Goal: Task Accomplishment & Management: Manage account settings

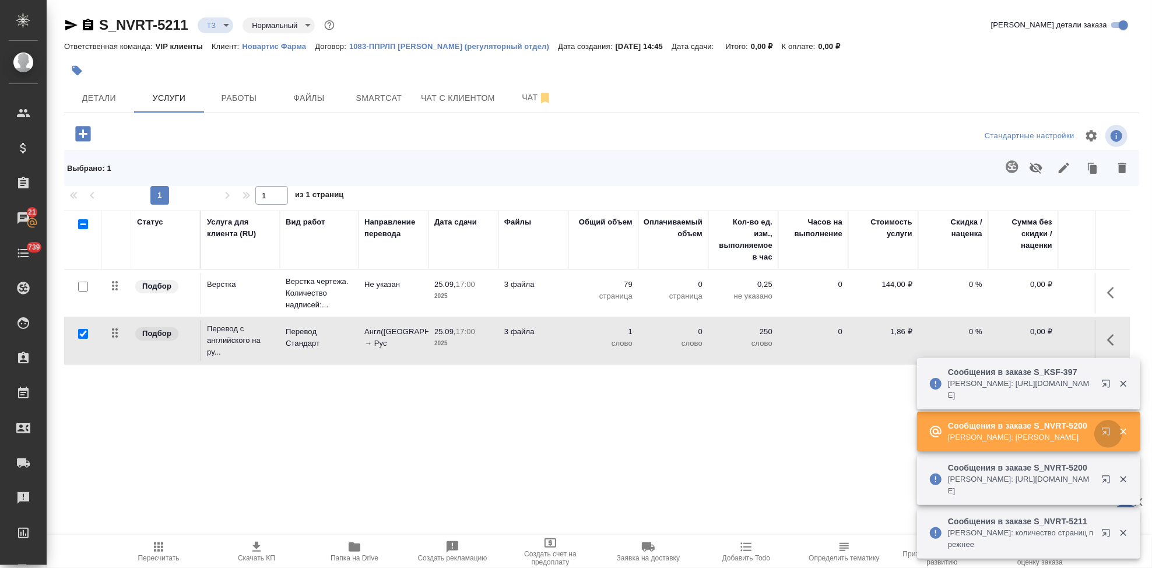
click at [1104, 433] on icon "button" at bounding box center [1106, 431] width 8 height 8
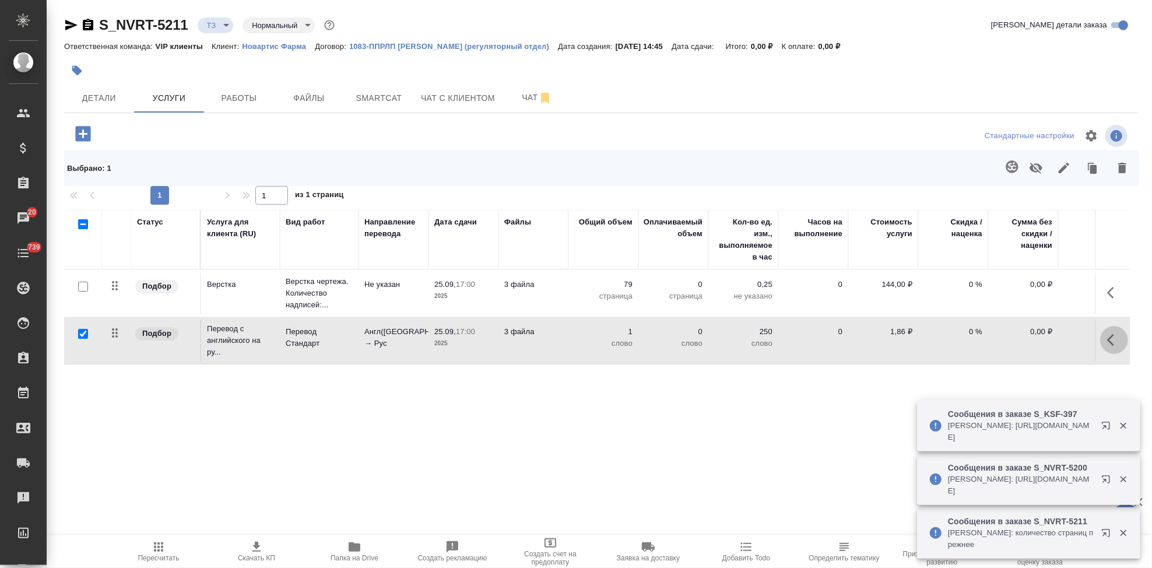
click at [1111, 338] on icon "button" at bounding box center [1110, 340] width 7 height 12
click at [1047, 339] on icon "button" at bounding box center [1048, 340] width 14 height 14
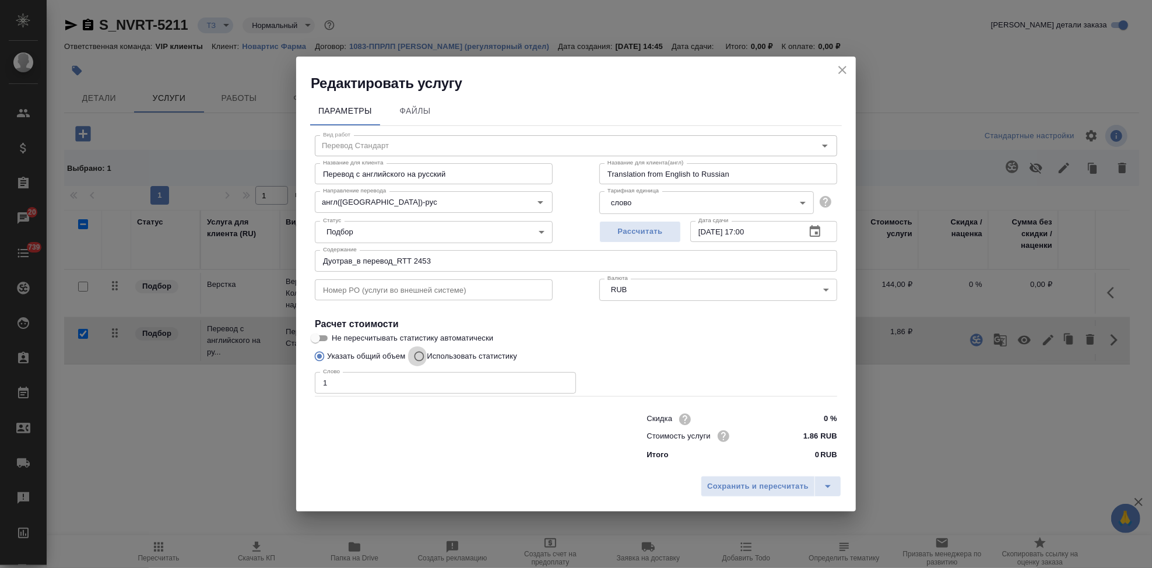
click at [419, 355] on input "Использовать статистику" at bounding box center [417, 356] width 19 height 22
radio input "true"
radio input "false"
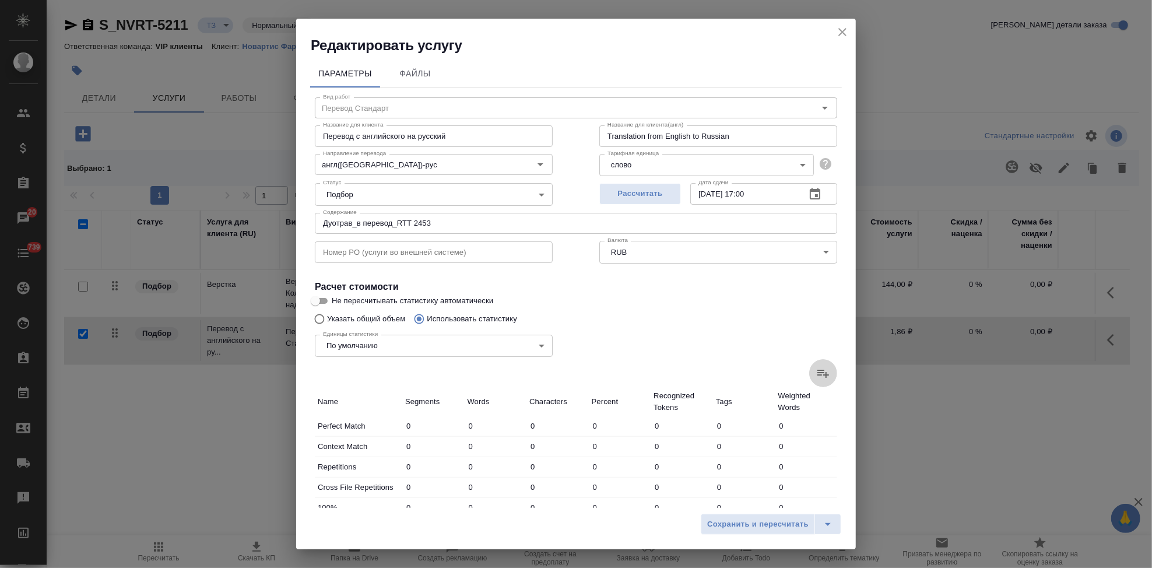
click at [819, 369] on icon at bounding box center [823, 373] width 14 height 14
click at [0, 0] on input "file" at bounding box center [0, 0] width 0 height 0
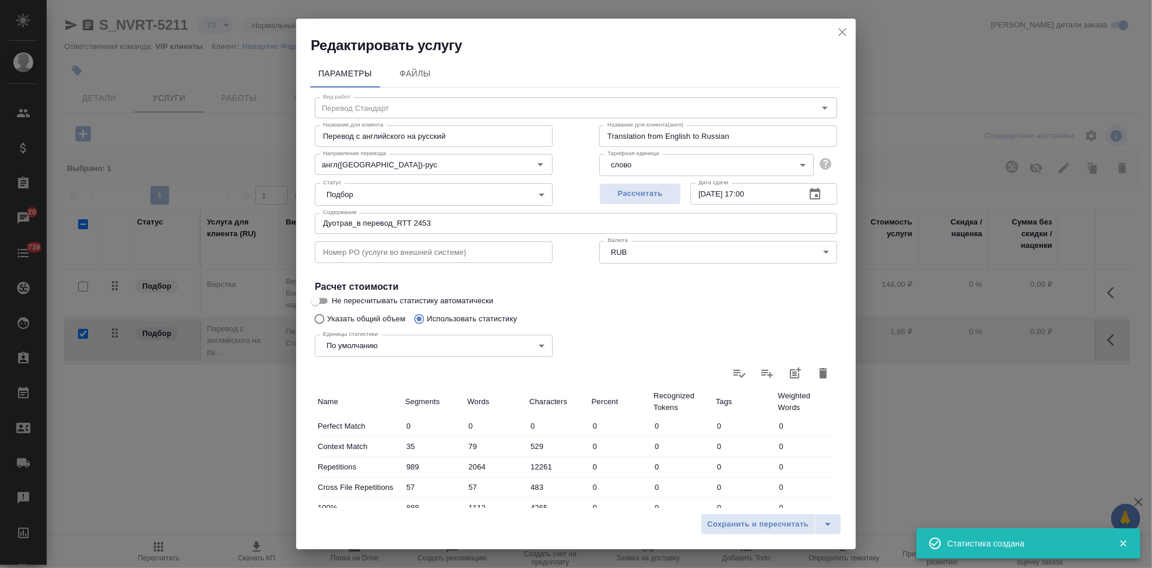
type input "35"
type input "79"
type input "529"
type input "989"
type input "2064"
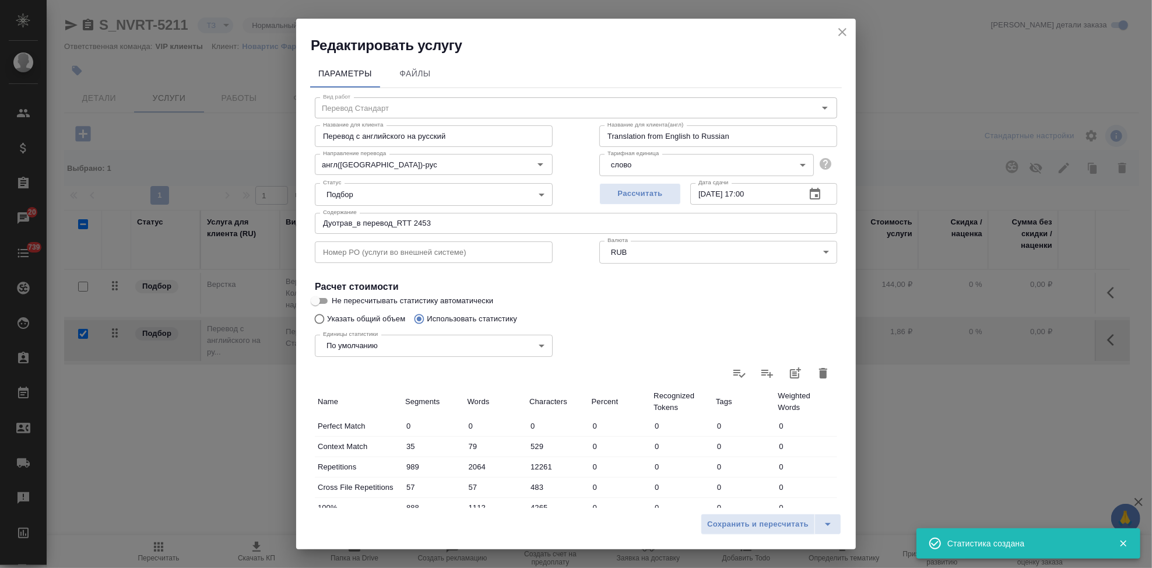
type input "12261"
type input "57"
type input "483"
type input "888"
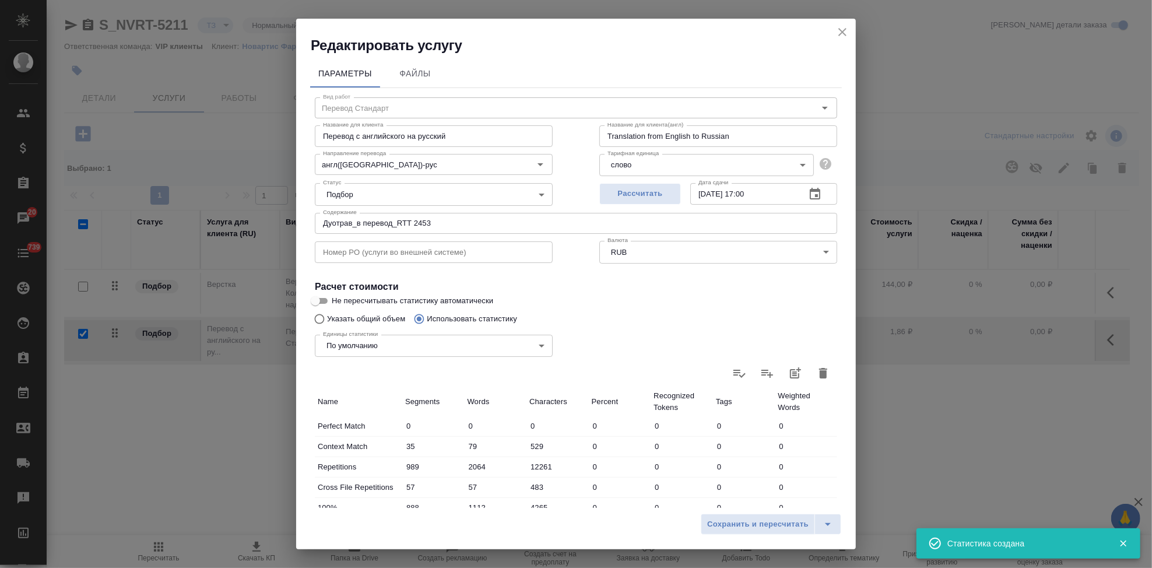
type input "1112"
type input "4265"
type input "431"
type input "748"
type input "3592"
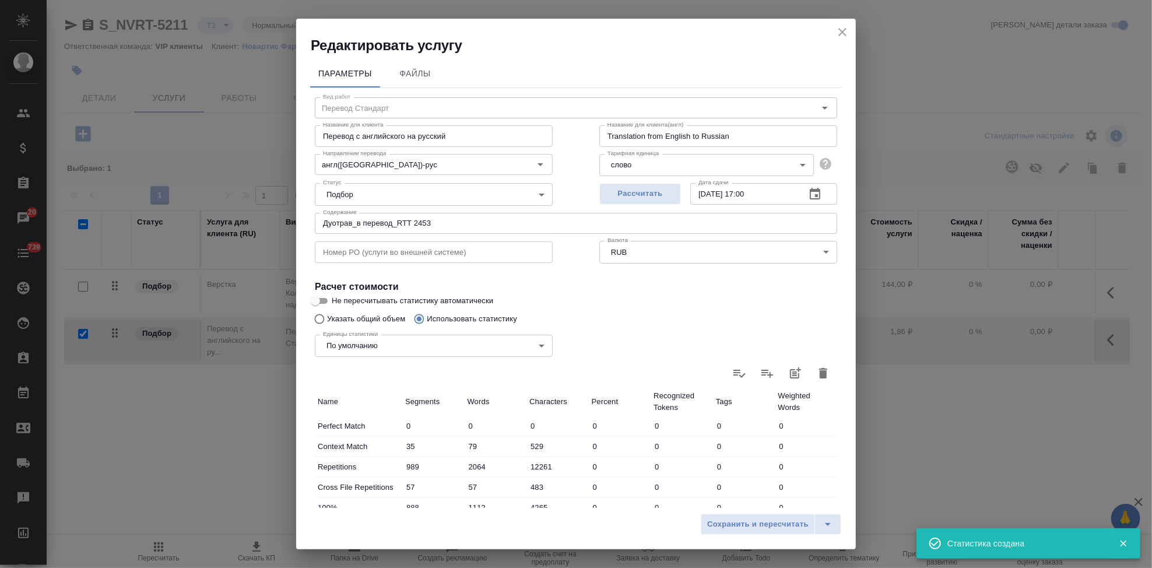
type input "55"
type input "128"
type input "774"
type input "130"
type input "319"
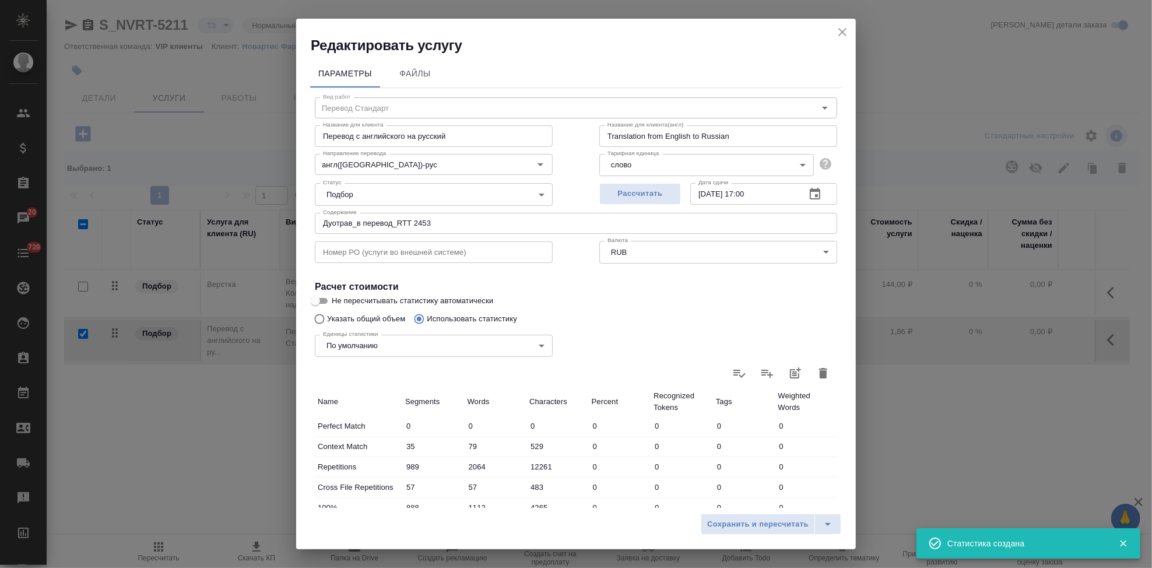
type input "1967"
type input "1561"
type input "7565"
type input "46317"
type input "3100"
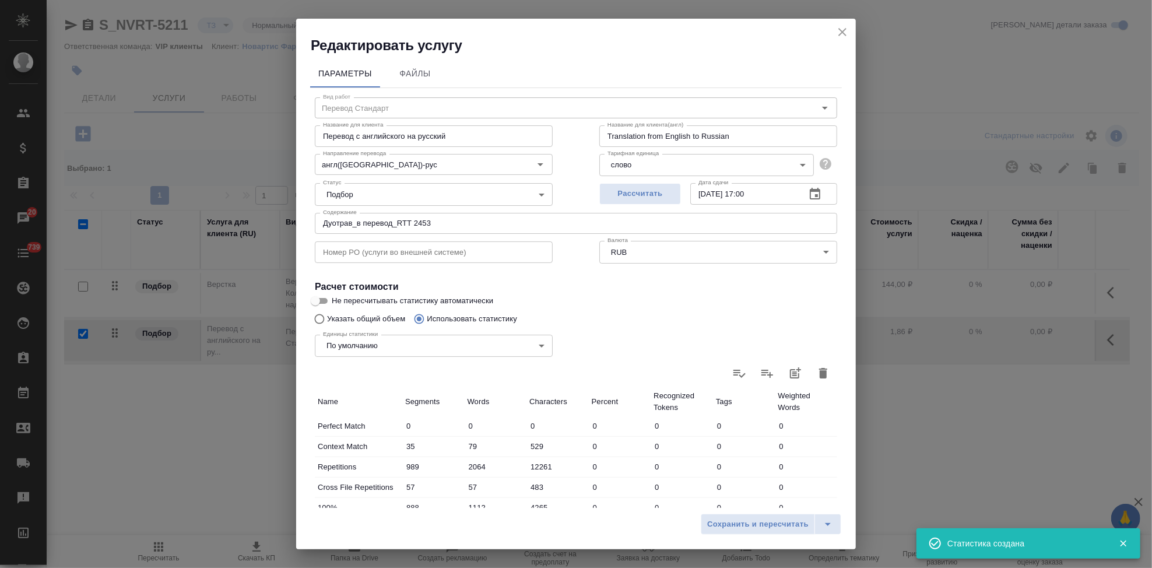
type input "9951"
type input "57444"
type input "4146"
type input "12072"
type input "70188"
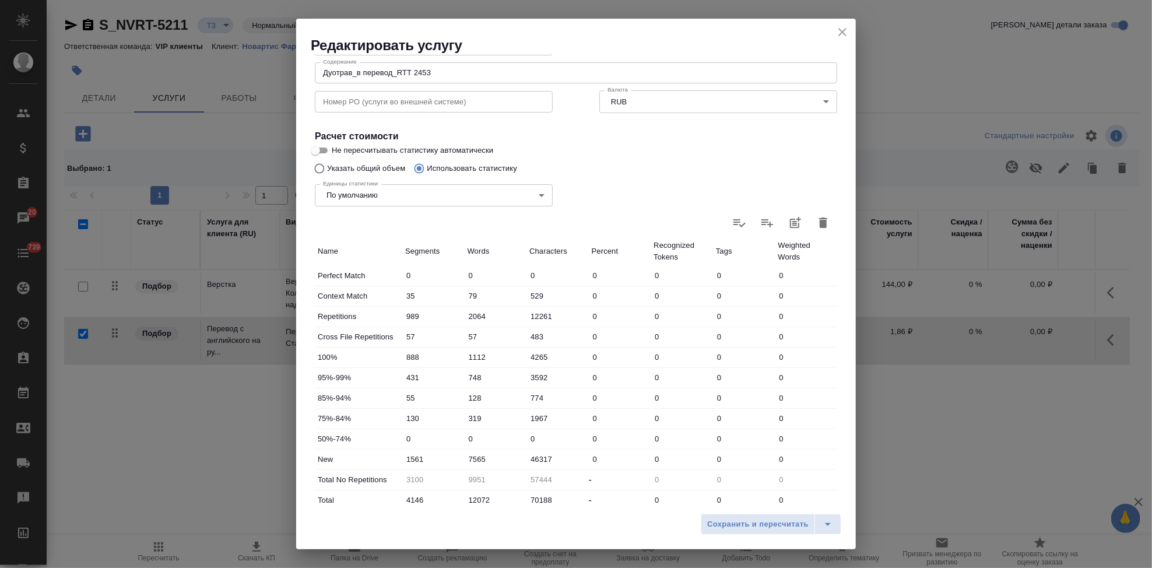
scroll to position [194, 0]
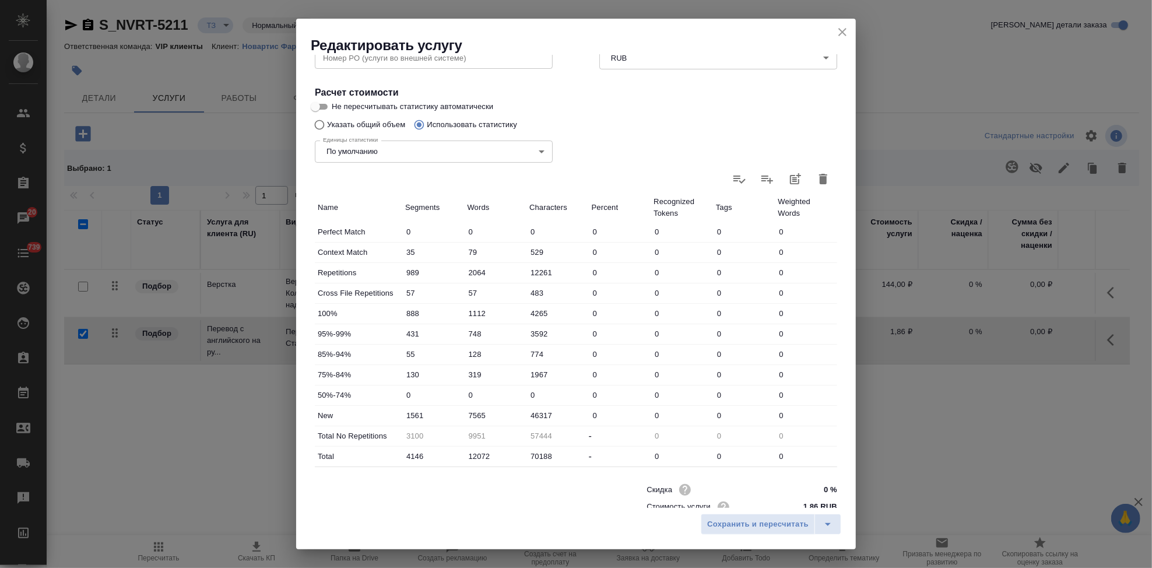
click at [492, 414] on input "7565" at bounding box center [496, 415] width 62 height 17
type input "8699"
drag, startPoint x: 873, startPoint y: 506, endPoint x: 834, endPoint y: 520, distance: 41.7
click at [834, 520] on icon "split button" at bounding box center [828, 524] width 14 height 14
click at [797, 497] on li "Сохранить" at bounding box center [773, 499] width 141 height 19
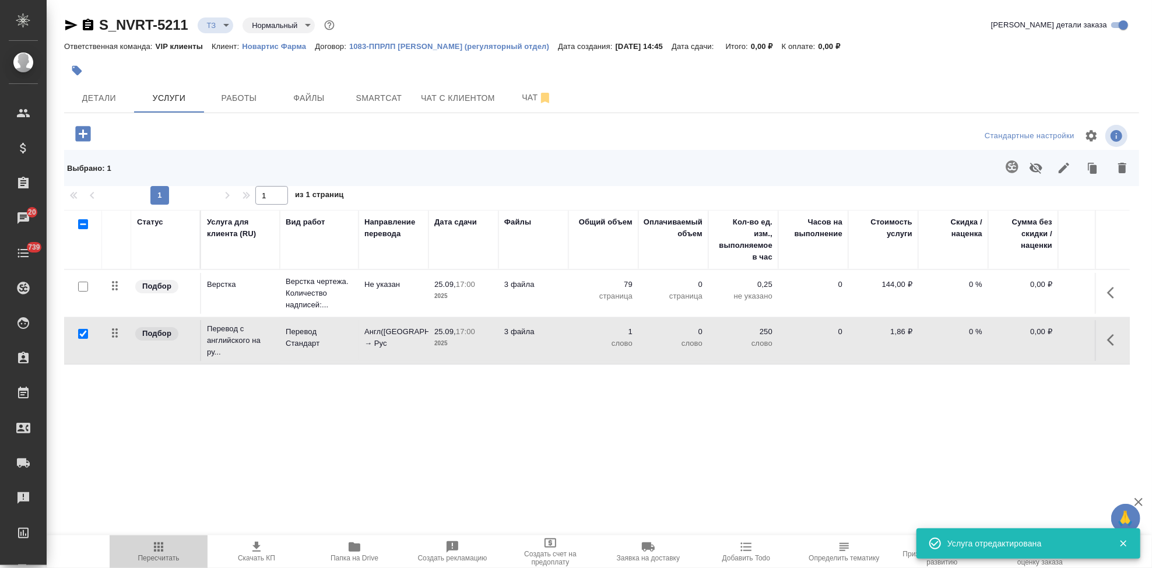
click at [164, 547] on icon "button" at bounding box center [159, 547] width 14 height 14
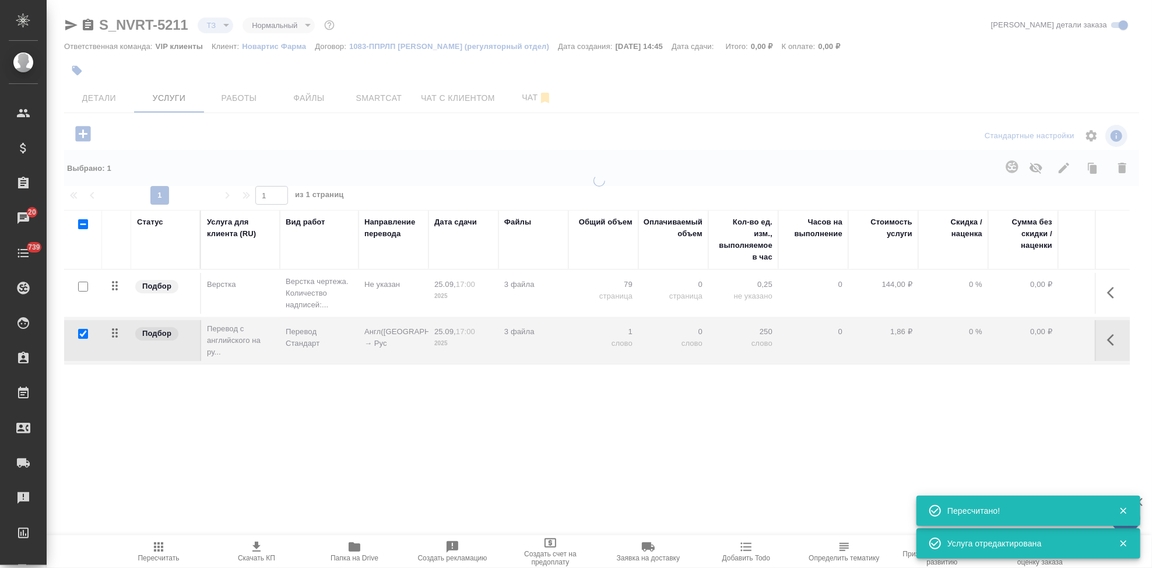
type input "new"
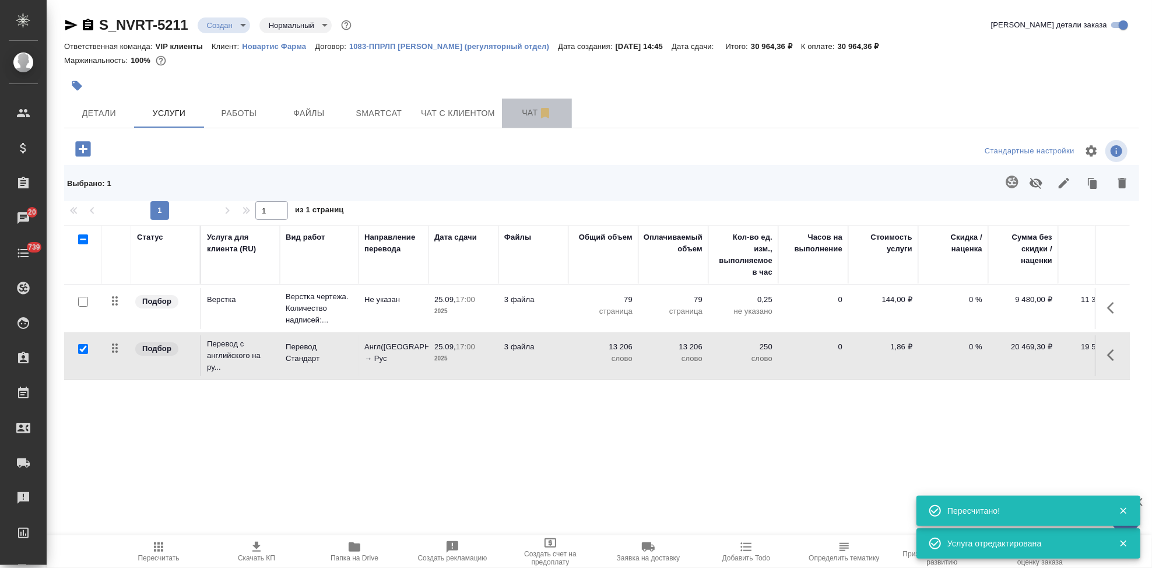
click at [520, 125] on button "Чат" at bounding box center [537, 113] width 70 height 29
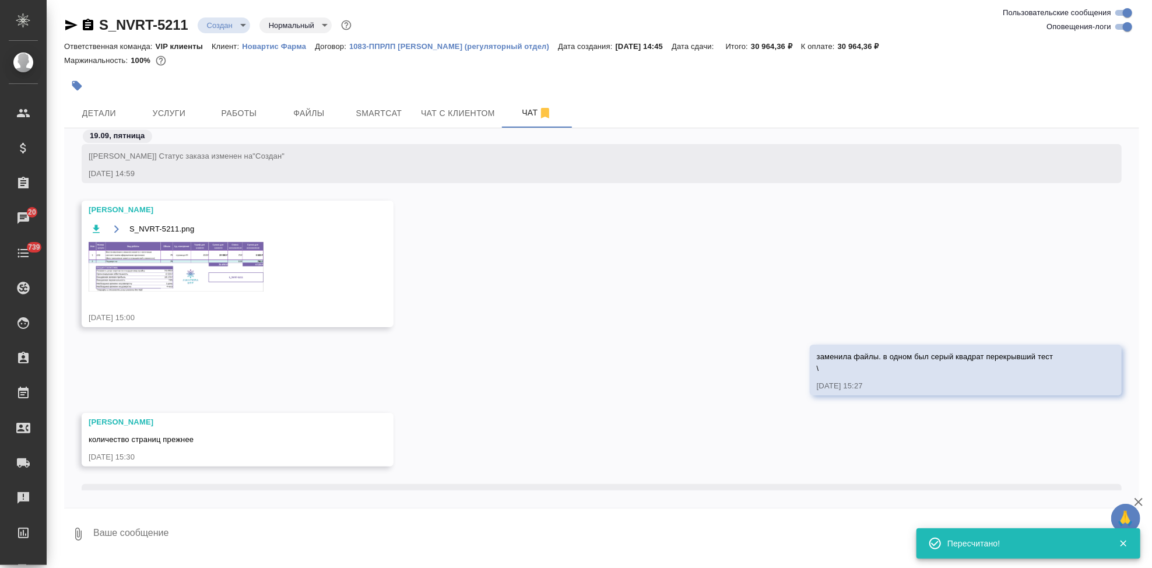
scroll to position [2206, 0]
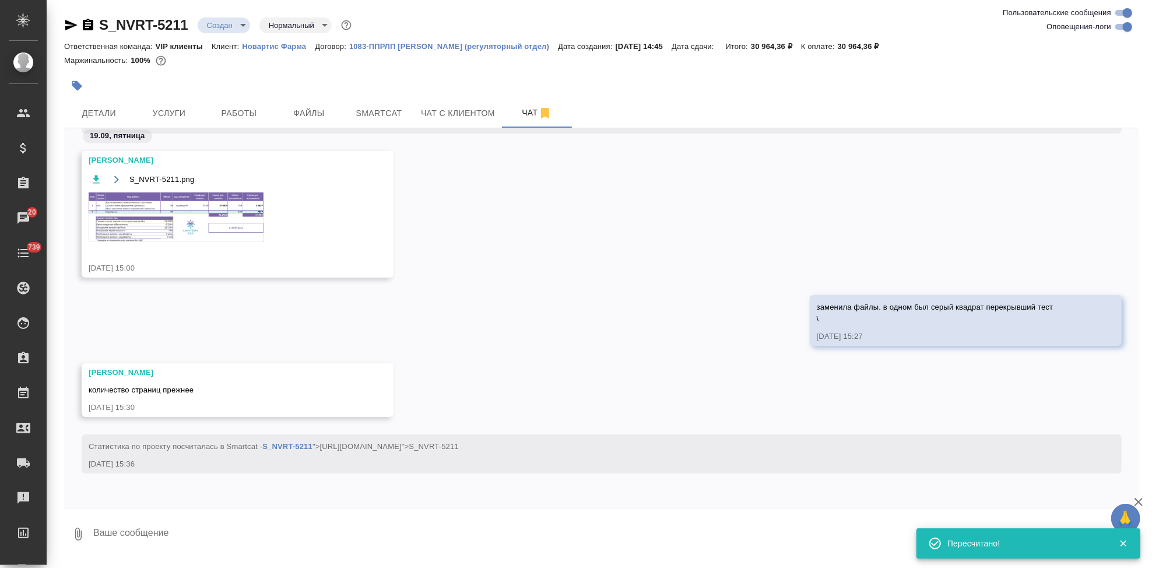
click at [179, 220] on img at bounding box center [176, 217] width 175 height 50
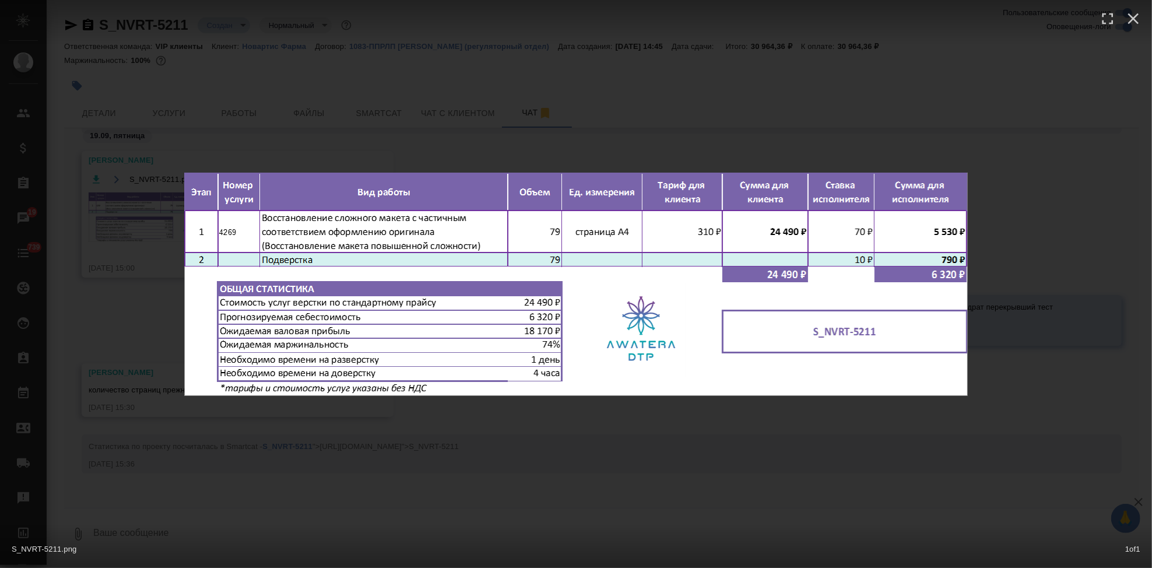
click at [508, 426] on div "S_NVRT-5211.png 1 of 1" at bounding box center [576, 284] width 1152 height 568
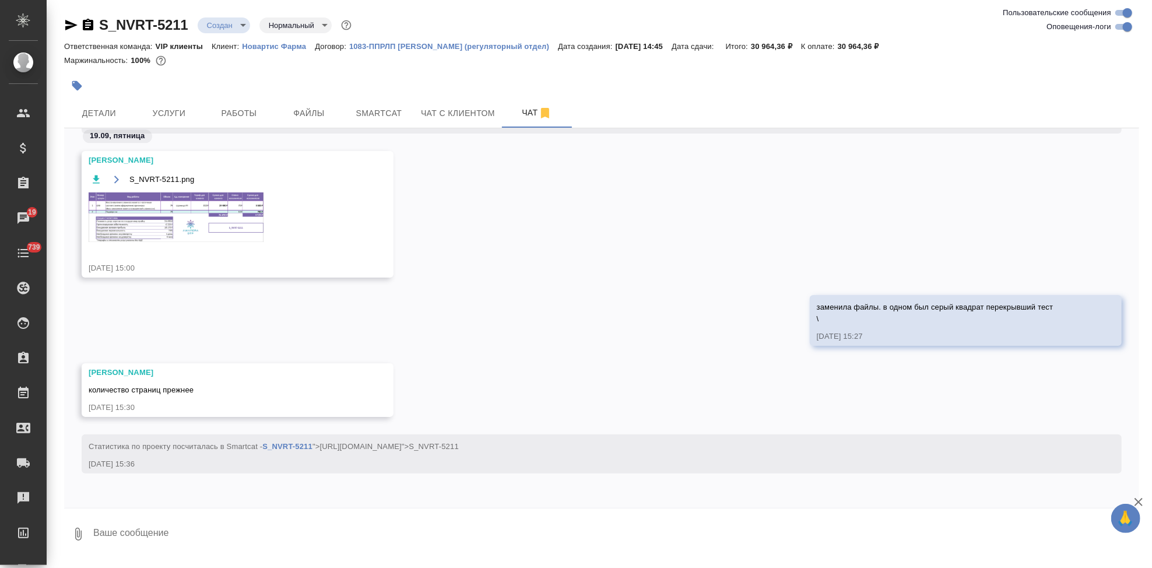
click at [222, 220] on img at bounding box center [176, 217] width 175 height 50
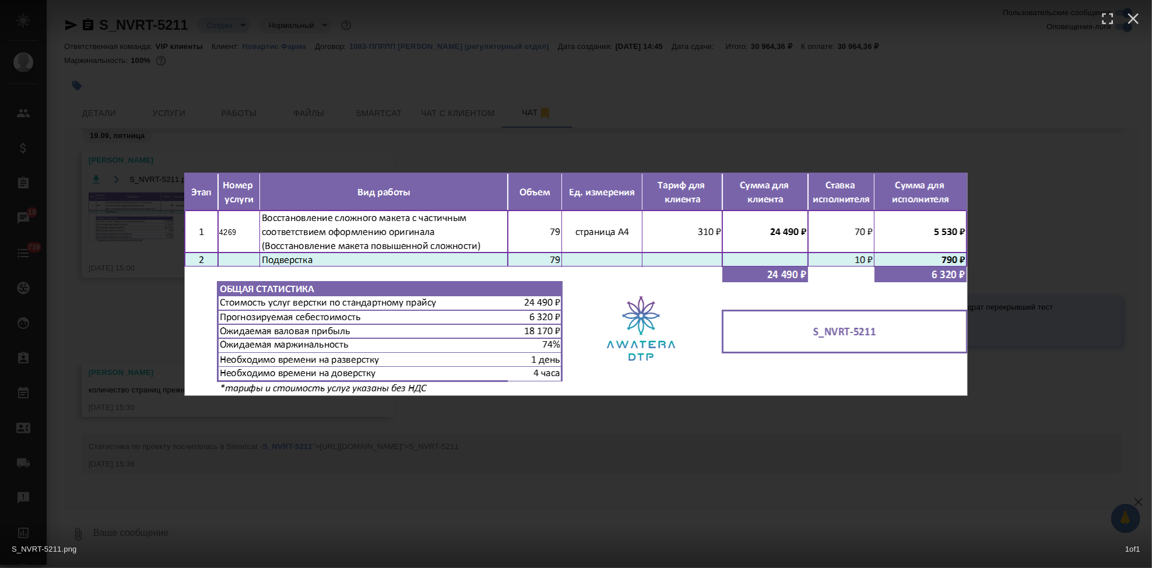
click at [510, 450] on div "S_NVRT-5211.png 1 of 1" at bounding box center [576, 284] width 1152 height 568
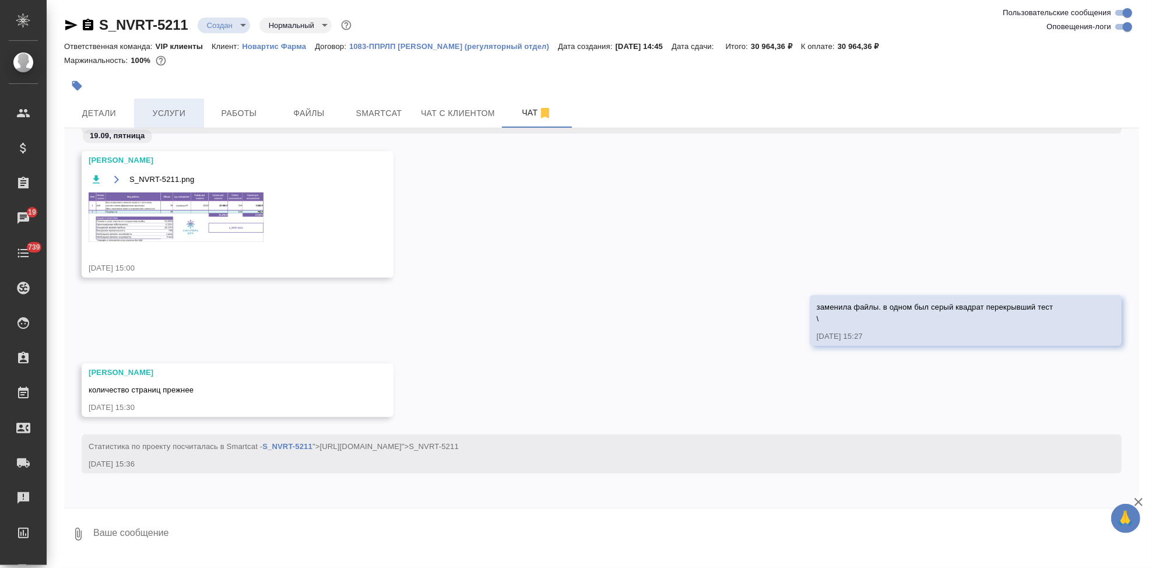
click at [141, 120] on button "Услуги" at bounding box center [169, 113] width 70 height 29
click at [104, 111] on div "S_NVRT-5211 Создан new Нормальный normal Ответственная команда: VIP клиенты Кли…" at bounding box center [602, 280] width 1088 height 561
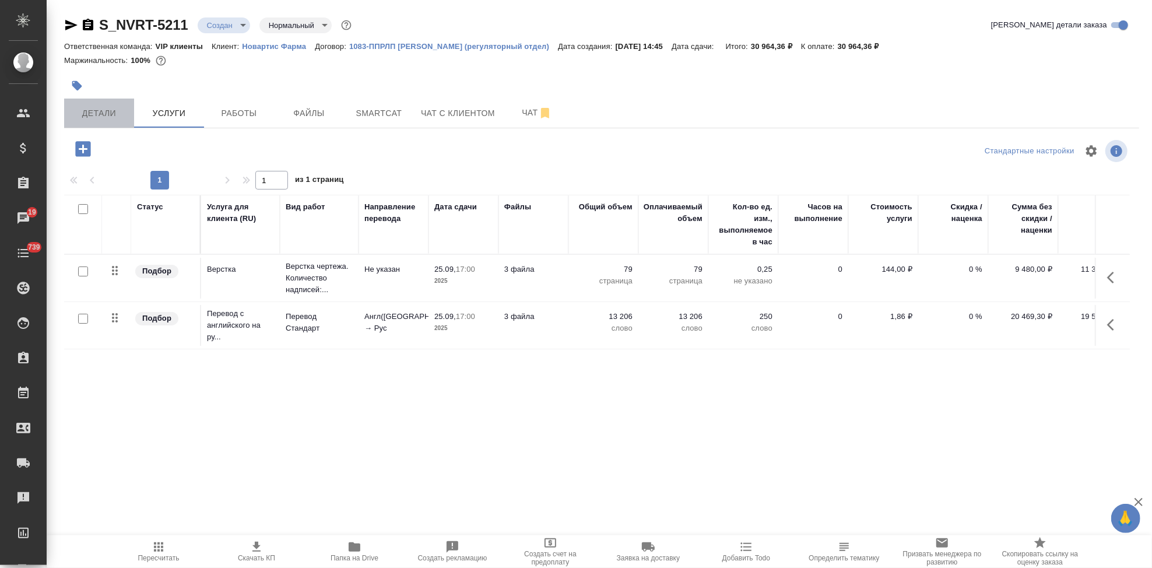
click at [104, 111] on span "Детали" at bounding box center [99, 113] width 56 height 15
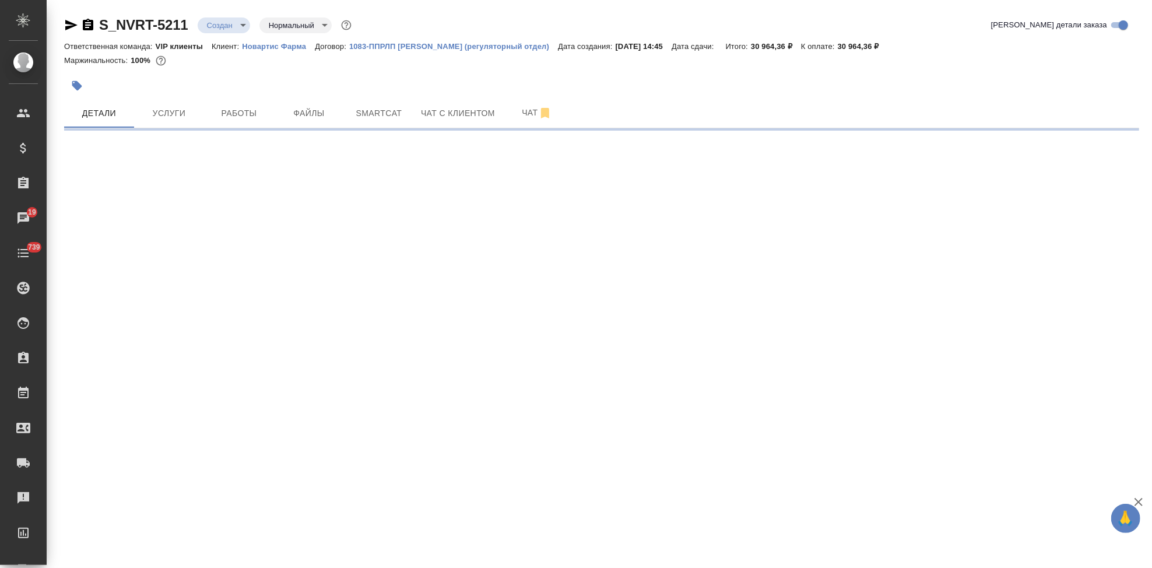
select select "RU"
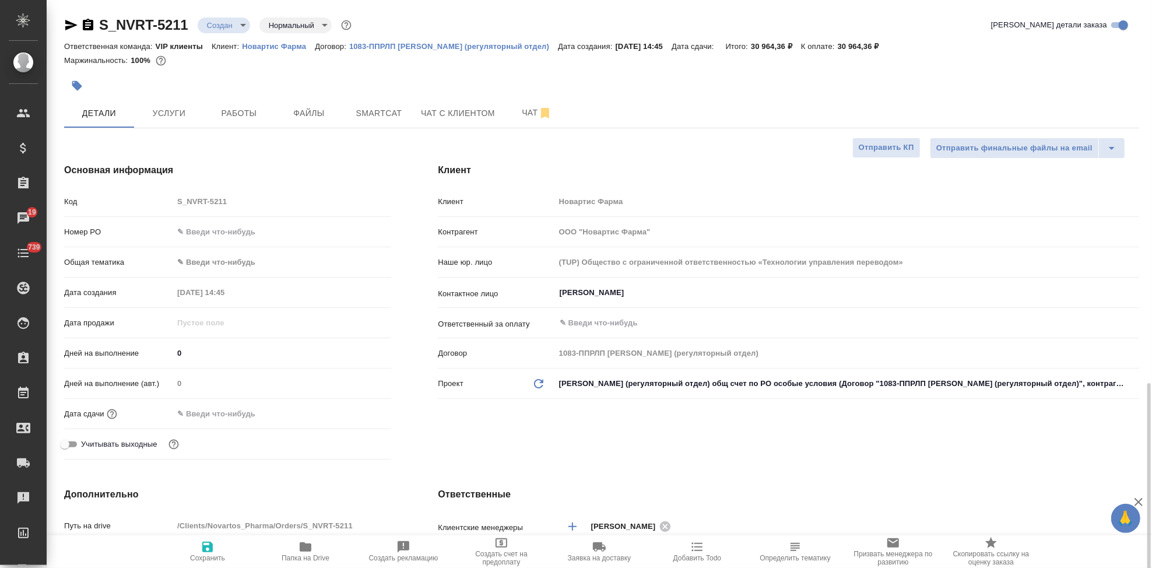
type textarea "x"
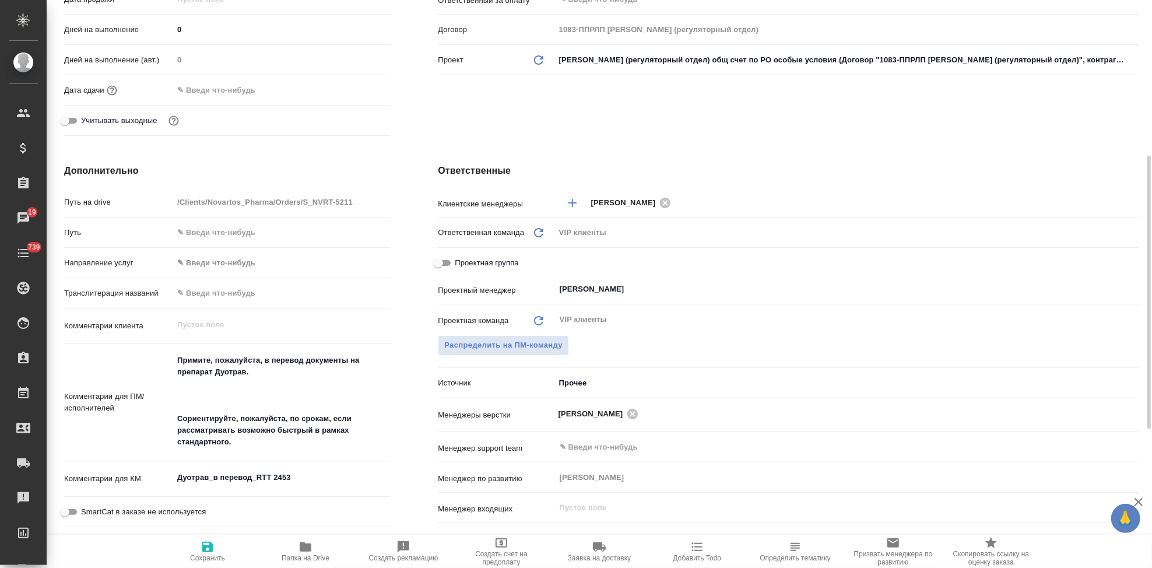
scroll to position [194, 0]
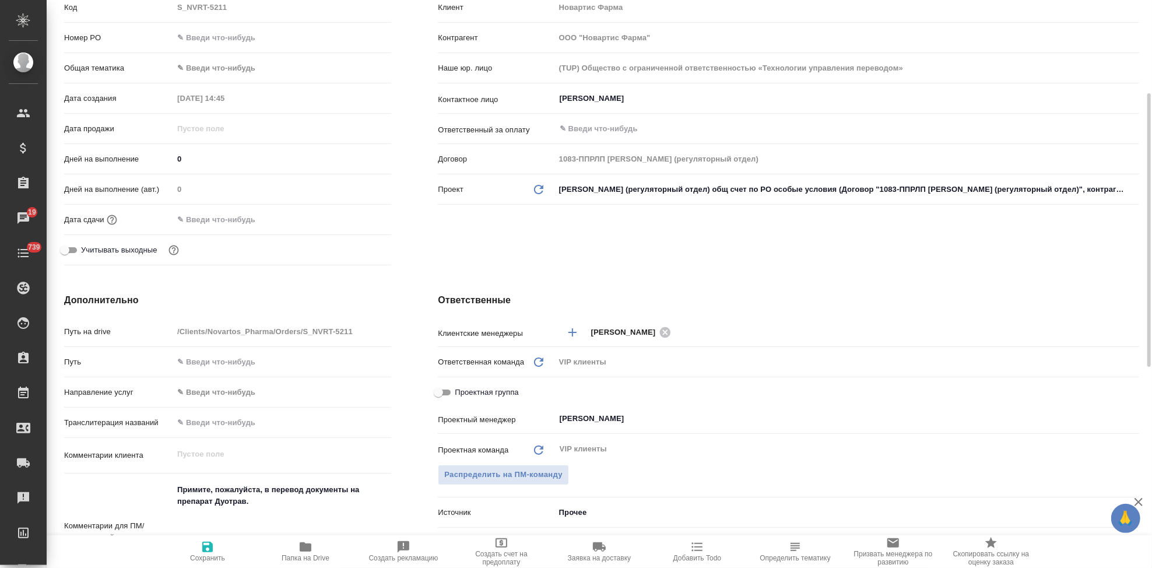
click at [199, 157] on input "0" at bounding box center [282, 158] width 218 height 17
type textarea "x"
type input "4"
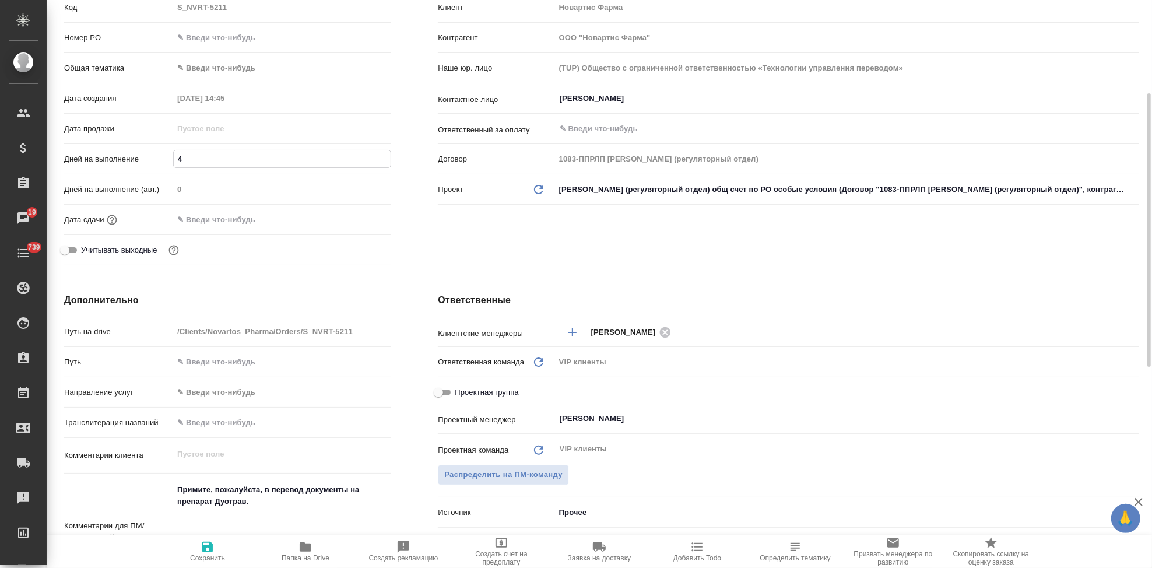
type textarea "x"
type input "4"
click at [522, 261] on div "Клиент Клиент Новартис Фарма Контрагент ООО "Новартис Фарма" Наше юр. лицо (TUP…" at bounding box center [789, 120] width 748 height 348
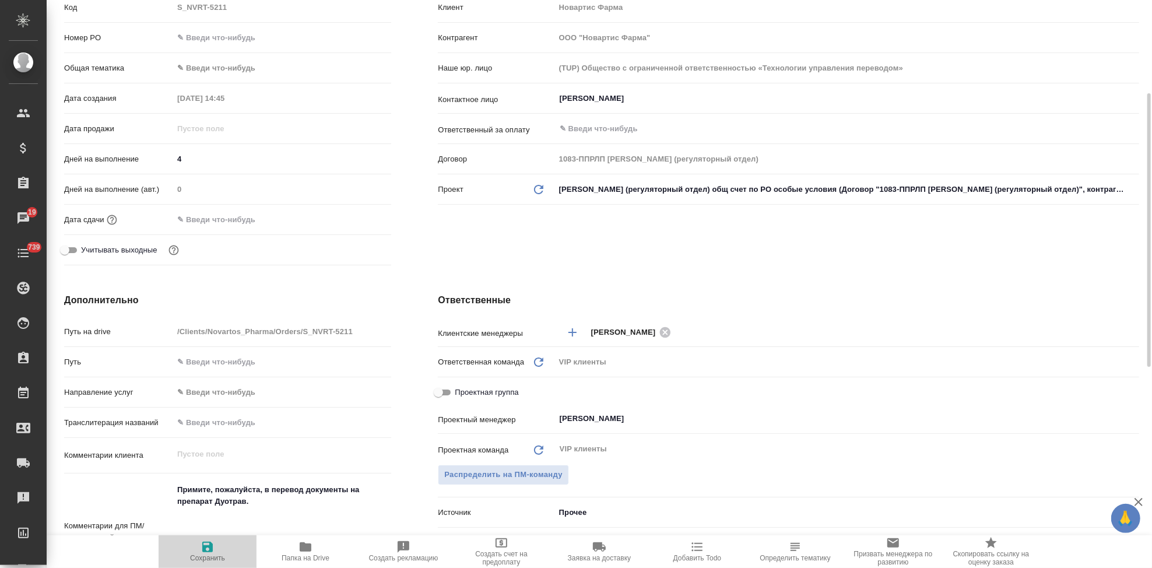
click at [215, 542] on span "Сохранить" at bounding box center [208, 551] width 84 height 22
type textarea "x"
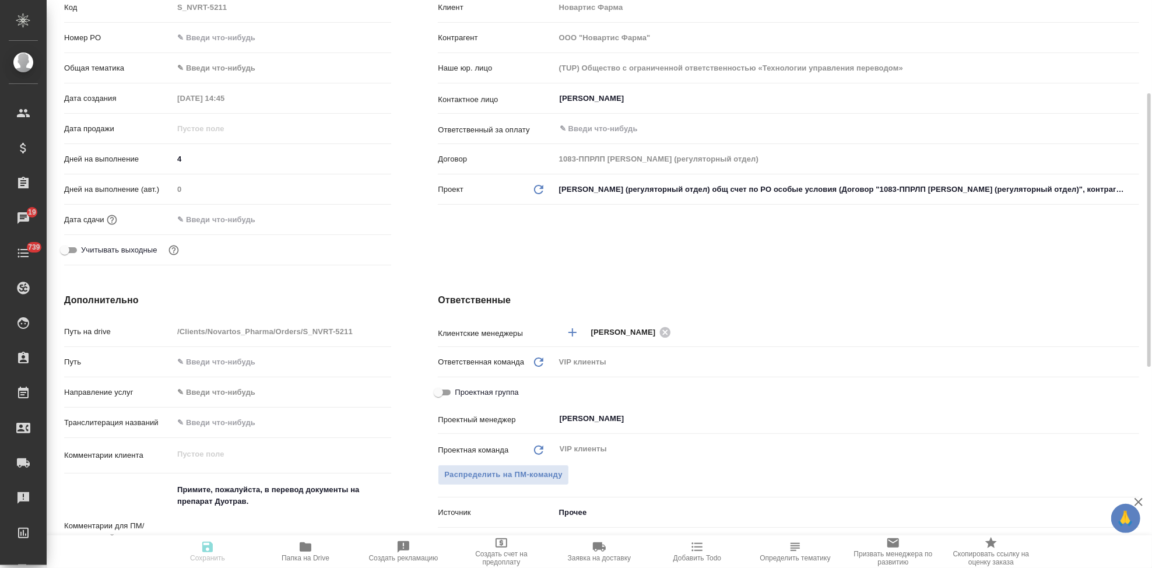
type textarea "x"
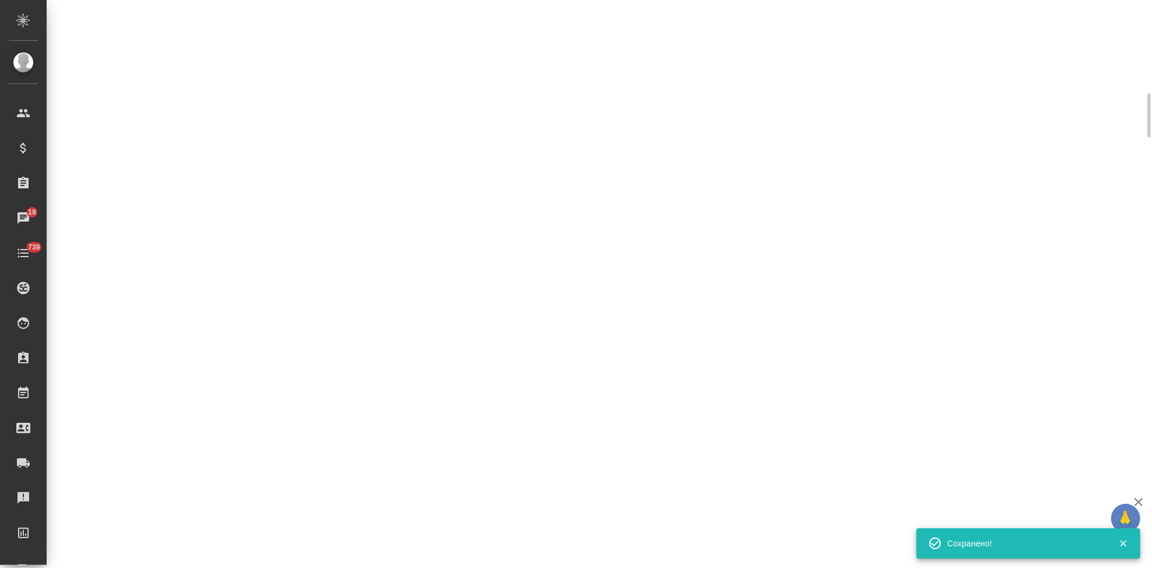
select select "RU"
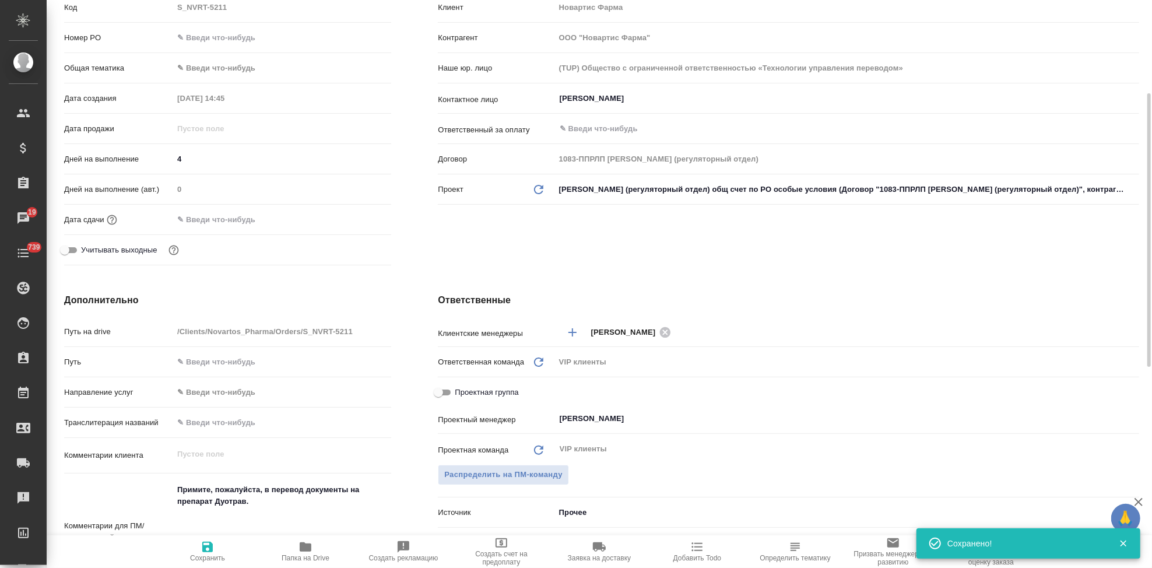
type textarea "x"
click at [209, 556] on span "Сохранить" at bounding box center [207, 558] width 35 height 8
type textarea "x"
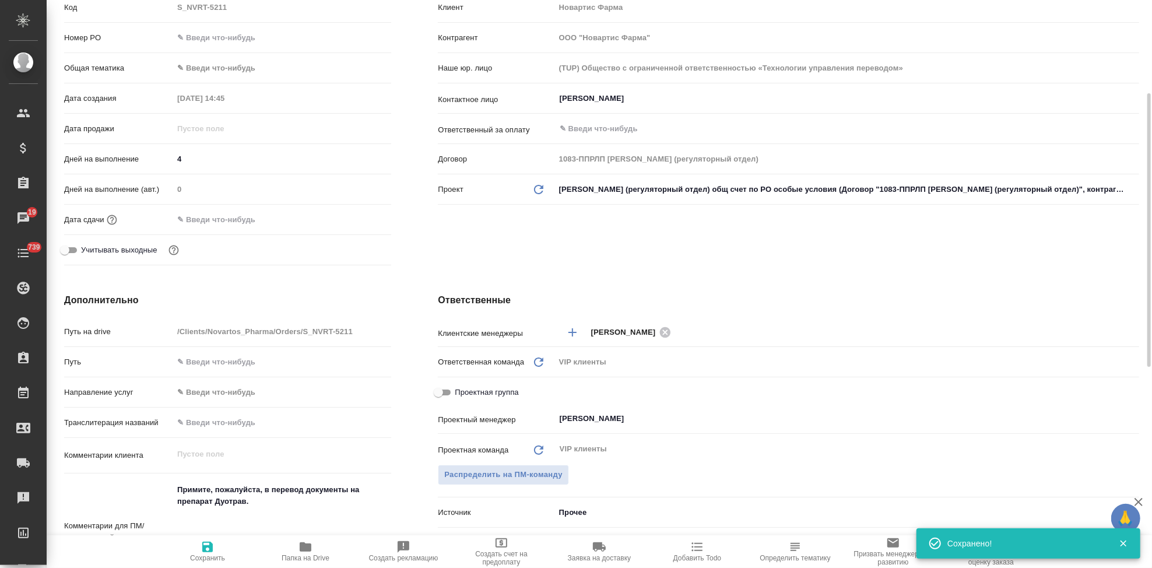
type textarea "x"
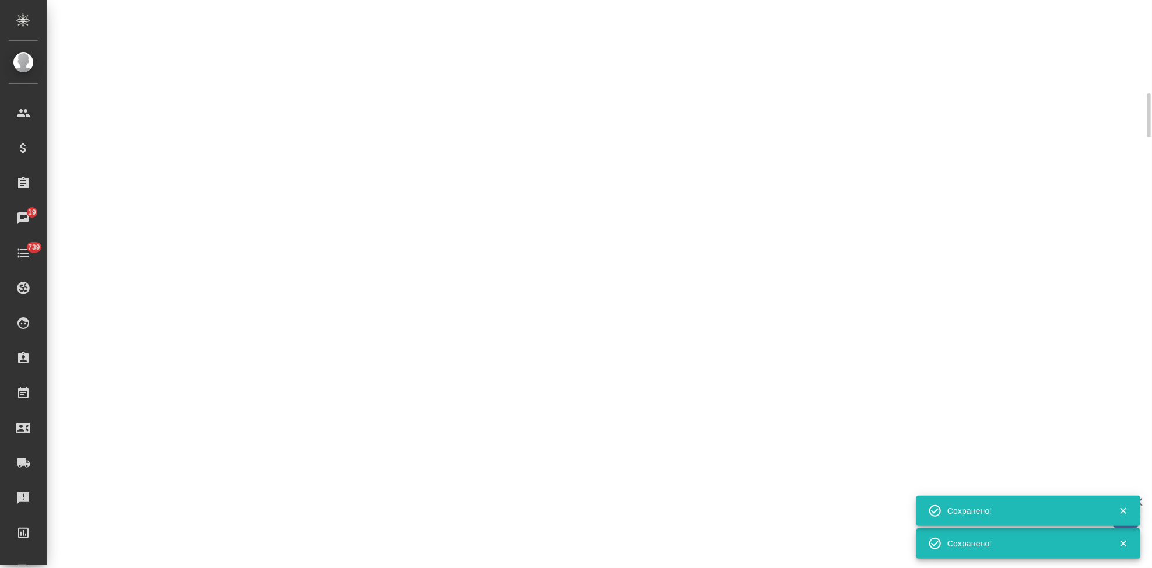
select select "RU"
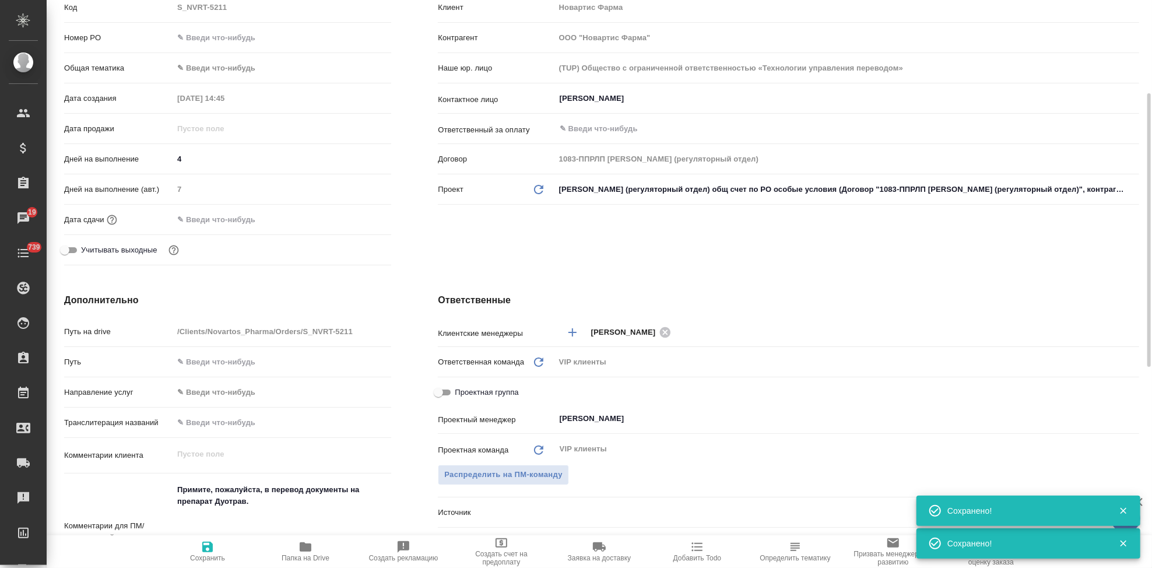
type textarea "x"
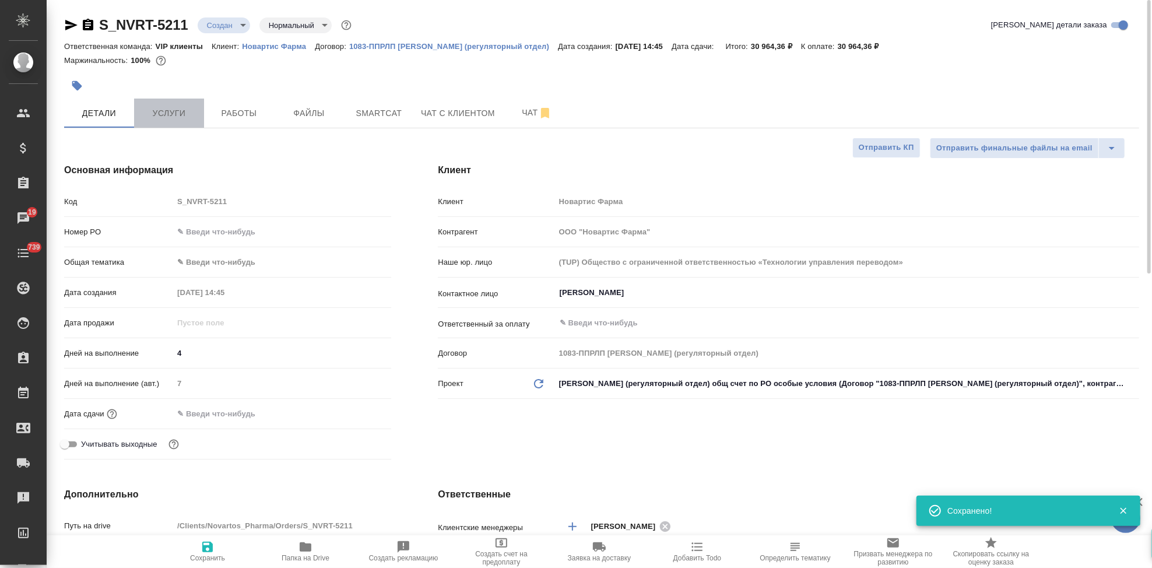
click at [177, 112] on span "Услуги" at bounding box center [169, 113] width 56 height 15
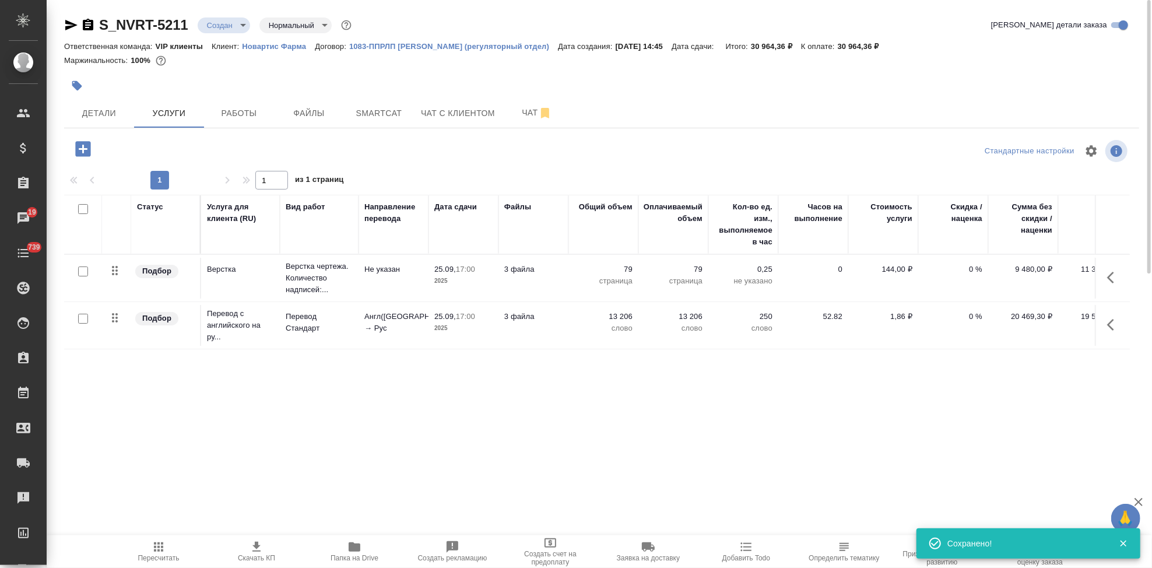
click at [174, 548] on span "Пересчитать" at bounding box center [159, 551] width 84 height 22
click at [252, 549] on icon "button" at bounding box center [257, 547] width 14 height 14
click at [234, 22] on body "🙏 .cls-1 fill:#fff; AWATERA Kabargina Anna Клиенты Спецификации Заказы 20 Чаты …" at bounding box center [576, 284] width 1152 height 568
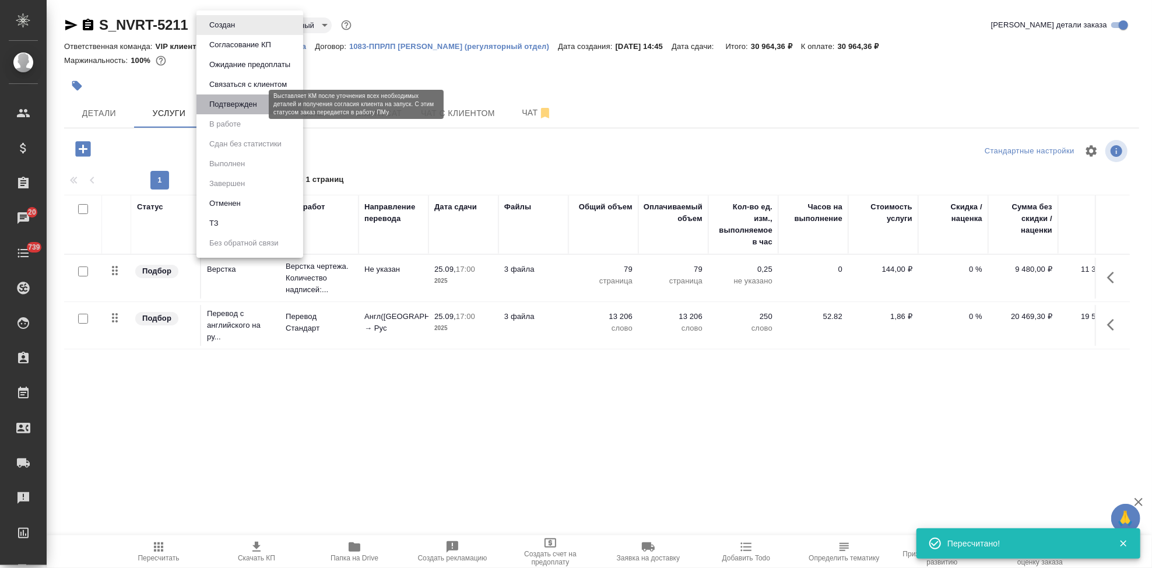
click at [234, 100] on button "Подтвержден" at bounding box center [233, 104] width 55 height 13
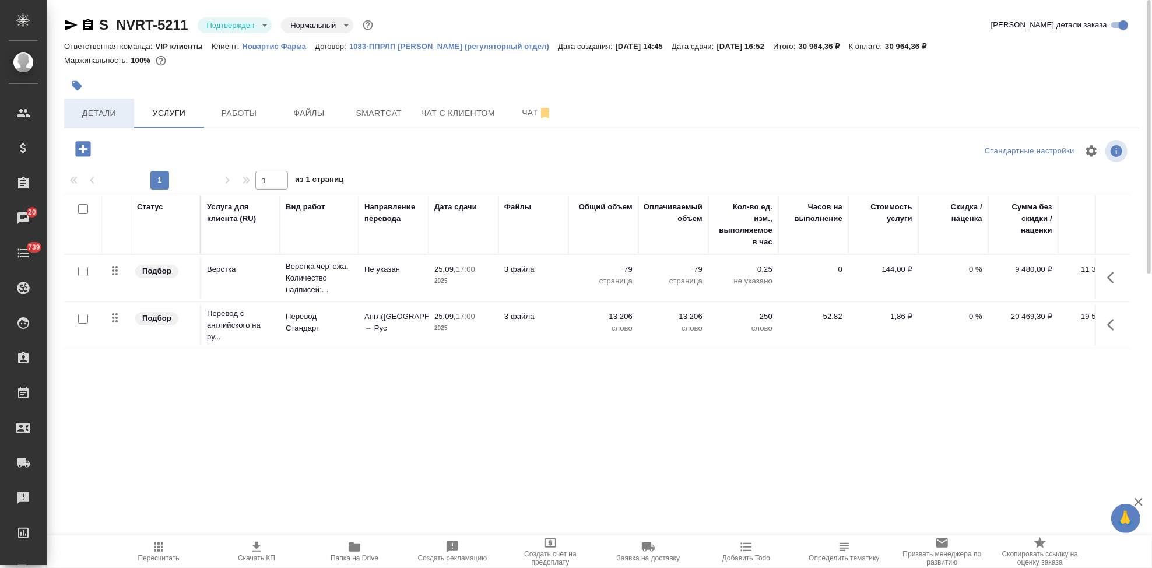
click at [97, 108] on span "Детали" at bounding box center [99, 113] width 56 height 15
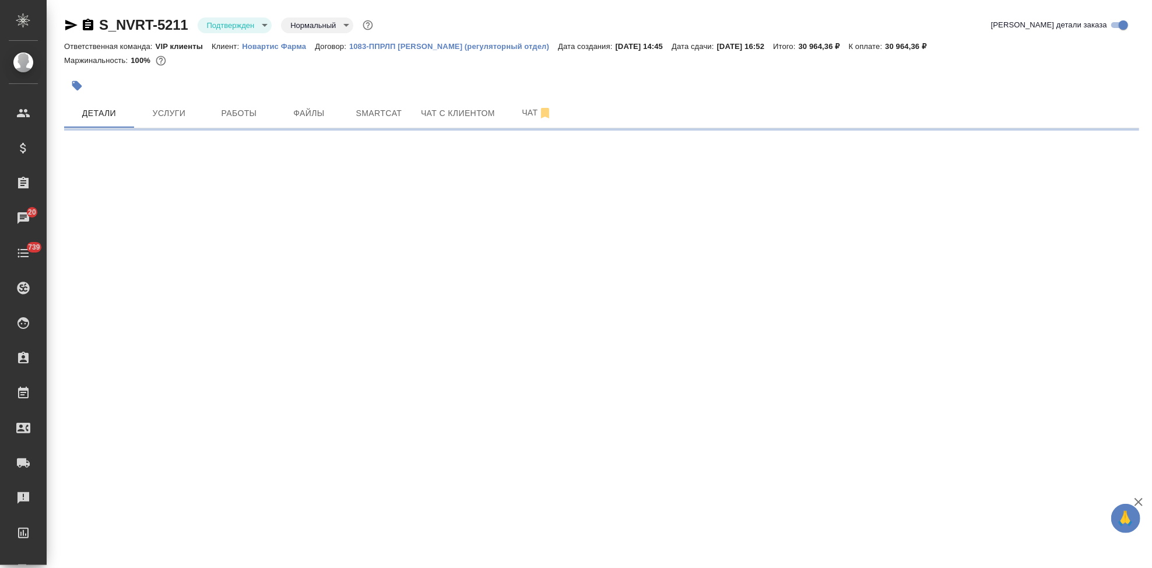
select select "RU"
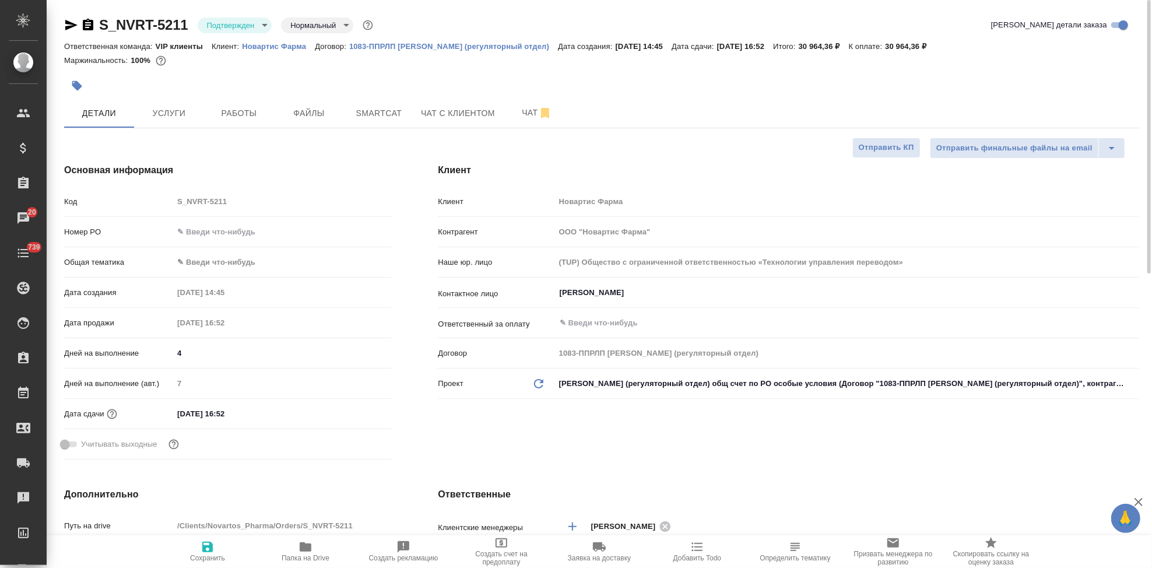
type textarea "x"
click at [257, 412] on input "30.09.2025 16:52" at bounding box center [224, 413] width 102 height 17
click at [361, 409] on icon "button" at bounding box center [357, 413] width 10 height 12
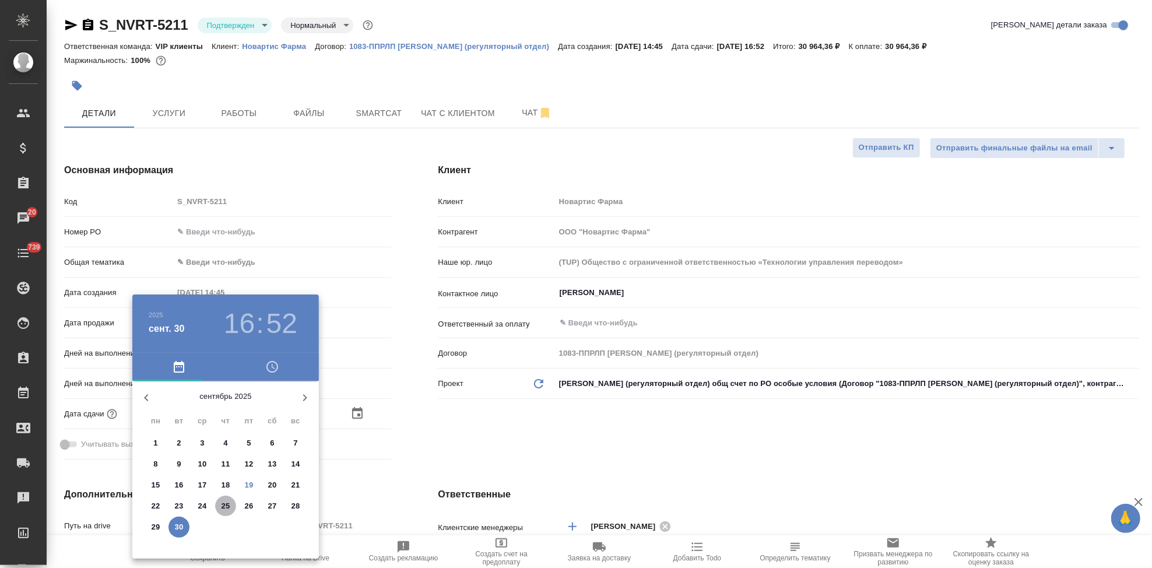
click at [227, 506] on p "25" at bounding box center [226, 506] width 9 height 12
type input "25.09.2025 18:52"
type textarea "x"
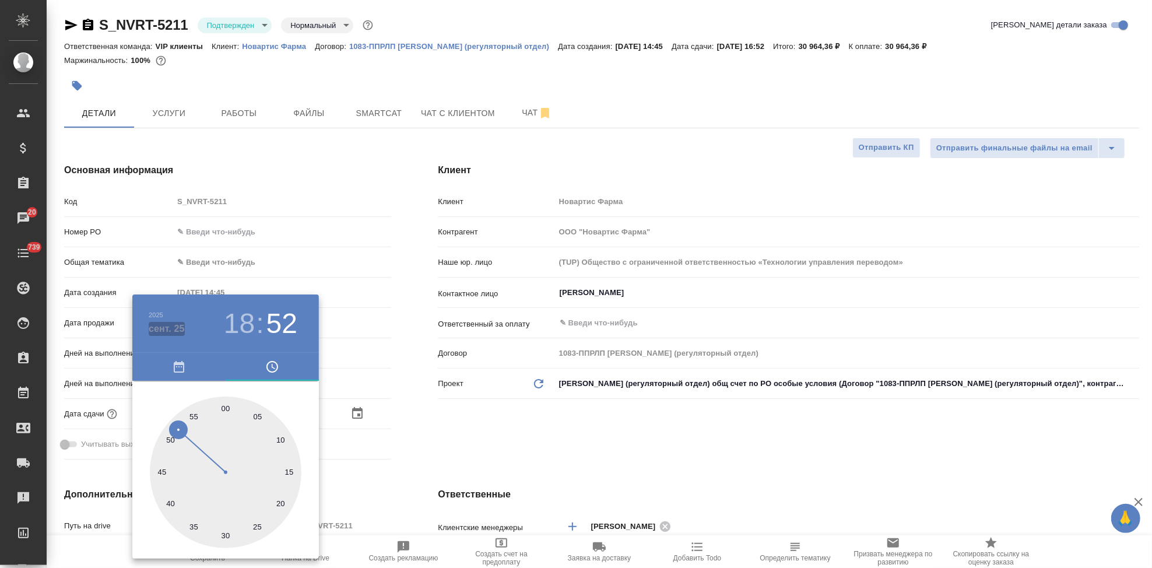
click at [176, 327] on h4 "сент. 25" at bounding box center [167, 329] width 36 height 14
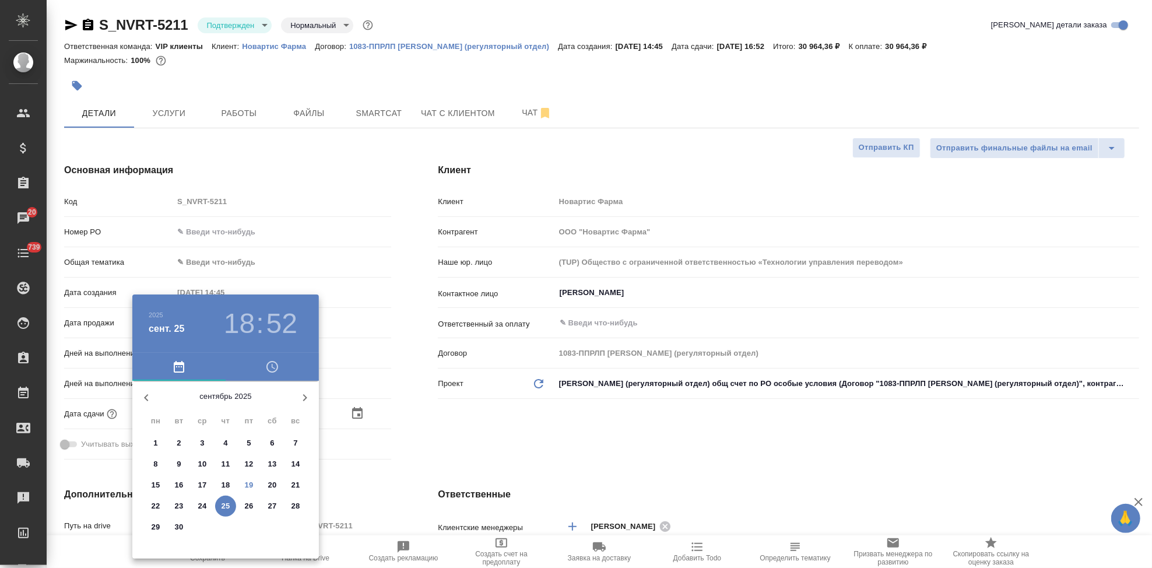
click at [239, 318] on h3 "18" at bounding box center [239, 323] width 31 height 33
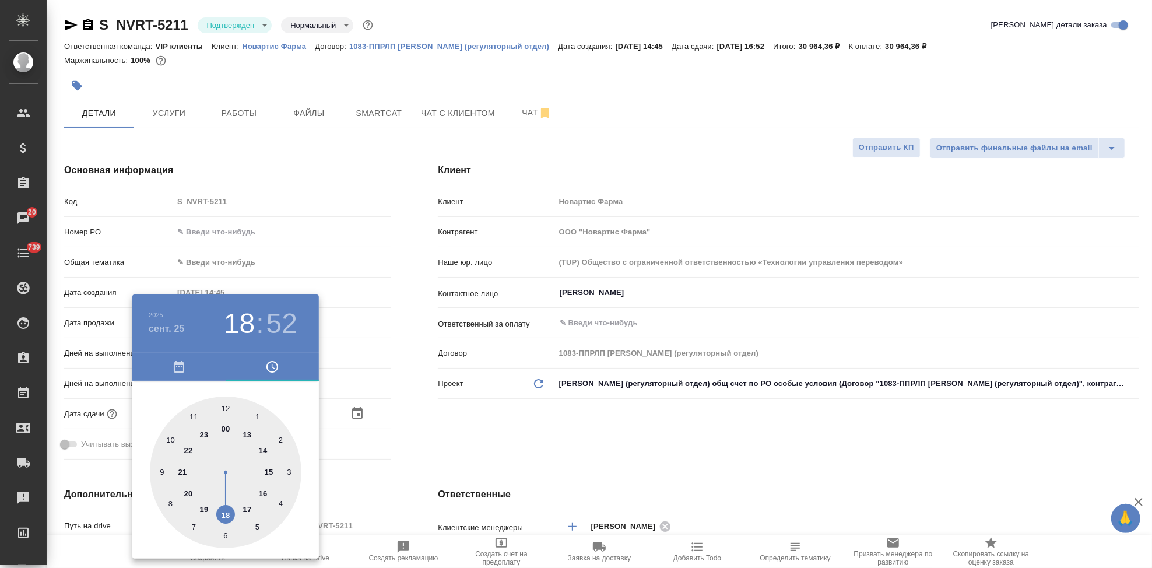
click at [243, 508] on div at bounding box center [226, 473] width 152 height 152
type input "25.09.2025 17:52"
type textarea "x"
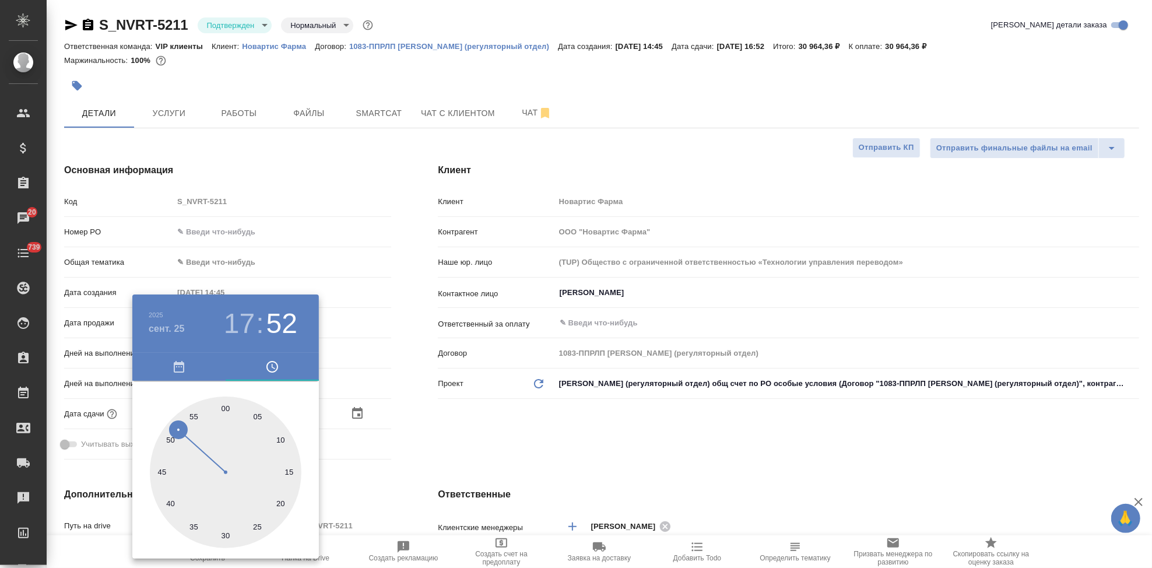
click at [225, 406] on div at bounding box center [226, 473] width 152 height 152
type input "25.09.2025 17:00"
type textarea "x"
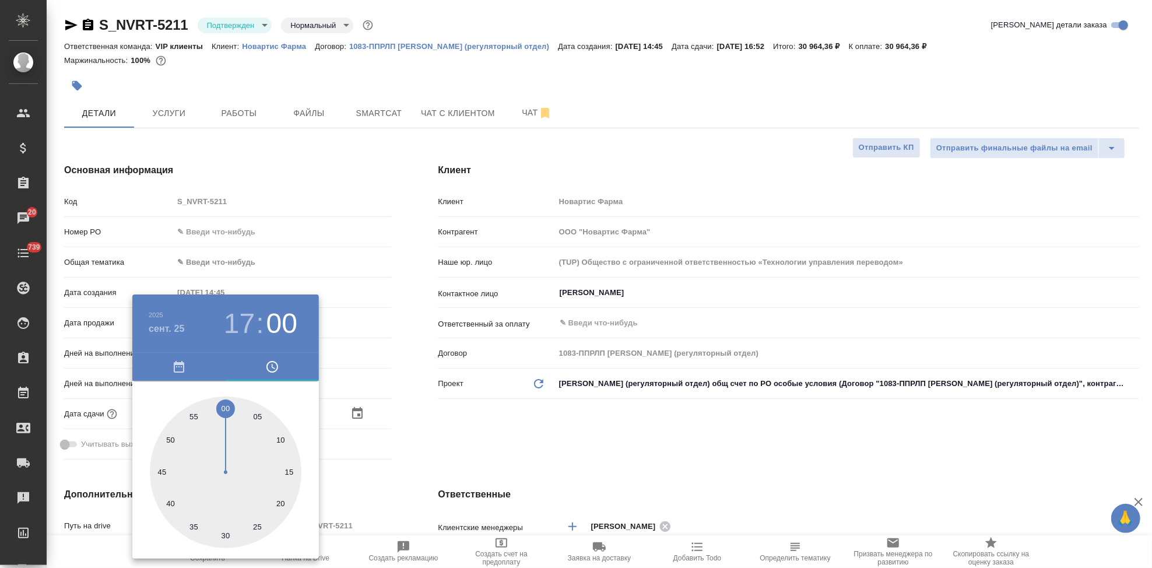
type textarea "x"
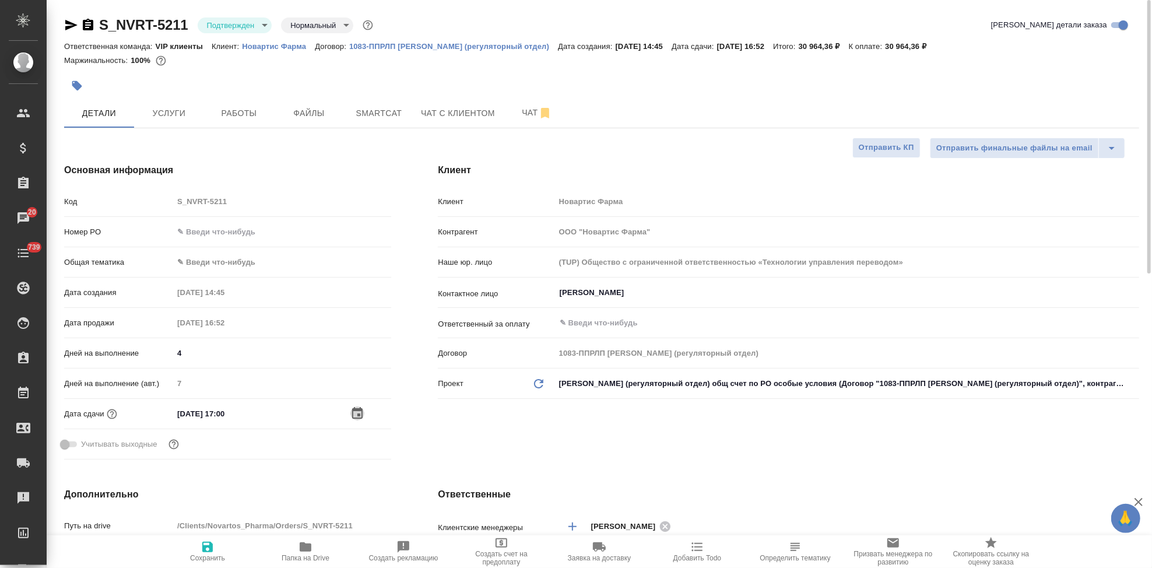
click at [212, 550] on icon "button" at bounding box center [207, 547] width 10 height 10
type textarea "x"
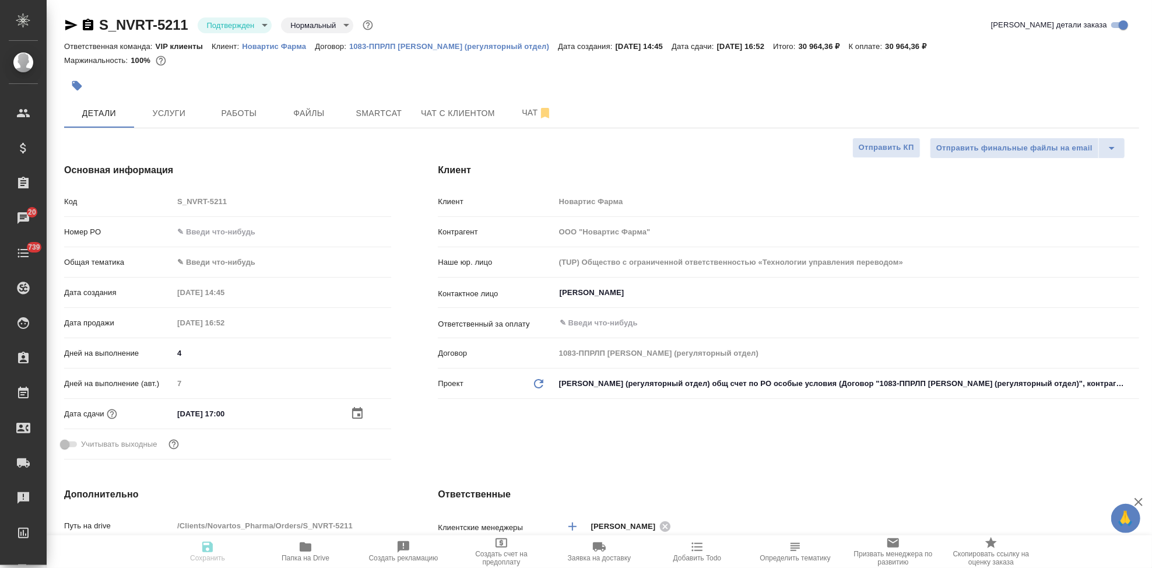
type textarea "x"
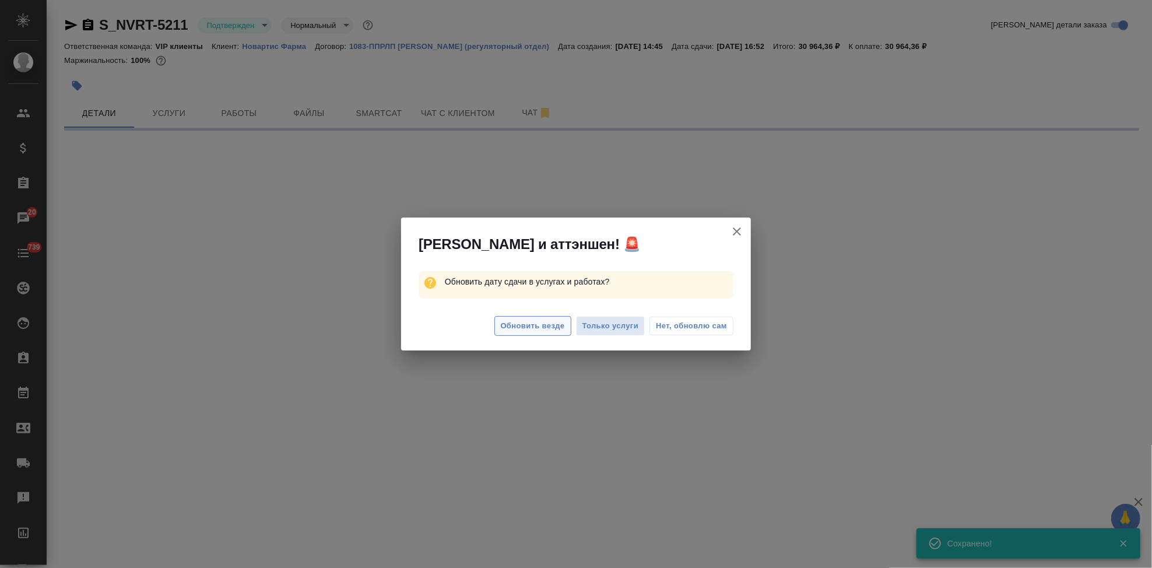
select select "RU"
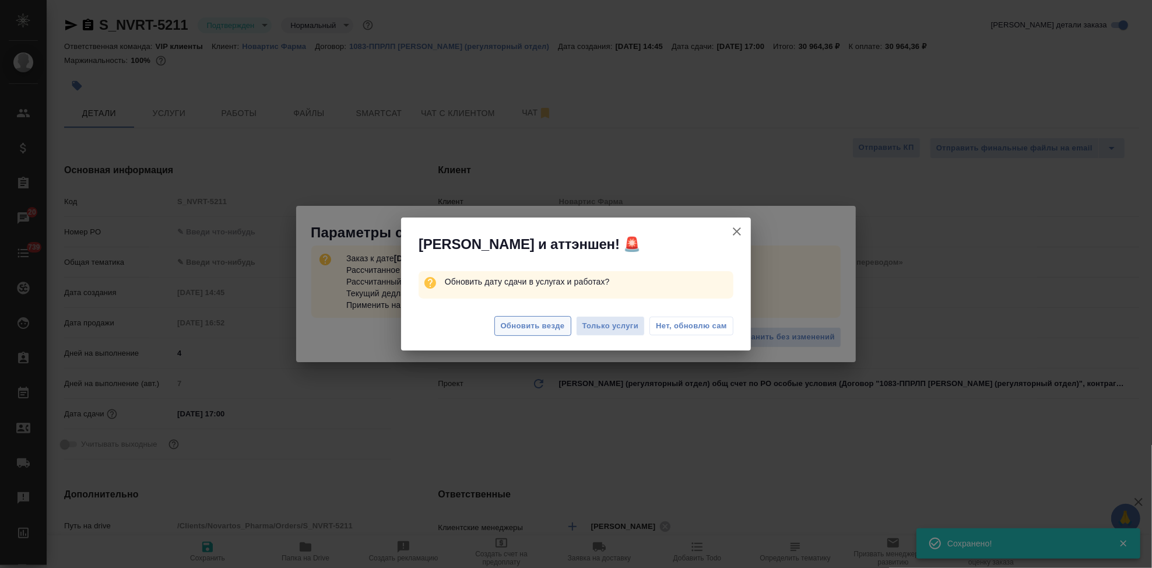
click at [533, 328] on span "Обновить везде" at bounding box center [533, 326] width 64 height 13
type textarea "x"
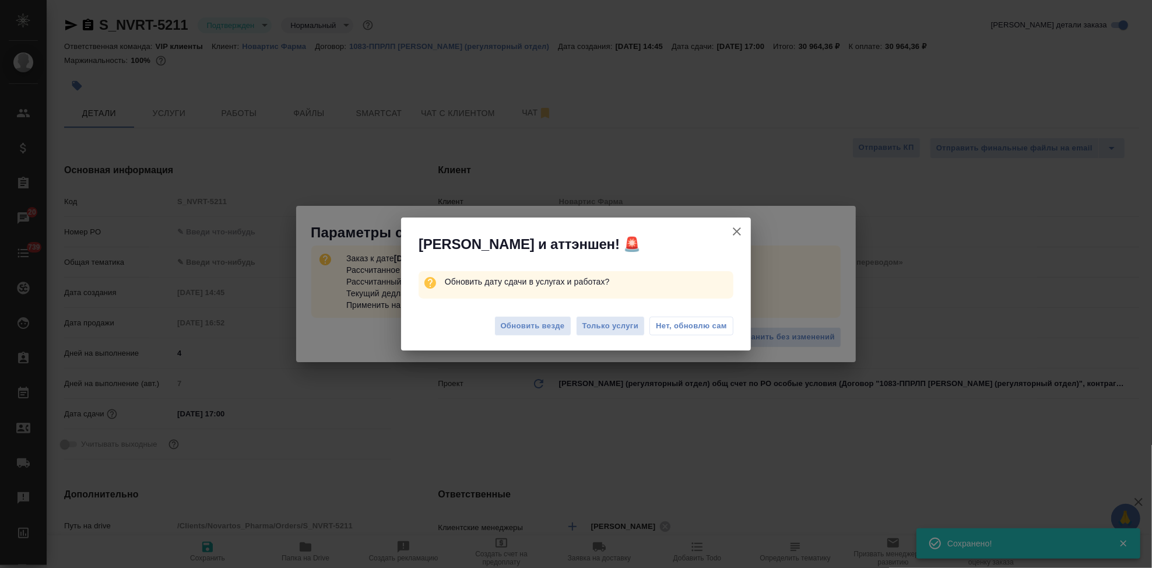
type textarea "x"
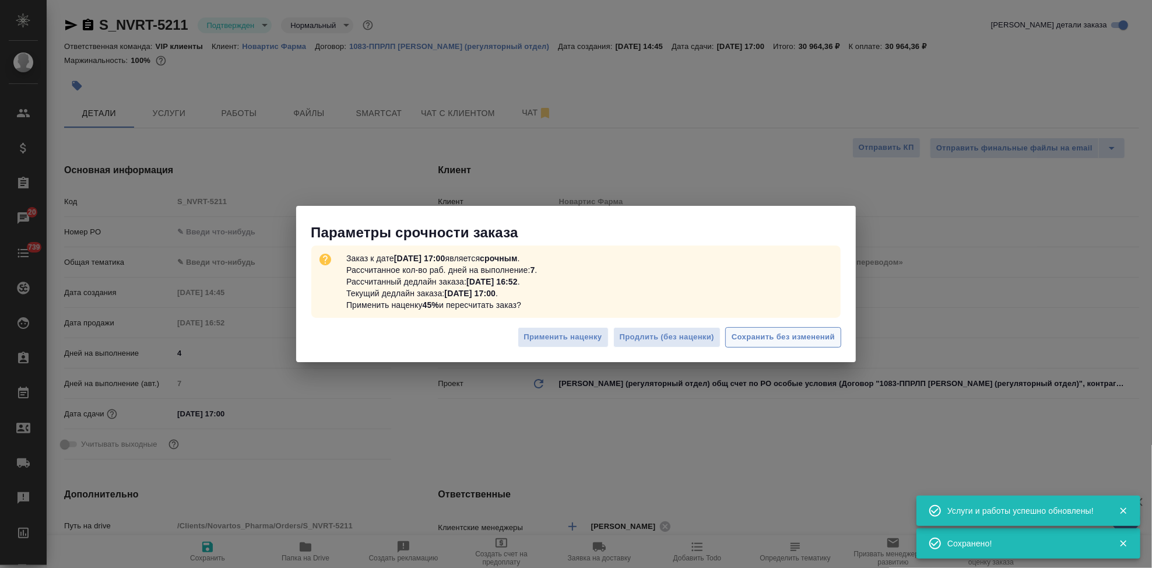
click at [779, 340] on span "Сохранить без изменений" at bounding box center [783, 337] width 103 height 13
type textarea "x"
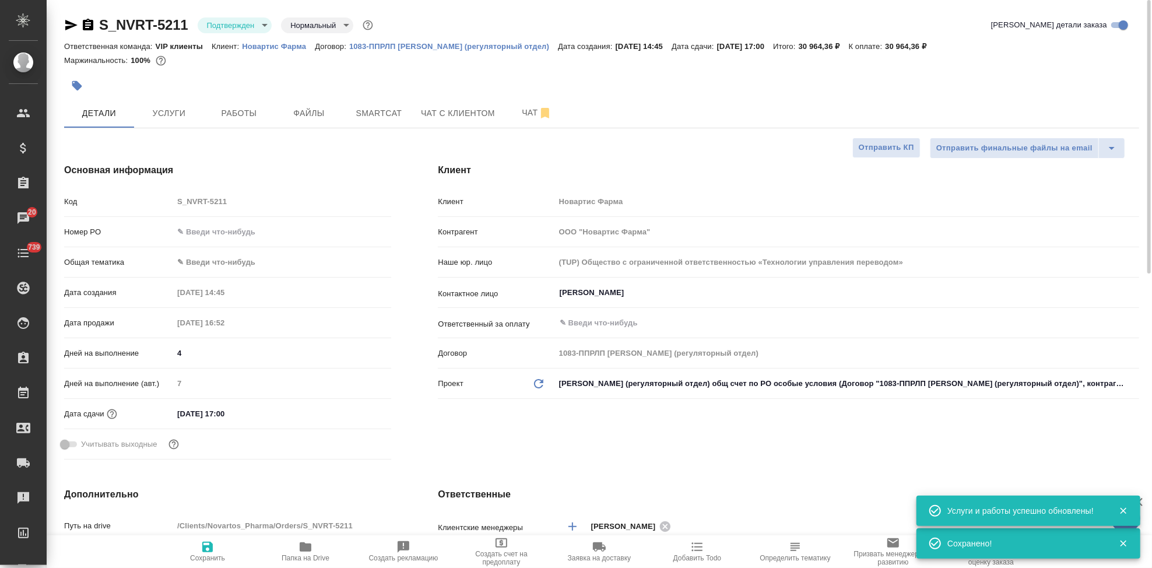
type textarea "x"
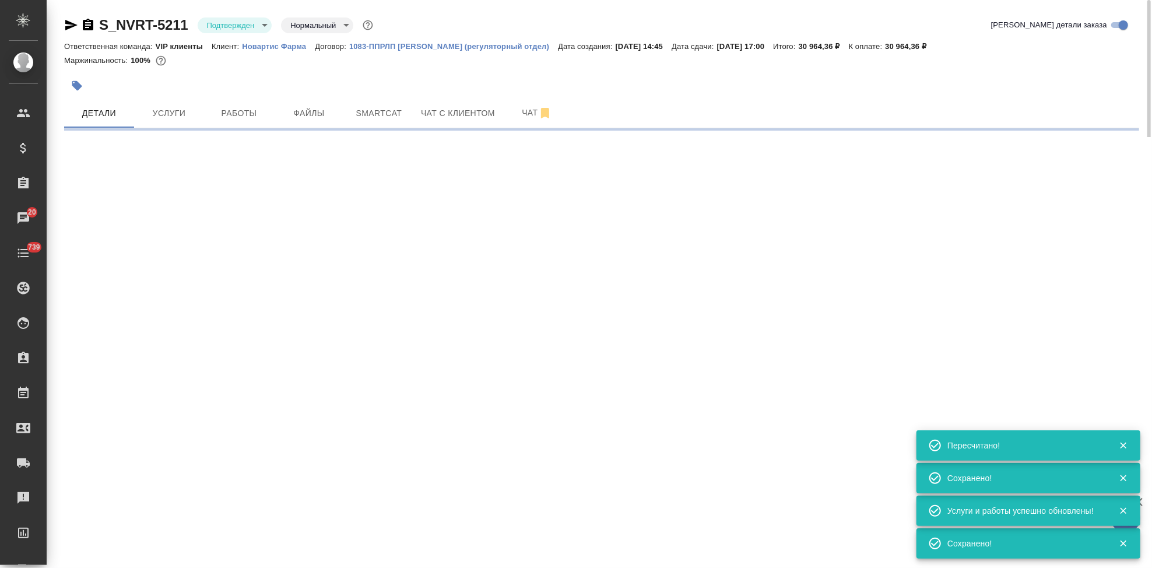
type input "urgent"
select select "RU"
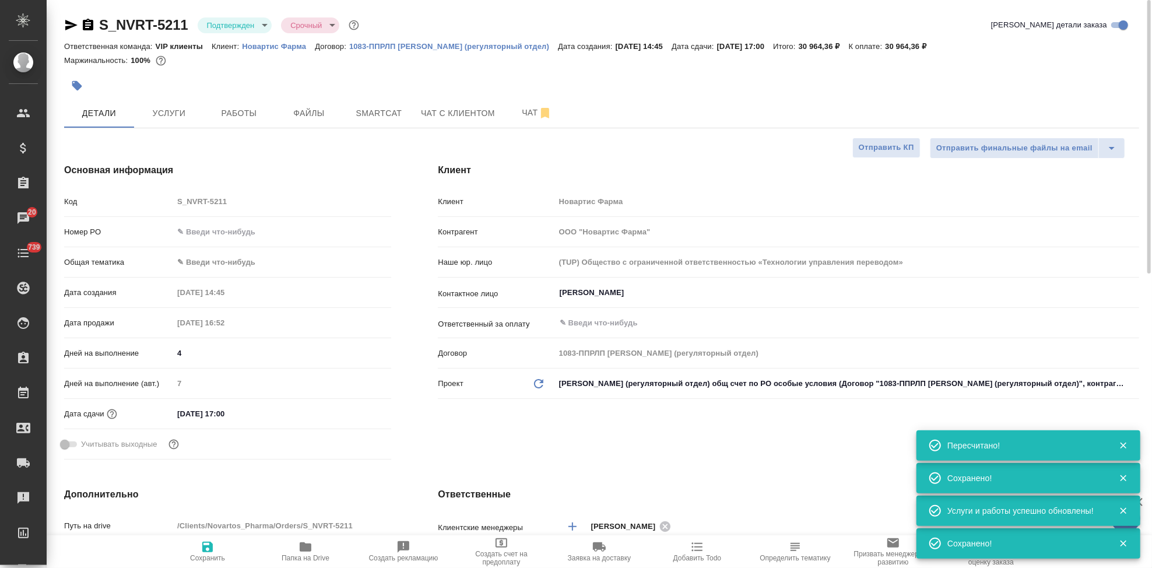
type textarea "x"
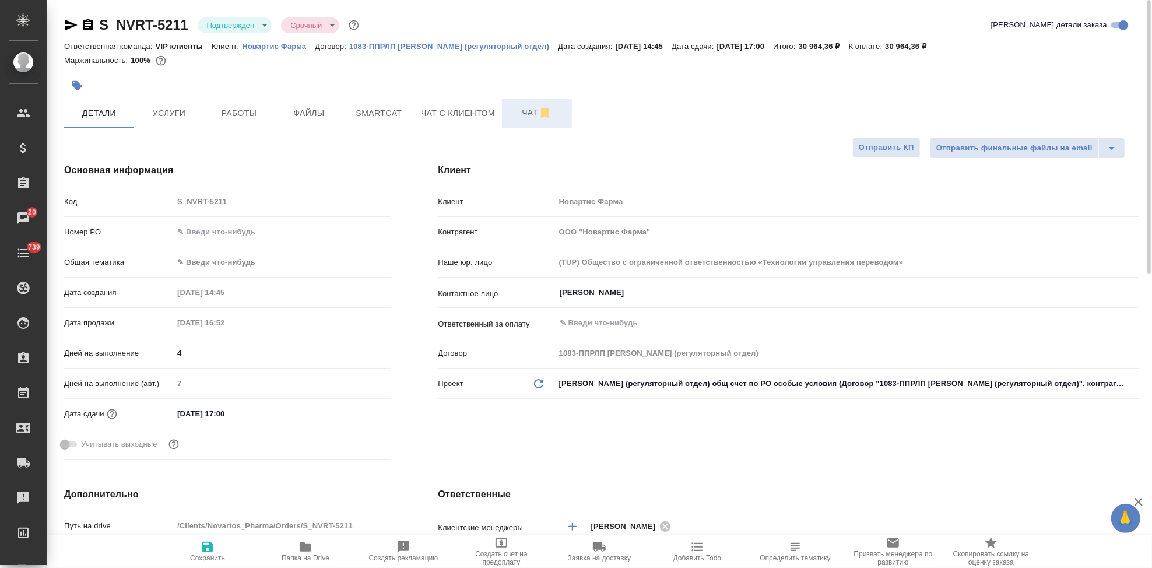
click at [522, 109] on span "Чат" at bounding box center [537, 113] width 56 height 15
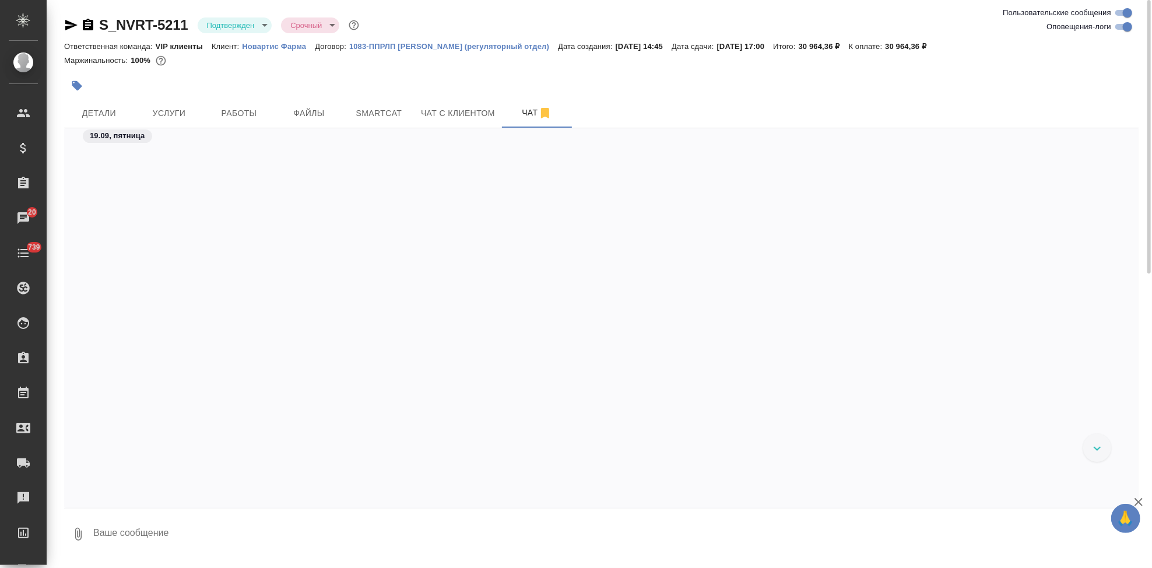
scroll to position [8431, 0]
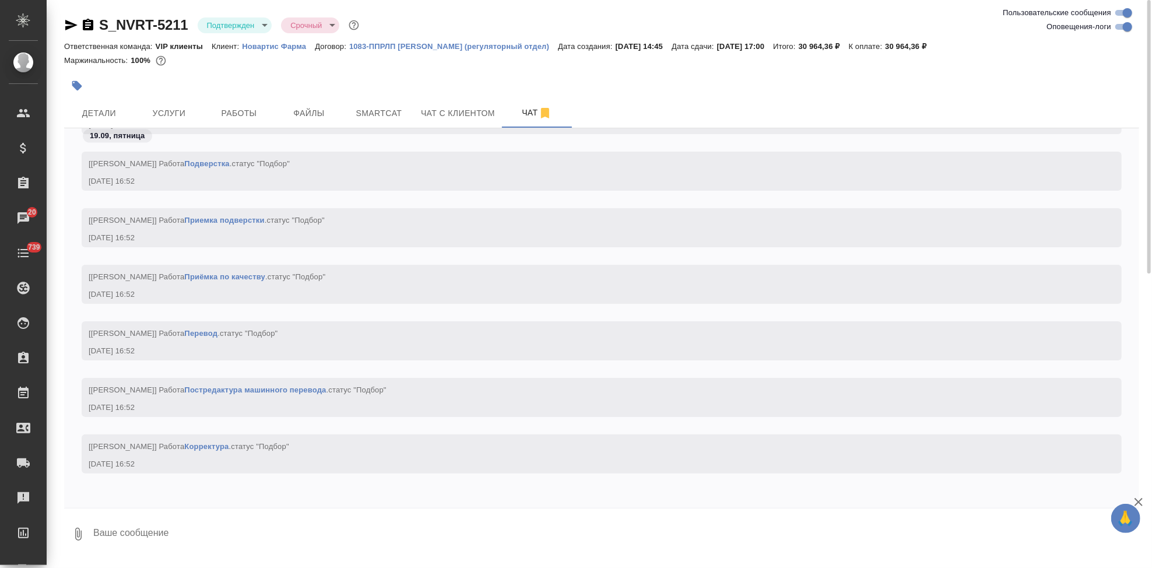
click at [191, 528] on textarea at bounding box center [615, 534] width 1047 height 40
type textarea """
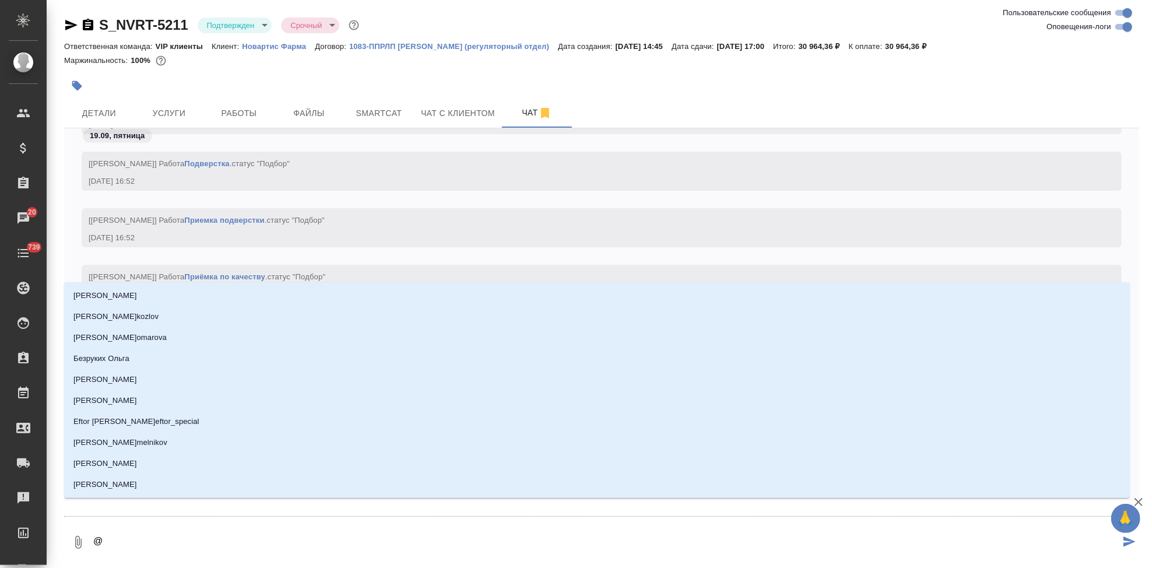
type textarea "@u"
type input "u"
type textarea "@uh"
type input "uh"
type textarea "@uhf"
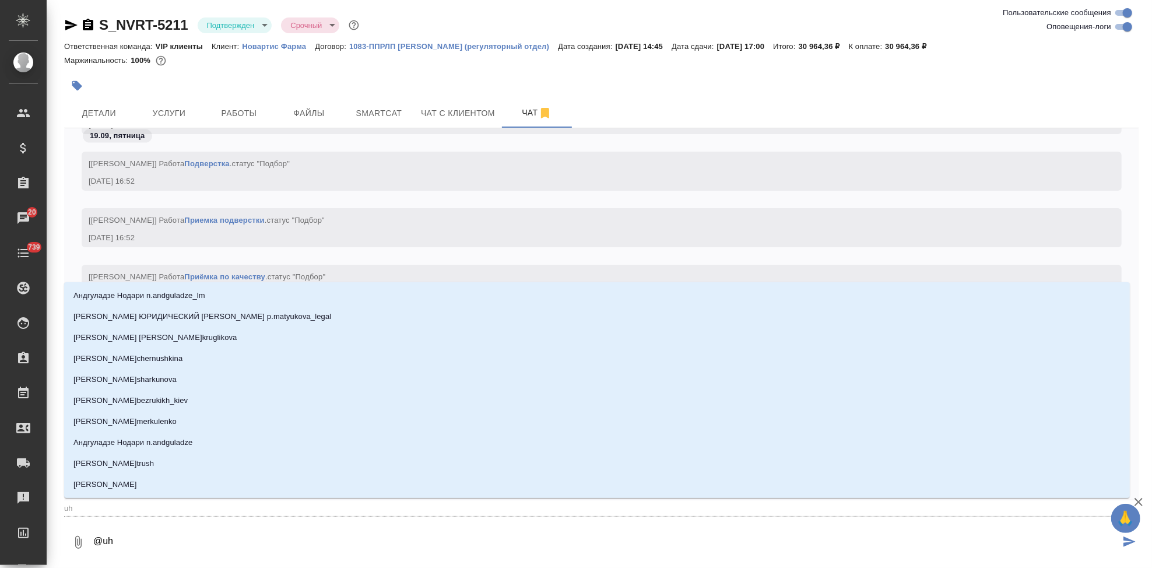
type input "uhf"
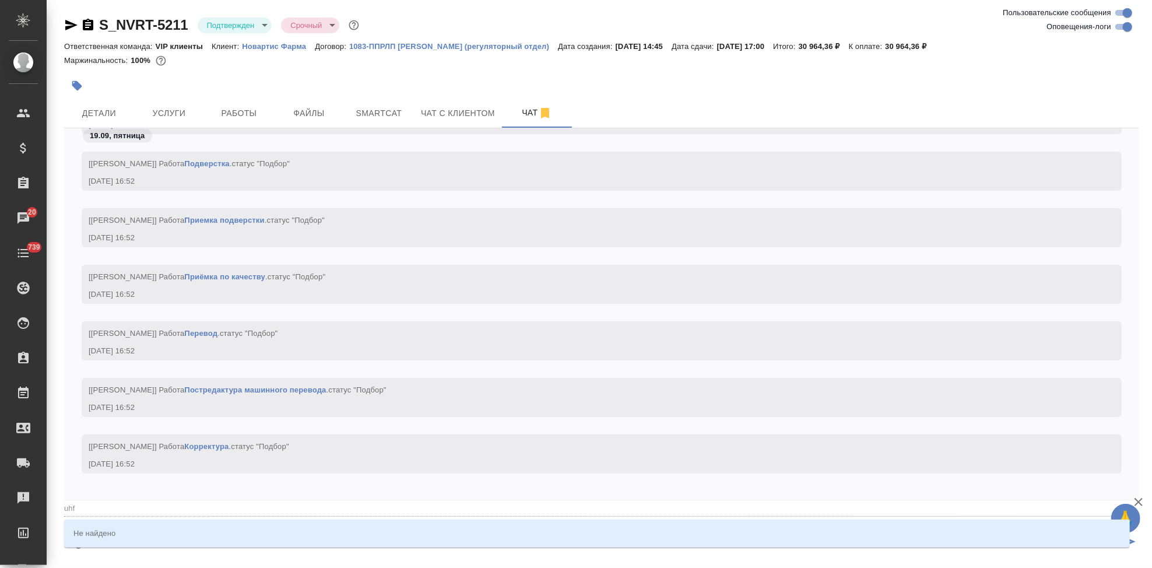
type textarea "@uhf,"
type input "uhf,"
type textarea "@uhf"
type input "uhf"
type textarea "@uh"
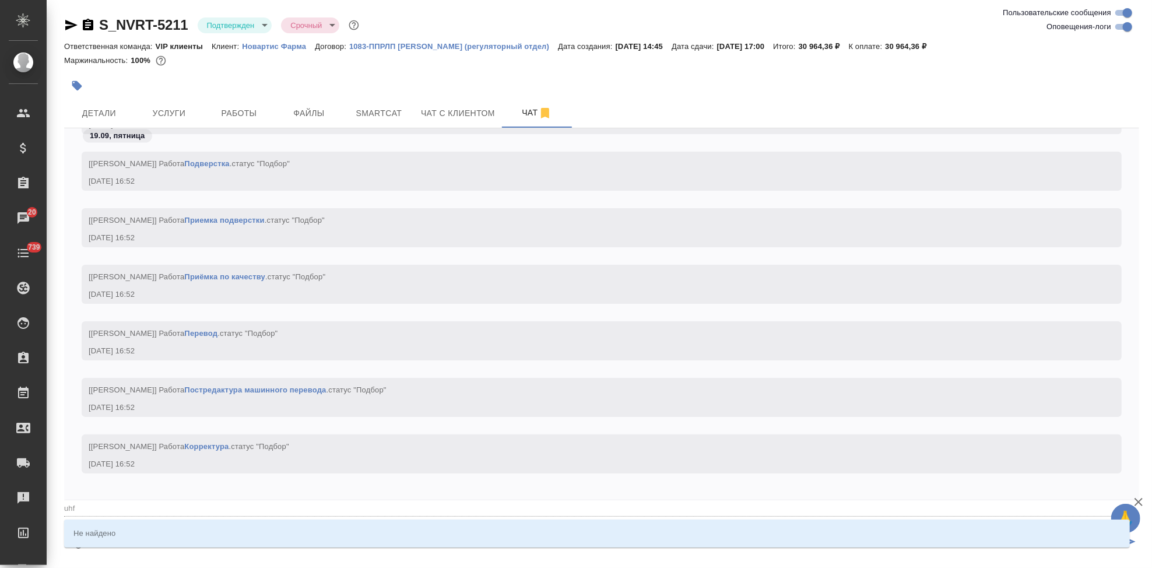
type input "uh"
type textarea "@u"
type input "u"
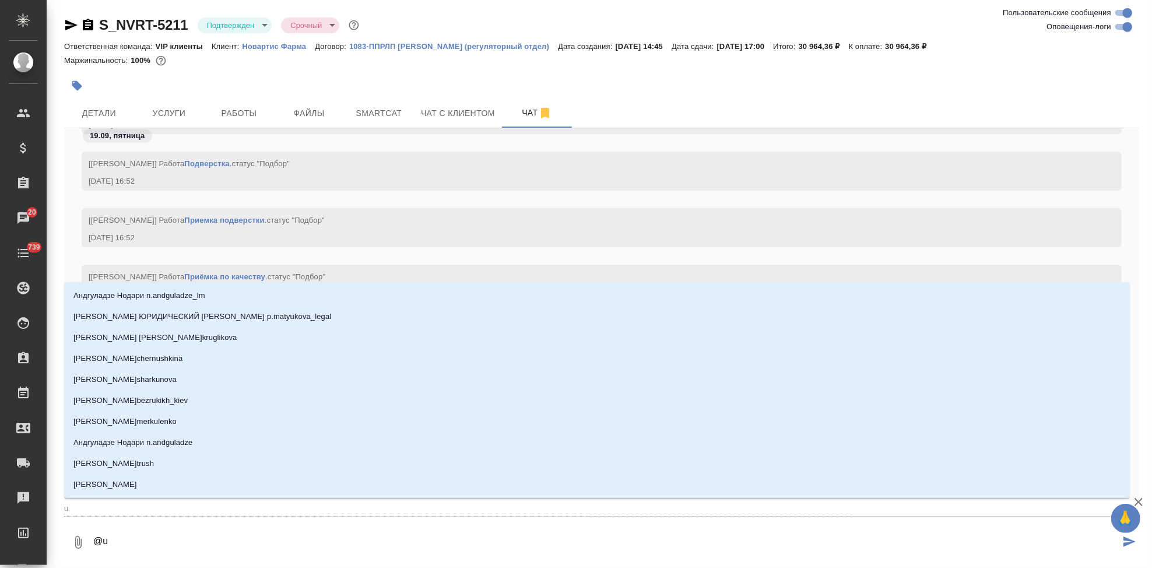
type textarea "@uг"
type input "uг"
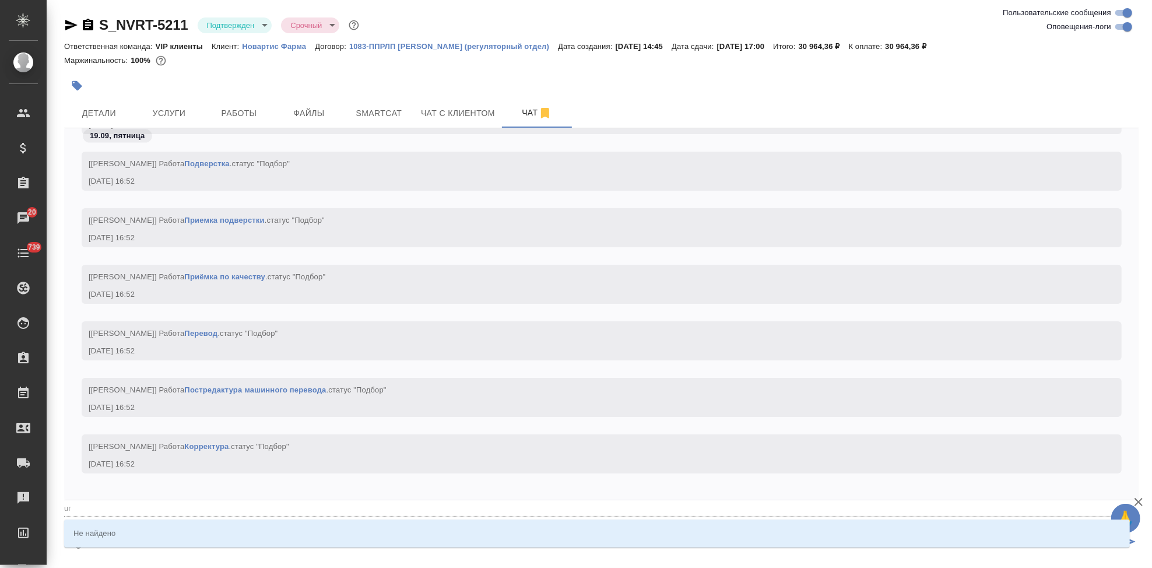
type textarea "@u"
type input "u"
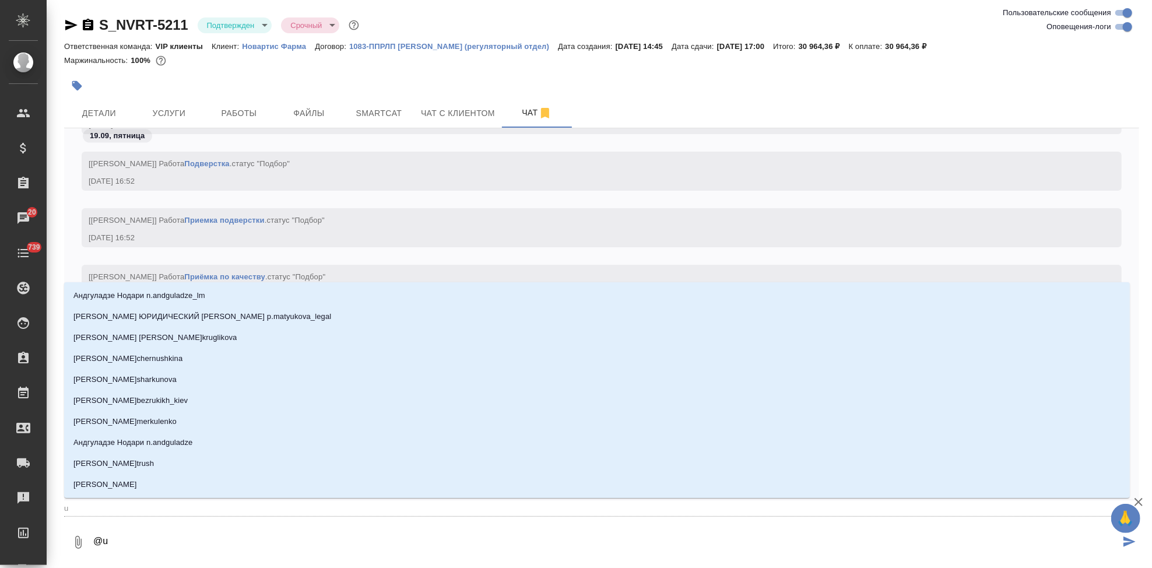
type textarea "@"
type textarea "@г"
type input "г"
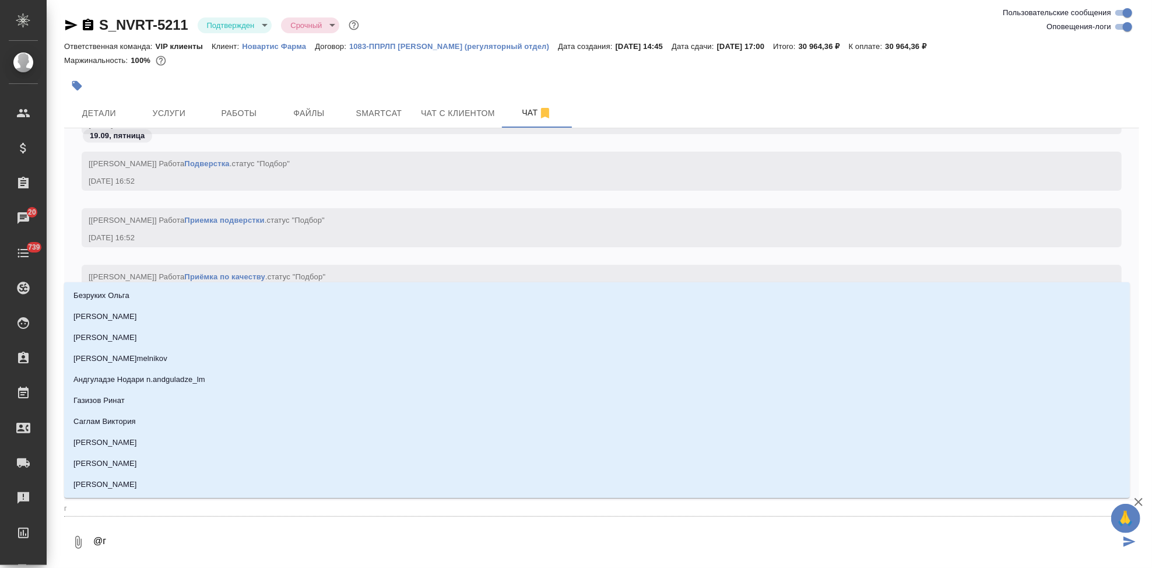
type textarea "@гр"
type input "гр"
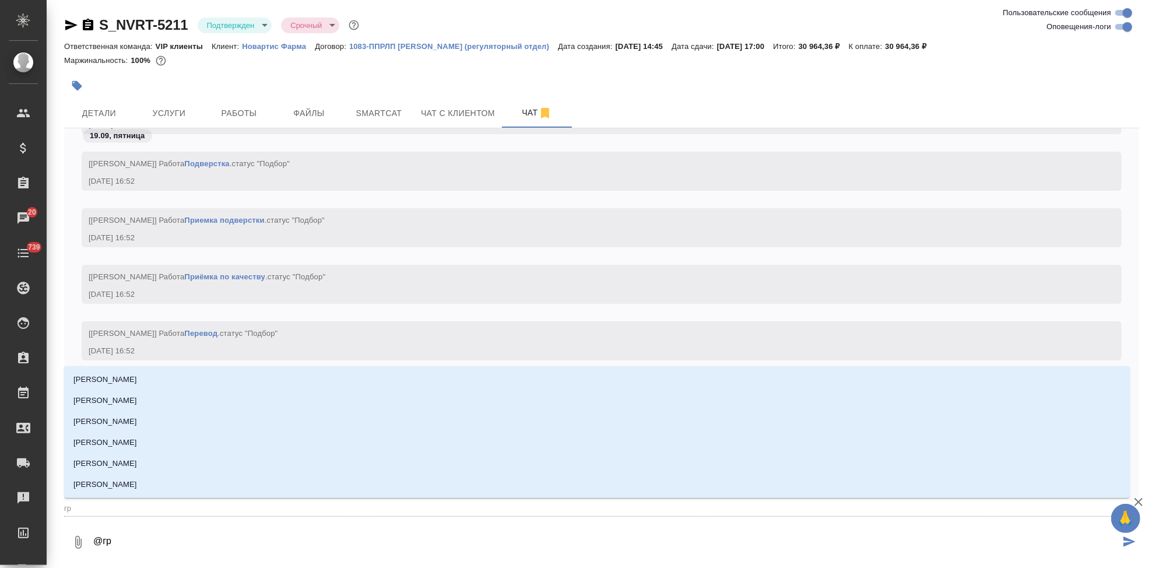
type textarea "@гра"
type input "гра"
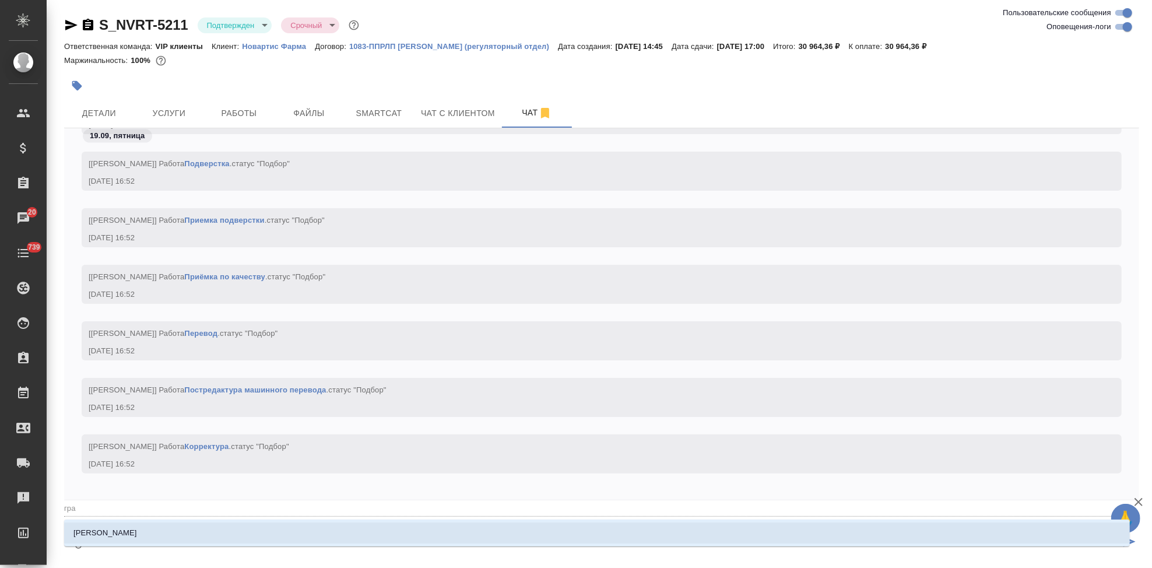
click at [186, 531] on li "Грабко Мария" at bounding box center [597, 532] width 1066 height 21
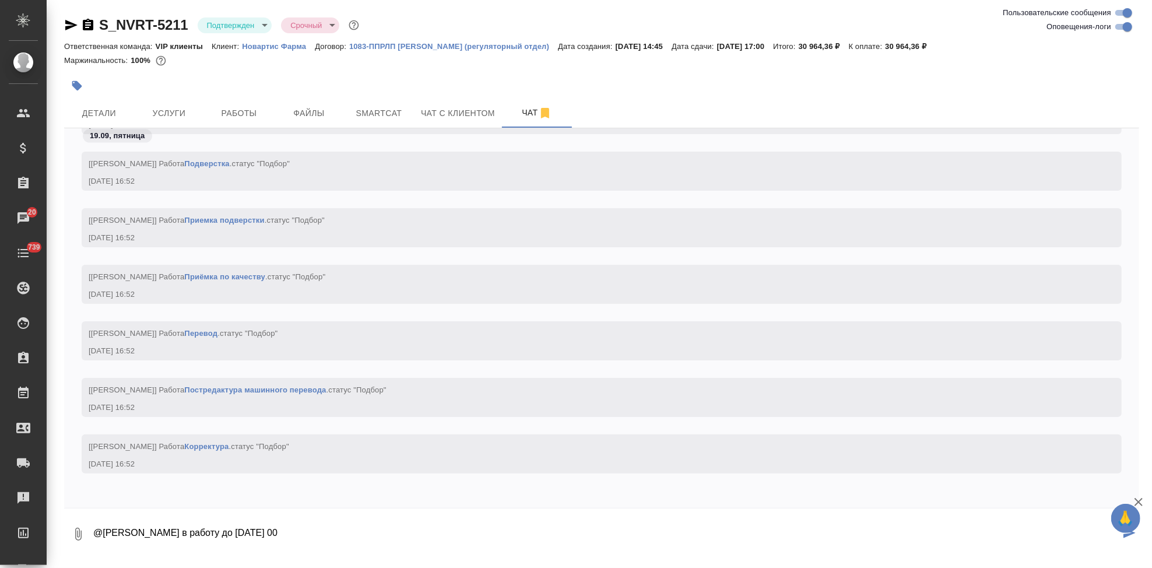
type textarea "@Грабко Мария в работу до 25 сент 17 00"
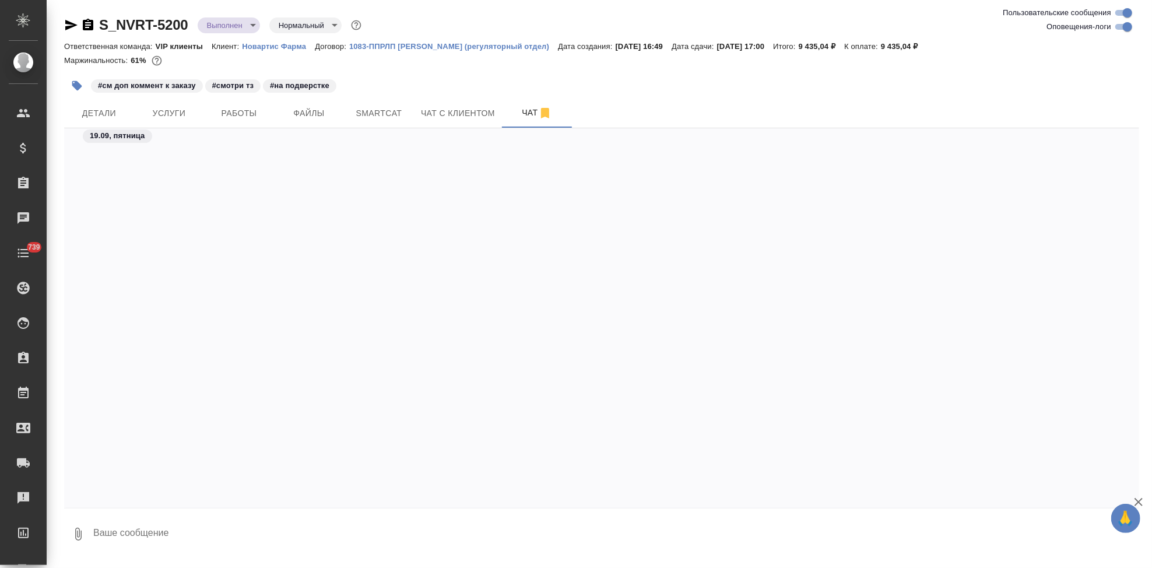
scroll to position [59424, 0]
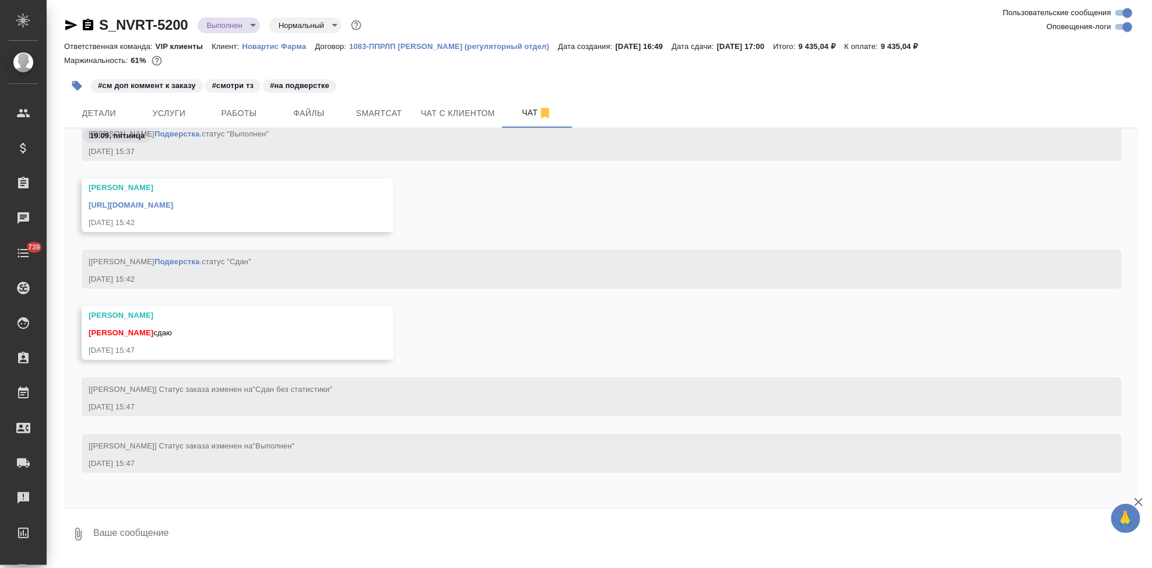
click at [227, 535] on textarea at bounding box center [615, 534] width 1047 height 40
type textarea "пасибо"
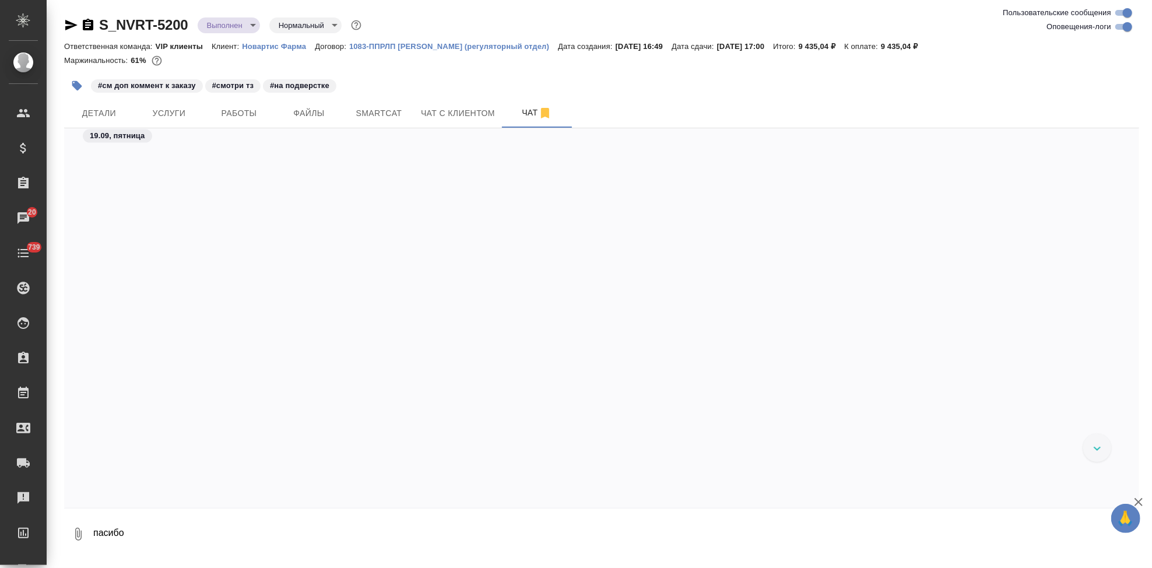
scroll to position [55291, 0]
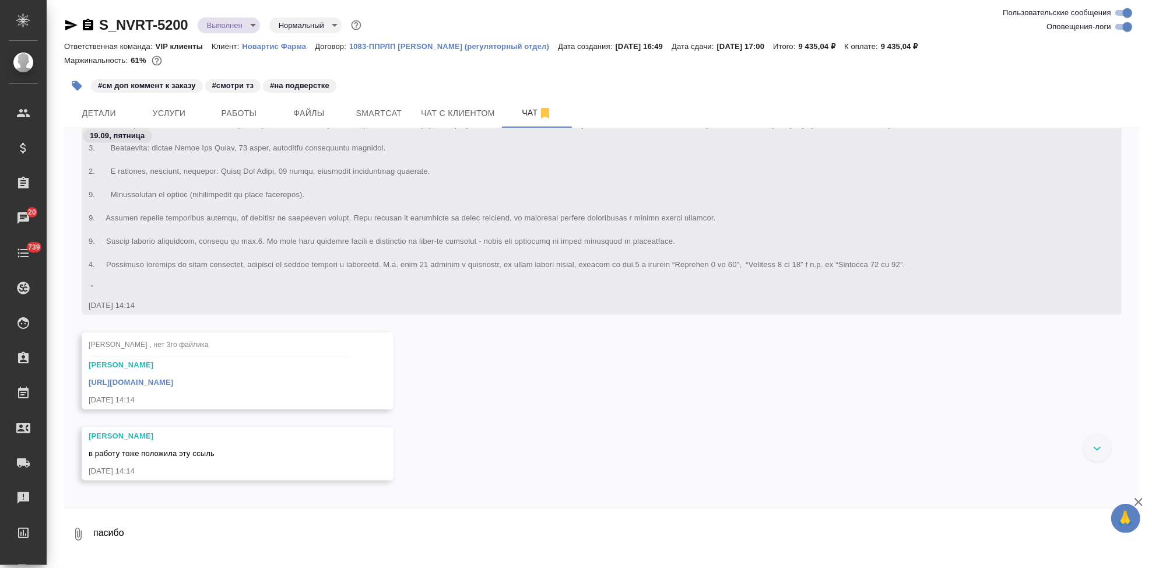
click at [173, 387] on link "https://drive.awatera.com/apps/files/?dir=/Shares/Novartos_Pharma/Orders/S_NVRT…" at bounding box center [131, 382] width 85 height 9
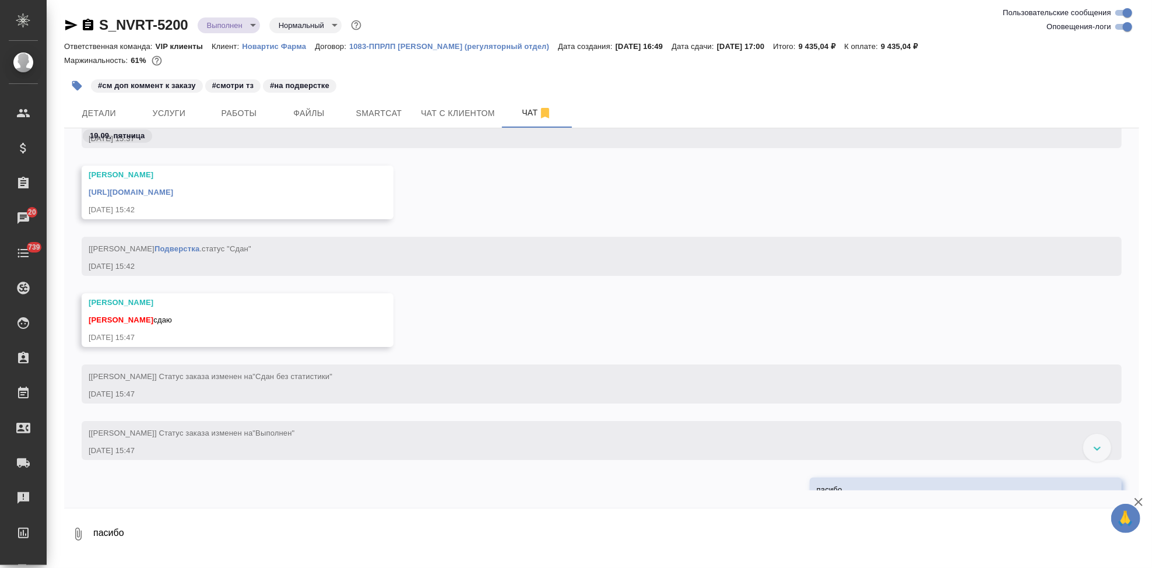
scroll to position [55890, 0]
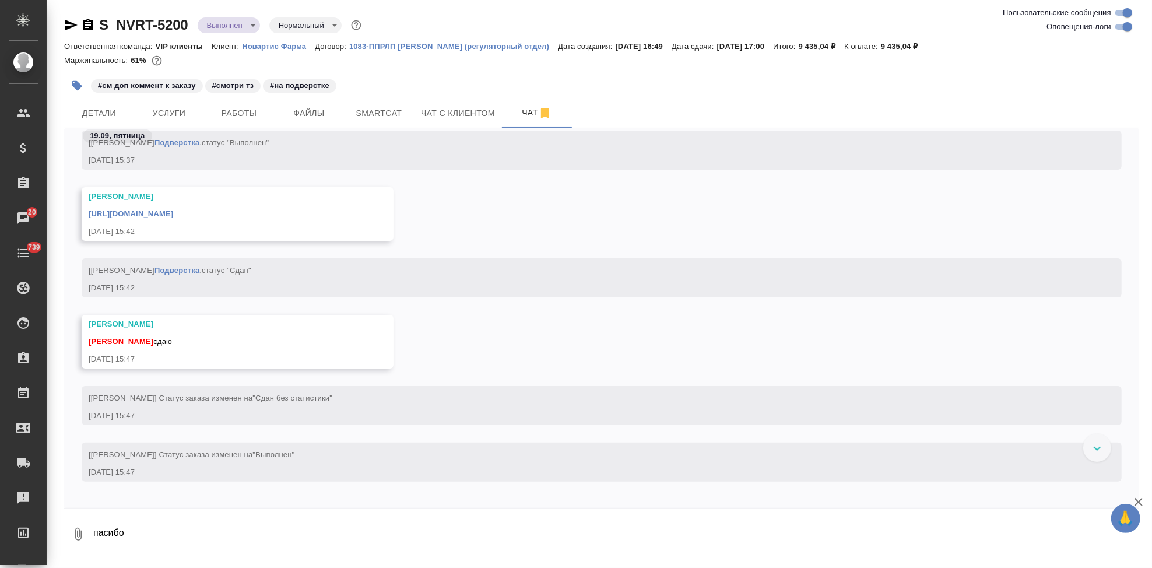
click at [173, 214] on link "https://drive.awatera.com/apps/files/files/10339342?dir=/Shares/Novartos_Pharma…" at bounding box center [131, 213] width 85 height 9
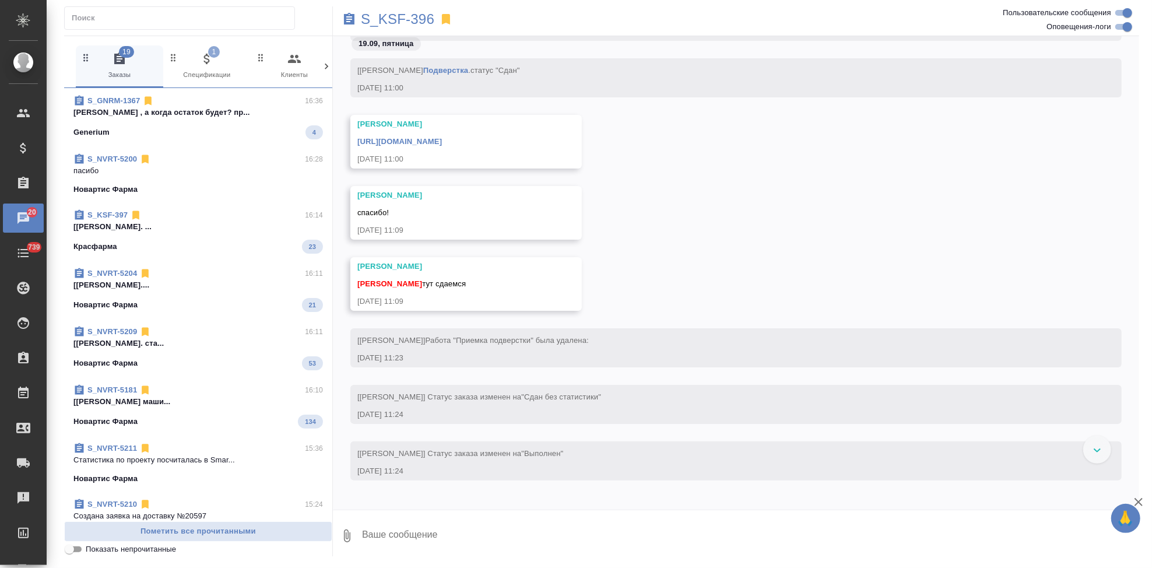
scroll to position [82912, 0]
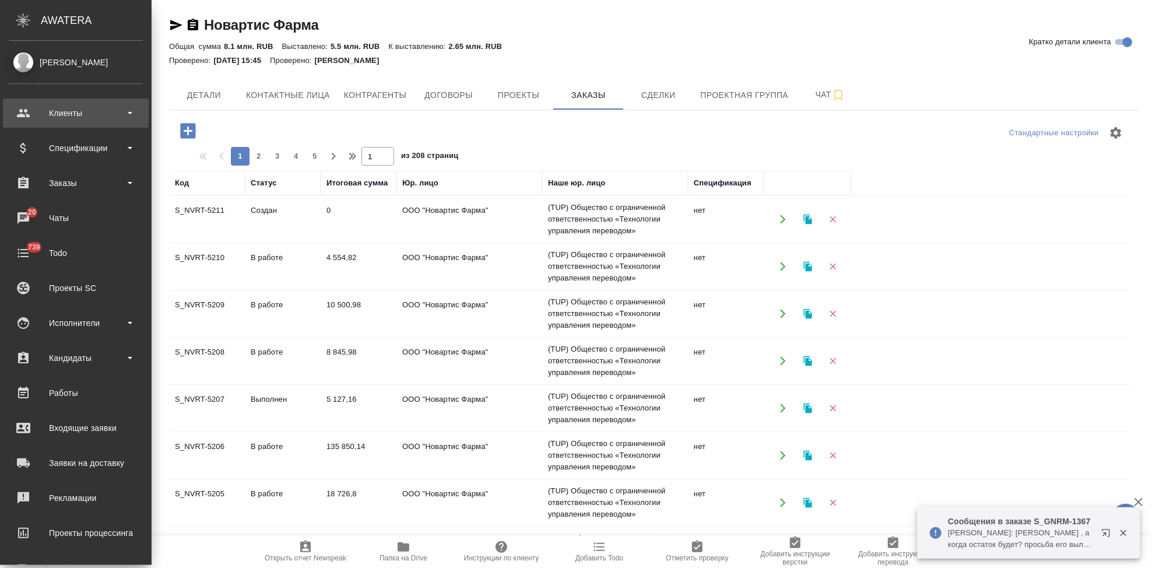
click at [20, 121] on div "Клиенты" at bounding box center [76, 112] width 134 height 17
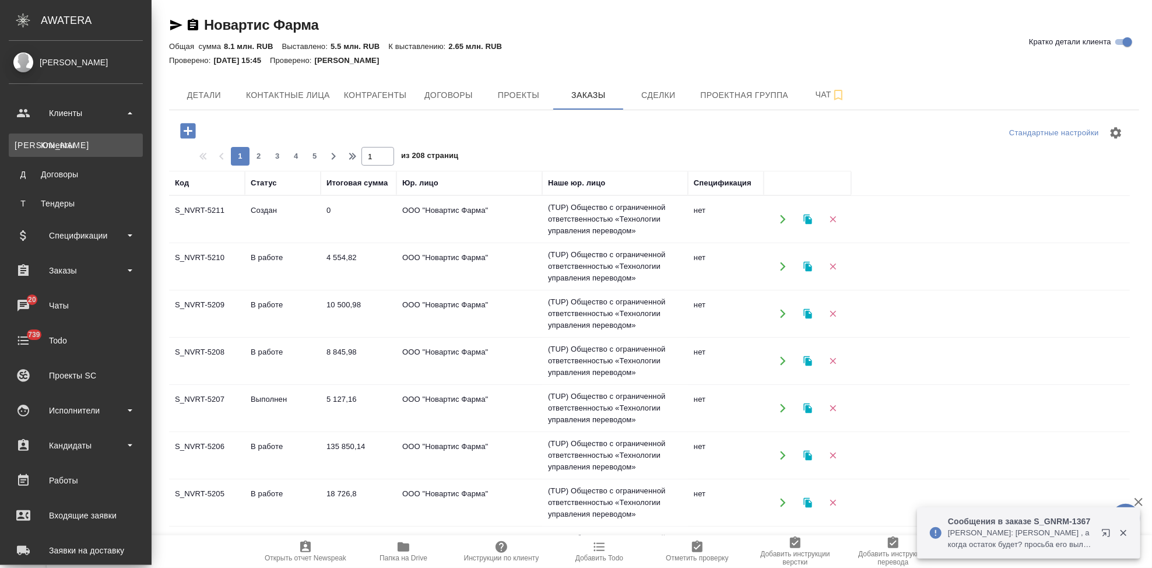
click at [65, 142] on div "Клиенты" at bounding box center [76, 145] width 122 height 12
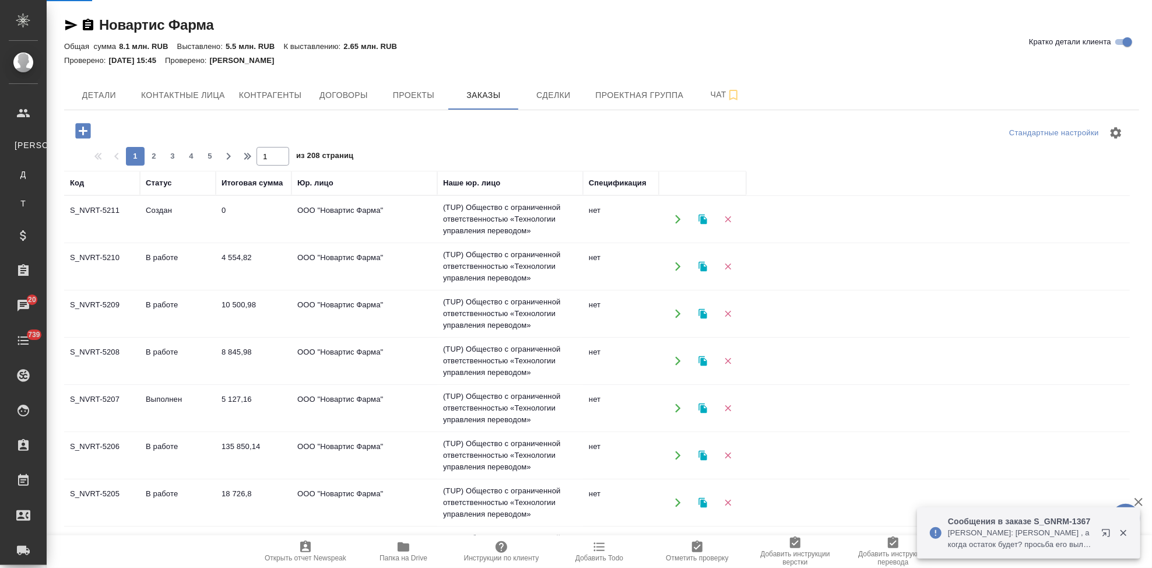
select select "RU"
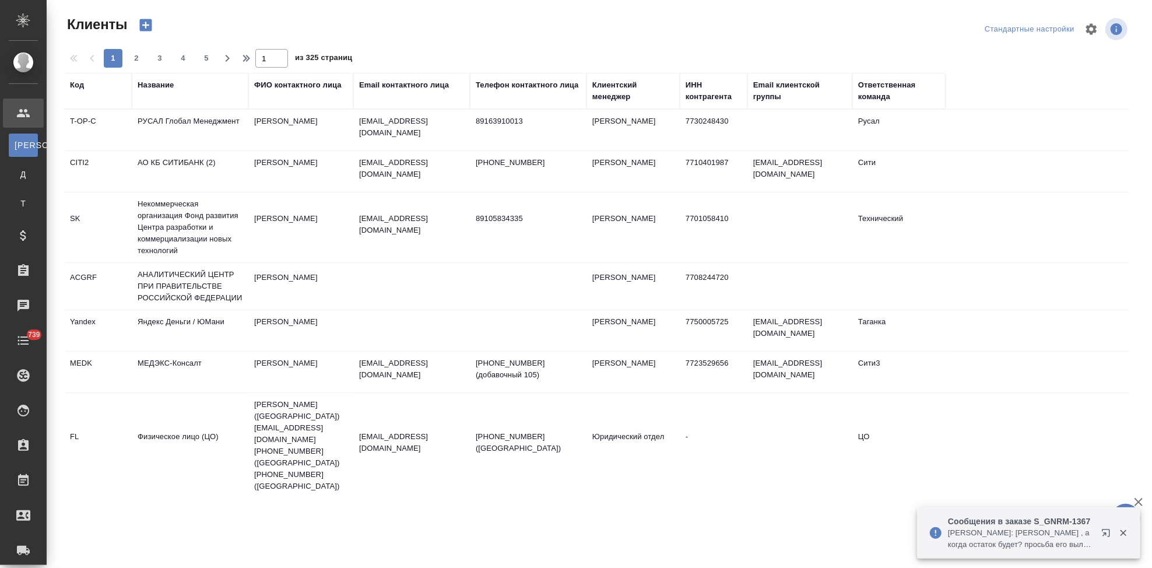
click at [78, 90] on div "Код" at bounding box center [77, 85] width 14 height 12
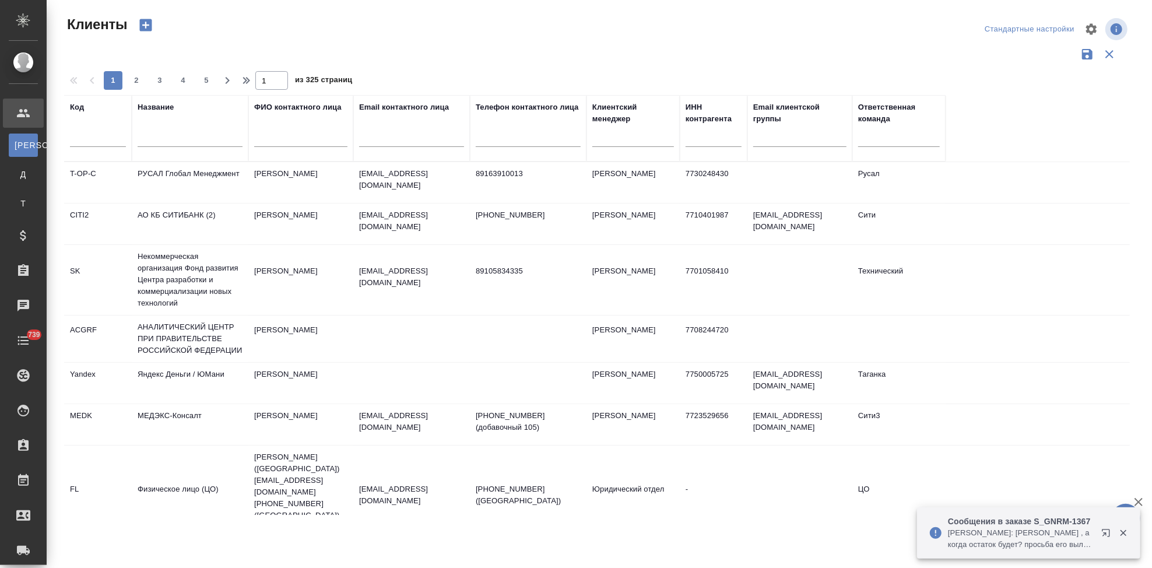
click at [88, 140] on input "text" at bounding box center [98, 139] width 56 height 15
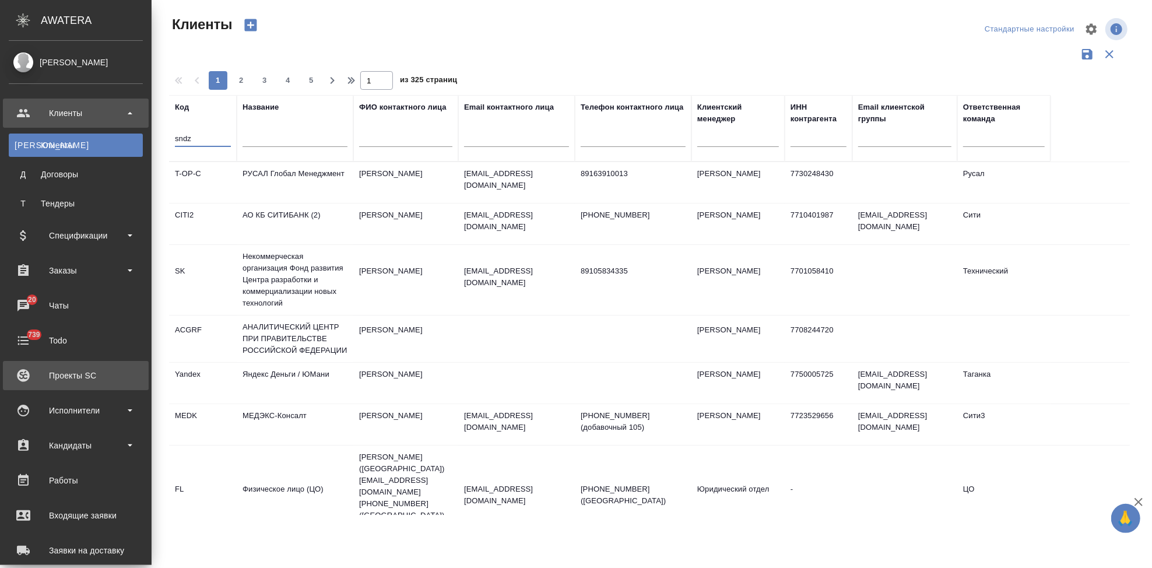
type input "sndz"
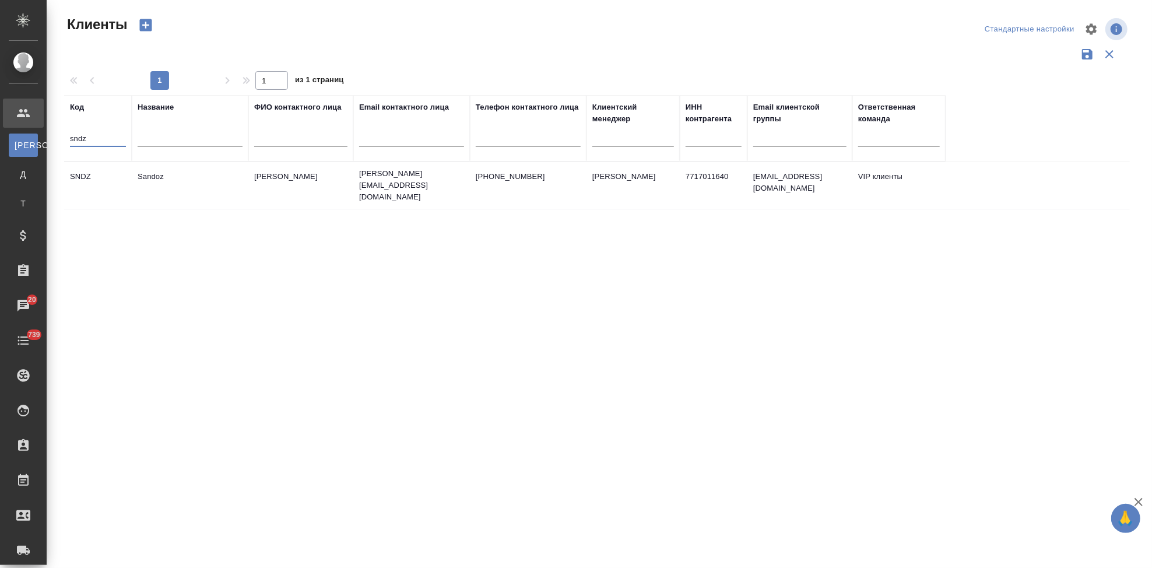
click at [328, 187] on td "Ковалец Ирина" at bounding box center [300, 185] width 105 height 41
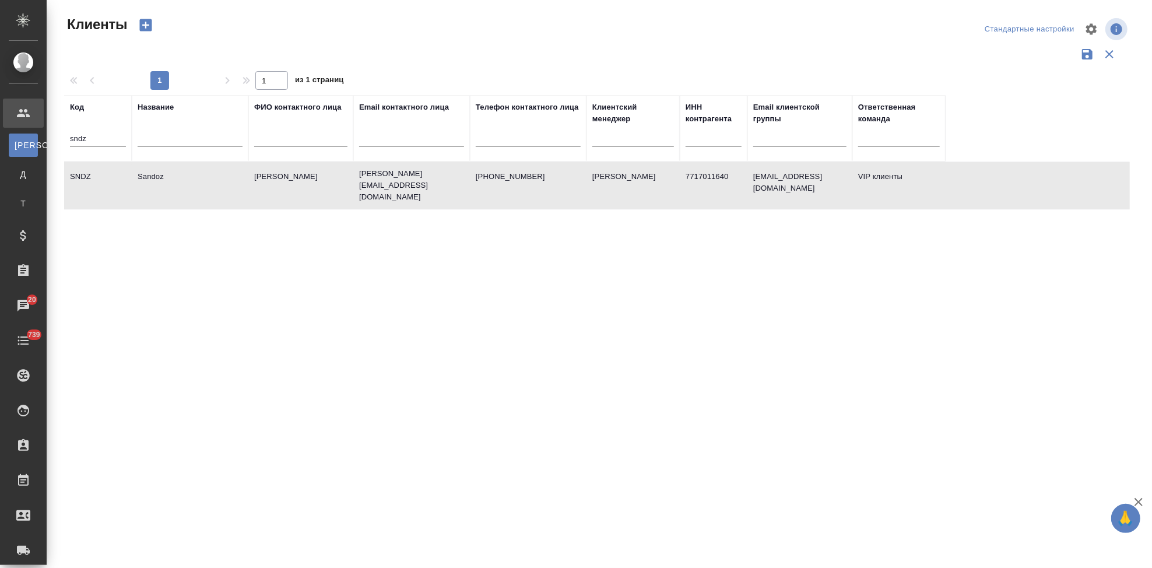
click at [328, 187] on td "Ковалец Ирина" at bounding box center [300, 185] width 105 height 41
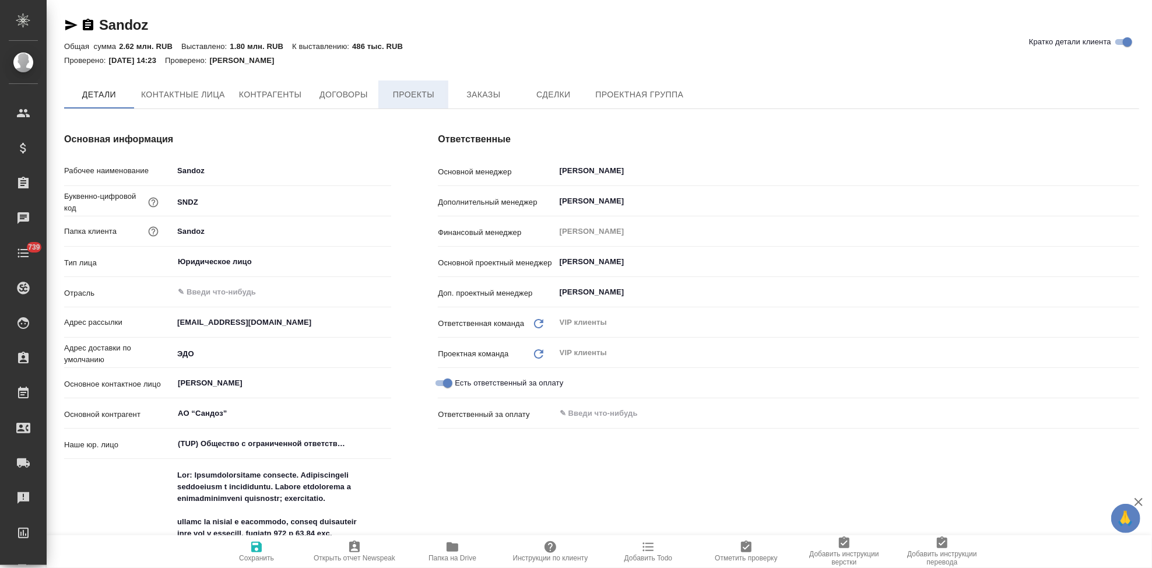
type textarea "x"
click at [474, 94] on span "Заказы" at bounding box center [483, 95] width 56 height 15
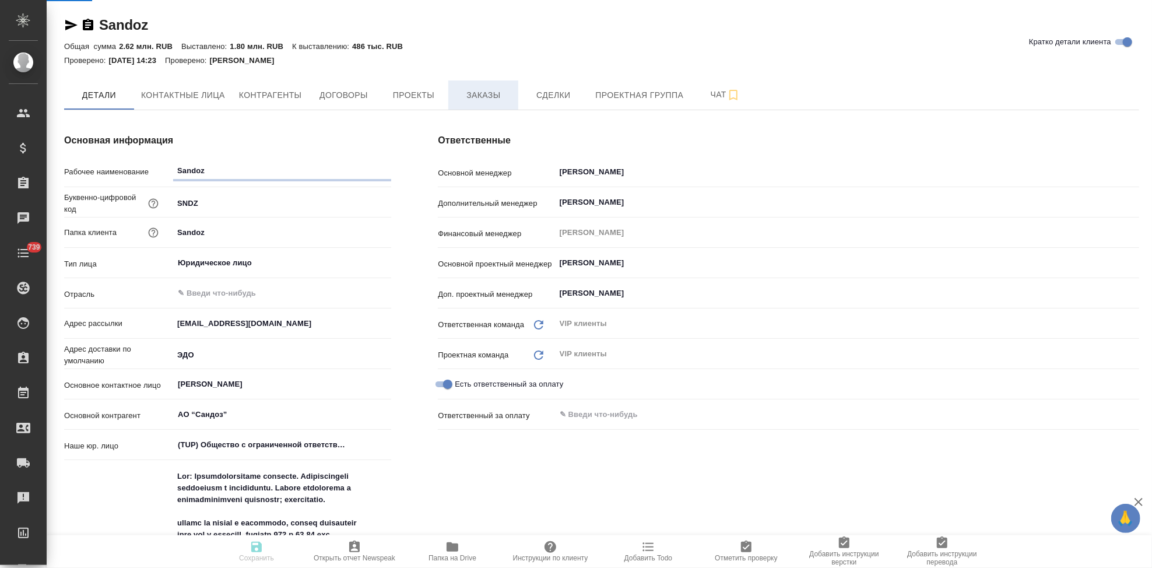
type textarea "x"
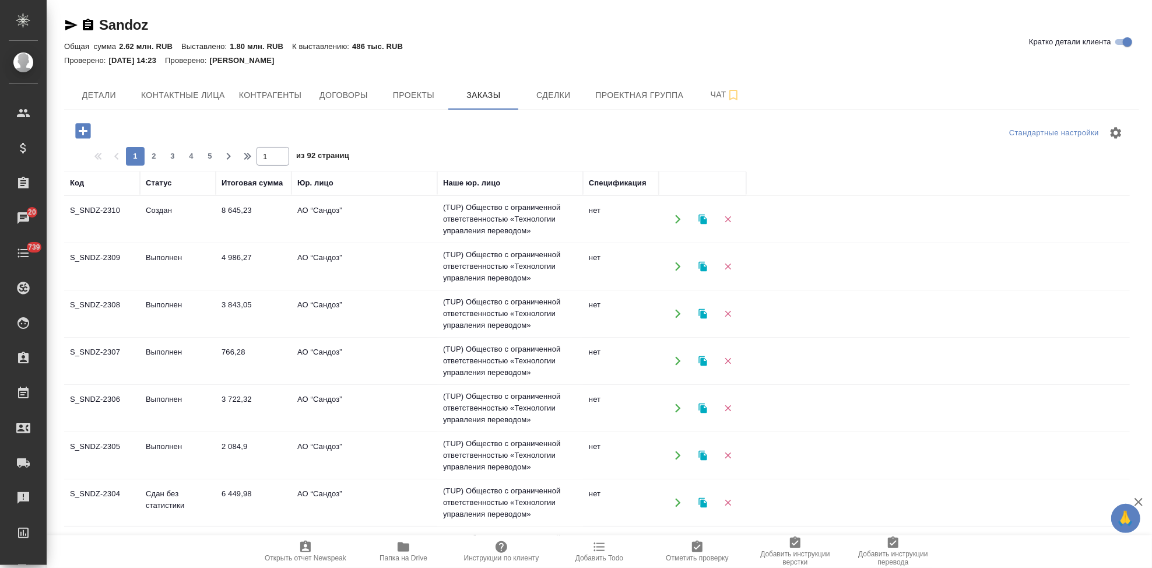
click at [139, 215] on td "S_SNDZ-2310" at bounding box center [102, 219] width 76 height 41
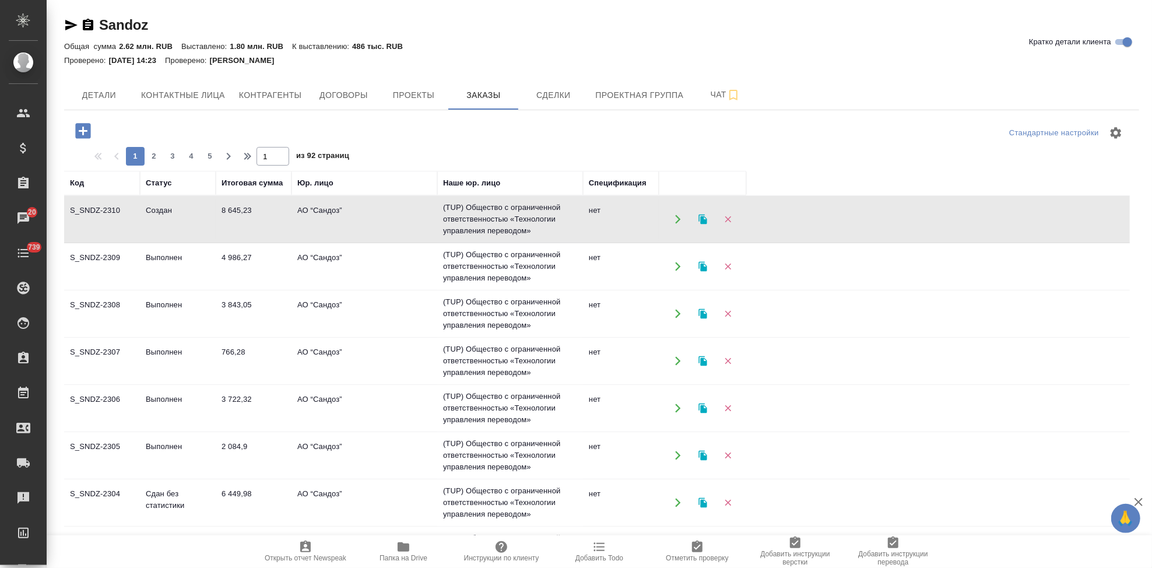
click at [139, 215] on td "S_SNDZ-2310" at bounding box center [102, 219] width 76 height 41
click at [87, 125] on icon "button" at bounding box center [82, 130] width 15 height 15
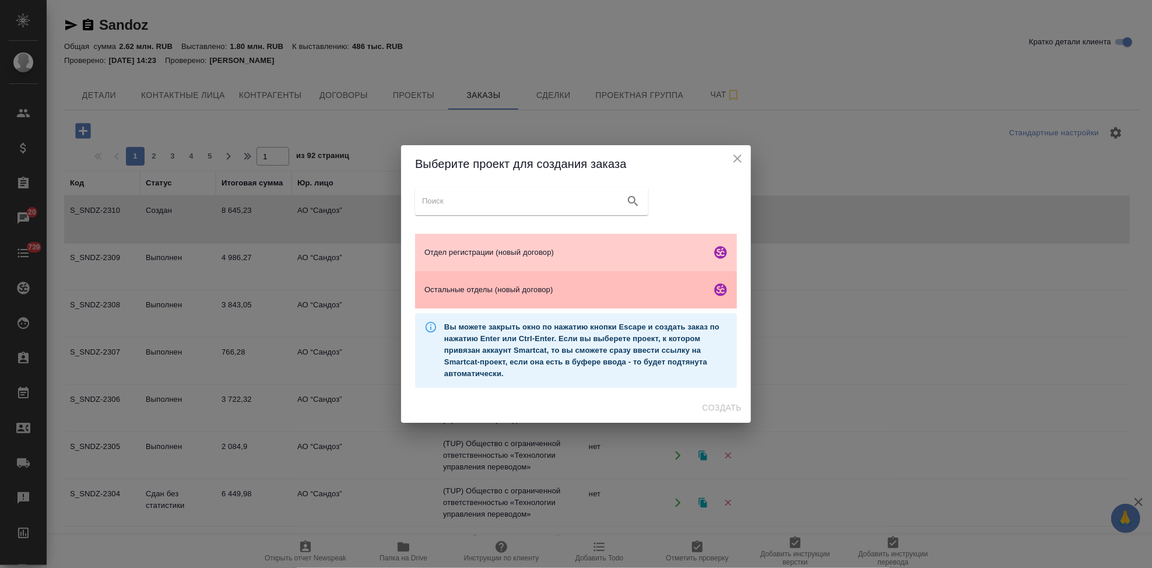
click at [495, 284] on span "Остальные отделы (новый договор)" at bounding box center [566, 290] width 282 height 12
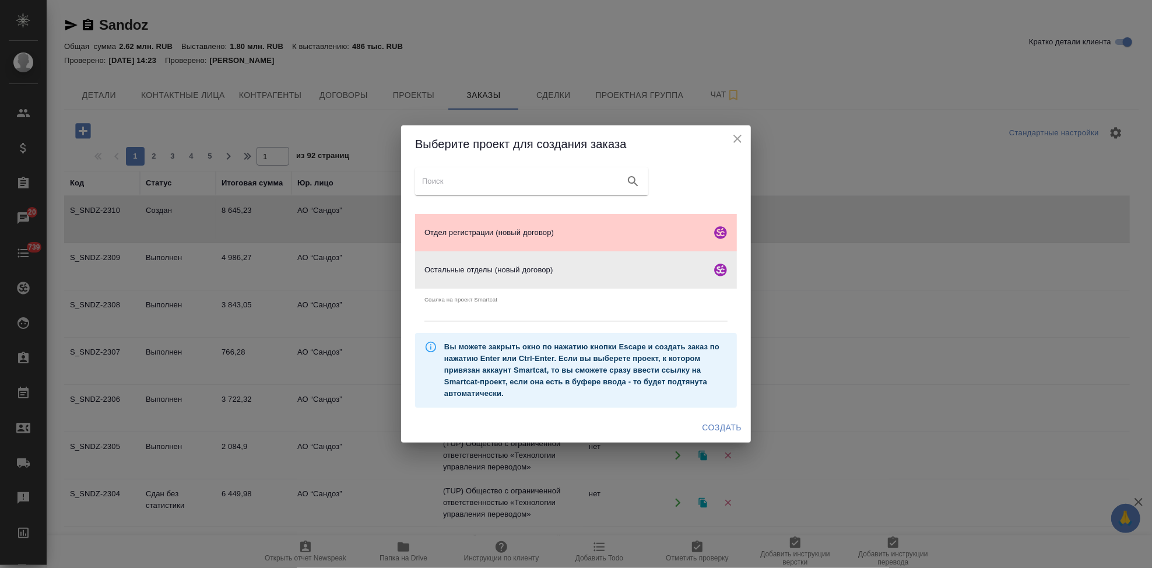
click at [714, 428] on span "Создать" at bounding box center [722, 427] width 39 height 15
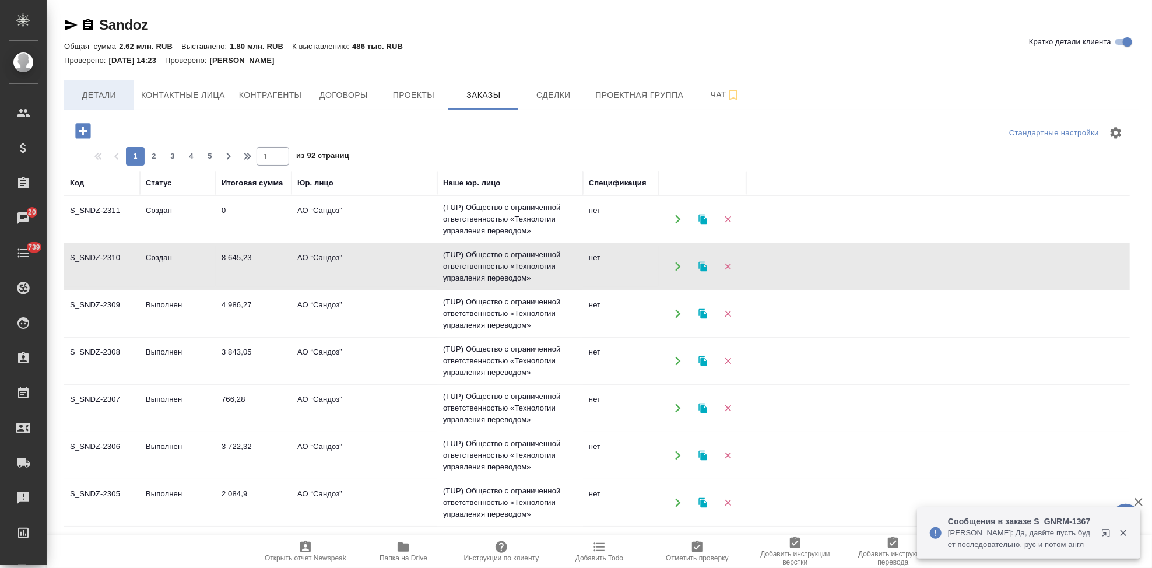
click at [115, 97] on span "Детали" at bounding box center [99, 95] width 56 height 15
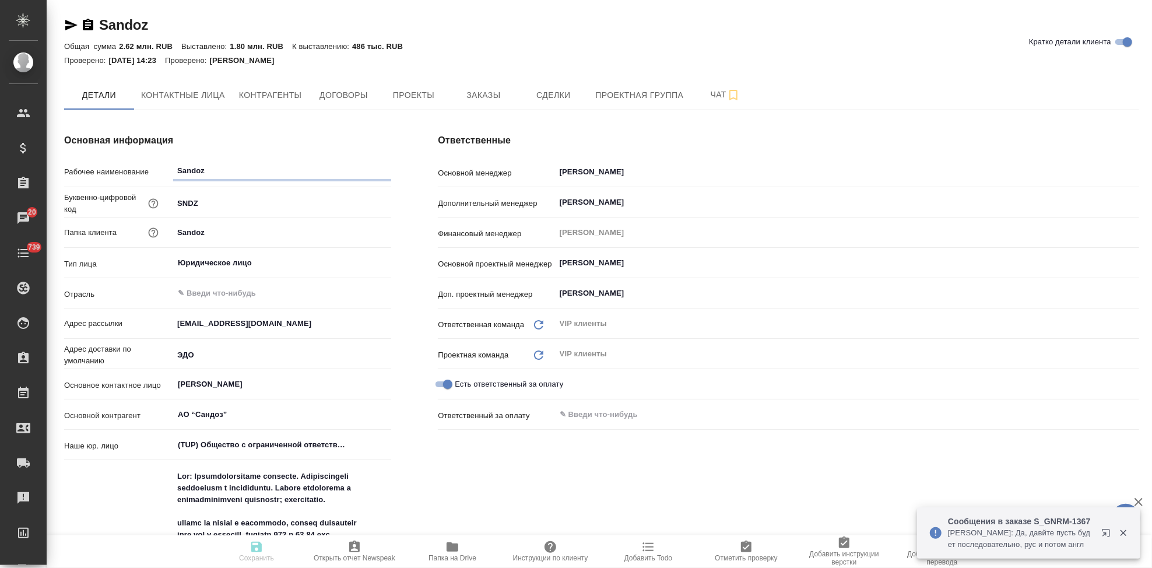
type textarea "x"
click at [444, 555] on span "Папка на Drive" at bounding box center [453, 558] width 48 height 8
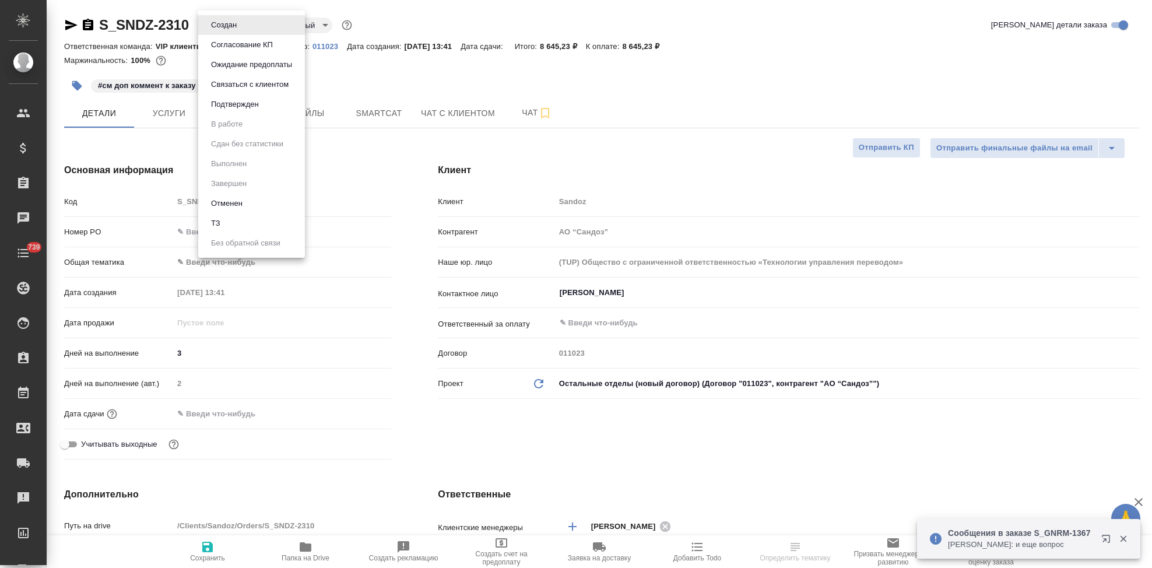
select select "RU"
click at [241, 40] on button "Согласование КП" at bounding box center [242, 44] width 69 height 13
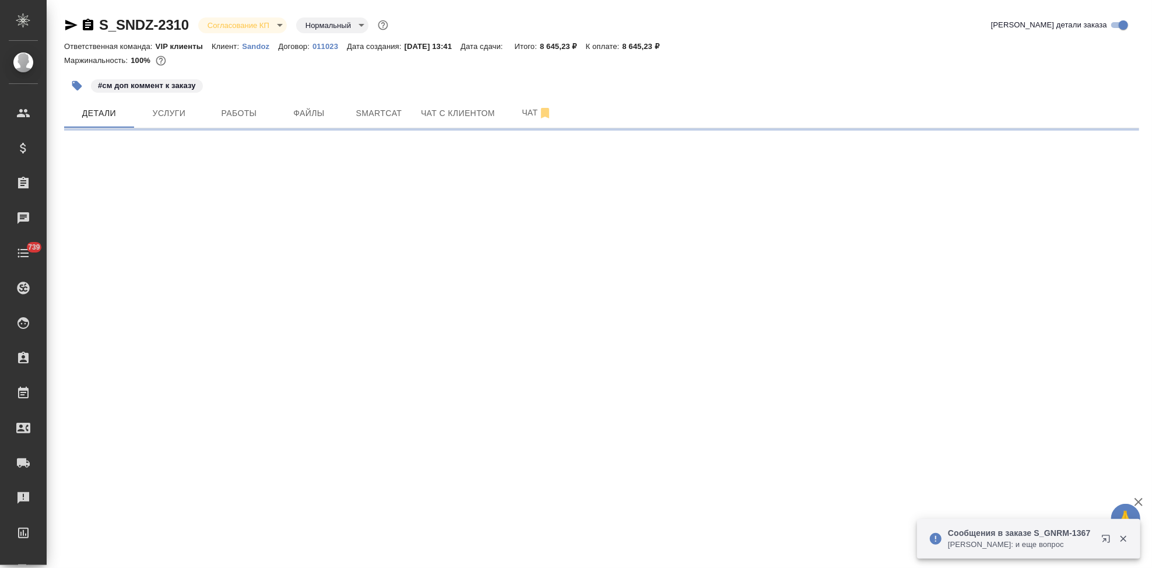
select select "RU"
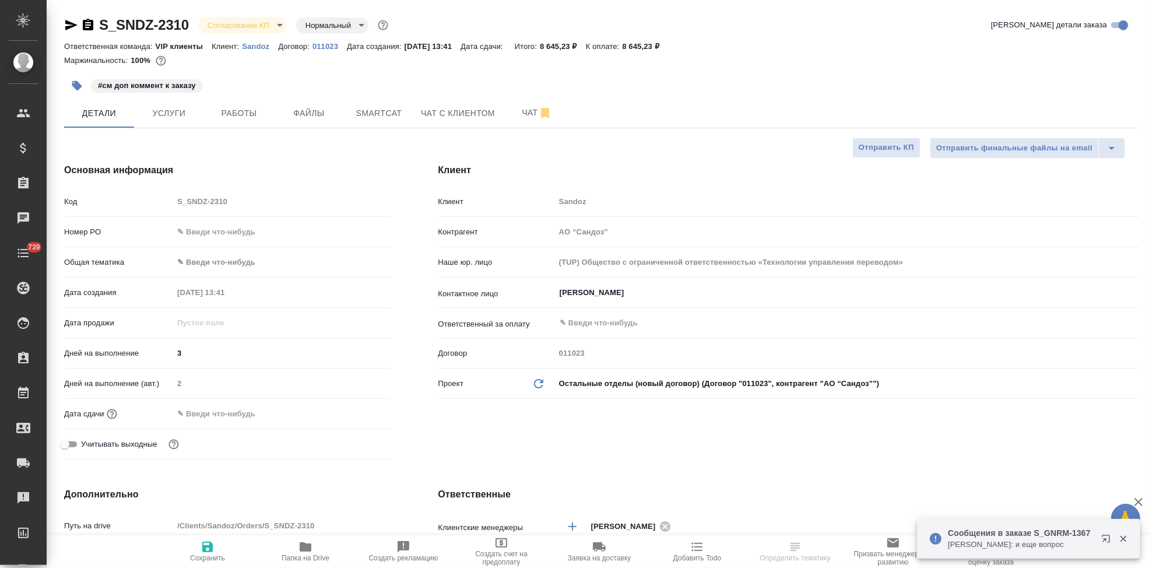
type textarea "x"
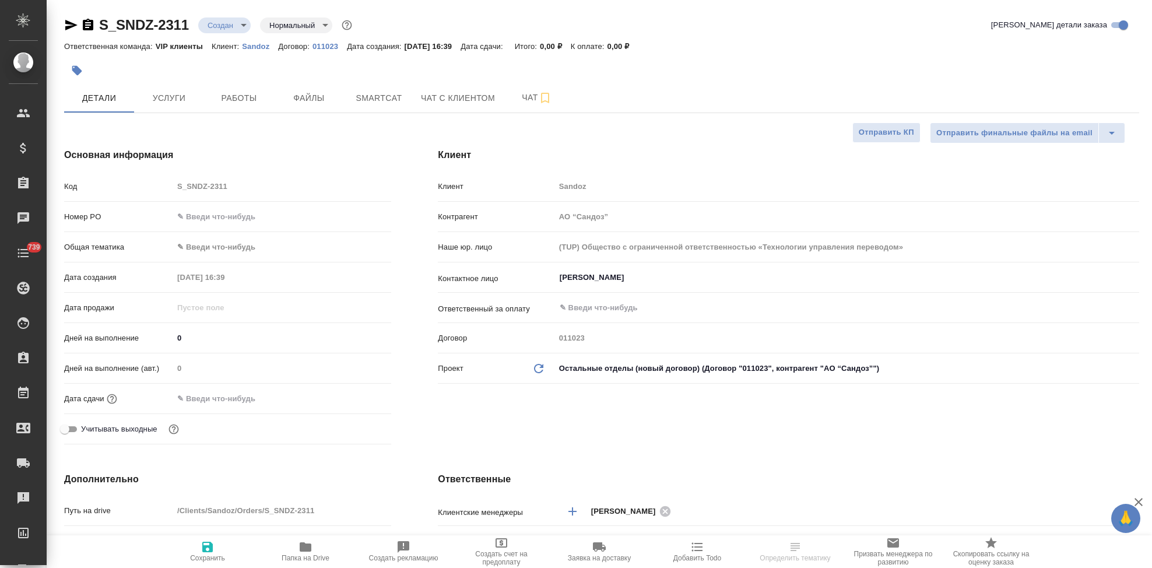
select select "RU"
click at [145, 190] on div "Код S_SNDZ-2311" at bounding box center [227, 186] width 327 height 20
drag, startPoint x: 485, startPoint y: 411, endPoint x: 473, endPoint y: 411, distance: 12.2
click at [486, 411] on div "Клиент Клиент Sandoz Контрагент АО “Сандоз” Наше юр. лицо (TUP) Общество с огра…" at bounding box center [789, 299] width 748 height 348
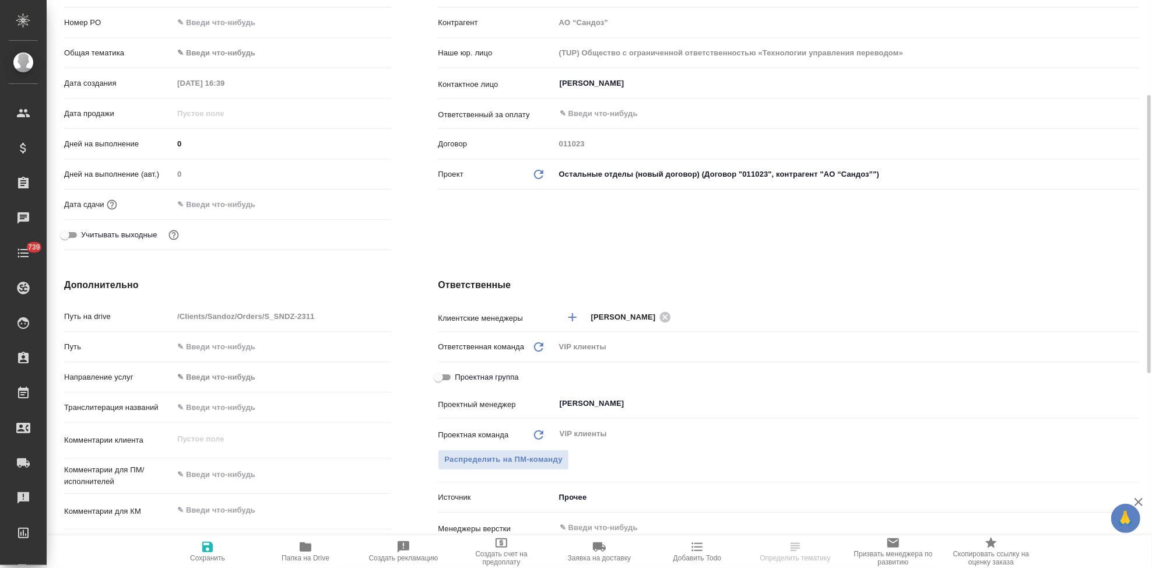
scroll to position [259, 0]
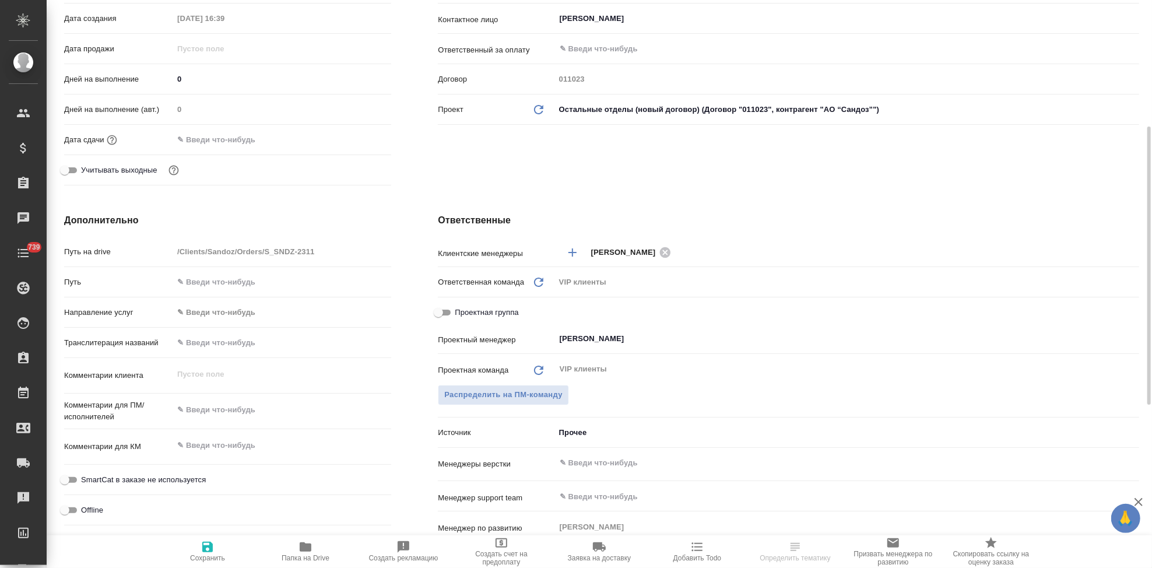
click at [254, 414] on textarea at bounding box center [282, 410] width 218 height 20
paste textarea "Коллеги, добрый день. Прошу взять документы в работу для перевода на русский яз…"
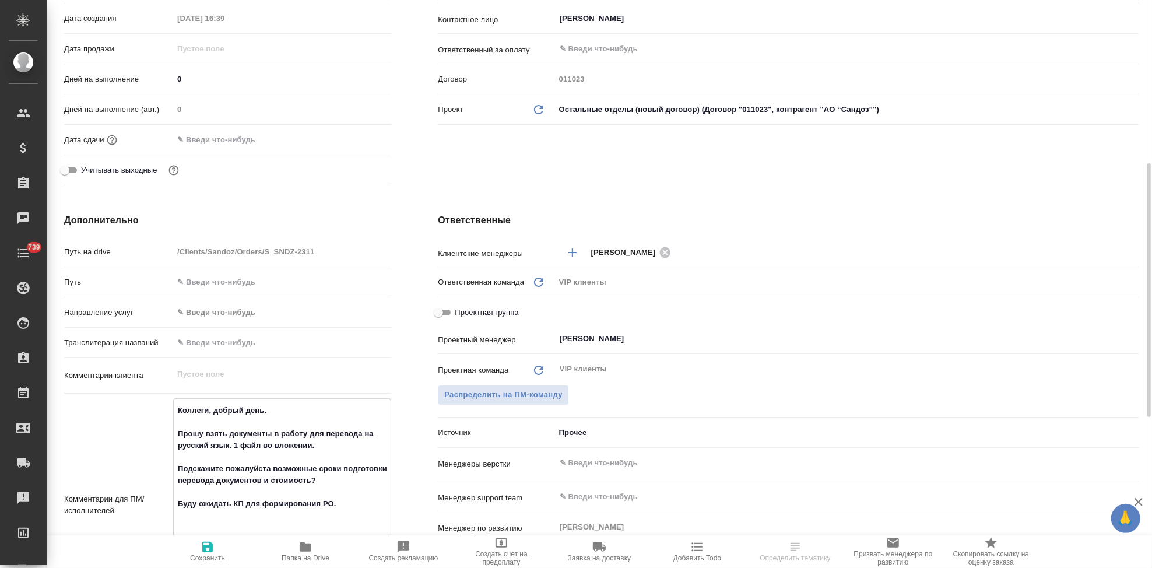
scroll to position [292, 0]
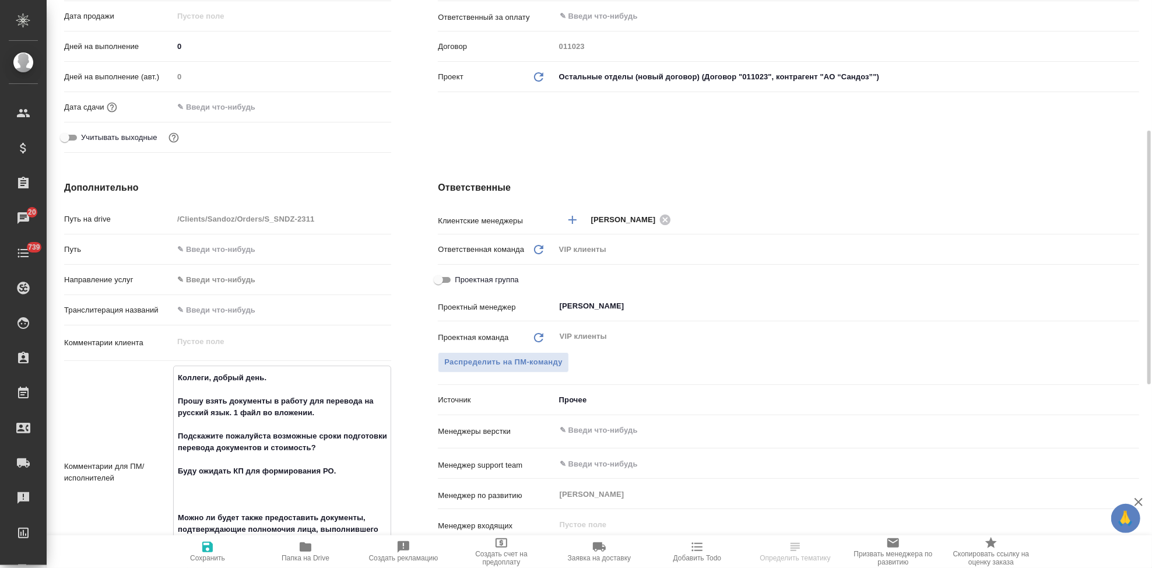
drag, startPoint x: 200, startPoint y: 392, endPoint x: 163, endPoint y: 377, distance: 40.3
click at [163, 377] on div "Комментарии для ПМ/исполнителей Коллеги, добрый день. Прошу взять документы в р…" at bounding box center [227, 472] width 327 height 213
type textarea "Прошу взять документы в работу для перевода на русский язык. 1 файл во вложении…"
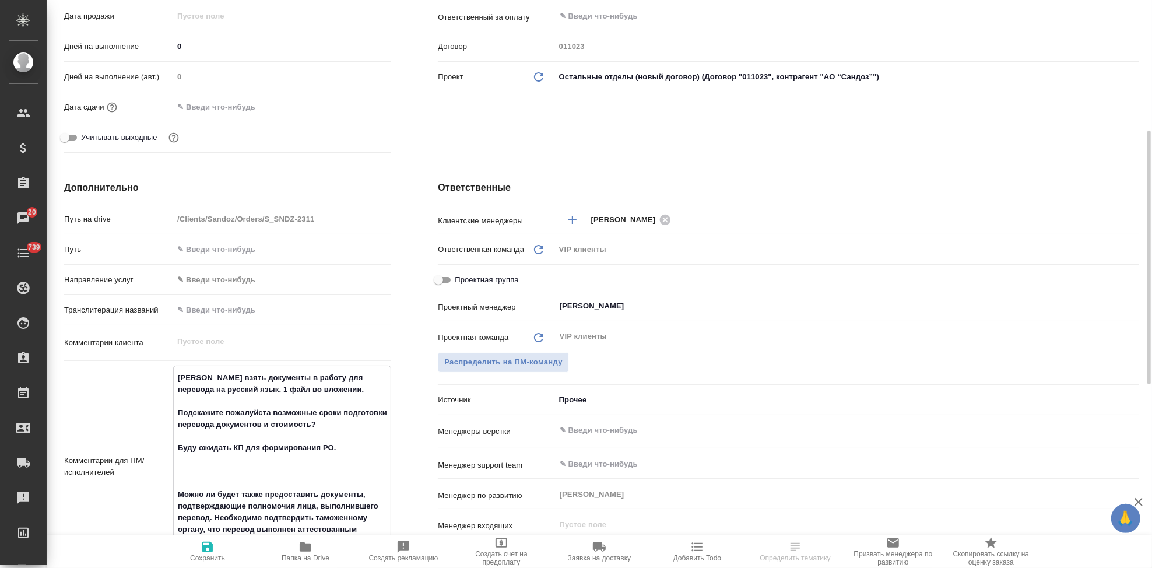
click at [206, 496] on textarea "Прошу взять документы в работу для перевода на русский язык. 1 файл во вложении…" at bounding box center [282, 465] width 217 height 195
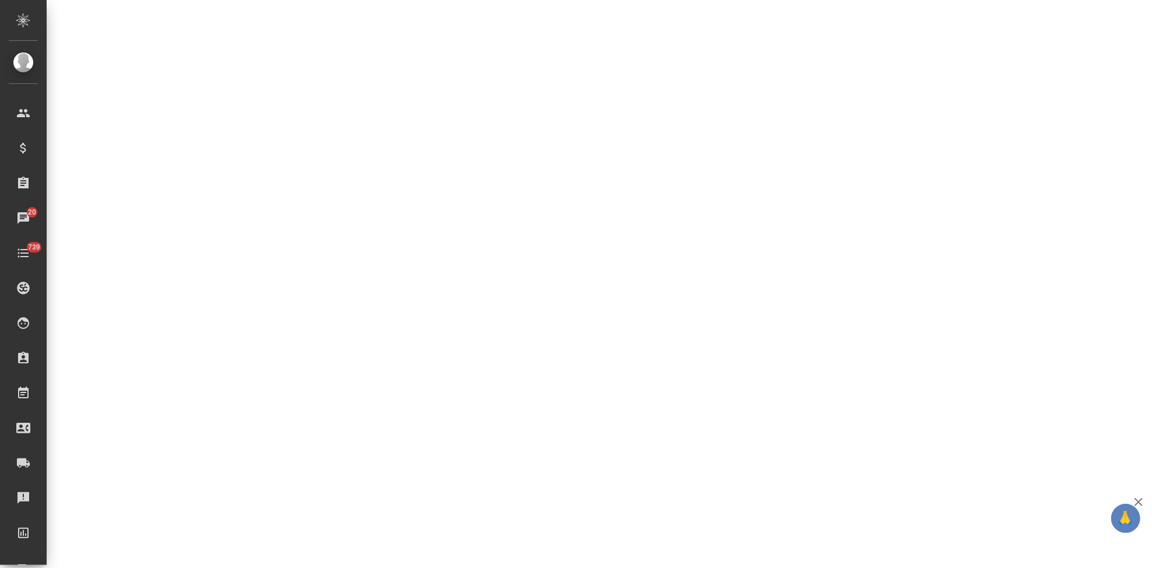
select select "RU"
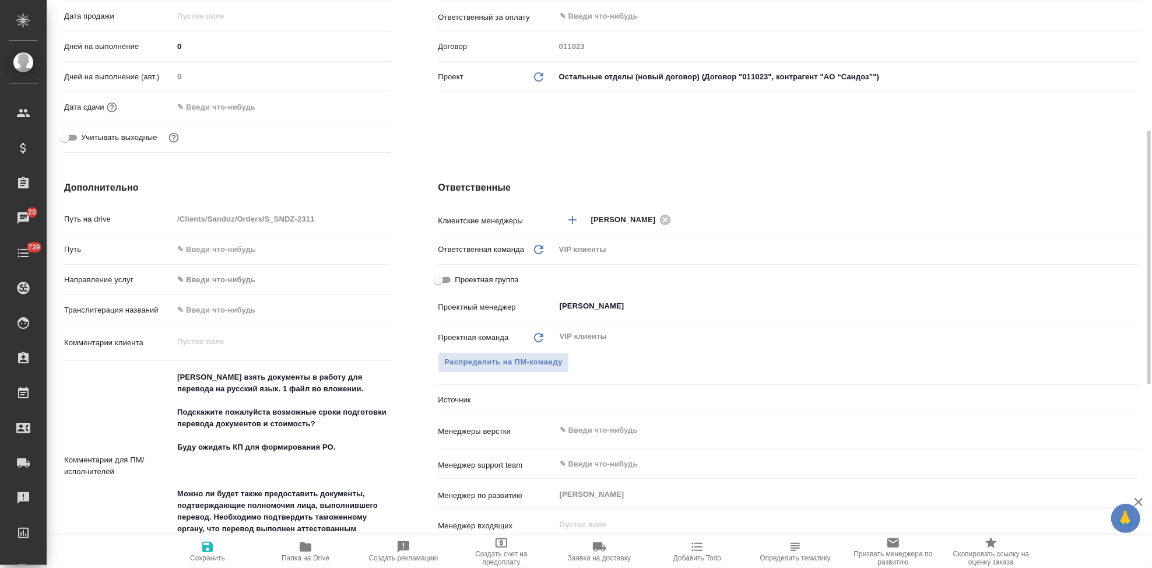
type textarea "x"
click at [206, 496] on textarea "Прошу взять документы в работу для перевода на русский язык. 1 файл во вложении…" at bounding box center [282, 464] width 218 height 195
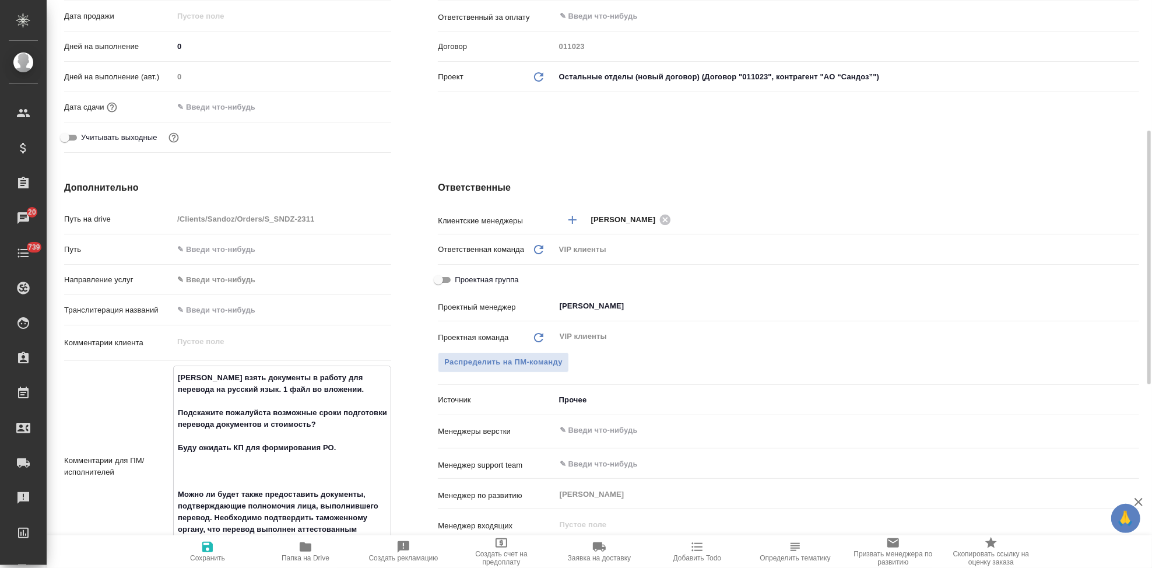
type textarea "Прошу взять документы в работу для перевода на русский язык. 1 файл во вложении…"
type textarea "x"
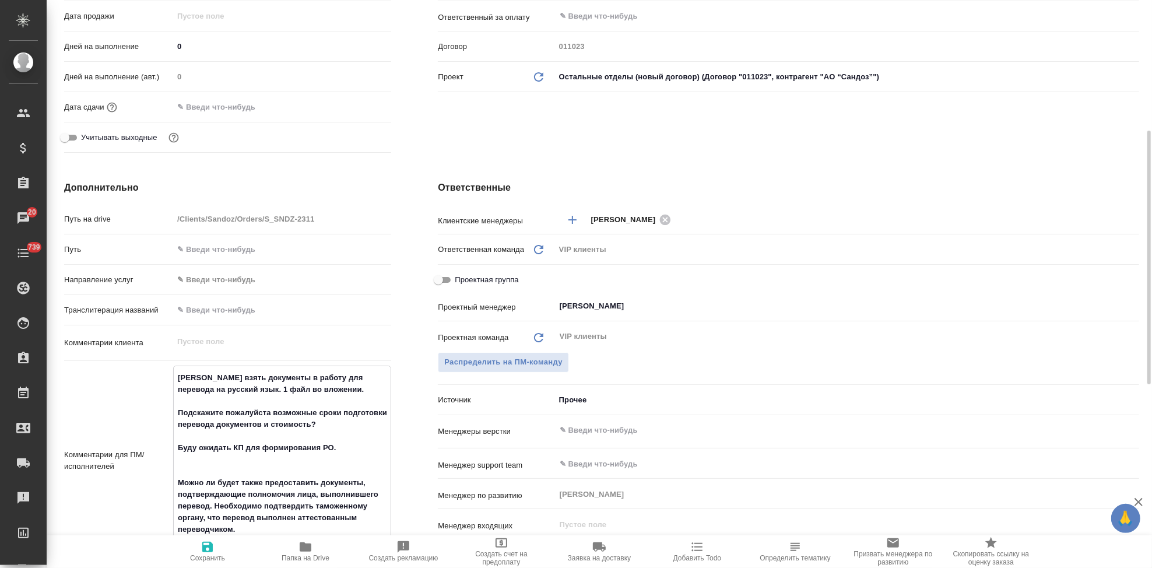
type textarea "Прошу взять документы в работу для перевода на русский язык. 1 файл во вложении…"
type textarea "x"
type textarea "Прошу взять документы в работу для перевода на русский язык. 1 файл во вложении…"
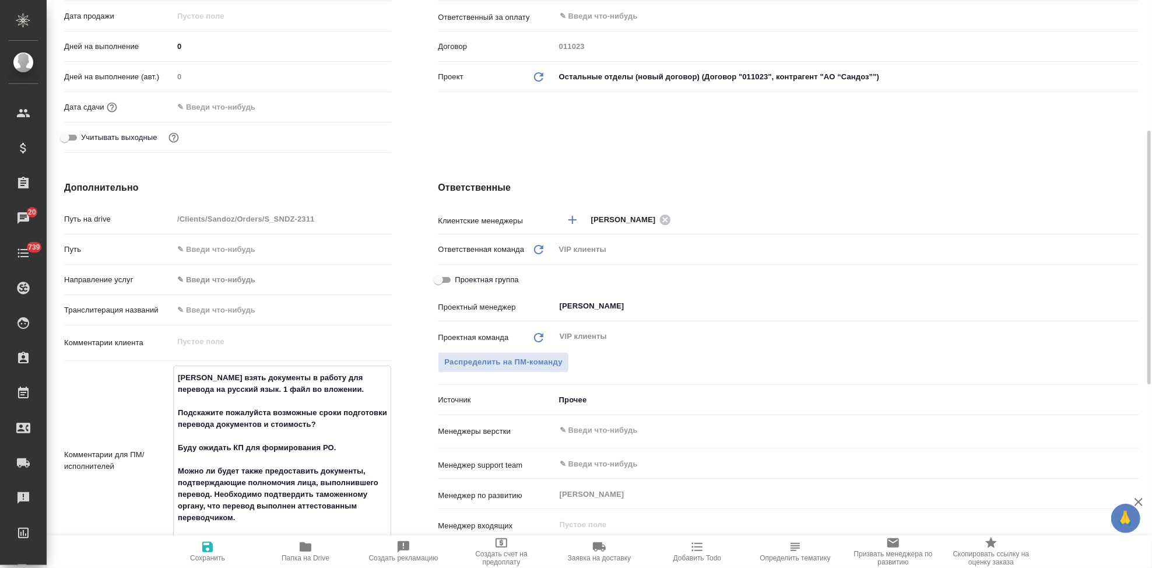
type textarea "x"
drag, startPoint x: 345, startPoint y: 460, endPoint x: 176, endPoint y: 424, distance: 173.5
click at [176, 424] on textarea "Прошу взять документы в работу для перевода на русский язык. 1 файл во вложении…" at bounding box center [282, 453] width 217 height 171
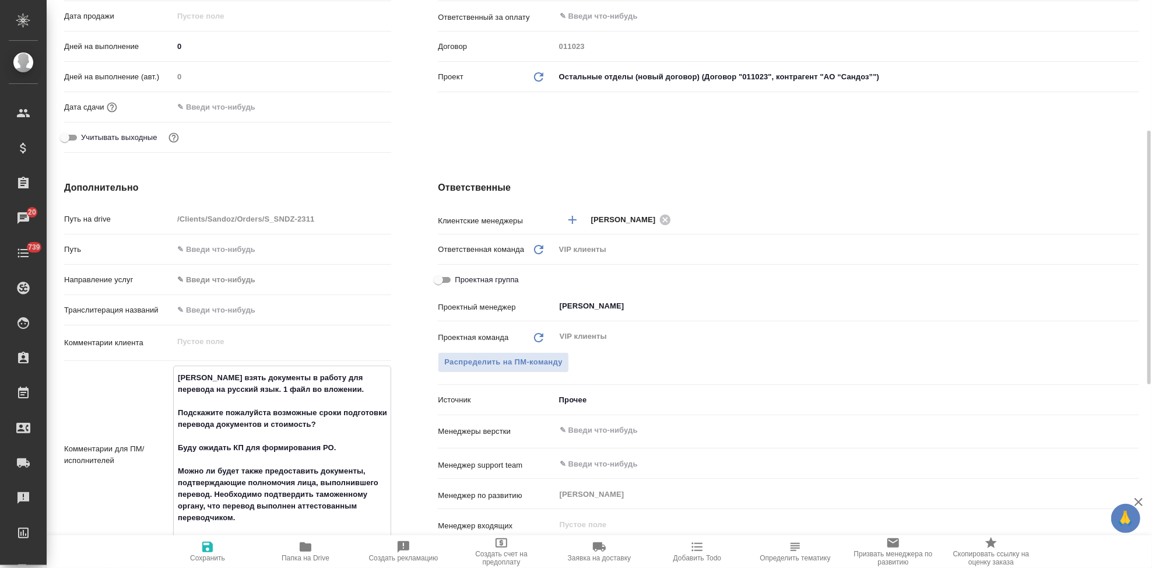
type textarea "x"
type textarea "Прошу взять документы в работу для перевода на русский язык. 1 файл во вложении…"
type textarea "x"
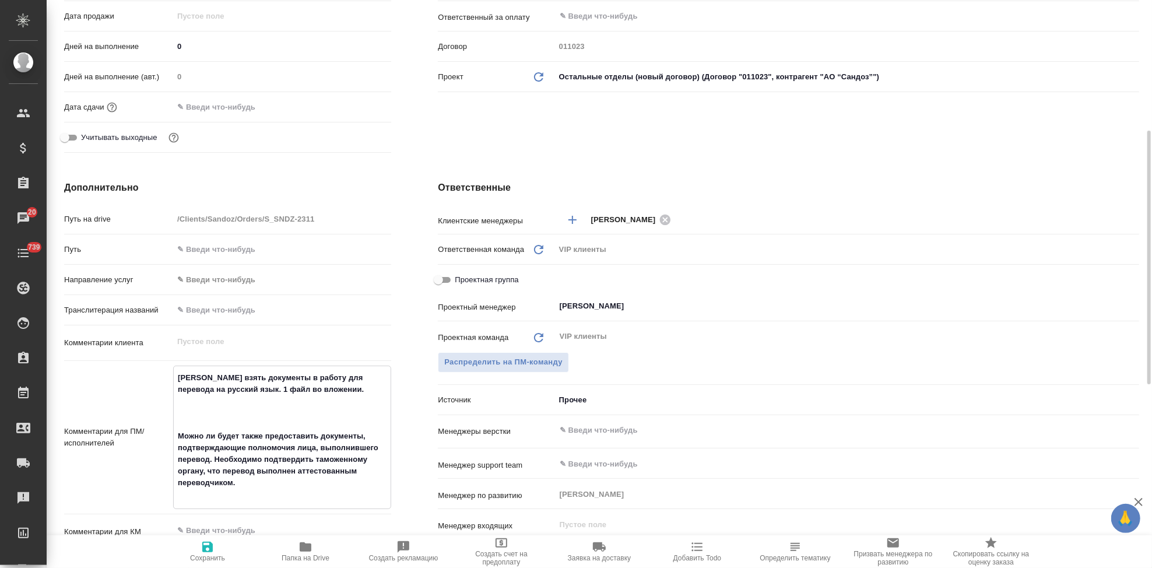
type textarea "x"
type textarea "Прошу взять документы в работу для перевода на русский язык. 1 файл во вложении…"
type textarea "x"
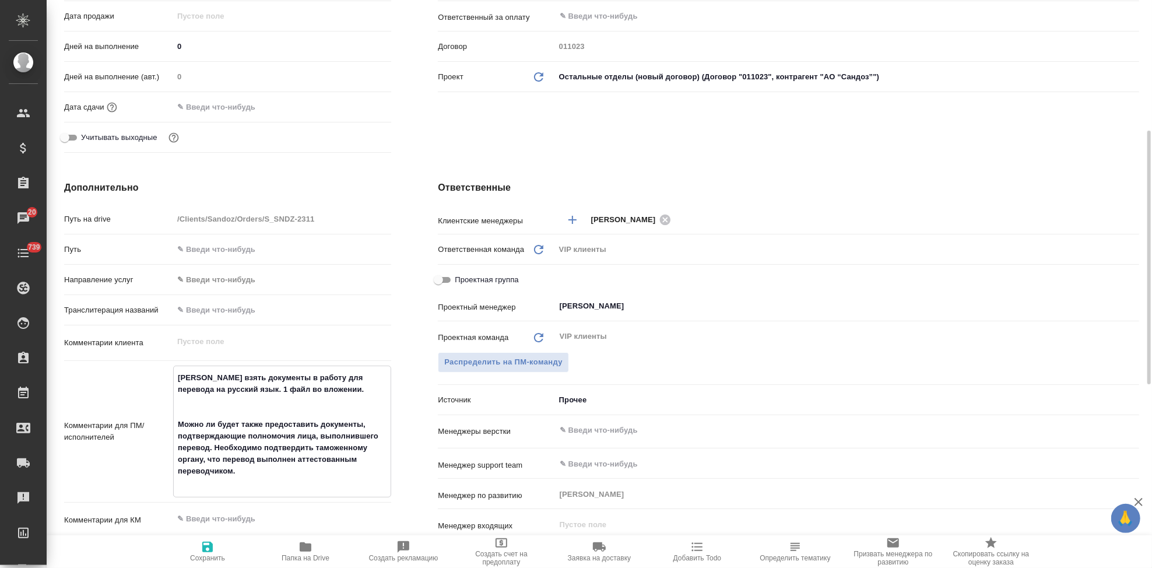
type textarea "x"
type textarea "Прошу взять документы в работу для перевода на русский язык. 1 файл во вложении…"
type textarea "x"
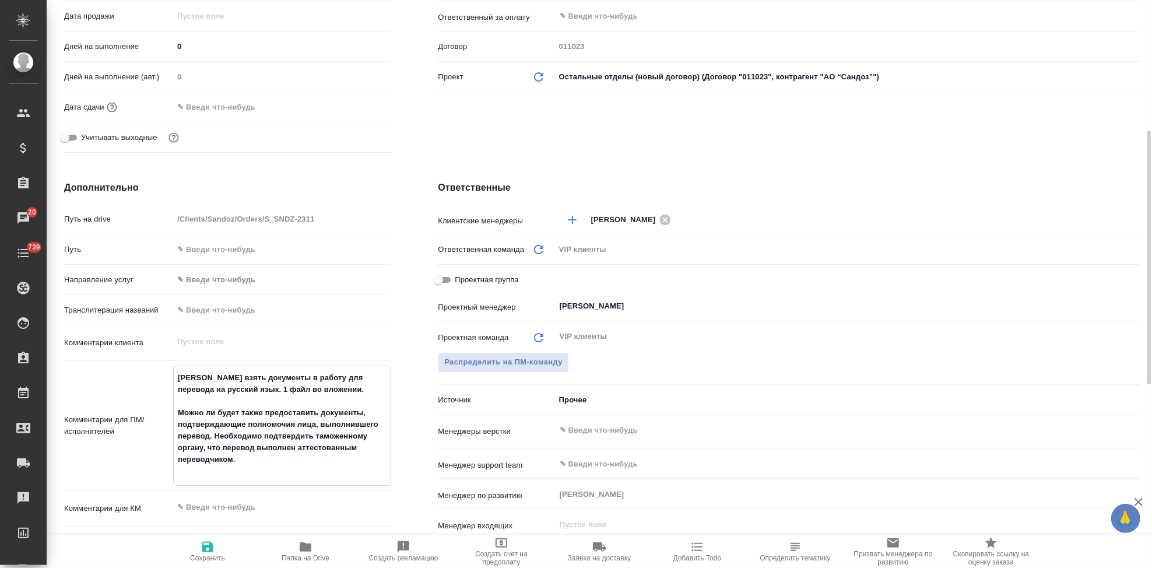
type textarea "Прошу взять документы в работу для перевода на русский язык. 1 файл во вложении…"
type textarea "x"
click at [213, 549] on icon "button" at bounding box center [208, 547] width 14 height 14
type textarea "x"
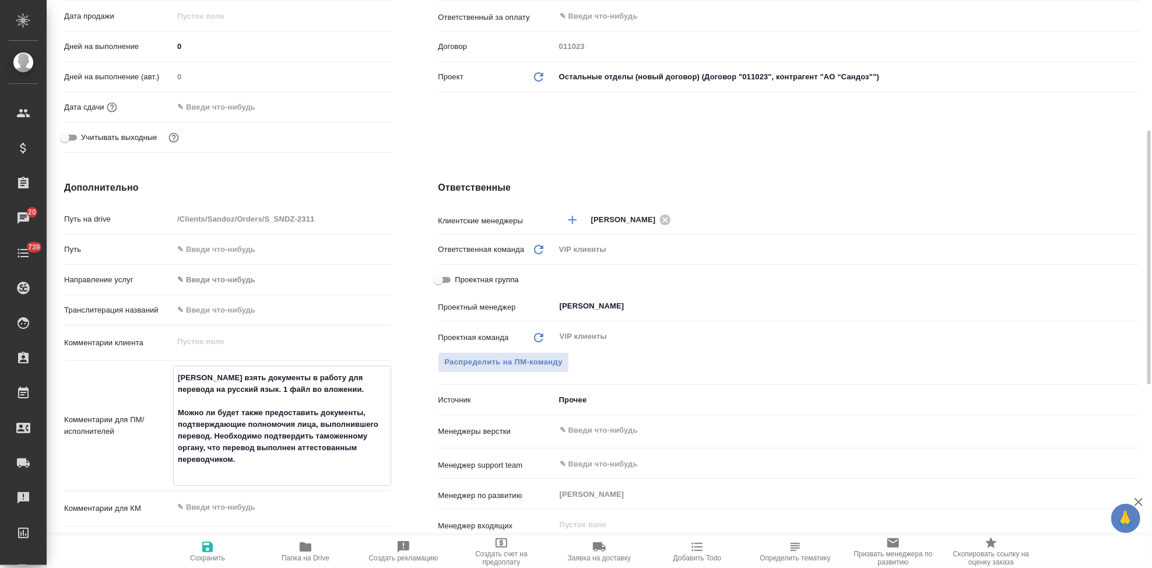
type textarea "x"
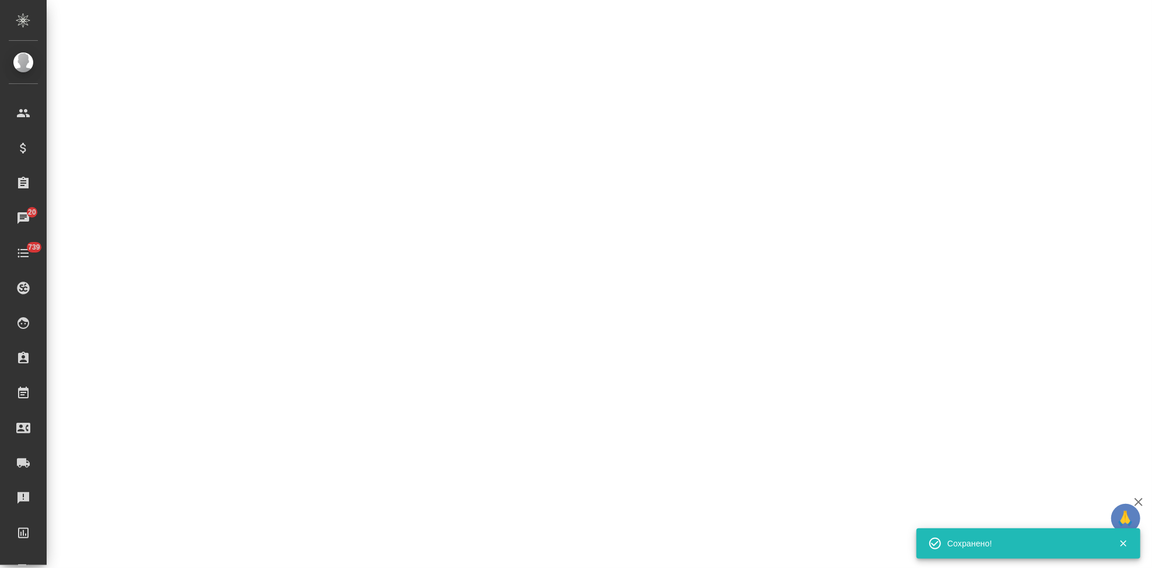
select select "RU"
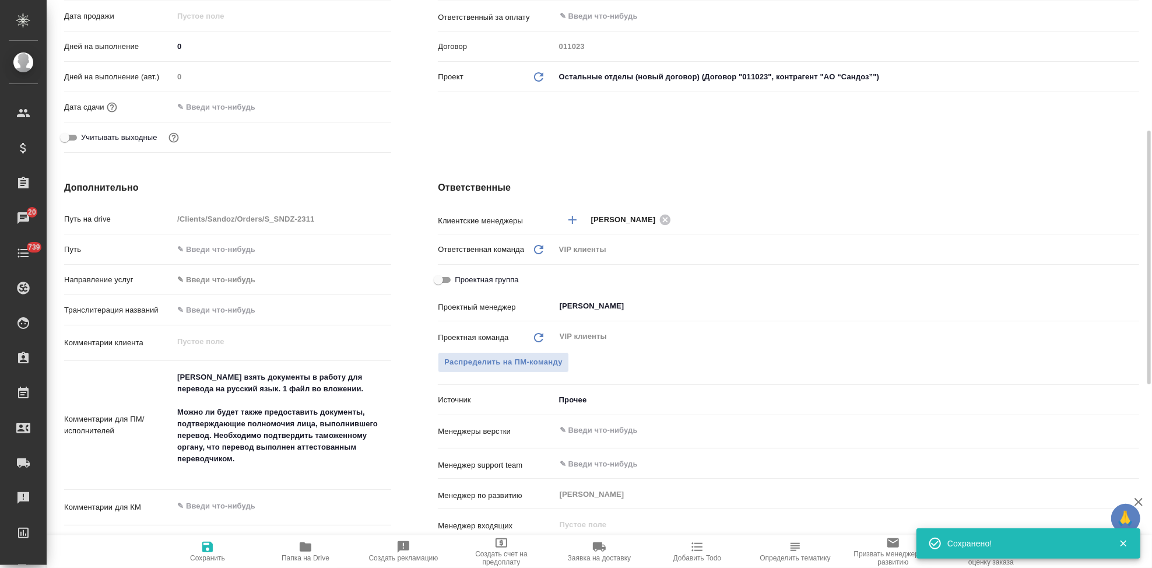
type textarea "x"
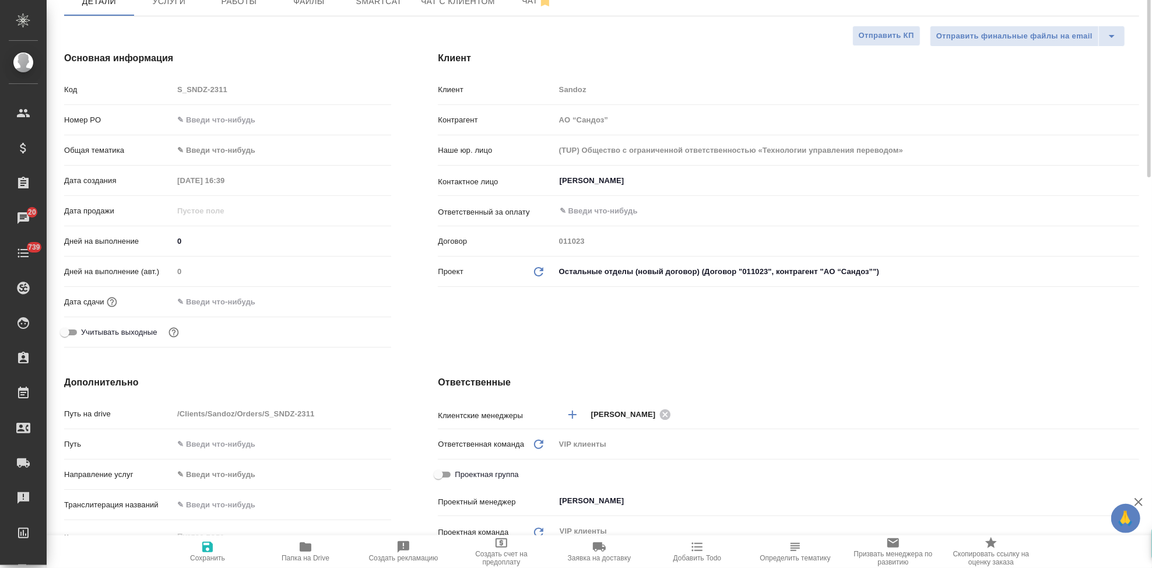
scroll to position [0, 0]
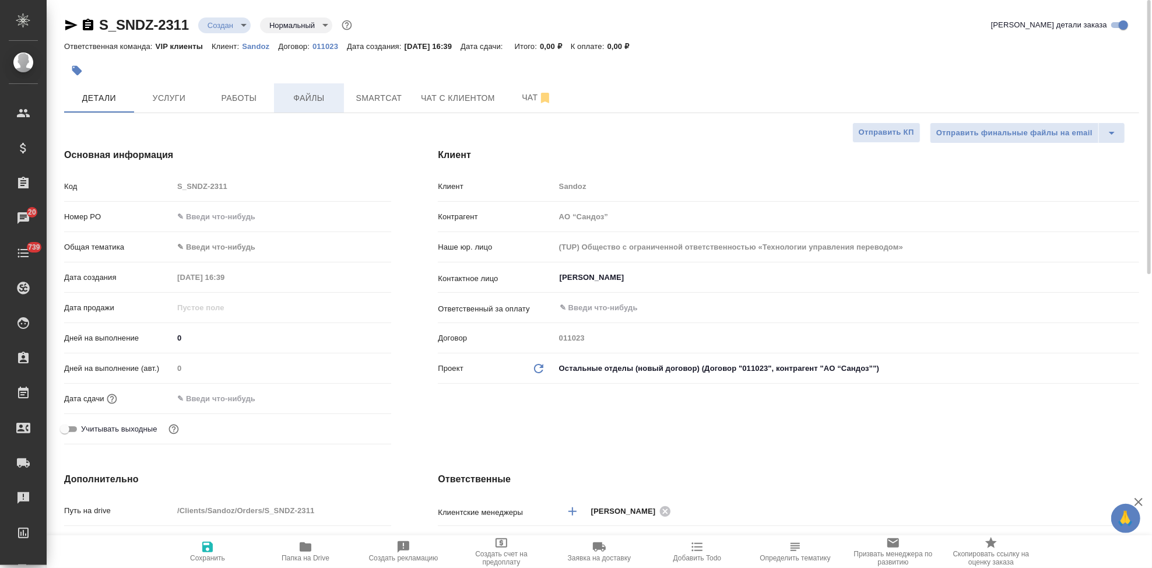
click at [309, 98] on span "Файлы" at bounding box center [309, 98] width 56 height 15
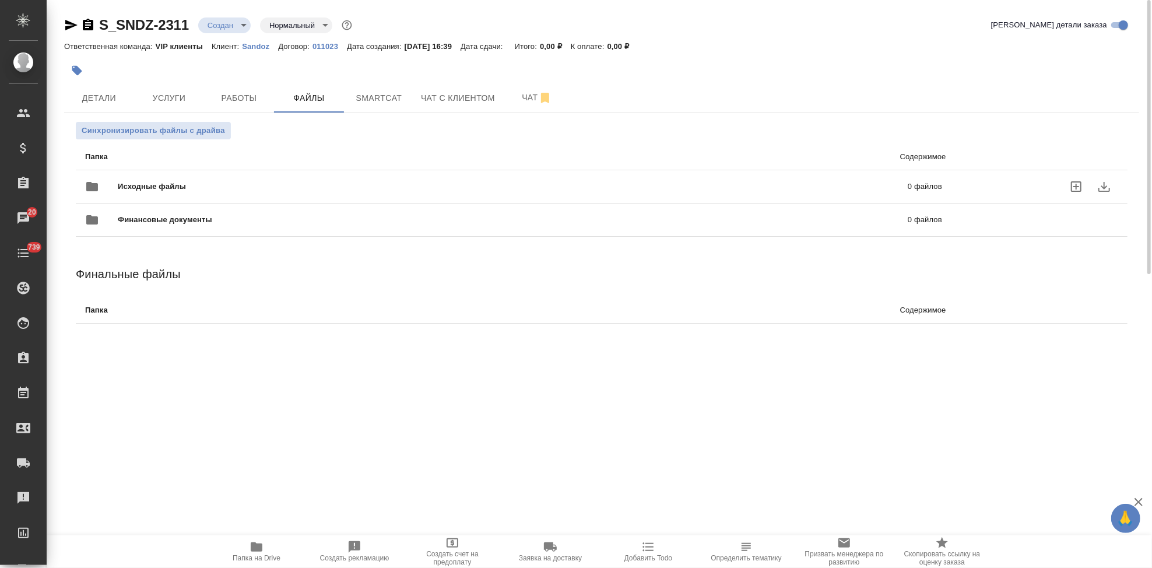
click at [1071, 187] on icon "uploadFiles" at bounding box center [1076, 187] width 14 height 14
click at [0, 0] on input "uploadFiles" at bounding box center [0, 0] width 0 height 0
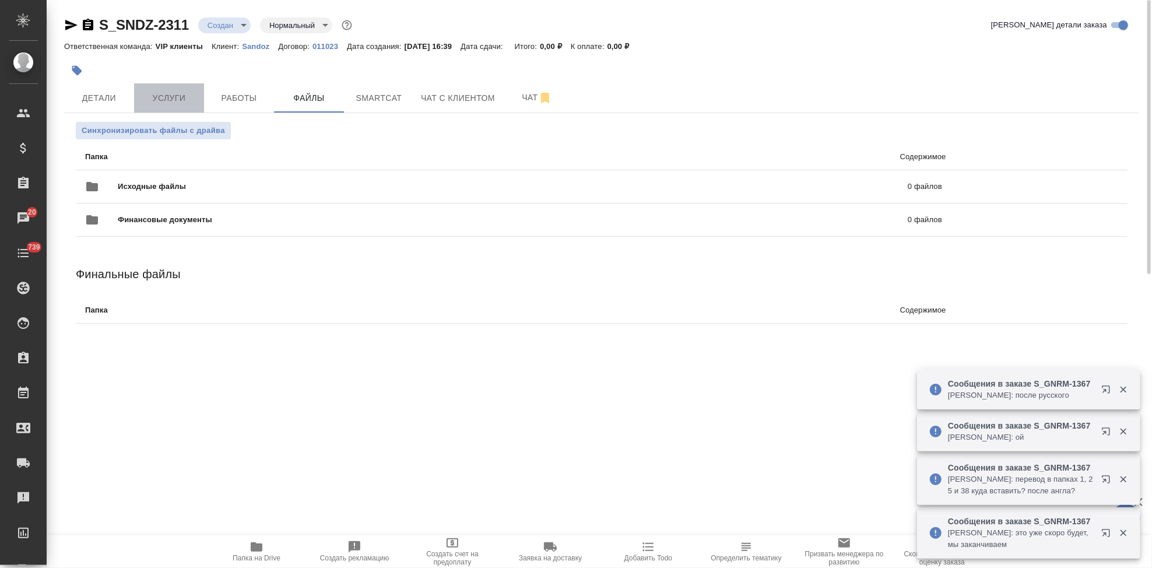
click at [185, 91] on span "Услуги" at bounding box center [169, 98] width 56 height 15
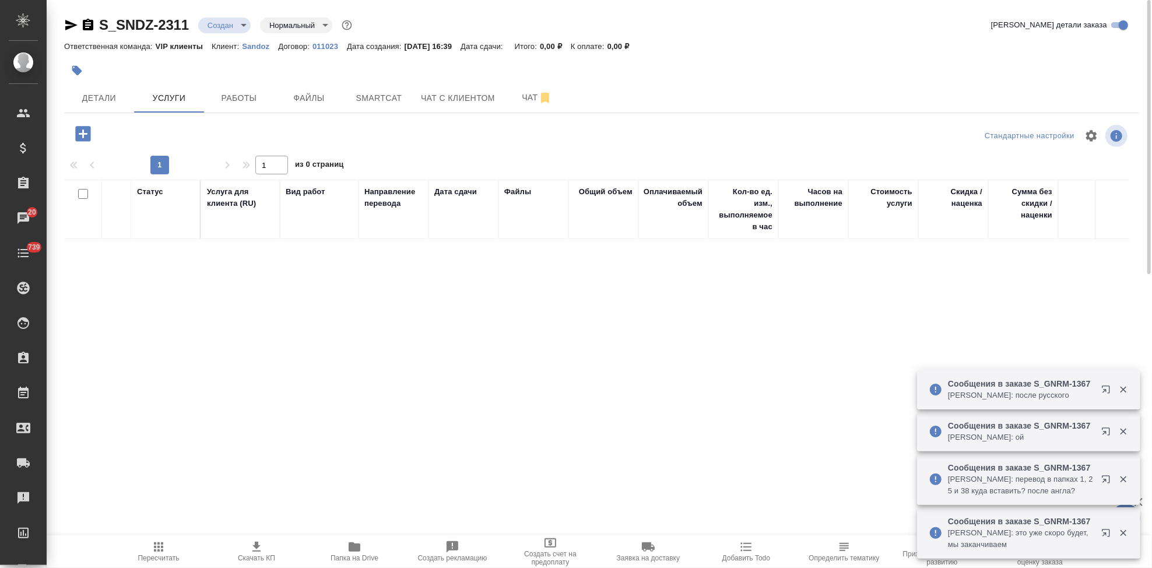
click at [237, 29] on body "🙏 .cls-1 fill:#fff; AWATERA Kabargina Anna Клиенты Спецификации Заказы 20 Чаты …" at bounding box center [576, 284] width 1152 height 568
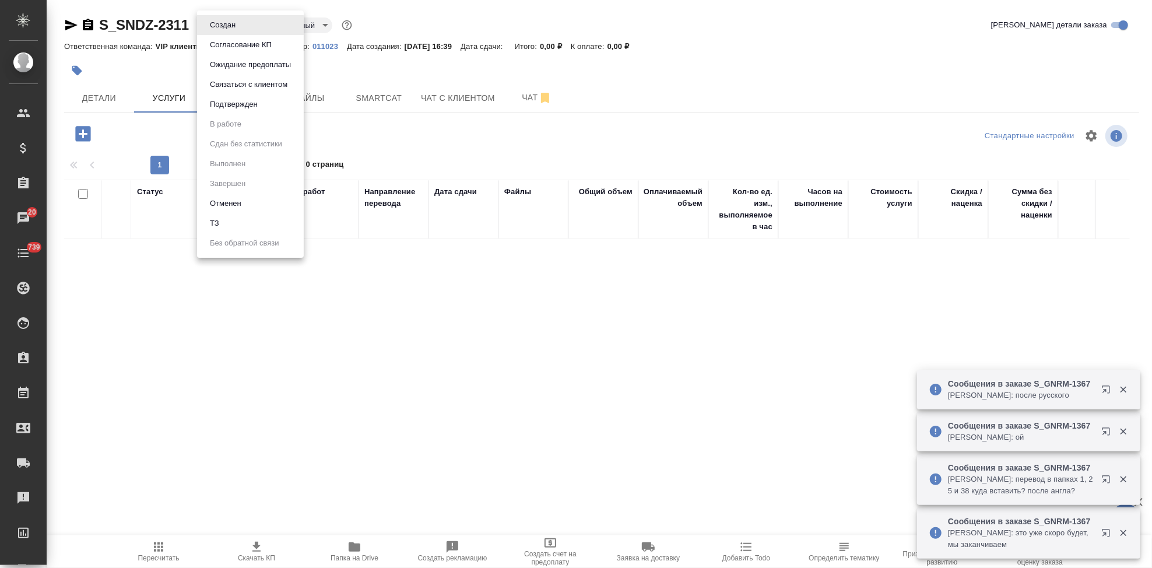
click at [222, 215] on li "ТЗ" at bounding box center [250, 223] width 107 height 20
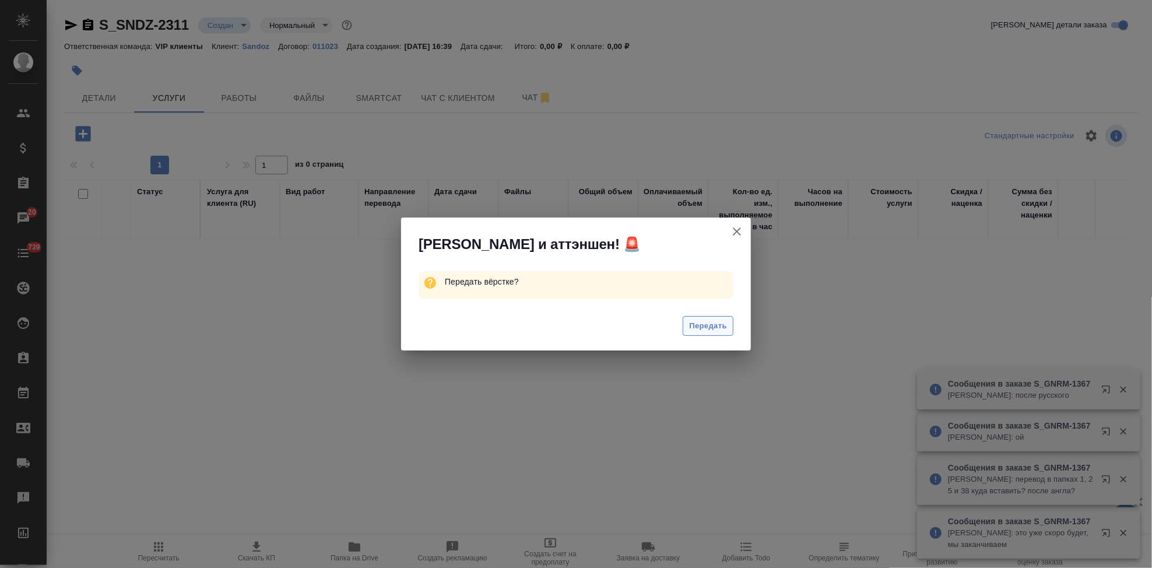
click at [710, 325] on span "Передать" at bounding box center [708, 326] width 38 height 13
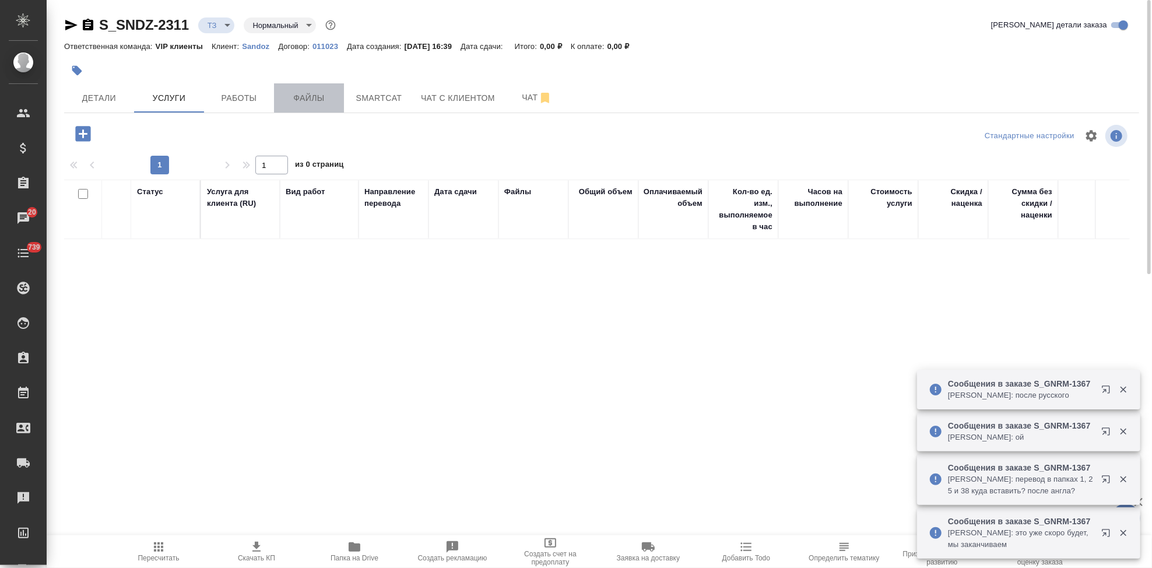
click at [329, 99] on span "Файлы" at bounding box center [309, 98] width 56 height 15
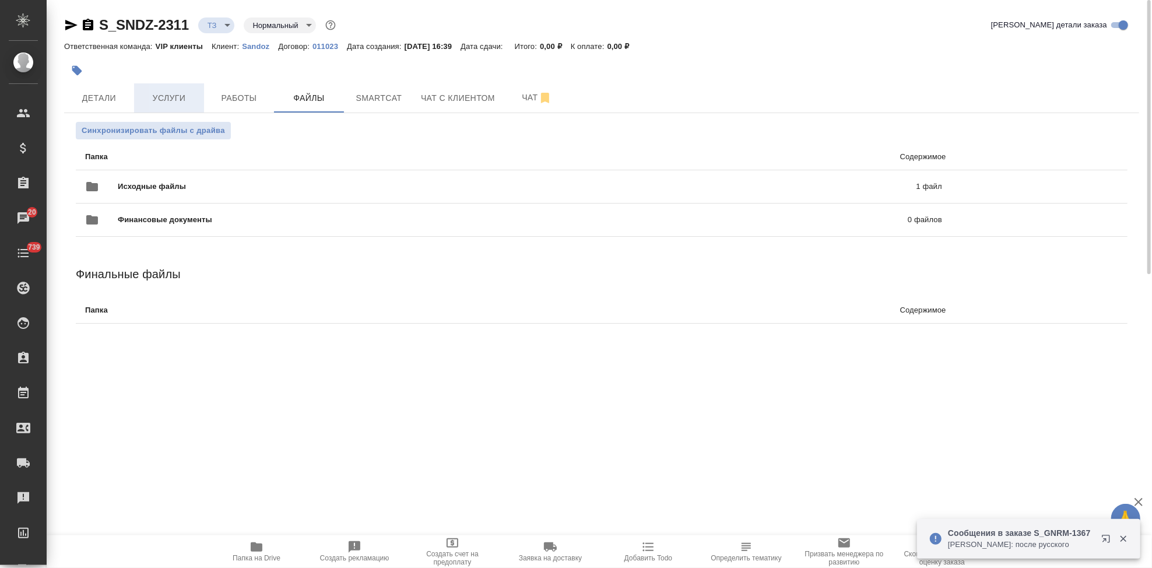
click at [167, 89] on button "Услуги" at bounding box center [169, 97] width 70 height 29
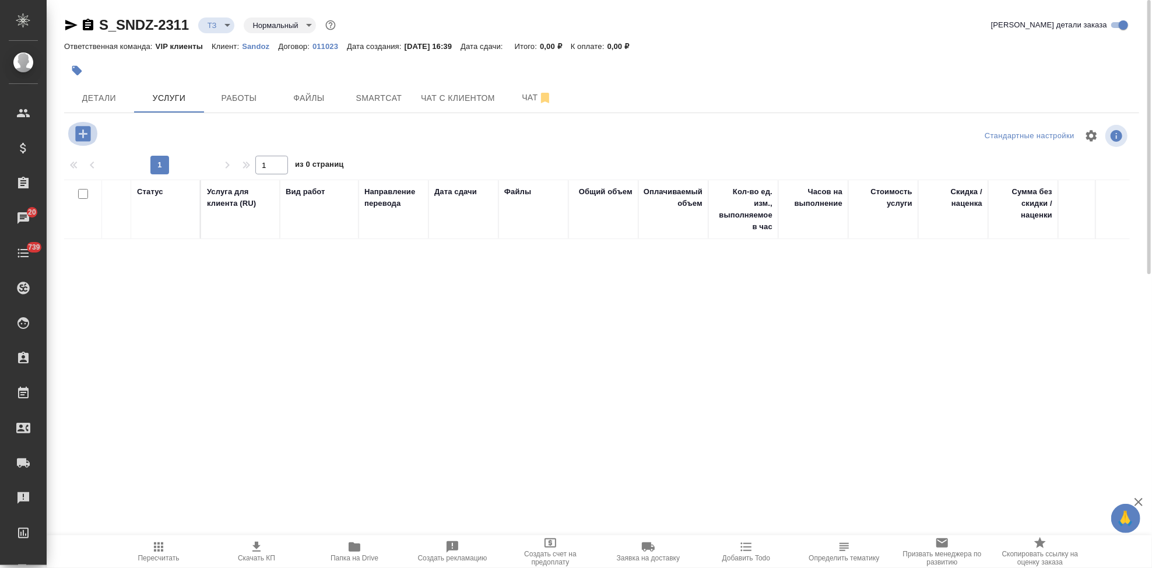
click at [87, 133] on icon "button" at bounding box center [82, 133] width 15 height 15
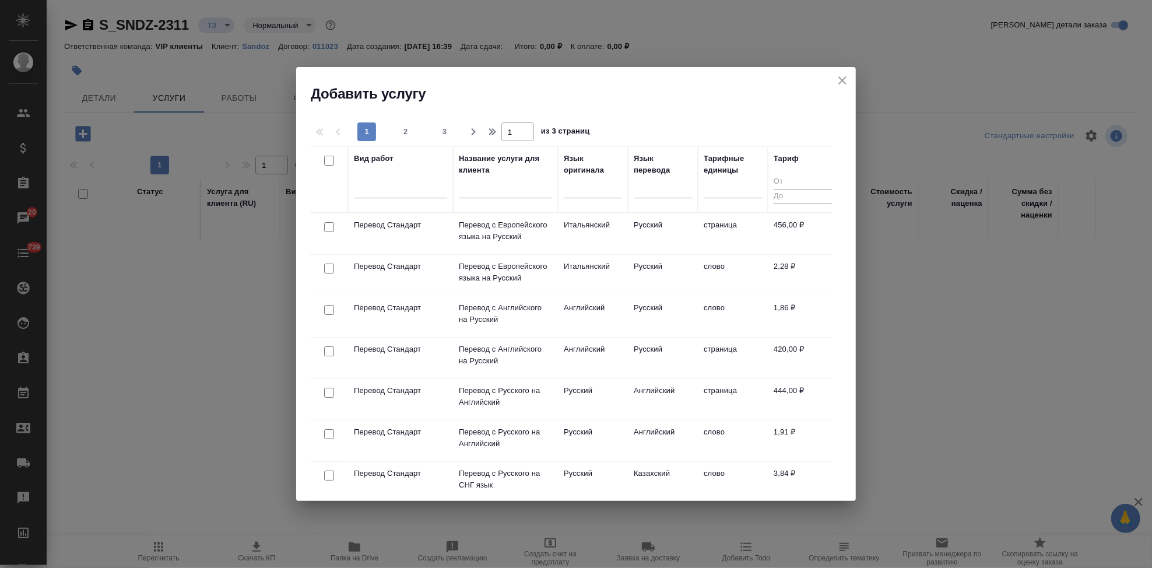
click at [512, 193] on input "text" at bounding box center [505, 191] width 93 height 15
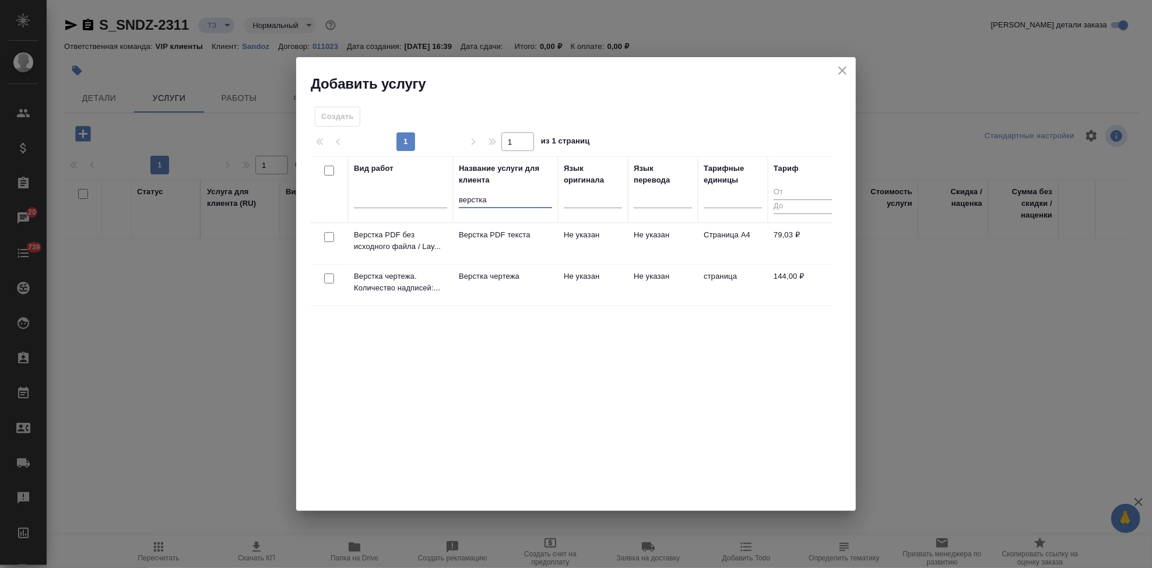
type input "верстка"
click at [479, 294] on td "Верстка чертежа" at bounding box center [505, 285] width 105 height 41
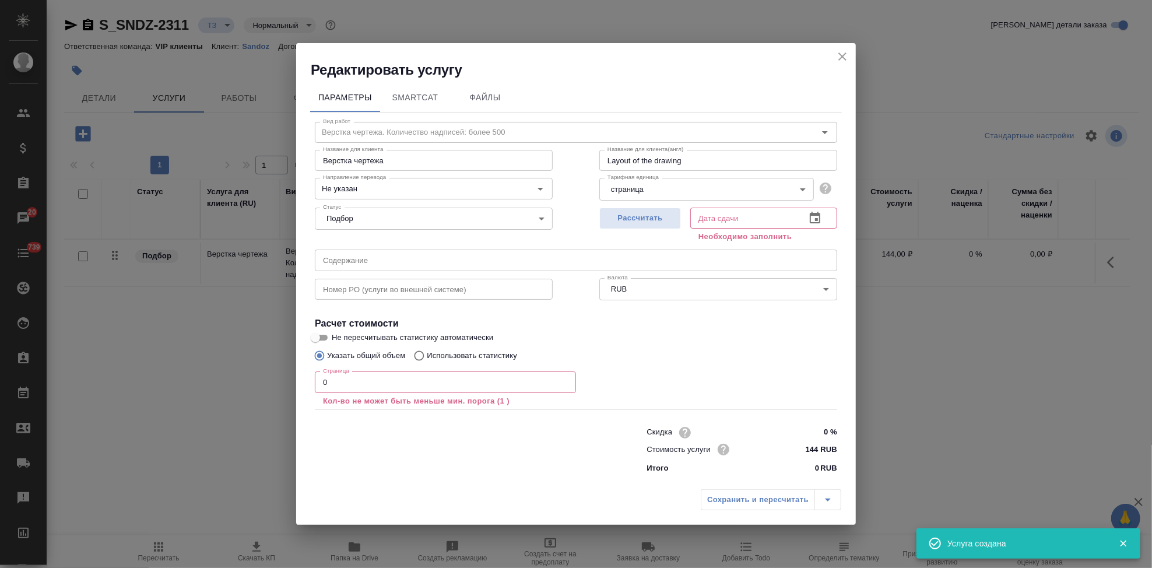
click at [434, 377] on input "0" at bounding box center [445, 381] width 261 height 21
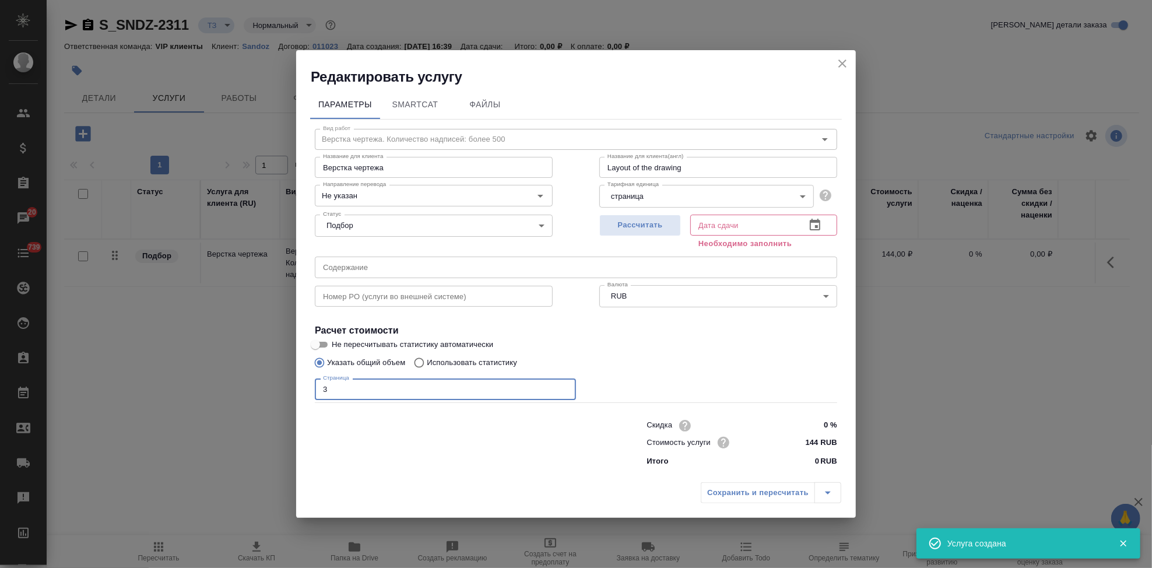
type input "3"
click at [815, 222] on icon "button" at bounding box center [815, 225] width 10 height 12
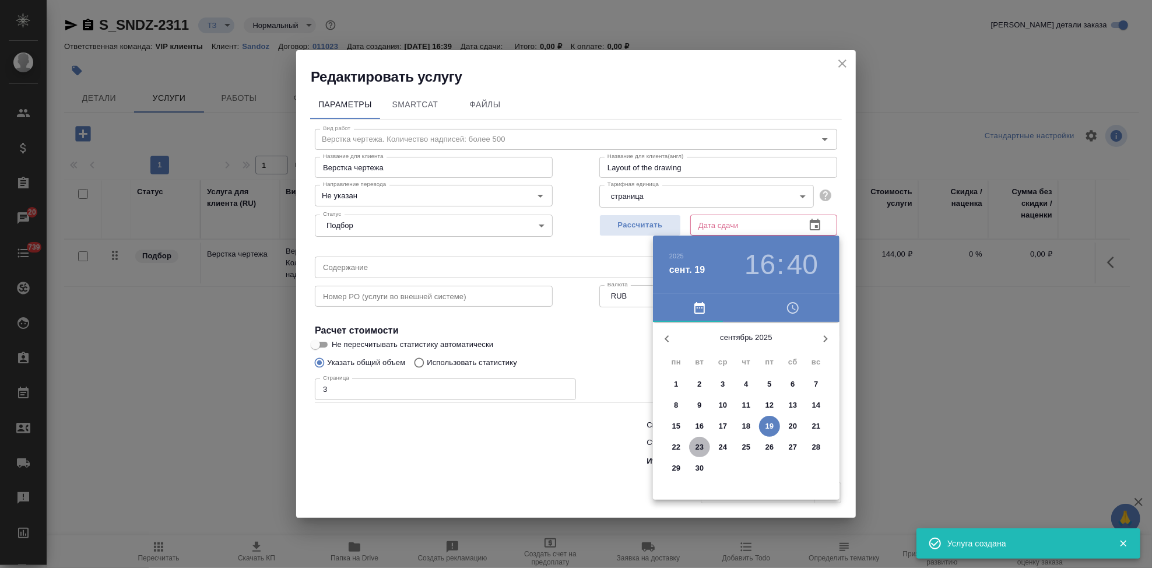
click at [702, 444] on p "23" at bounding box center [700, 447] width 9 height 12
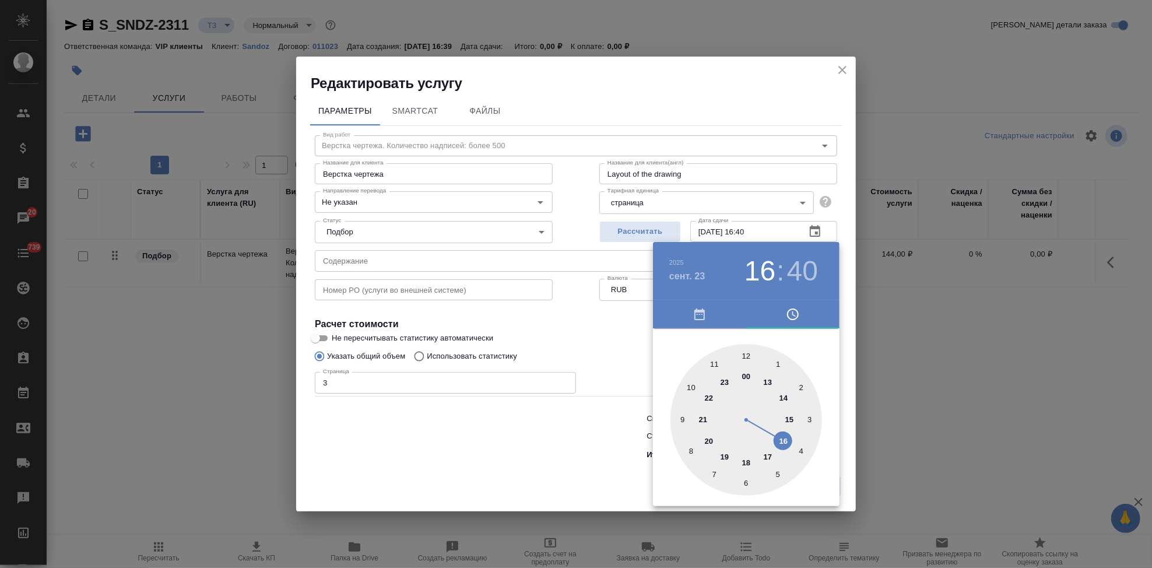
click at [766, 452] on div at bounding box center [747, 420] width 152 height 152
click at [746, 359] on div at bounding box center [747, 420] width 152 height 152
type input "23.09.2025 17:00"
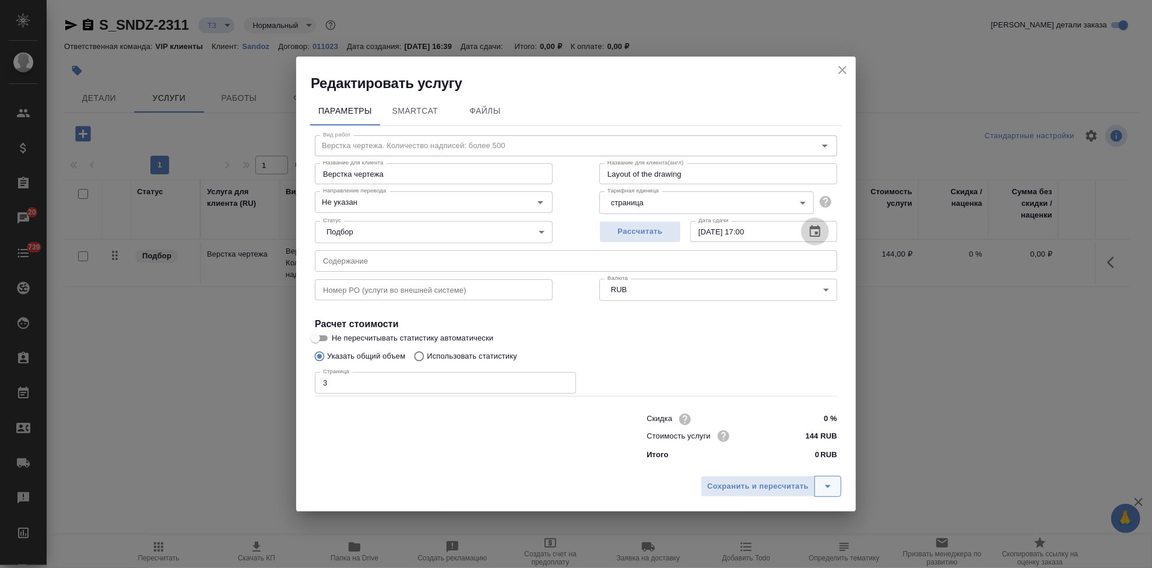
click at [832, 485] on icon "split button" at bounding box center [828, 486] width 14 height 14
click at [752, 460] on li "Сохранить" at bounding box center [773, 462] width 141 height 19
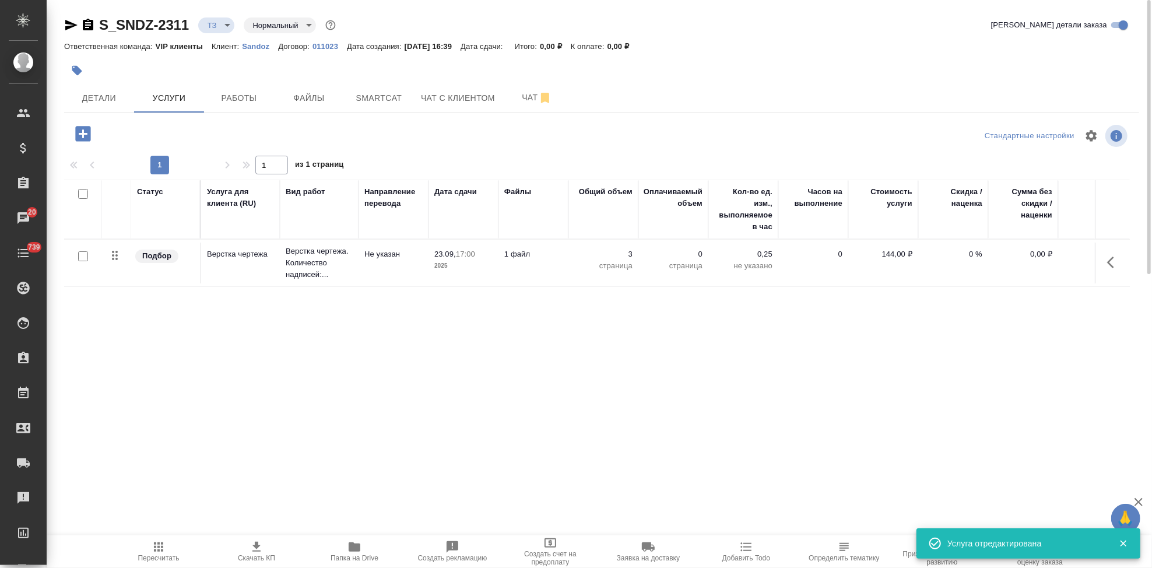
click at [87, 137] on icon "button" at bounding box center [82, 133] width 15 height 15
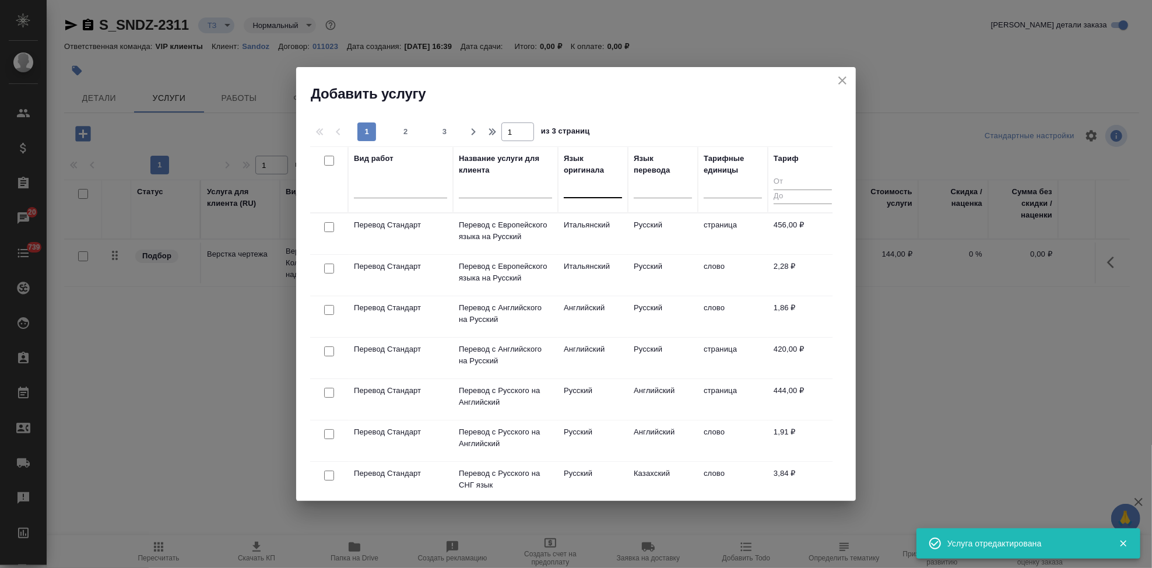
click at [580, 190] on div at bounding box center [593, 186] width 58 height 17
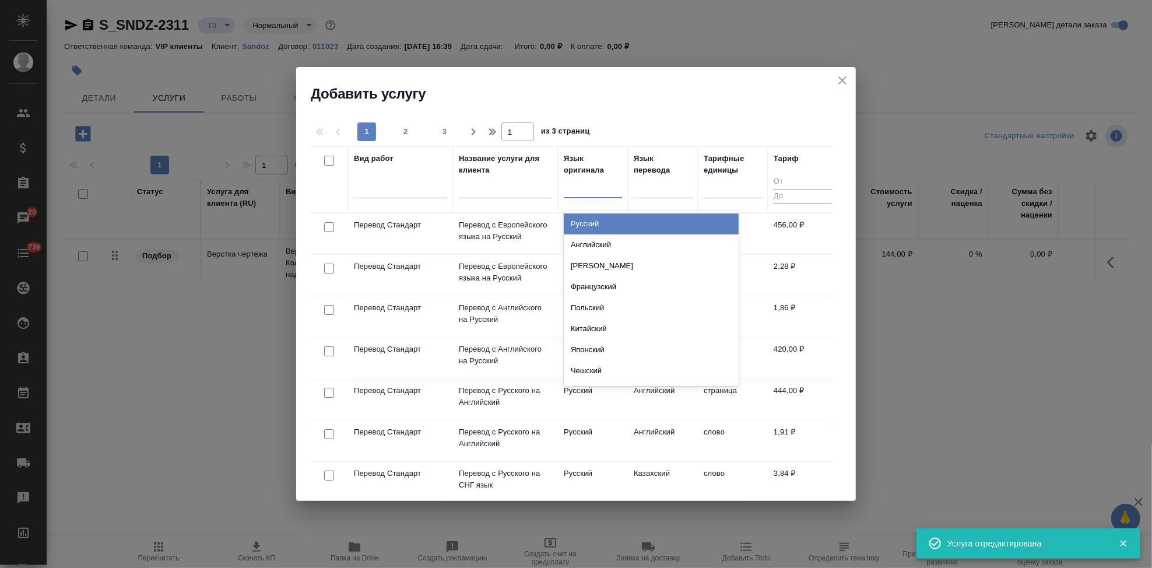
type input "а"
click at [591, 226] on div "Английский" at bounding box center [651, 223] width 175 height 21
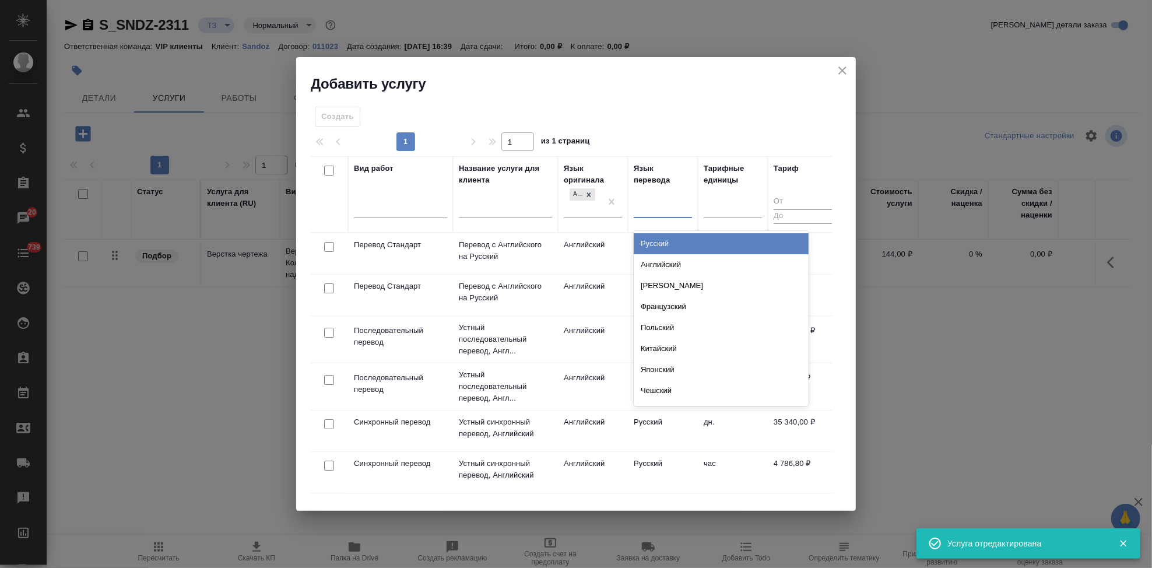
click at [657, 202] on div at bounding box center [663, 206] width 58 height 17
type input "п"
type input "р"
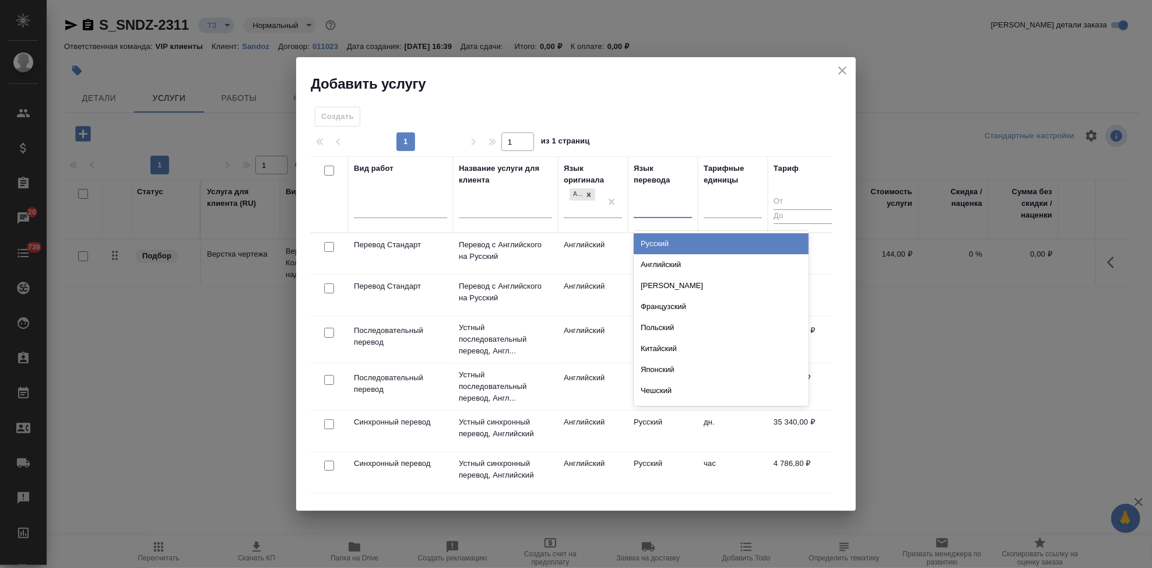
type input "п"
type input "ру"
click at [656, 241] on div "Русский" at bounding box center [721, 243] width 175 height 21
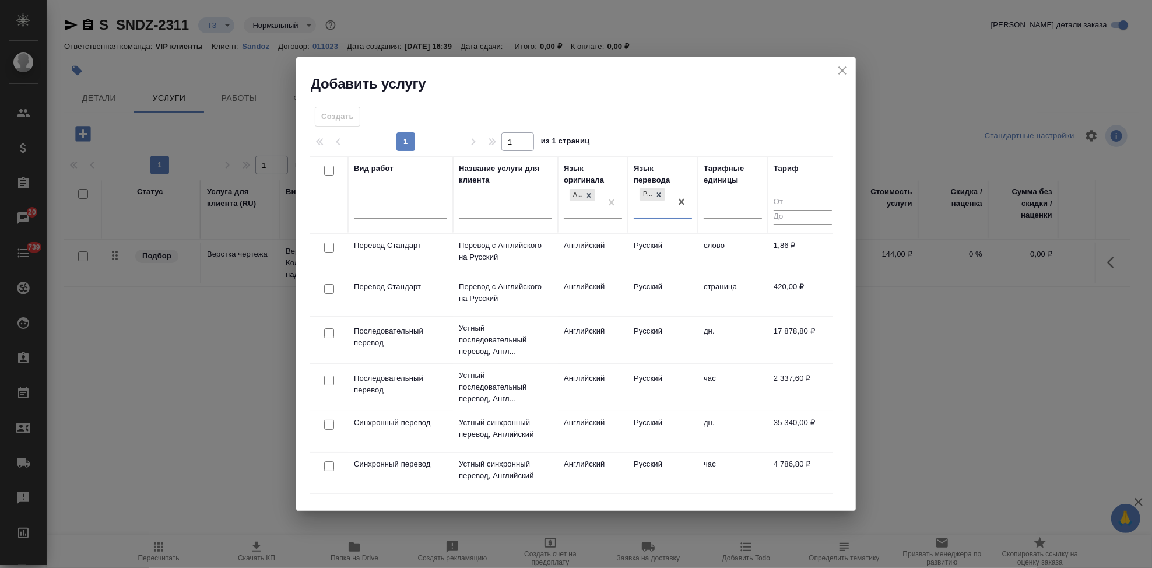
click at [659, 250] on td "Русский" at bounding box center [663, 254] width 70 height 41
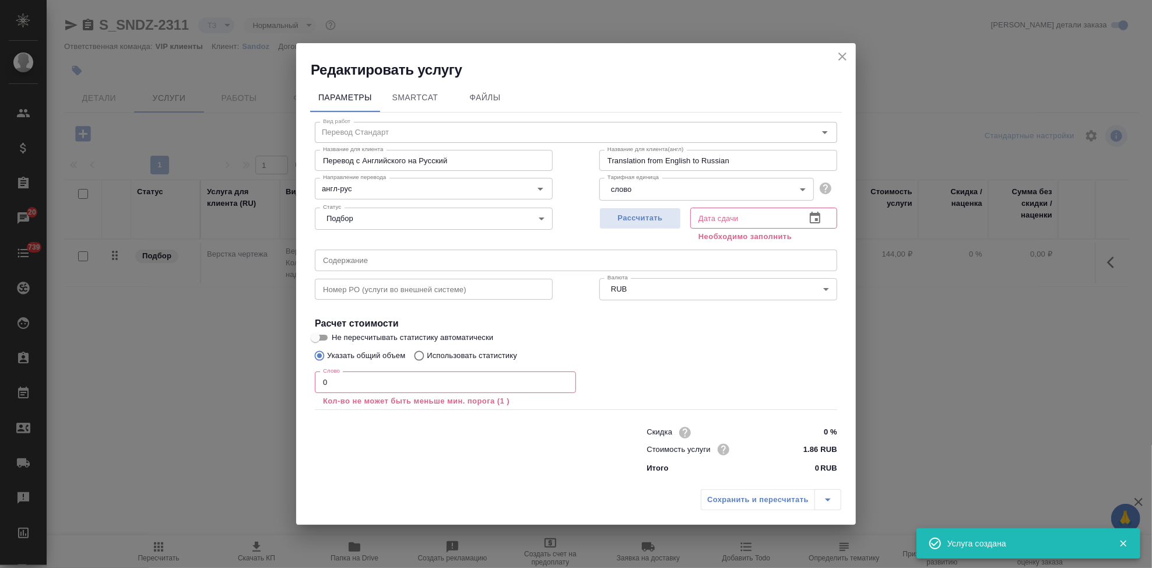
click at [375, 383] on input "0" at bounding box center [445, 381] width 261 height 21
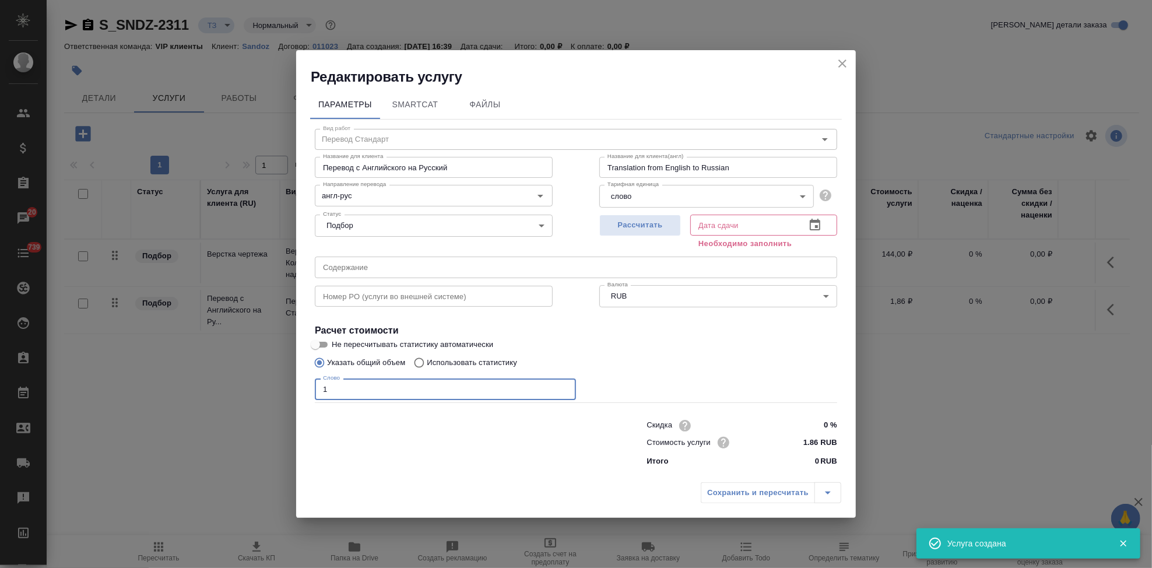
type input "1"
click at [822, 223] on icon "button" at bounding box center [815, 225] width 14 height 14
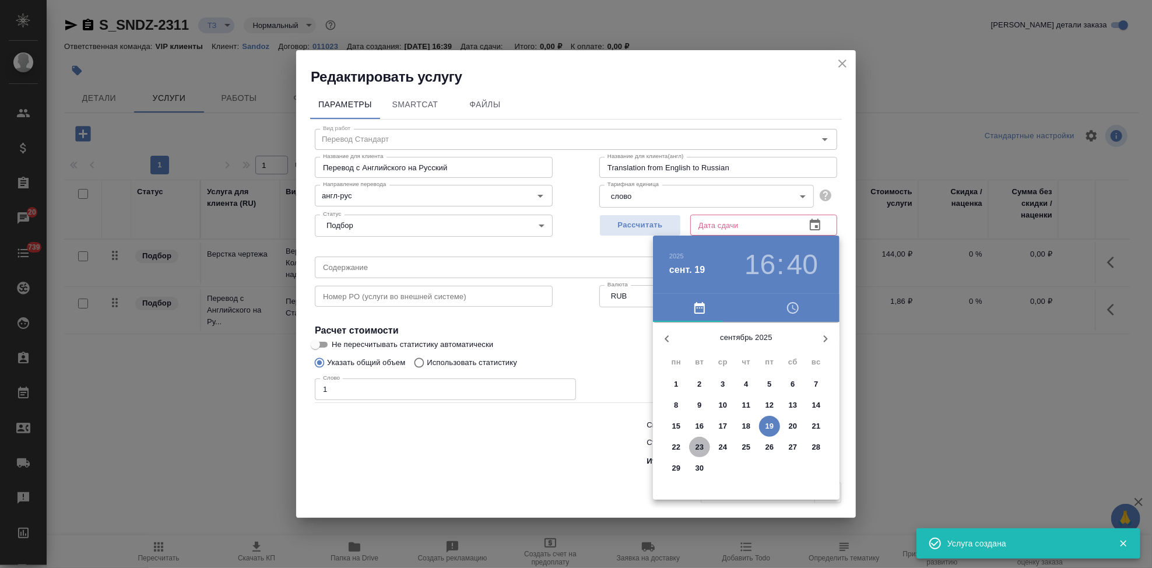
click at [700, 448] on p "23" at bounding box center [700, 447] width 9 height 12
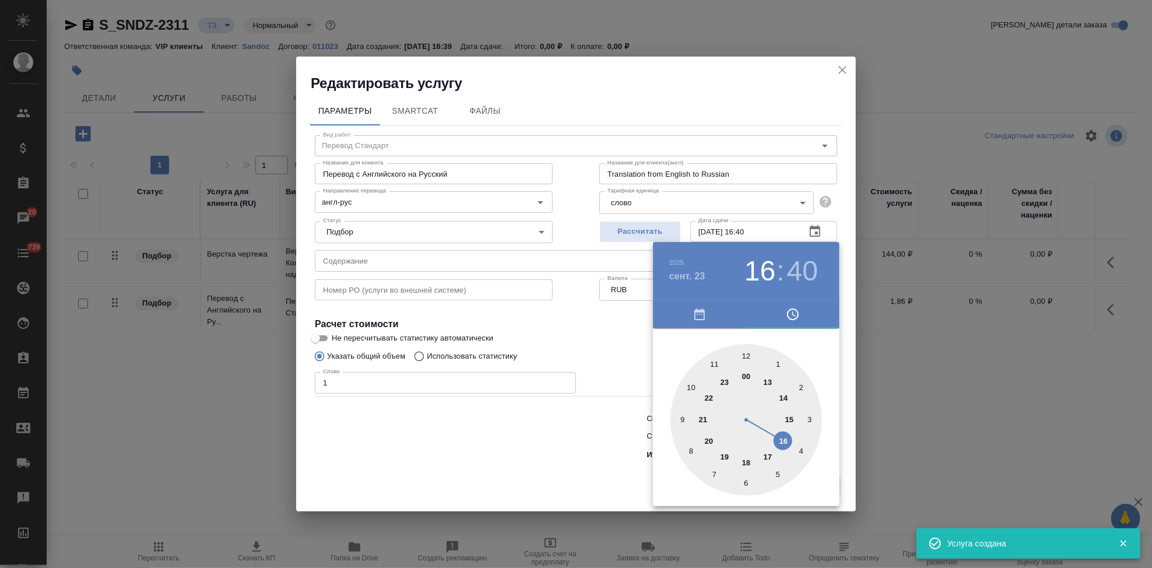
click at [767, 454] on div at bounding box center [747, 420] width 152 height 152
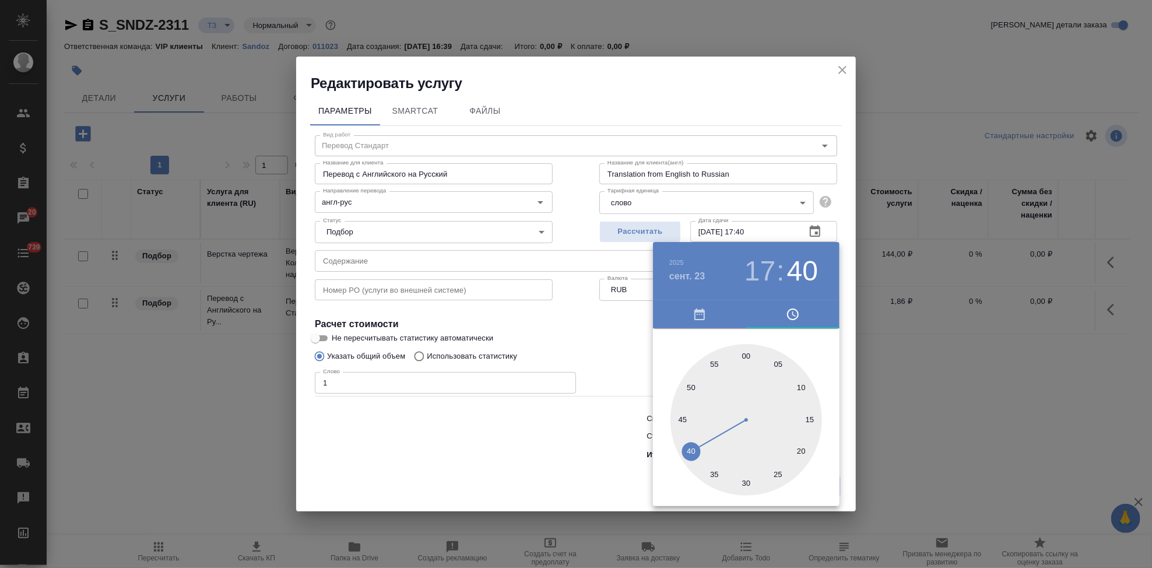
click at [745, 355] on div at bounding box center [747, 420] width 152 height 152
type input "23.09.2025 17:00"
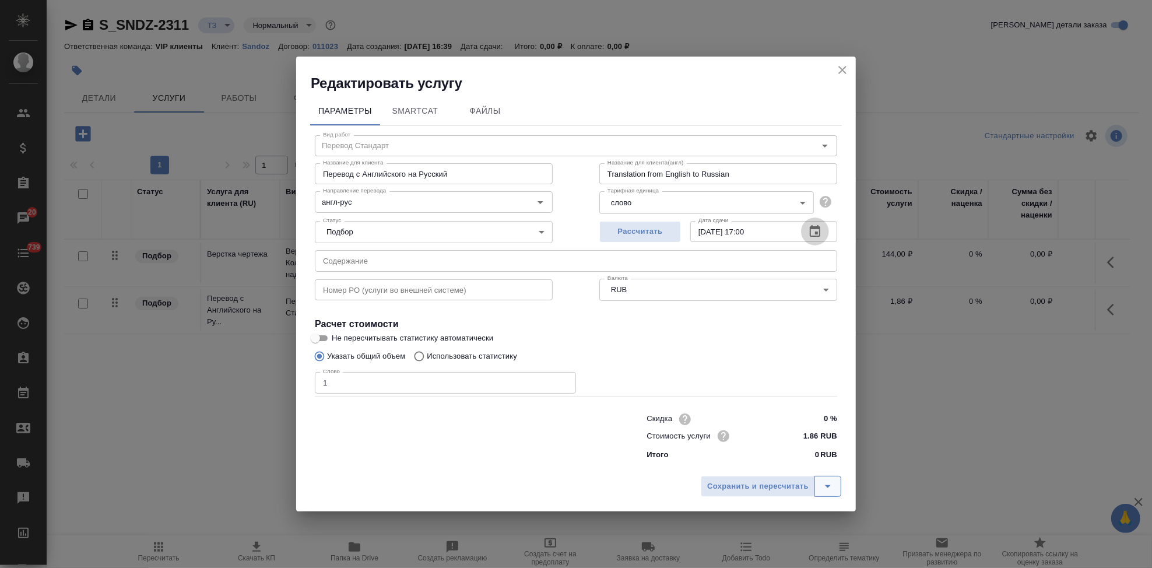
click at [840, 489] on button "split button" at bounding box center [828, 486] width 27 height 21
click at [785, 461] on li "Сохранить" at bounding box center [773, 462] width 141 height 19
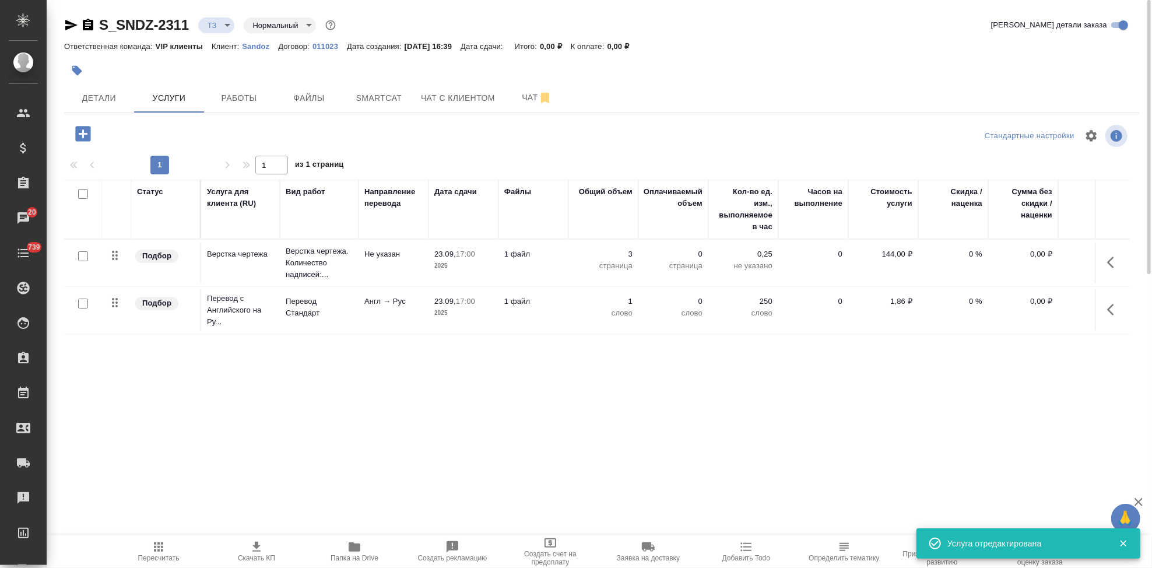
click at [83, 308] on input "checkbox" at bounding box center [83, 304] width 10 height 10
checkbox input "true"
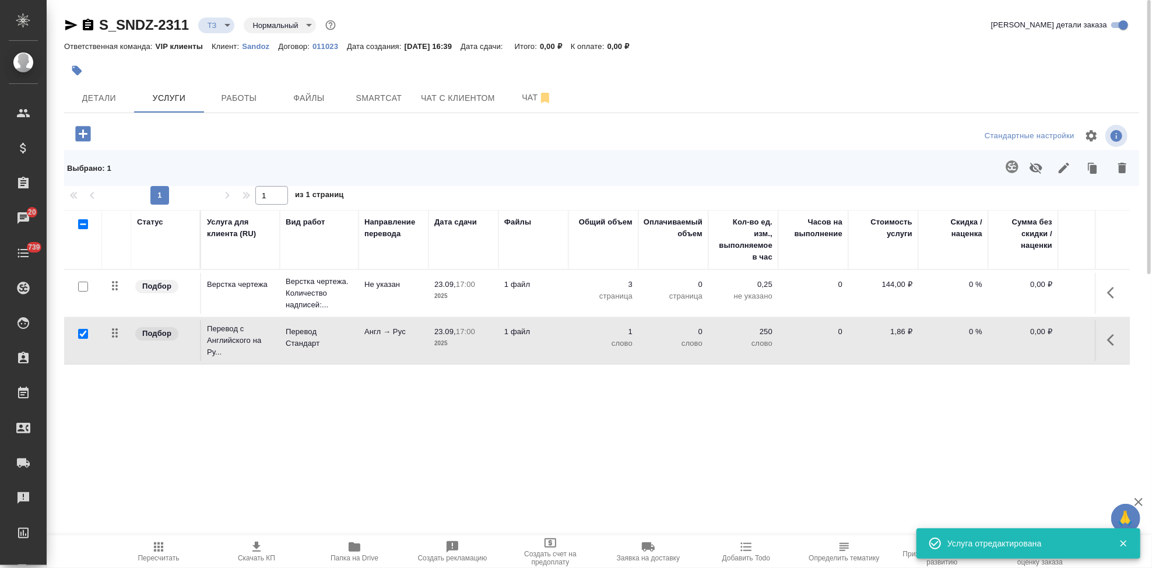
click at [1012, 160] on icon "button" at bounding box center [1012, 166] width 12 height 12
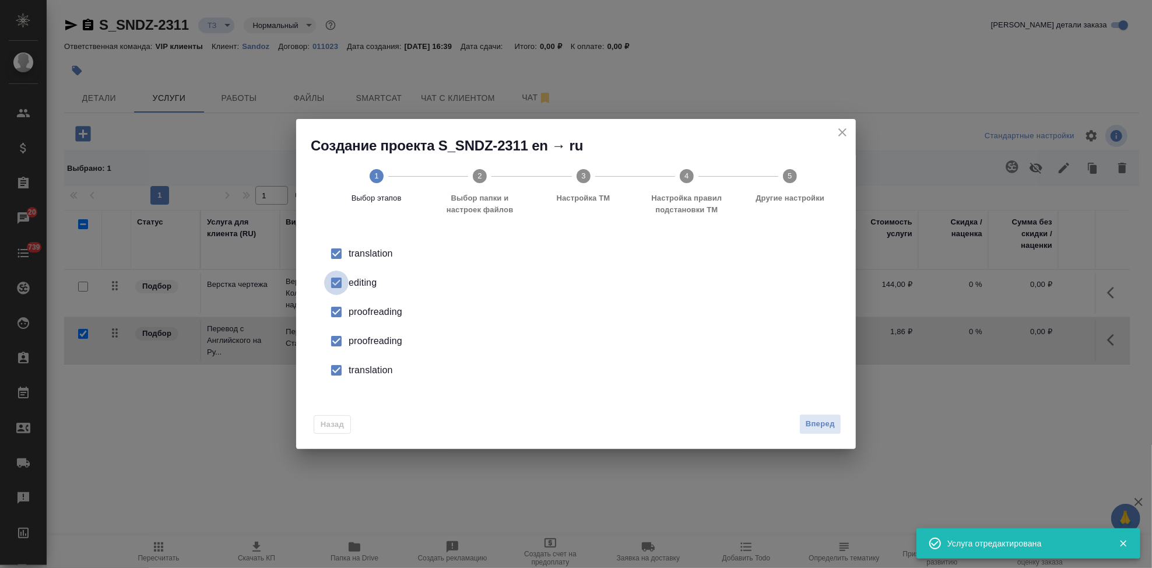
click at [342, 286] on input "checkbox" at bounding box center [336, 283] width 24 height 24
click at [342, 342] on input "checkbox" at bounding box center [336, 341] width 24 height 24
click at [346, 373] on input "checkbox" at bounding box center [336, 370] width 24 height 24
click at [829, 429] on span "Вперед" at bounding box center [820, 424] width 29 height 13
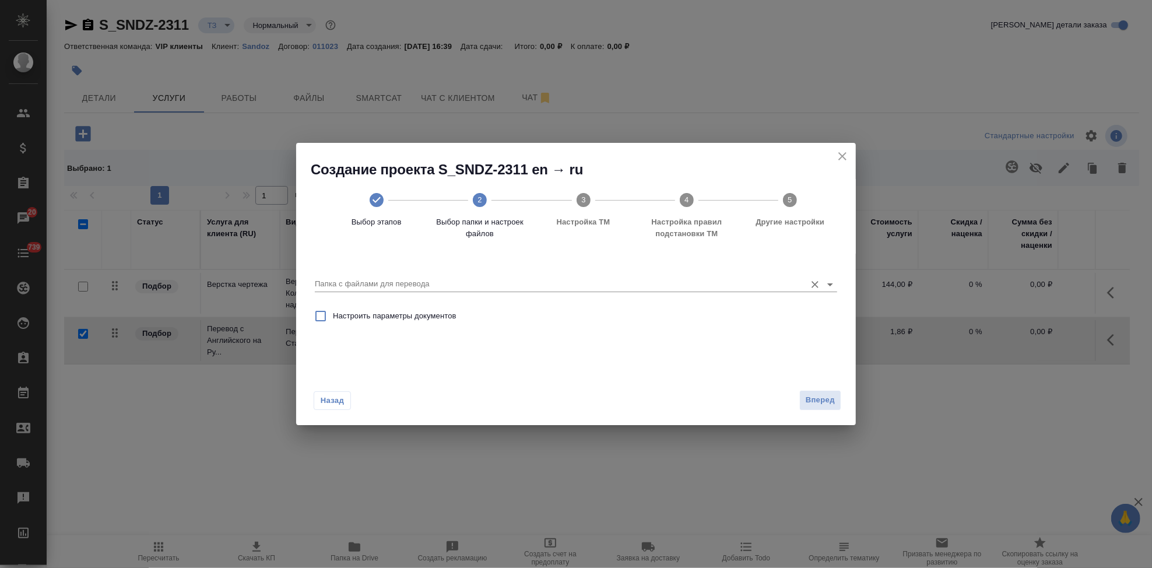
click at [773, 286] on input "Папка с файлами для перевода" at bounding box center [557, 284] width 485 height 14
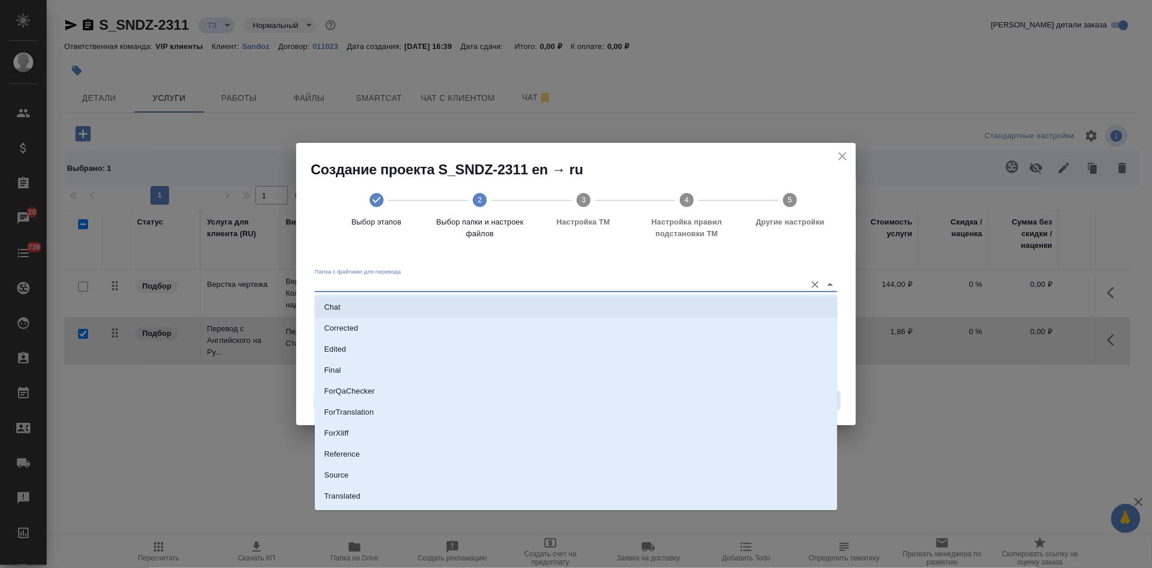
scroll to position [60, 0]
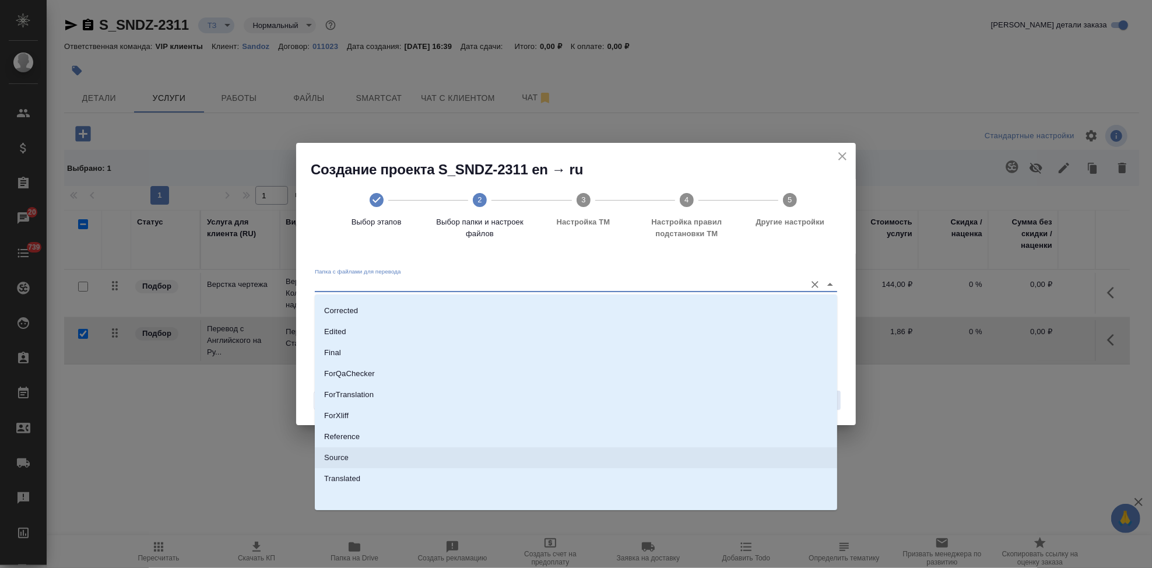
click at [384, 462] on li "Source" at bounding box center [576, 457] width 522 height 21
type input "Source"
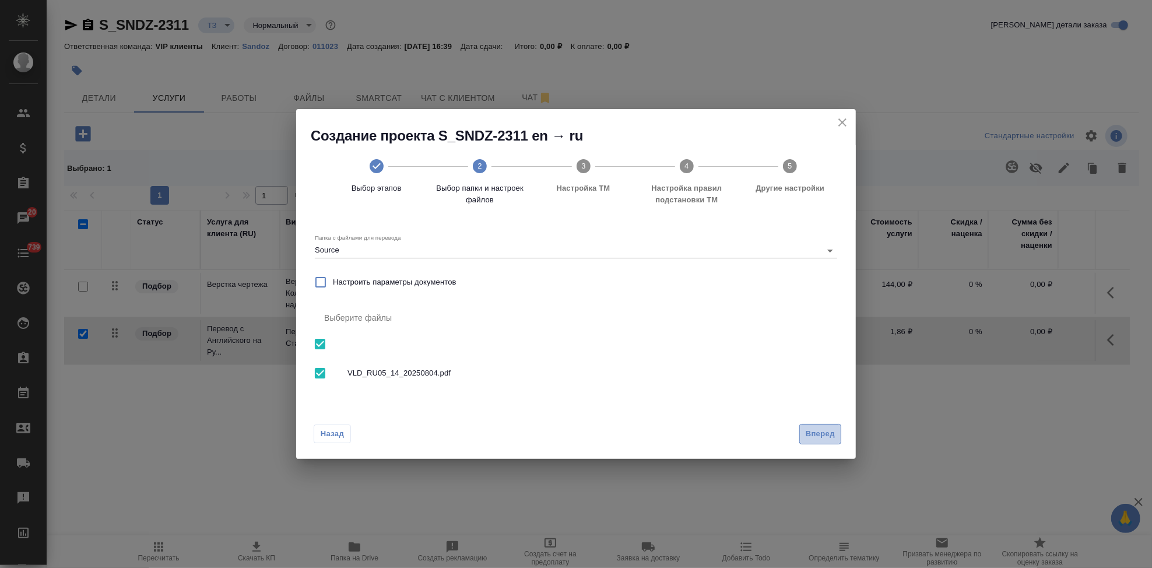
click at [809, 440] on span "Вперед" at bounding box center [820, 433] width 29 height 13
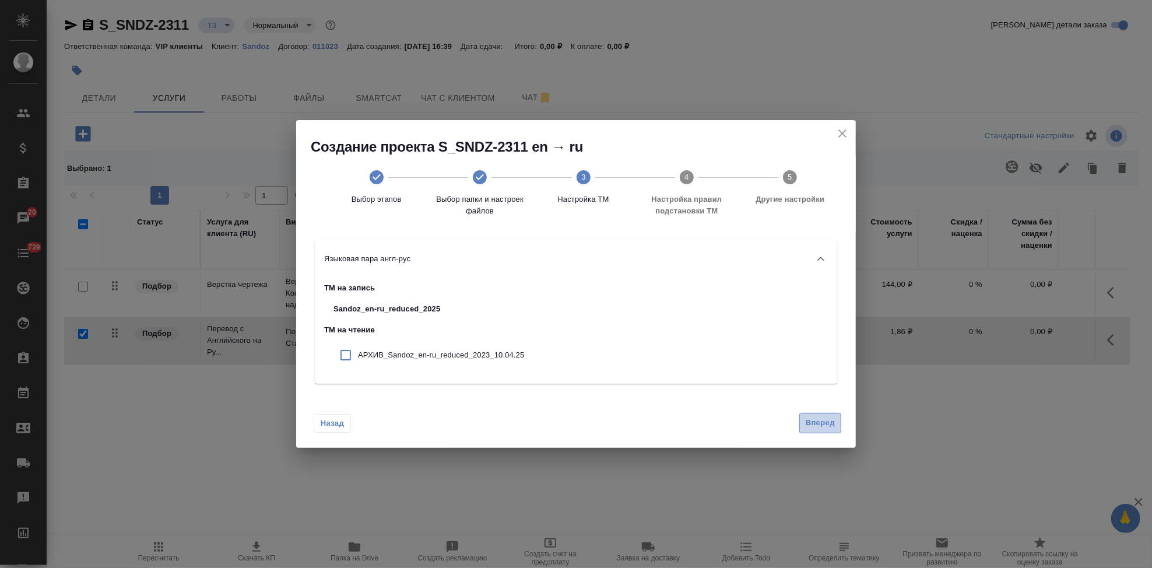
click at [822, 423] on span "Вперед" at bounding box center [820, 422] width 29 height 13
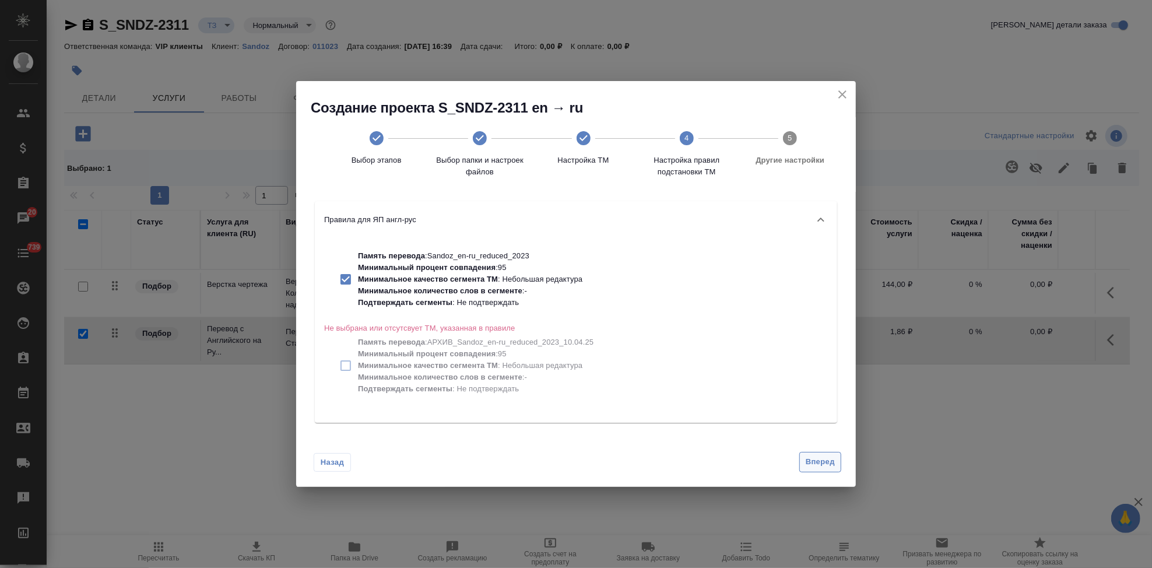
click at [823, 456] on span "Вперед" at bounding box center [820, 461] width 29 height 13
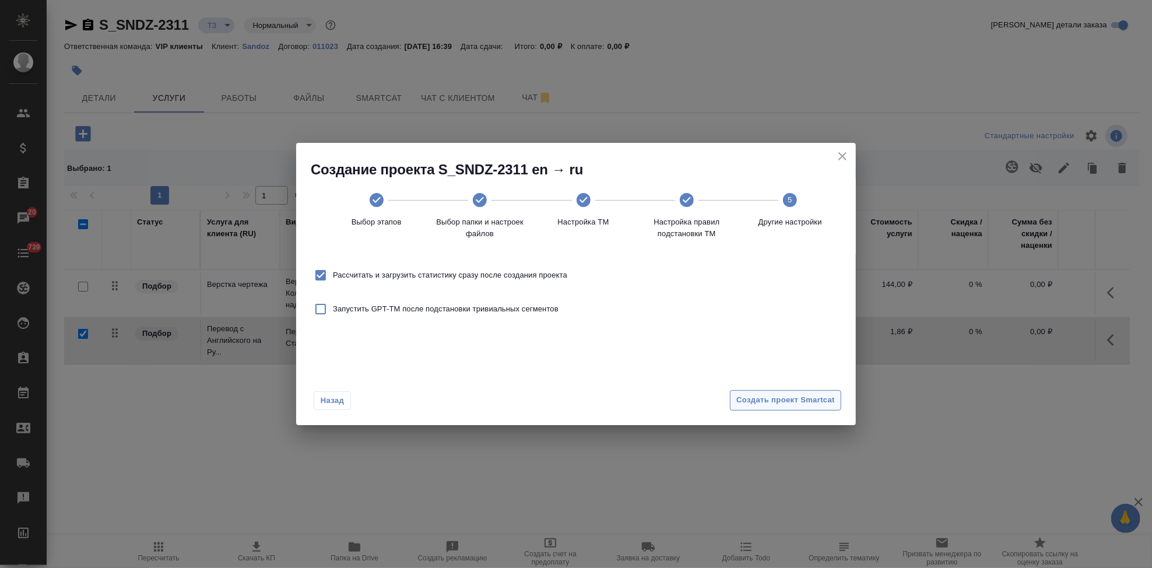
click at [798, 401] on span "Создать проект Smartcat" at bounding box center [785, 400] width 99 height 13
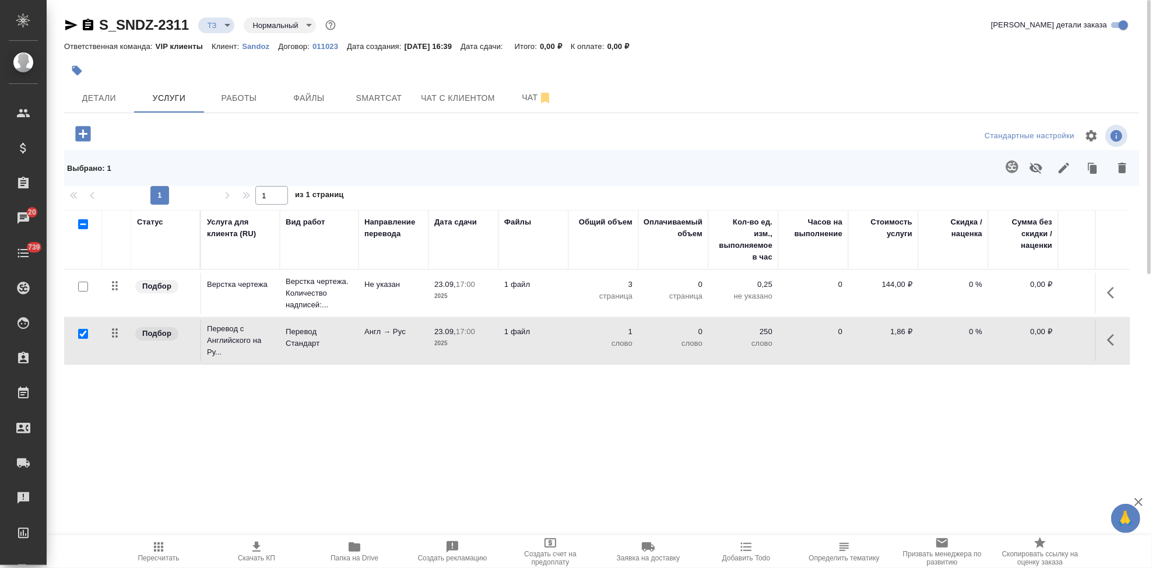
click at [86, 136] on icon "button" at bounding box center [82, 133] width 15 height 15
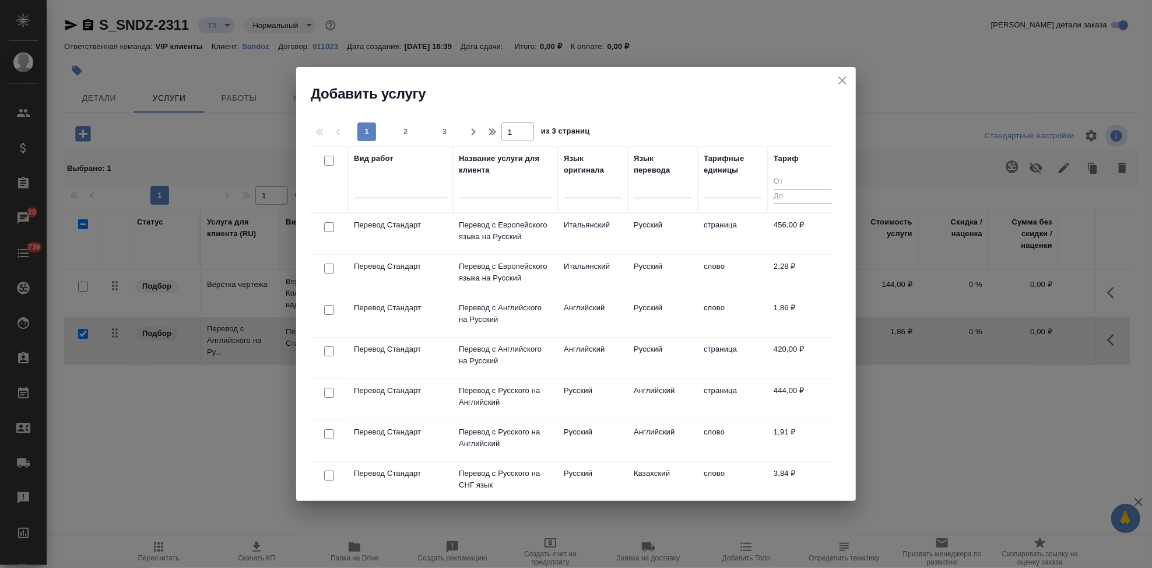
click at [485, 193] on input "text" at bounding box center [505, 191] width 93 height 15
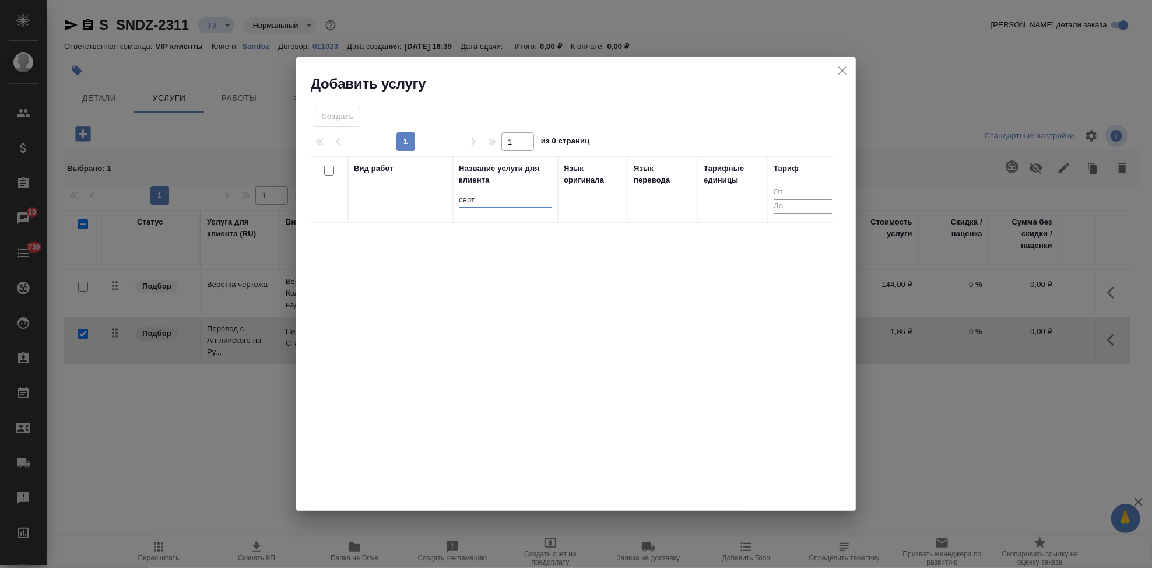
type input "серти"
drag, startPoint x: 492, startPoint y: 197, endPoint x: 393, endPoint y: 197, distance: 98.5
click at [397, 197] on tr "Вид работ Название услуги для клиента серти Язык оригинала Язык перевода Тарифн…" at bounding box center [574, 189] width 528 height 66
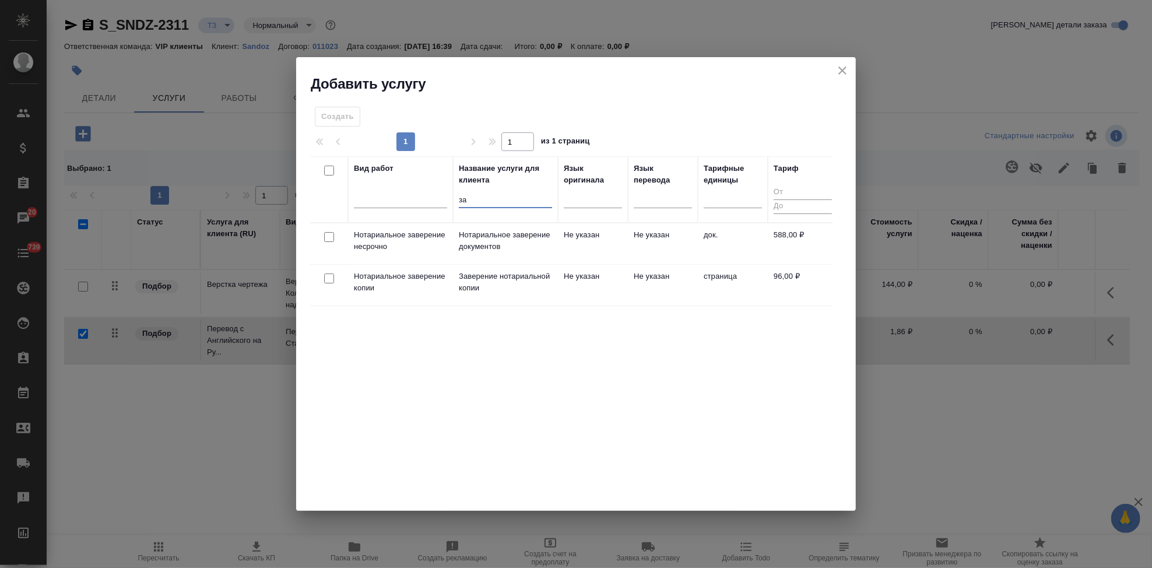
type input "з"
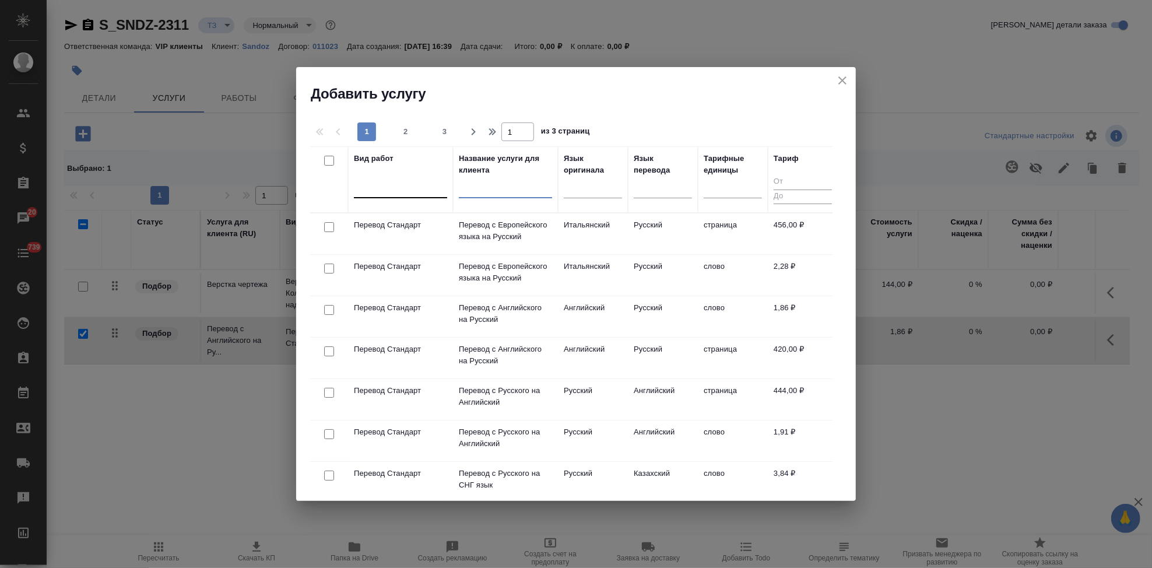
click at [399, 188] on div at bounding box center [400, 186] width 93 height 17
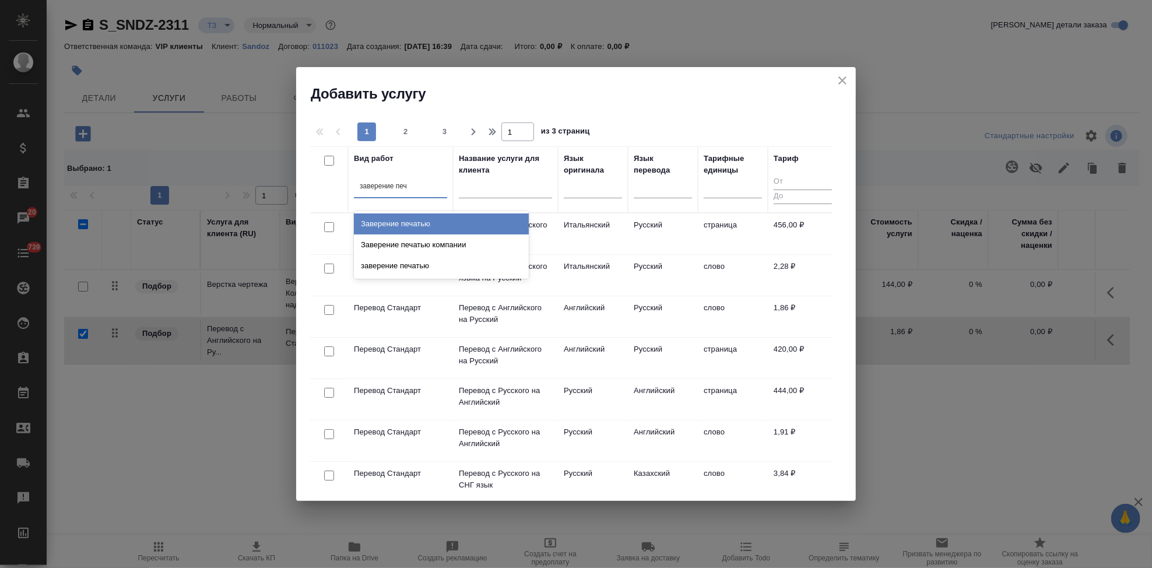
type input "заверение печа"
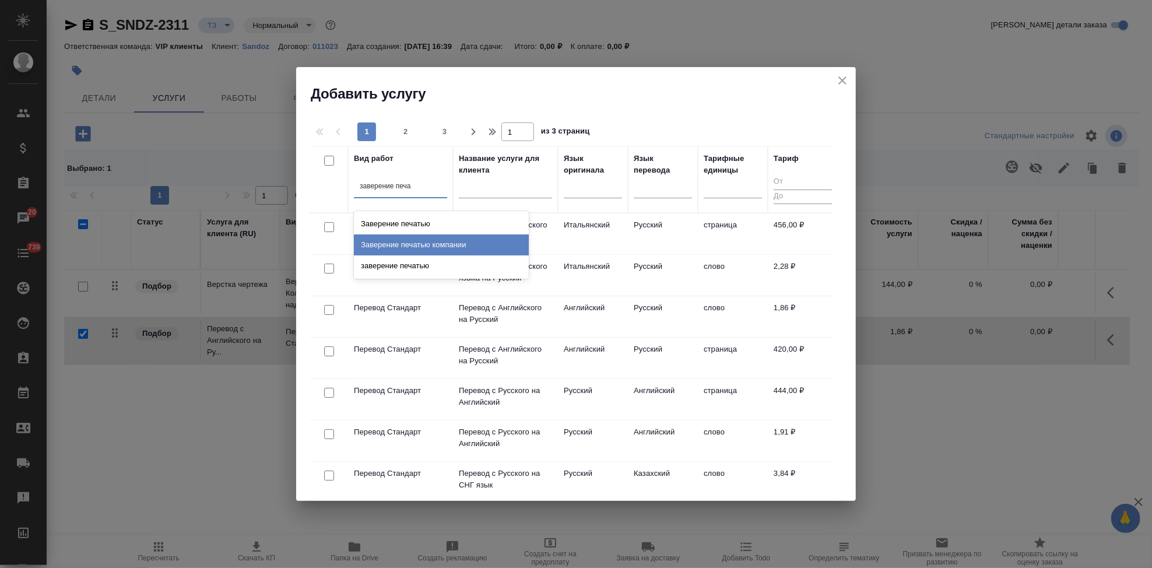
click at [401, 247] on div "Заверение печатью компании" at bounding box center [441, 244] width 175 height 21
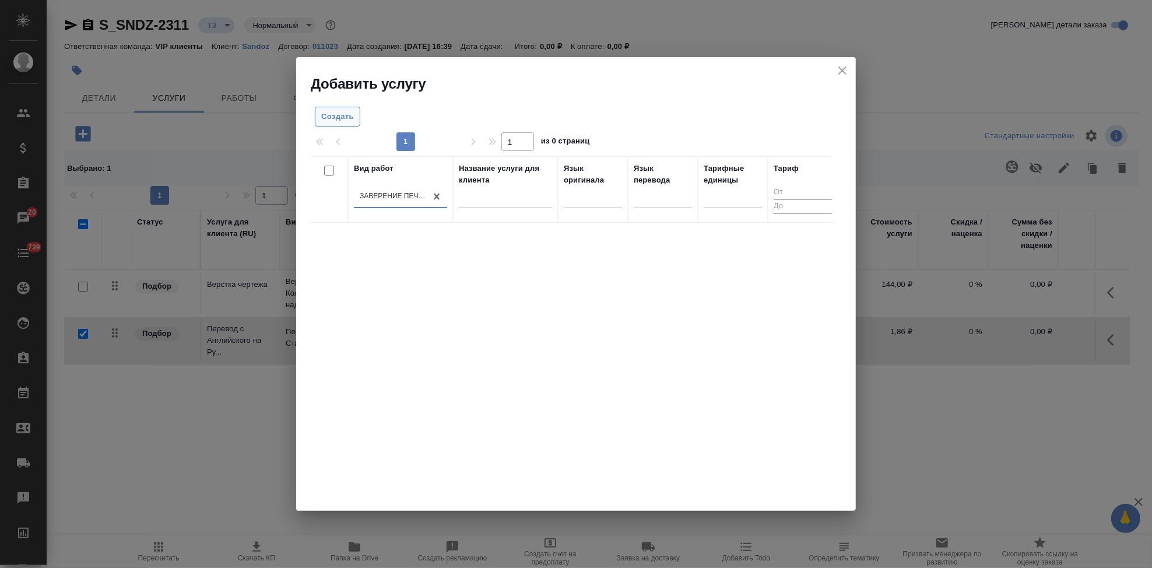
click at [329, 118] on span "Создать" at bounding box center [337, 116] width 33 height 13
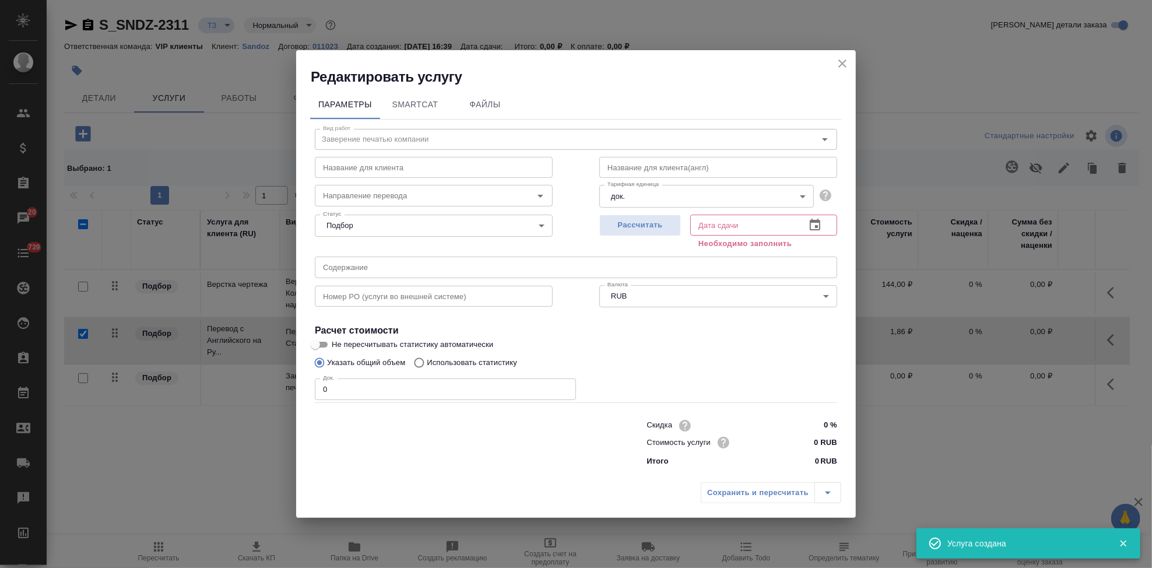
click at [368, 396] on input "0" at bounding box center [445, 388] width 261 height 21
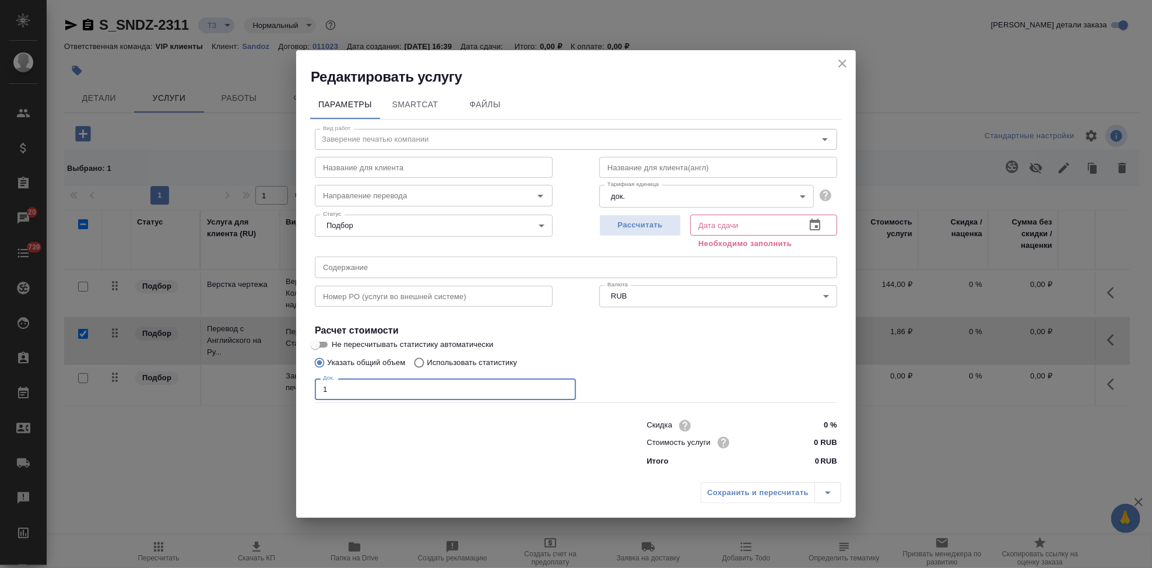
type input "1"
click at [410, 171] on input "text" at bounding box center [434, 167] width 238 height 21
type input "Заверение перевода печатью компании/ Заверение сертификата"
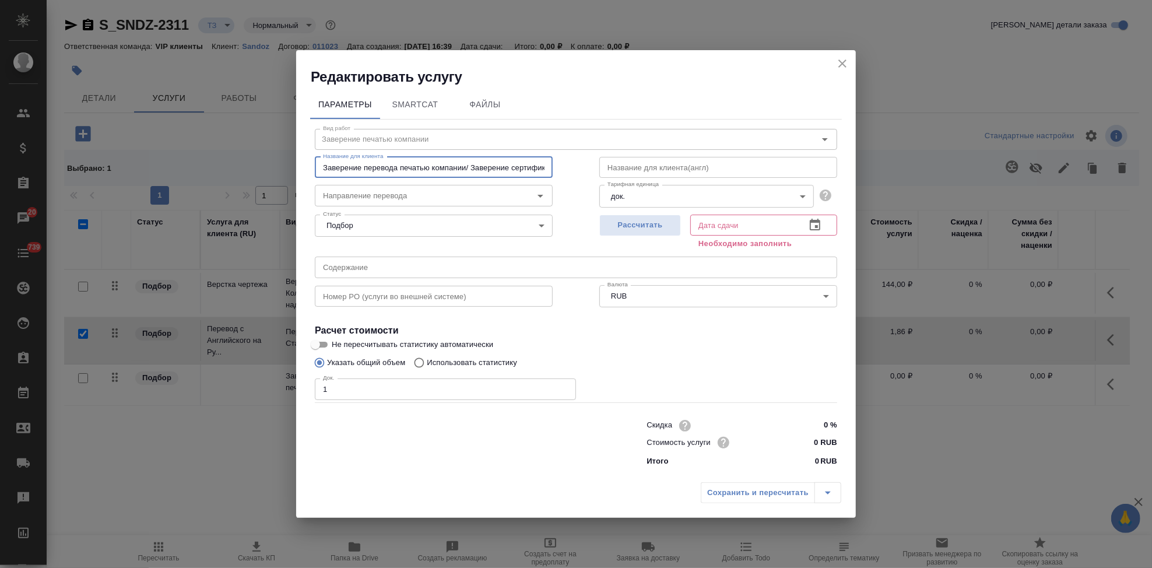
click at [819, 229] on icon "button" at bounding box center [815, 225] width 10 height 12
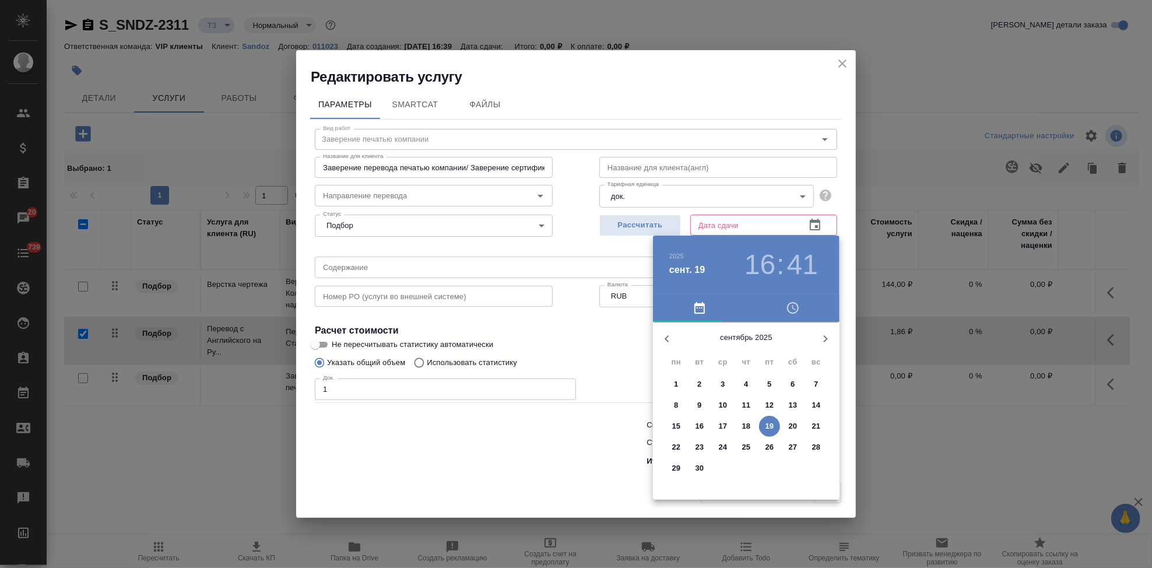
click at [704, 451] on span "23" at bounding box center [699, 447] width 21 height 12
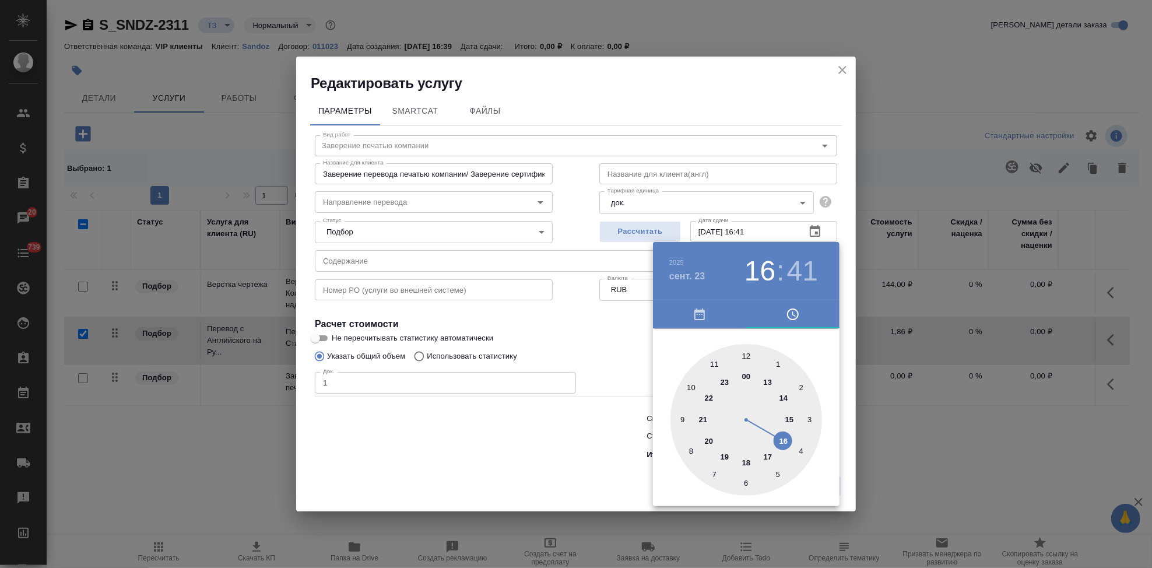
click at [765, 453] on div at bounding box center [747, 420] width 152 height 152
click at [744, 358] on div at bounding box center [747, 420] width 152 height 152
type input "23.09.2025 17:00"
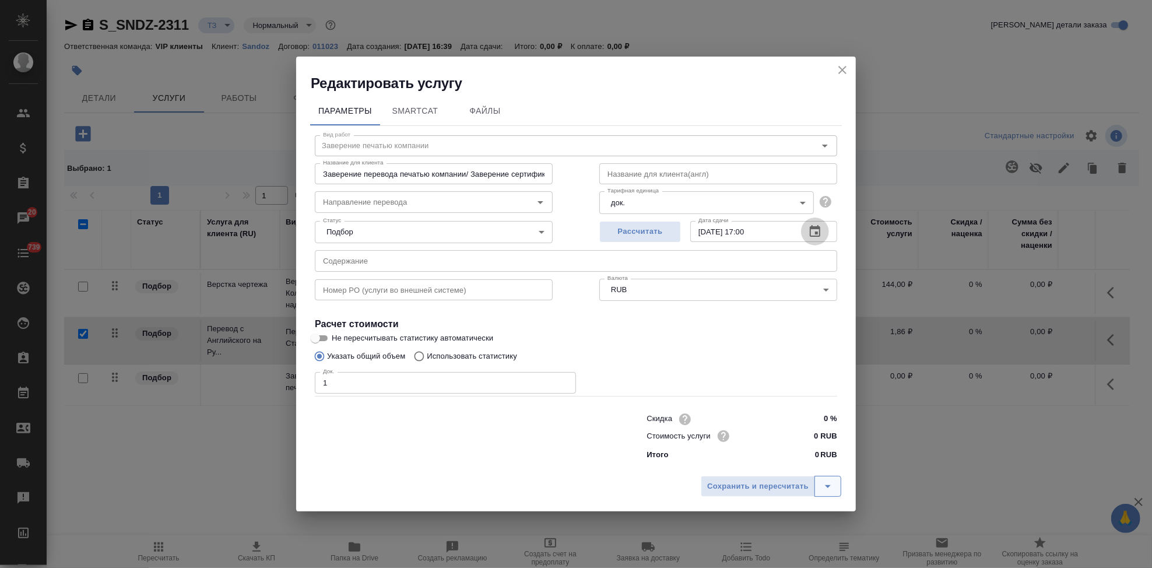
click at [837, 482] on button "split button" at bounding box center [828, 486] width 27 height 21
click at [785, 461] on li "Сохранить" at bounding box center [773, 462] width 141 height 19
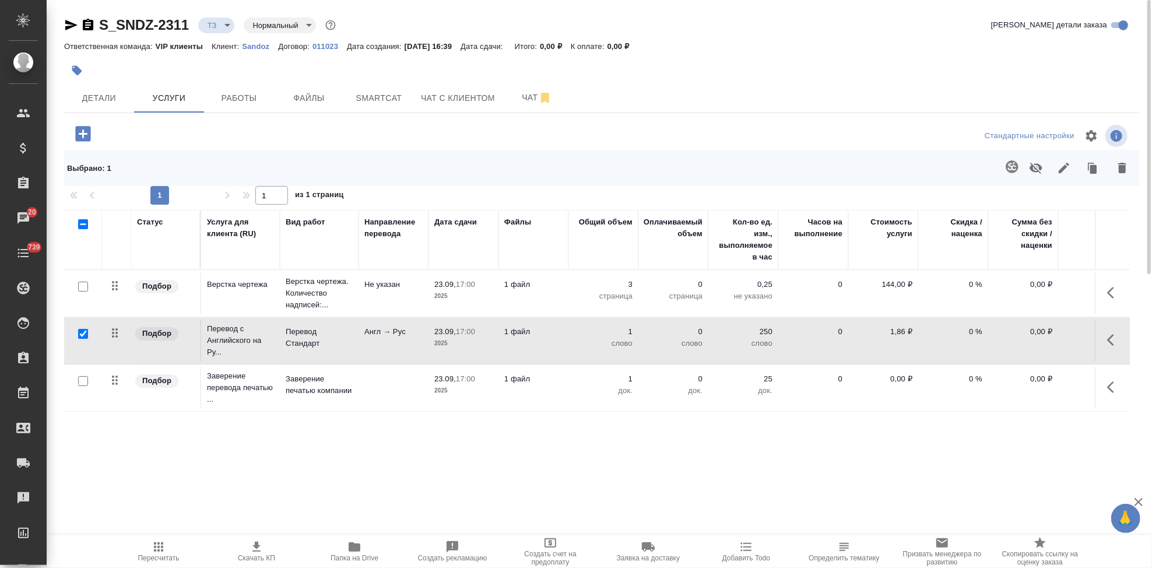
drag, startPoint x: 857, startPoint y: 331, endPoint x: 1079, endPoint y: 320, distance: 222.4
click at [857, 331] on p "1,86 ₽" at bounding box center [883, 332] width 58 height 12
type input "1"
click at [909, 379] on input "1" at bounding box center [890, 382] width 43 height 17
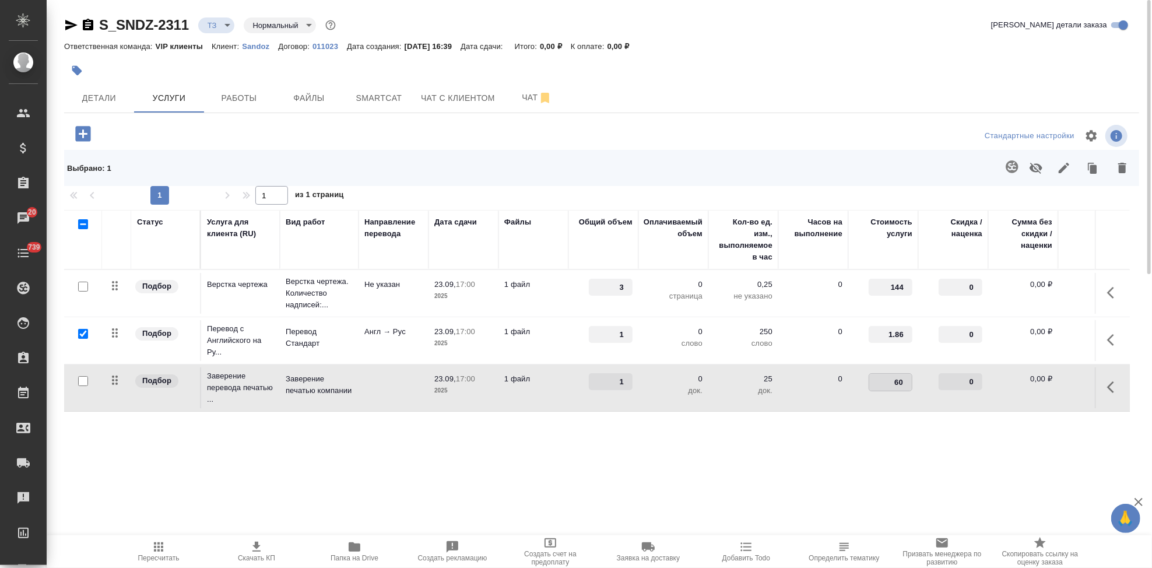
type input "6"
type input "160"
click at [839, 413] on div "Статус Услуга для клиента (RU) Вид работ Направление перевода Дата сдачи Файлы …" at bounding box center [597, 335] width 1066 height 251
click at [240, 131] on icon "split button" at bounding box center [236, 132] width 14 height 14
click at [223, 153] on li "Сохранить" at bounding box center [178, 157] width 141 height 19
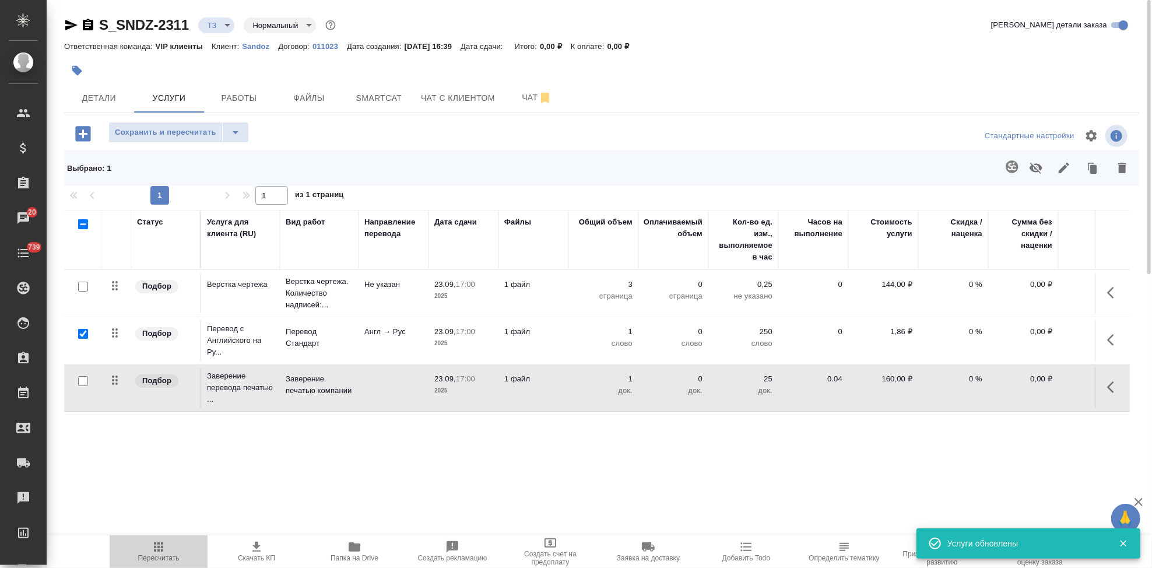
click at [163, 549] on icon "button" at bounding box center [159, 547] width 14 height 14
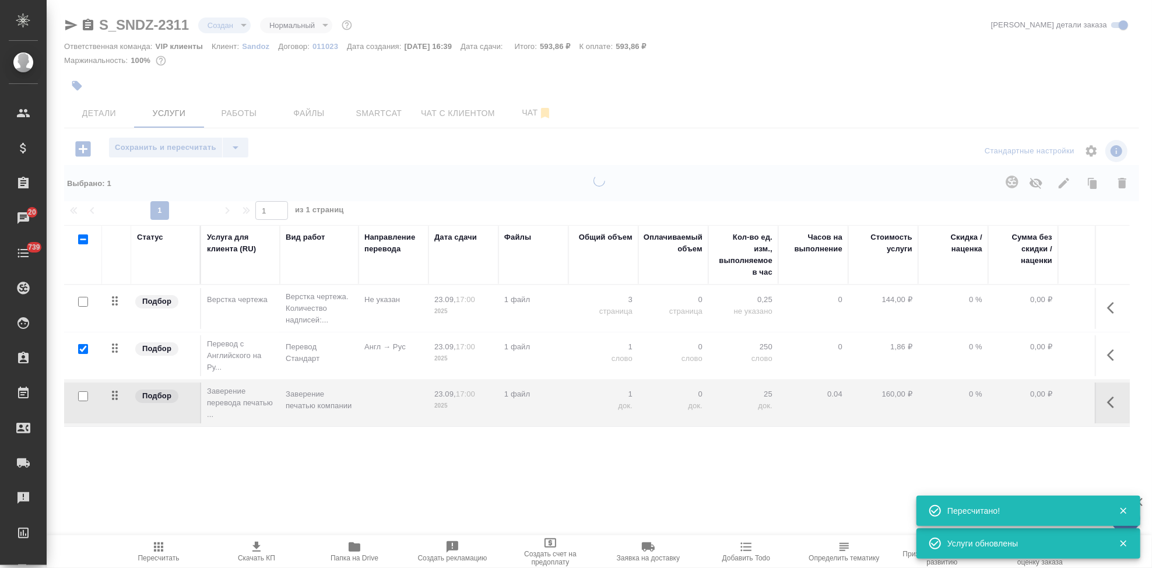
type input "new"
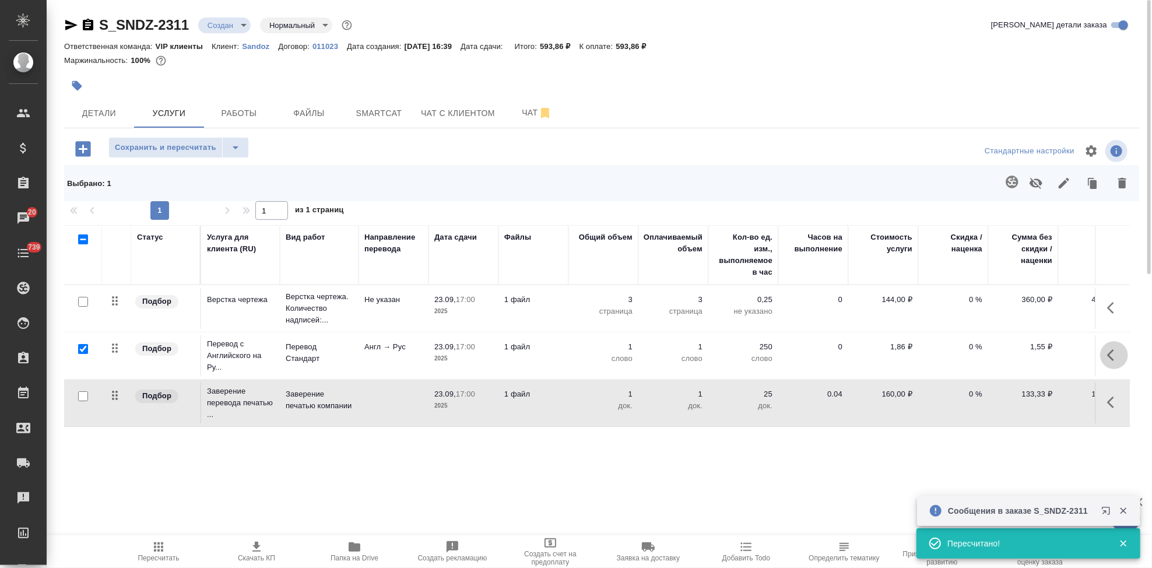
click at [1102, 356] on button "button" at bounding box center [1114, 355] width 28 height 28
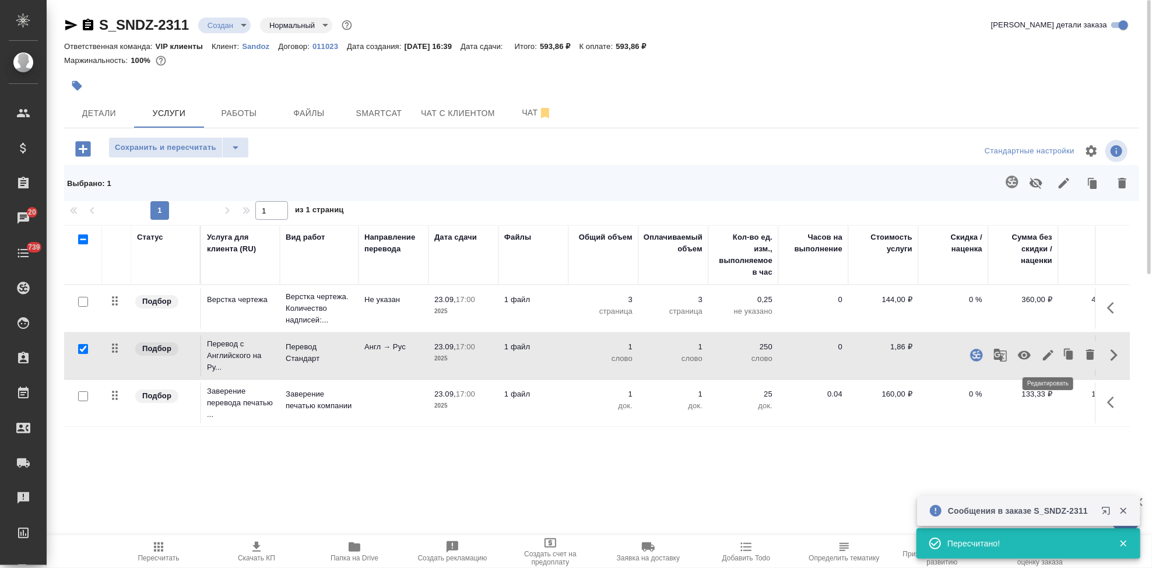
click at [1042, 356] on icon "button" at bounding box center [1048, 355] width 14 height 14
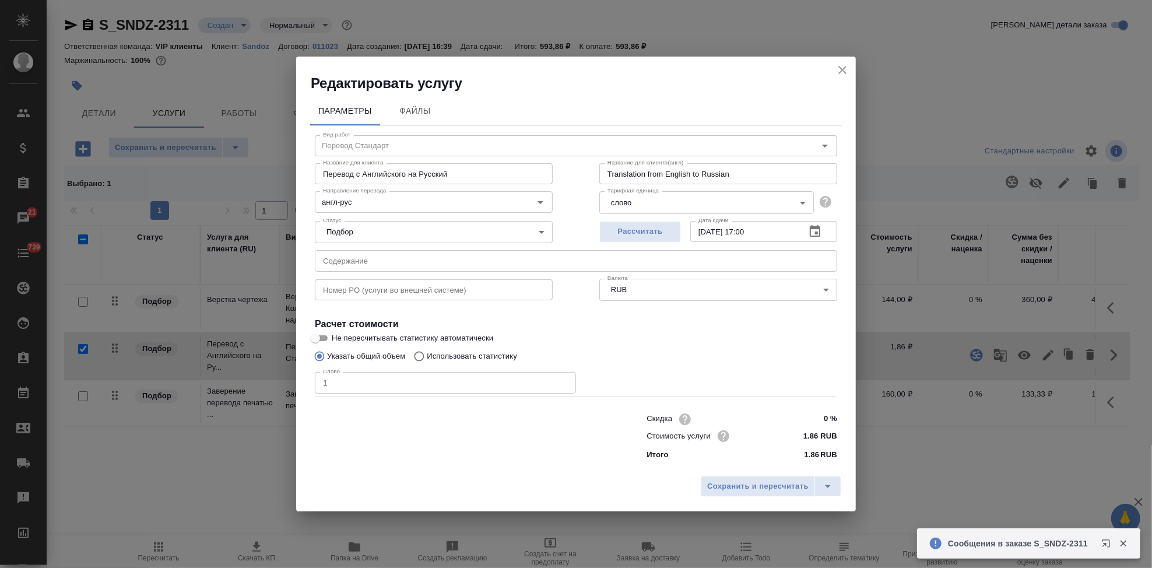
click at [423, 355] on input "Использовать статистику" at bounding box center [417, 356] width 19 height 22
radio input "true"
radio input "false"
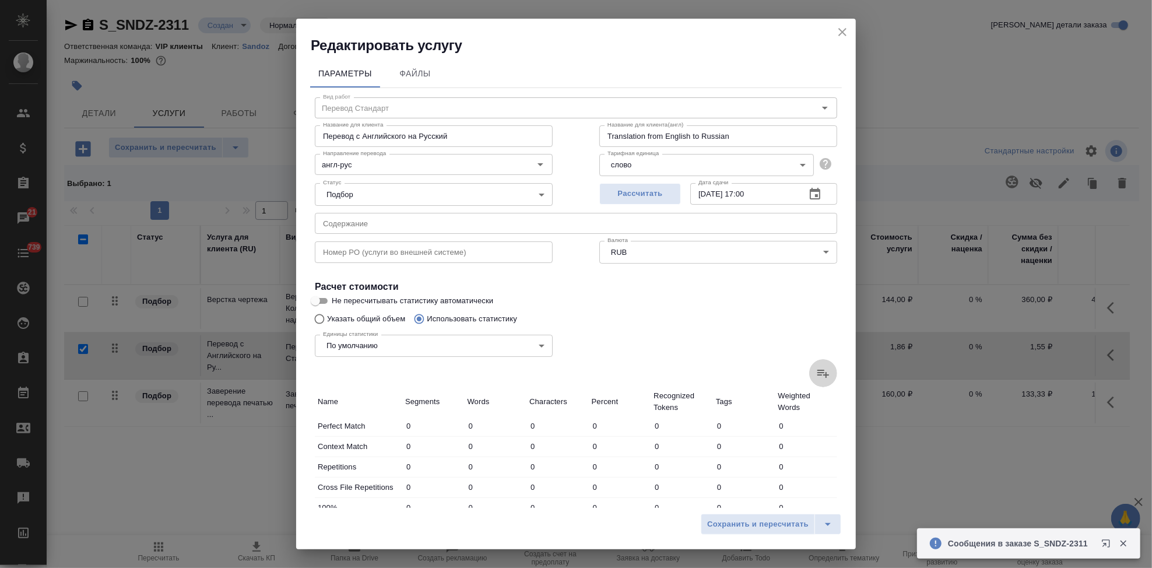
click at [816, 376] on icon at bounding box center [823, 373] width 14 height 14
click at [0, 0] on input "file" at bounding box center [0, 0] width 0 height 0
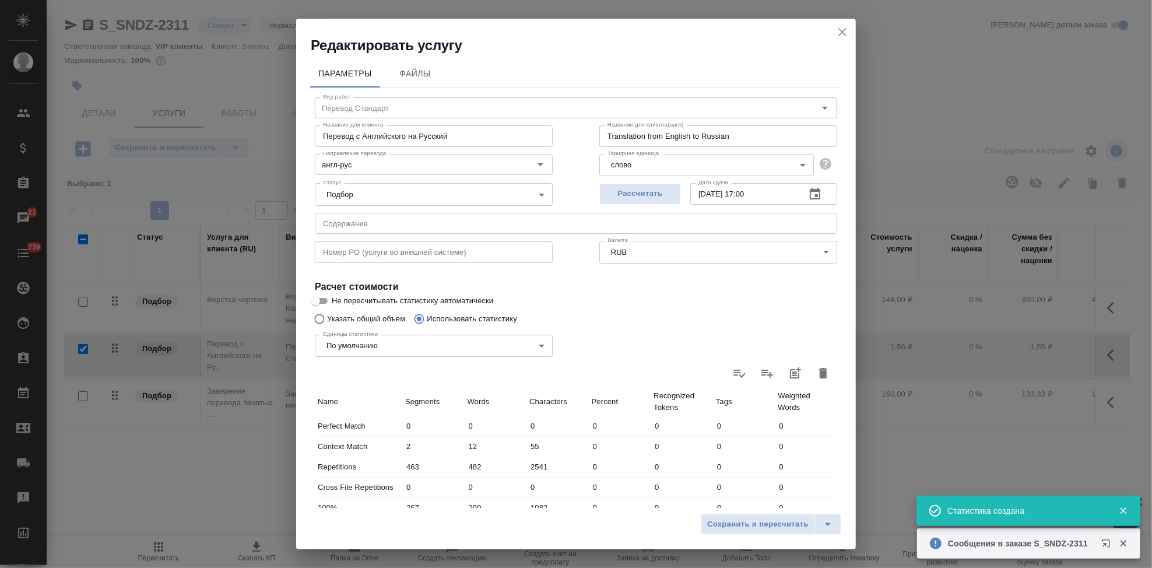
type input "2"
type input "12"
type input "55"
type input "463"
type input "482"
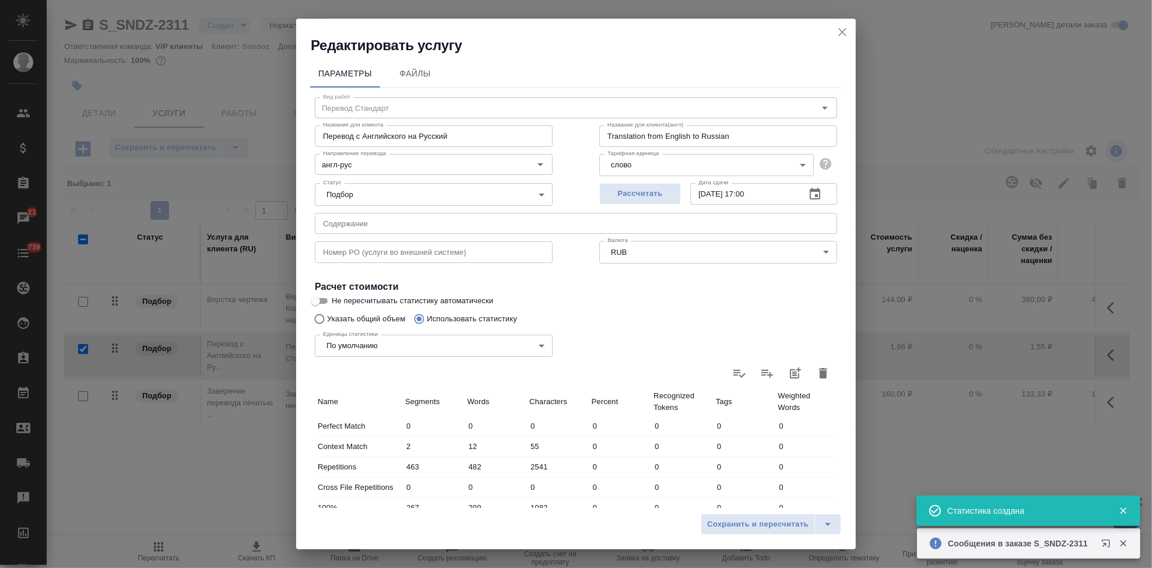
type input "2541"
type input "267"
type input "299"
type input "1082"
type input "13"
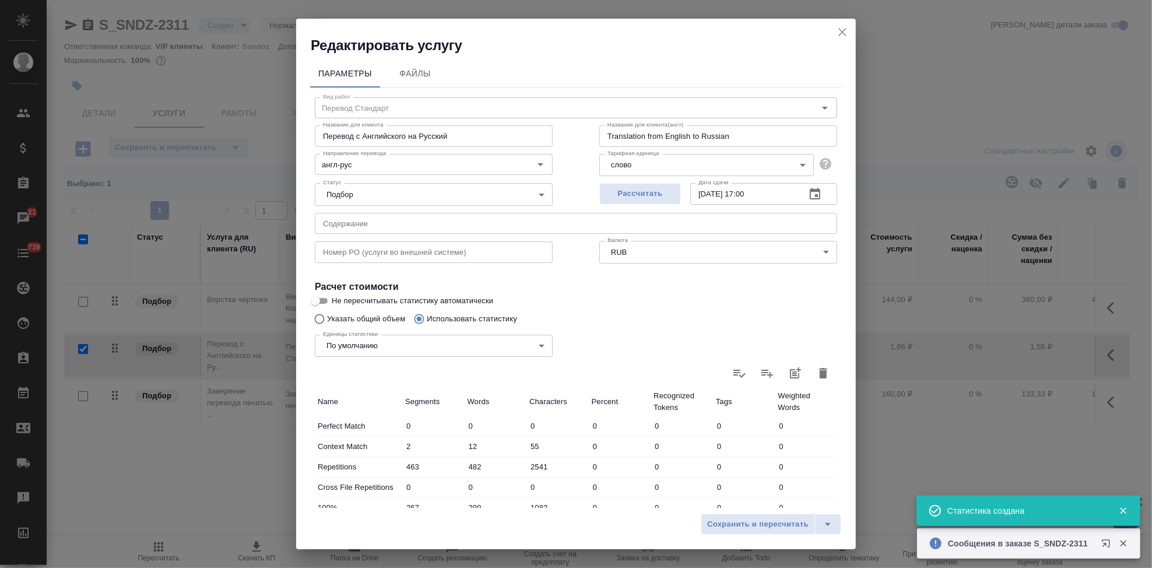
type input "83"
type input "389"
type input "27"
type input "141"
type input "750"
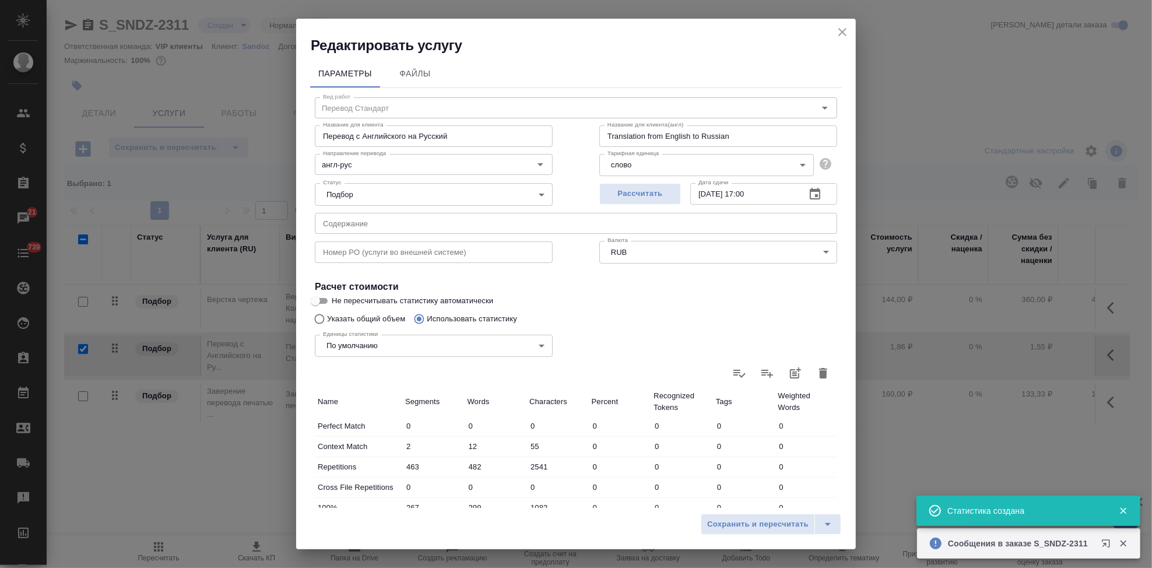
type input "156"
type input "846"
type input "4298"
type input "465"
type input "1381"
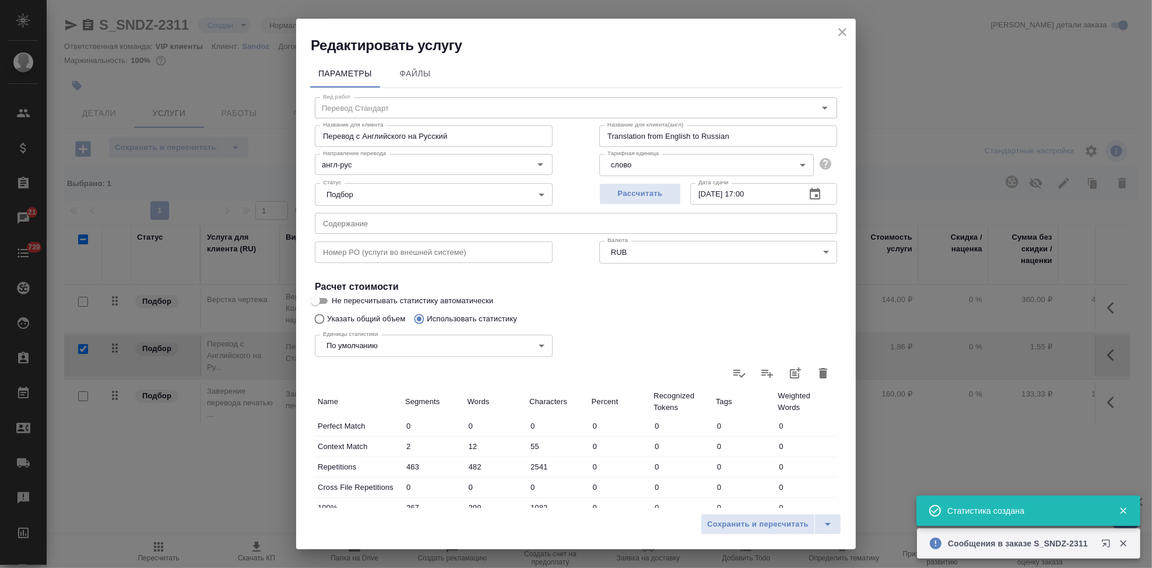
type input "6574"
type input "928"
type input "1863"
type input "9115"
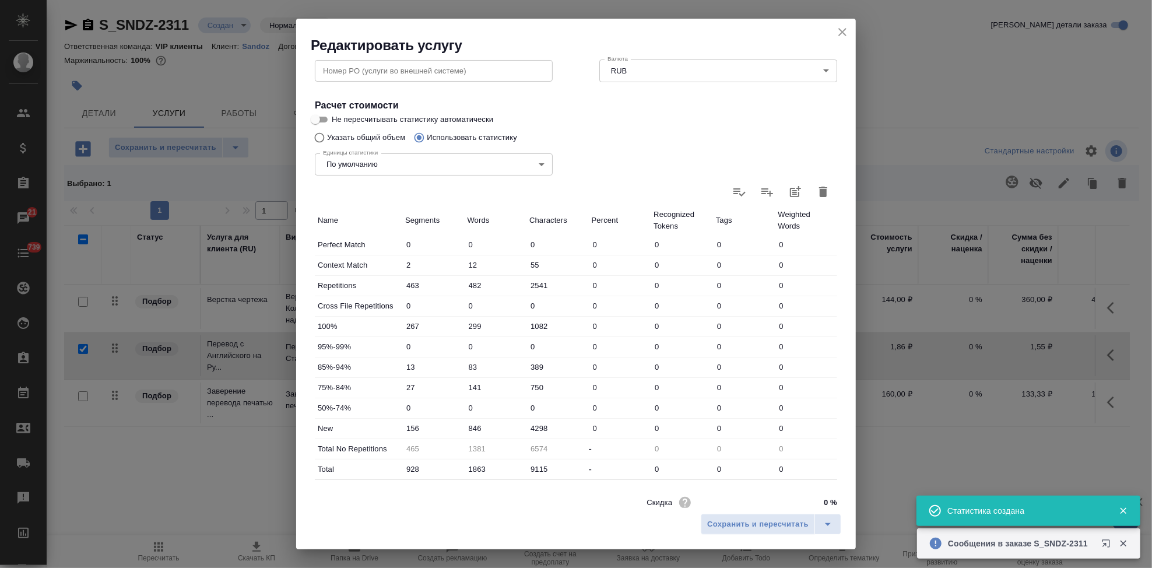
scroll to position [226, 0]
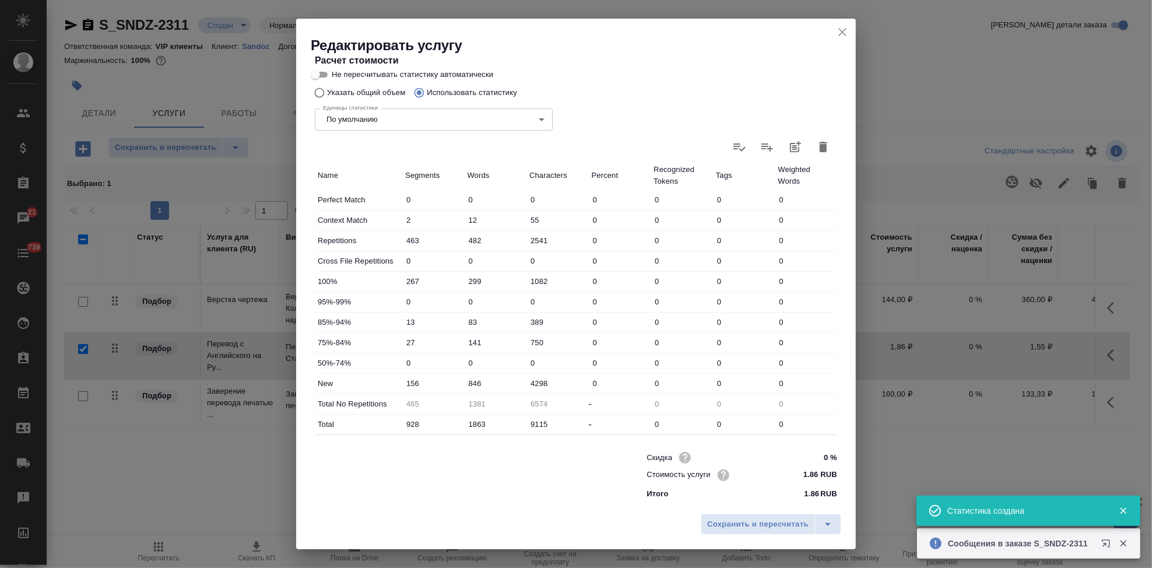
click at [484, 382] on input "846" at bounding box center [496, 383] width 62 height 17
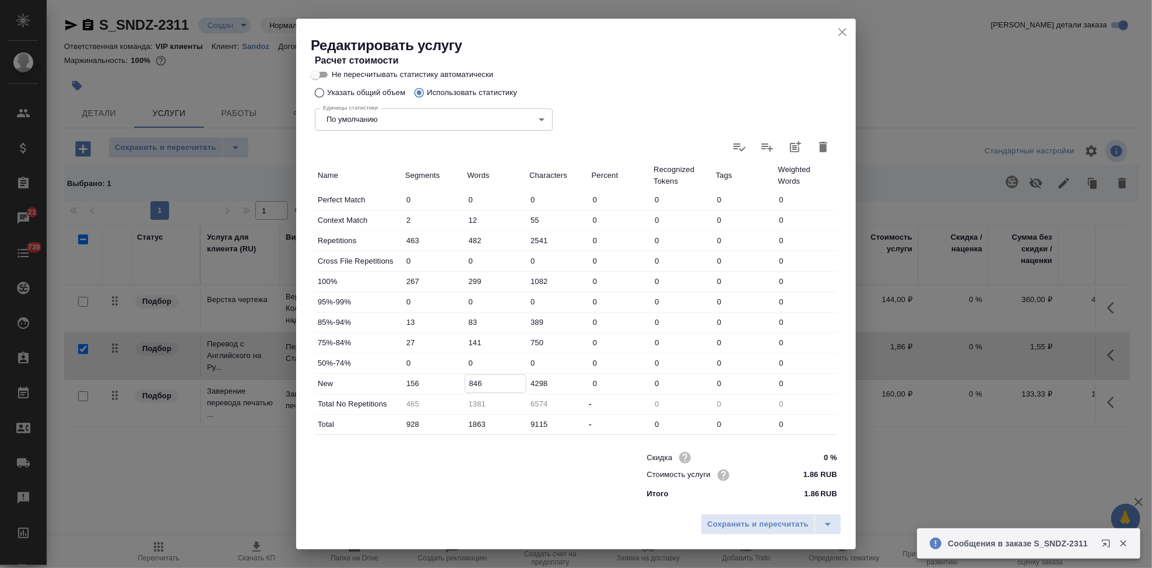
click at [472, 384] on input "846" at bounding box center [495, 383] width 61 height 17
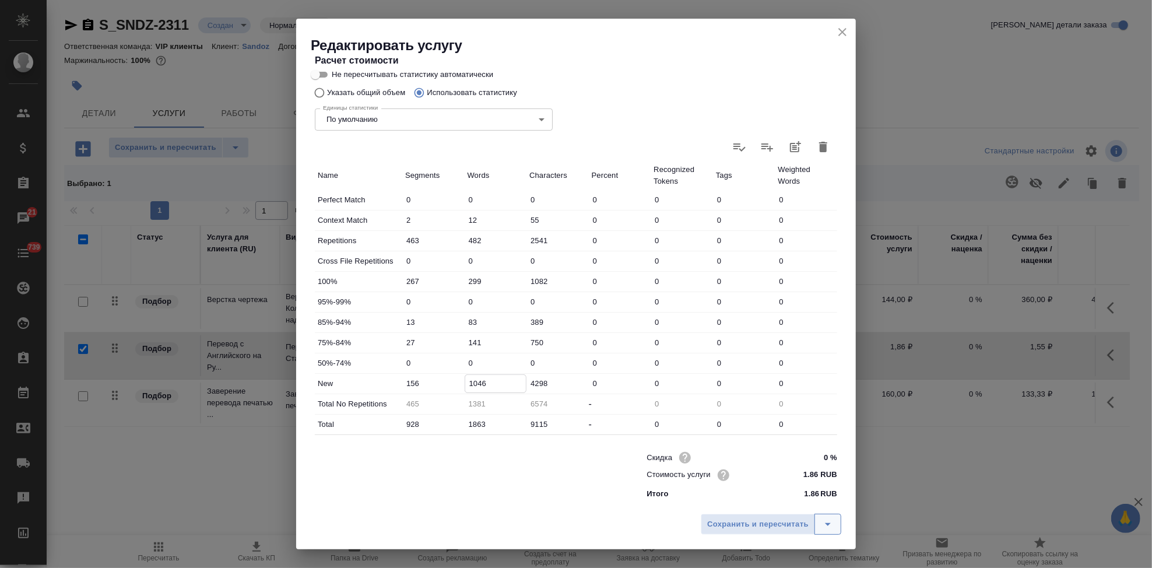
type input "1046"
click at [828, 525] on icon "split button" at bounding box center [828, 524] width 6 height 3
click at [761, 501] on li "Сохранить" at bounding box center [773, 499] width 141 height 19
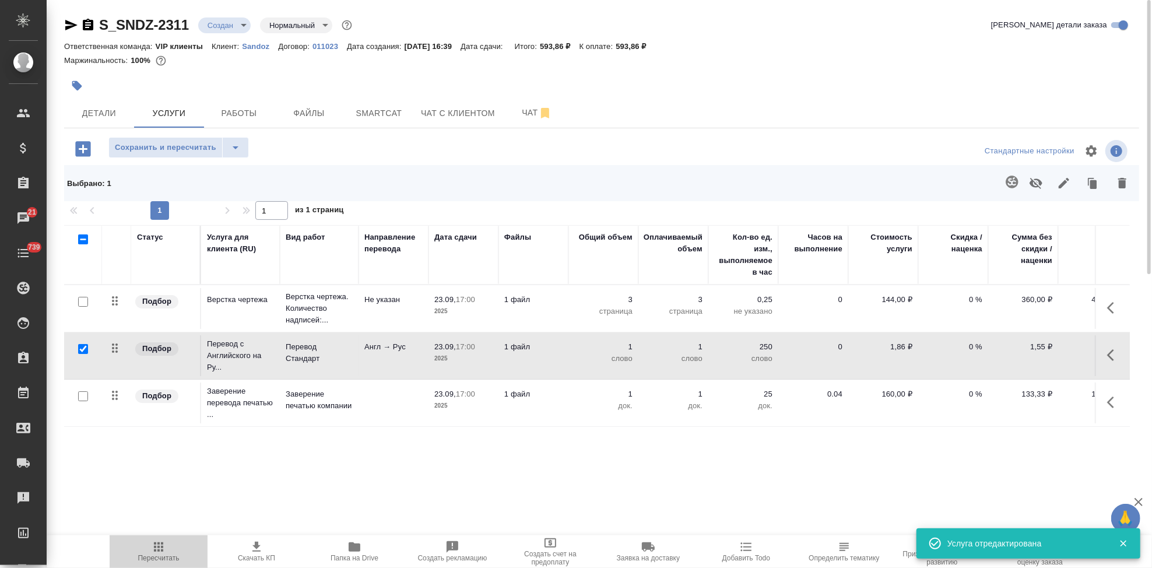
click at [159, 553] on icon "button" at bounding box center [159, 547] width 14 height 14
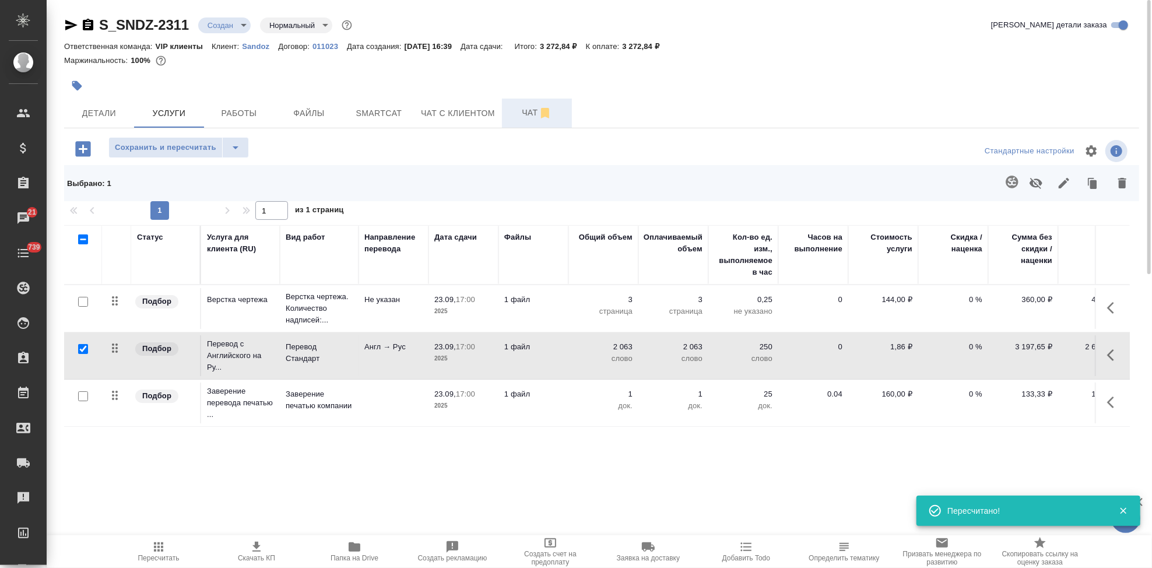
click at [527, 115] on span "Чат" at bounding box center [537, 113] width 56 height 15
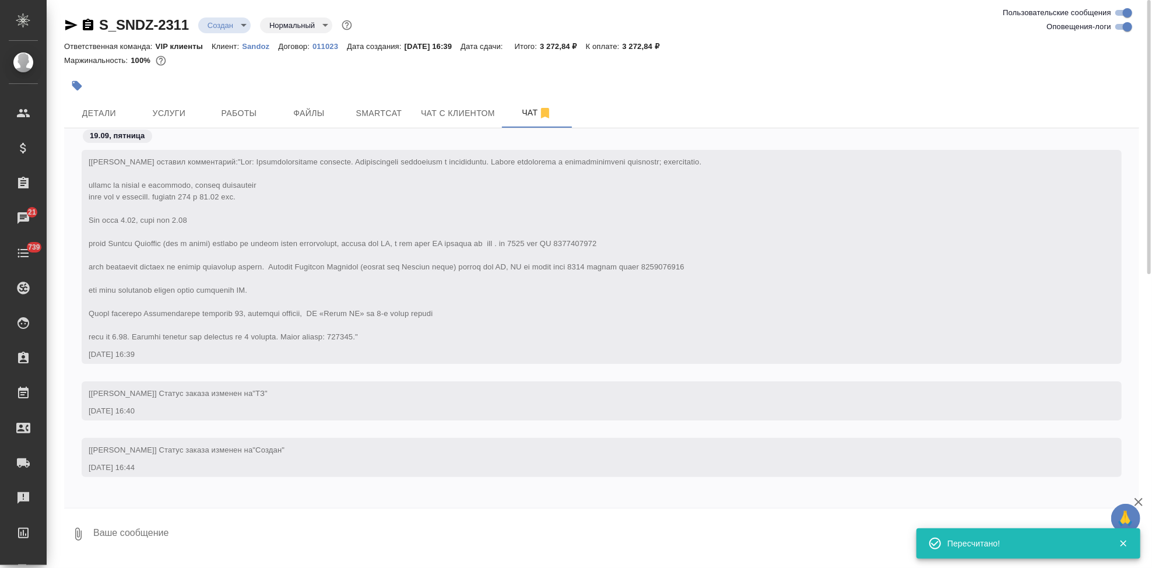
scroll to position [212, 0]
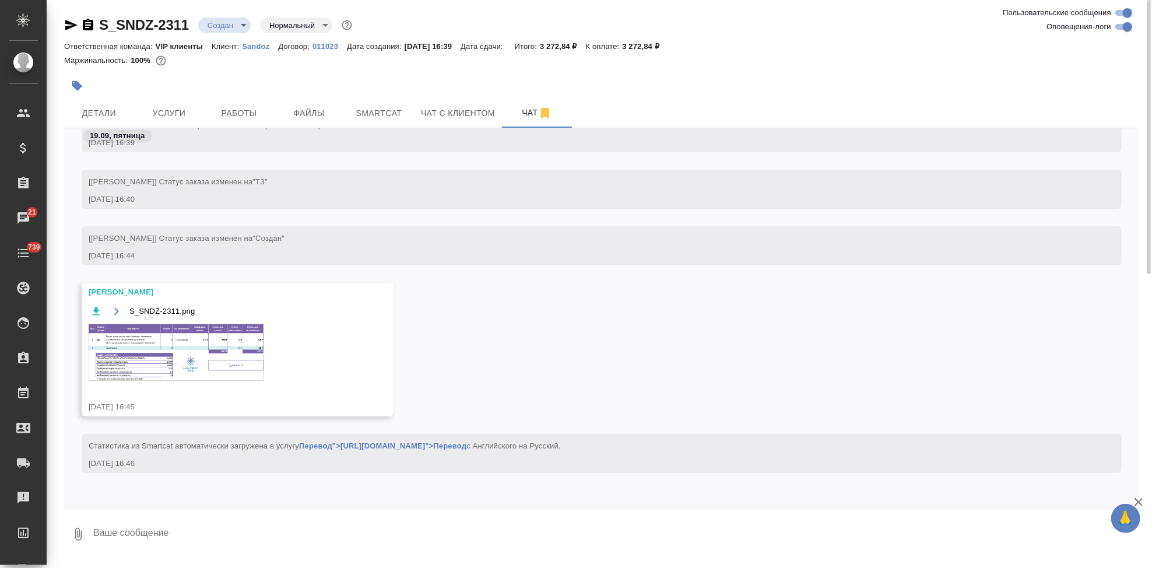
click at [190, 349] on img at bounding box center [176, 352] width 175 height 57
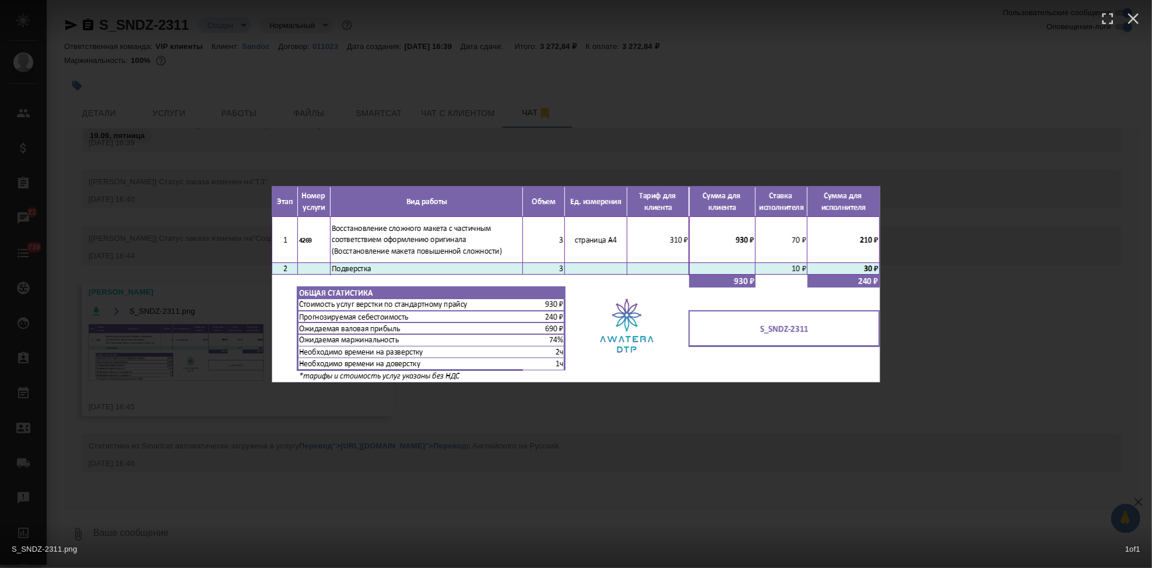
click at [556, 413] on div "S_SNDZ-2311.png 1 of 1" at bounding box center [576, 284] width 1152 height 568
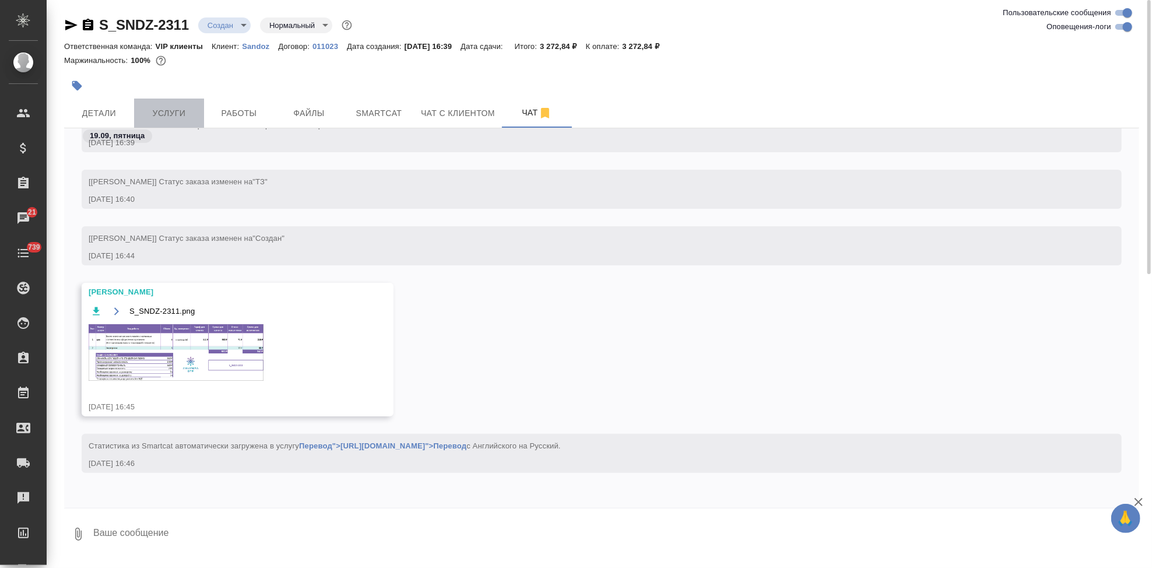
click at [190, 120] on button "Услуги" at bounding box center [169, 113] width 70 height 29
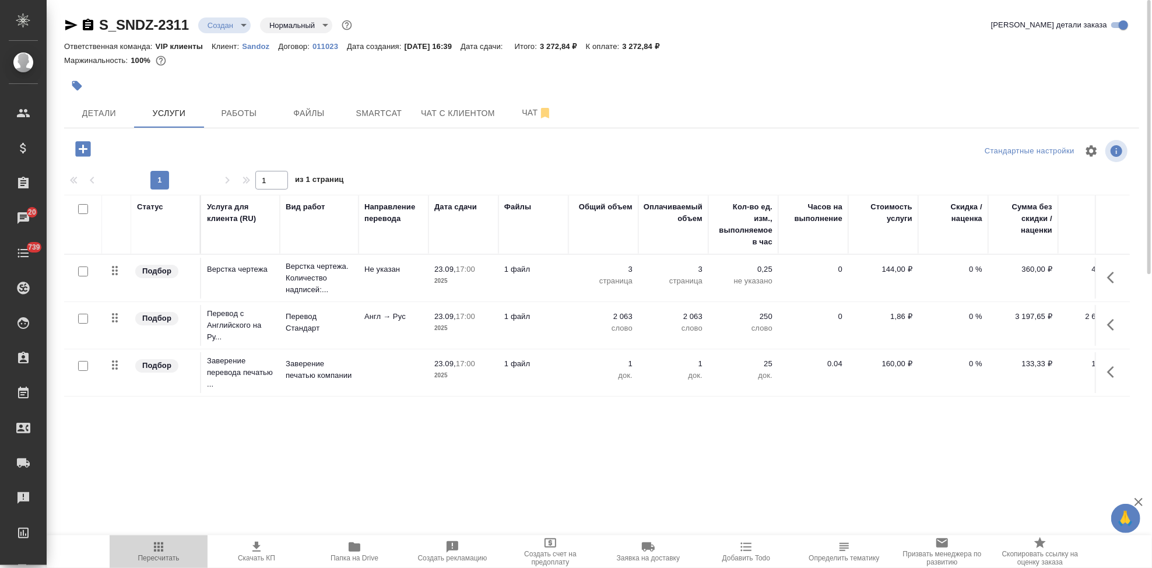
click at [170, 555] on span "Пересчитать" at bounding box center [158, 558] width 41 height 8
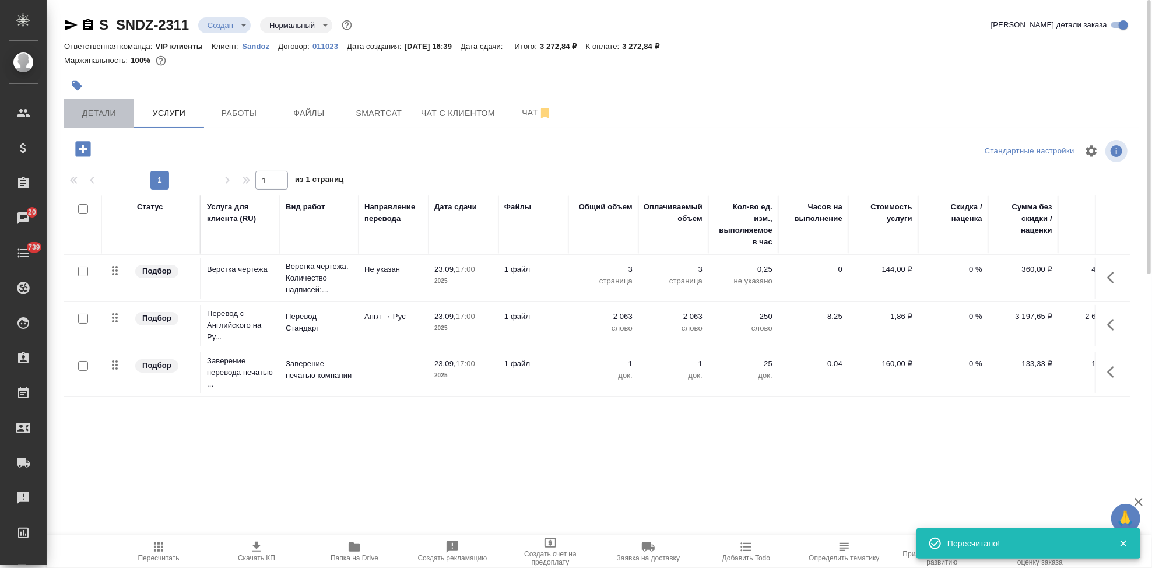
click at [127, 107] on span "Детали" at bounding box center [99, 113] width 56 height 15
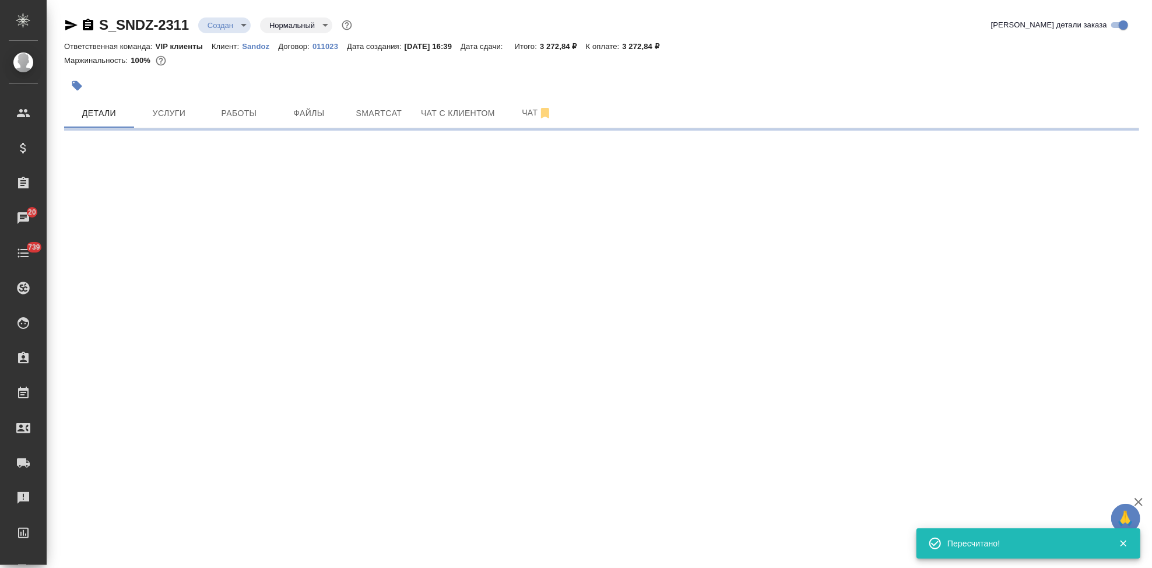
select select "RU"
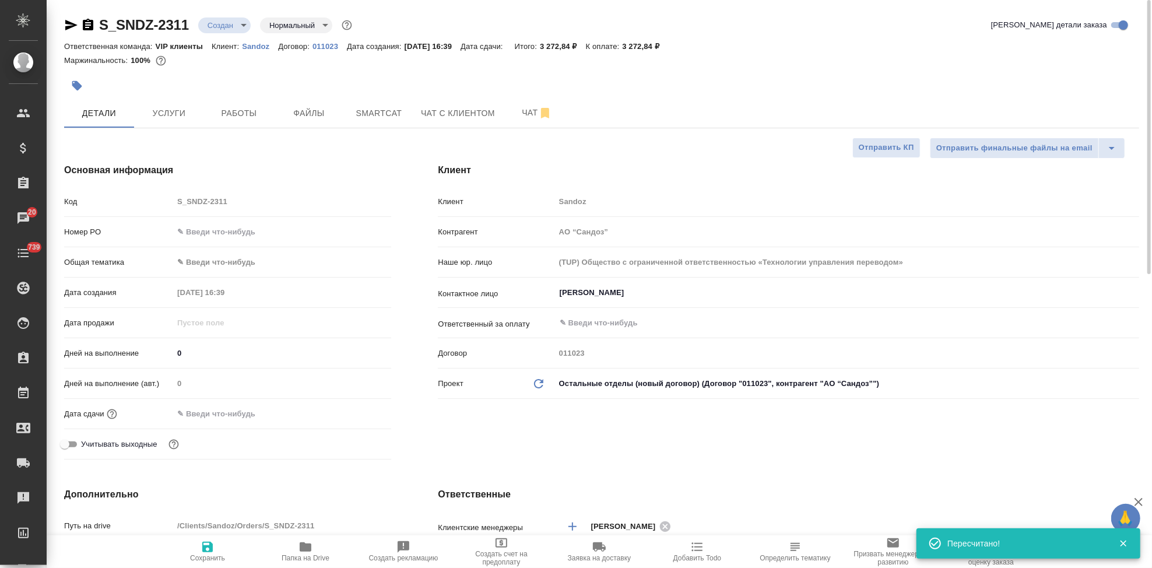
type textarea "x"
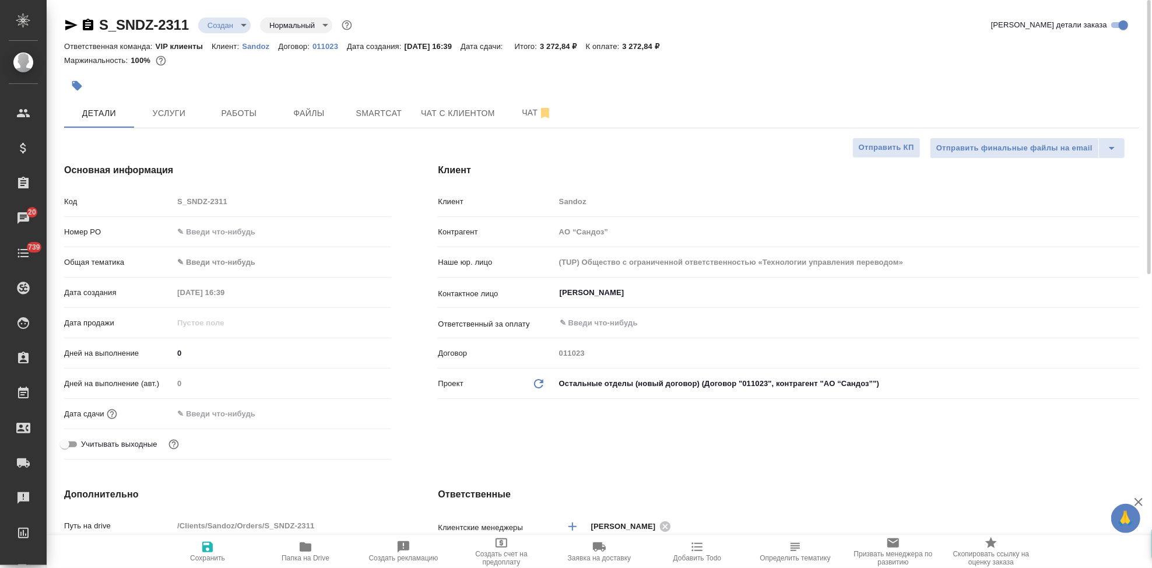
click at [210, 354] on input "0" at bounding box center [282, 353] width 218 height 17
type textarea "x"
type input "2"
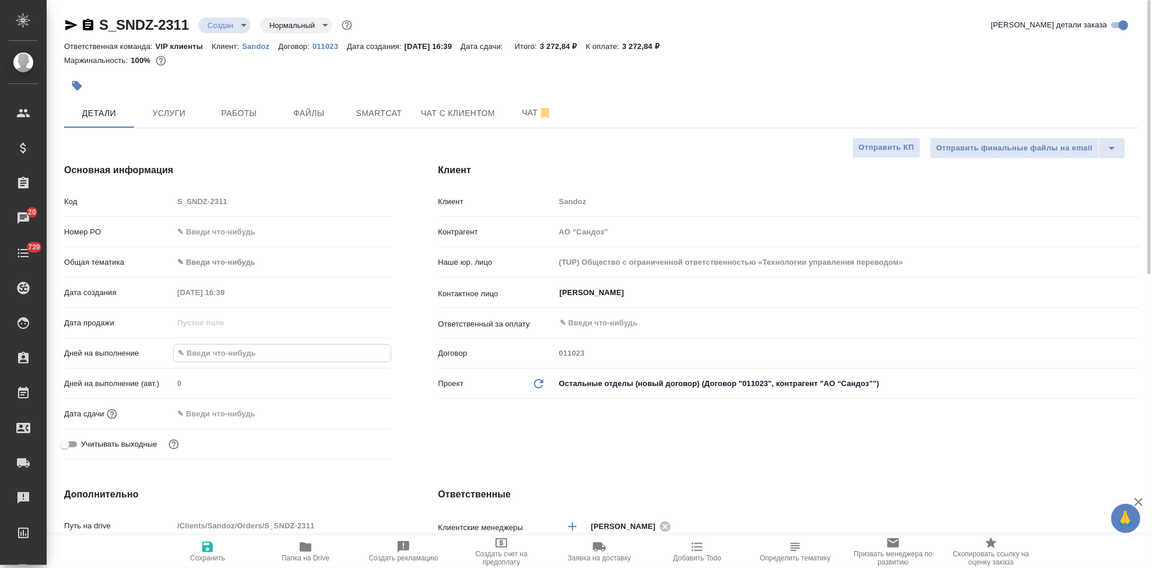
type textarea "x"
type input "2"
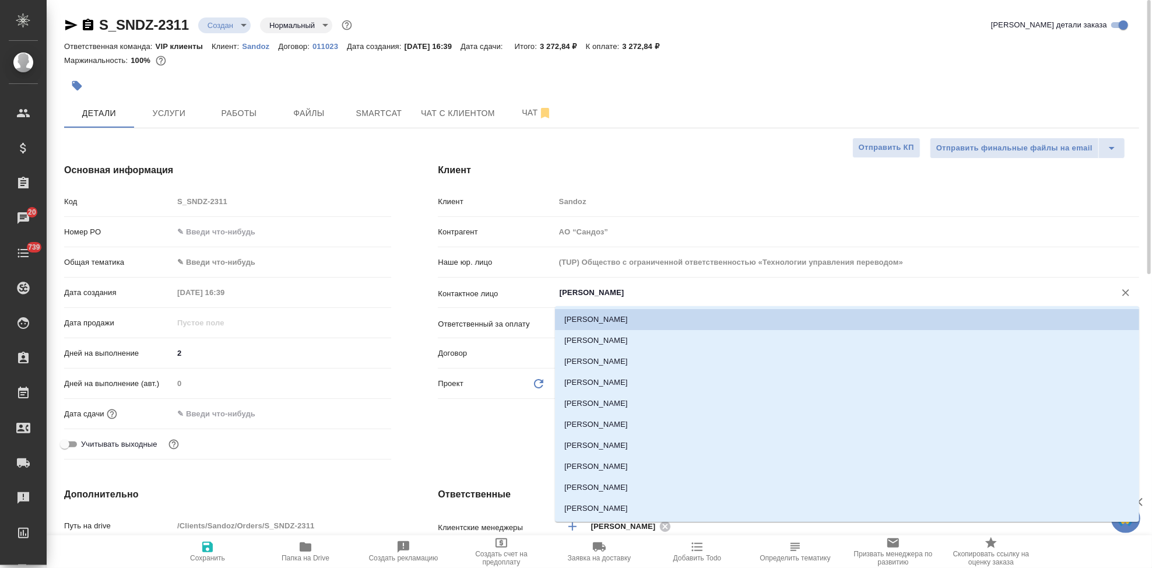
click at [683, 295] on input "Ковалец Ирина" at bounding box center [828, 293] width 538 height 14
type textarea "x"
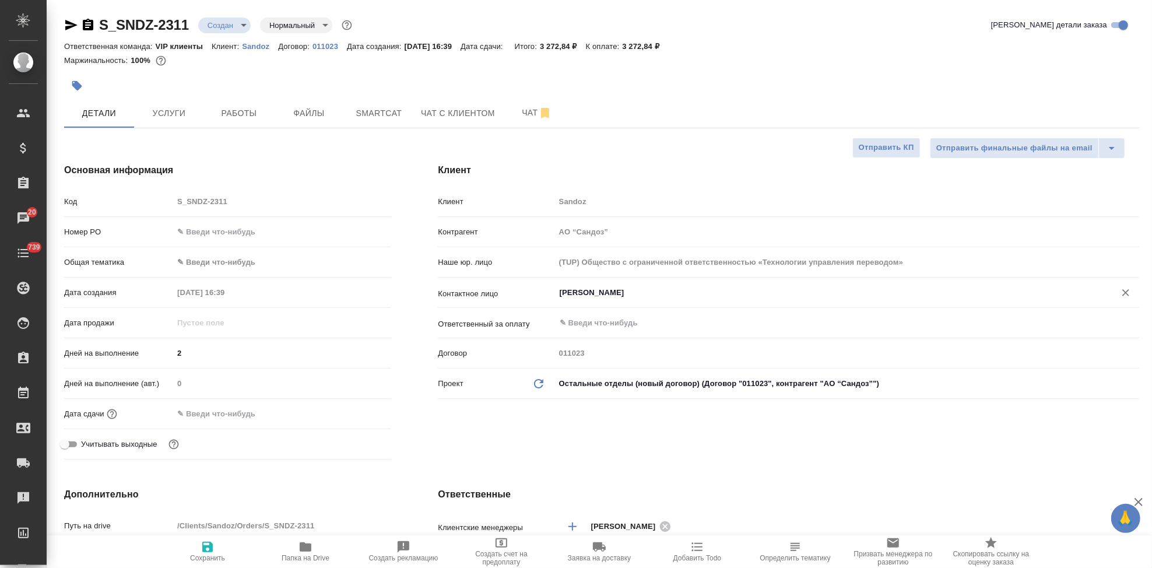
click at [683, 291] on input "Ковалец Ирина" at bounding box center [828, 293] width 538 height 14
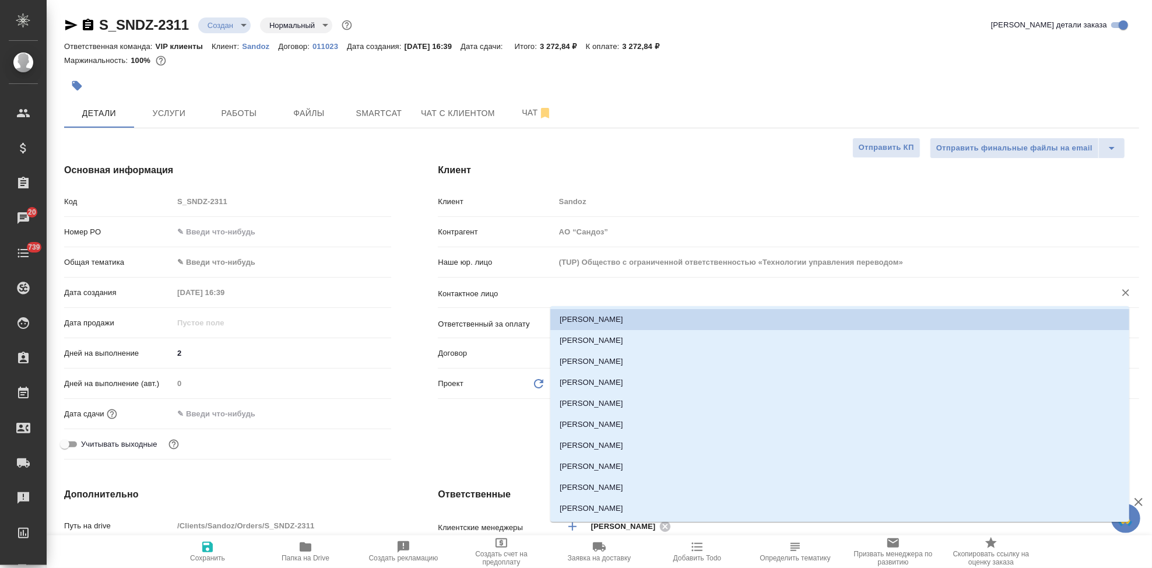
type input "Ф"
type textarea "x"
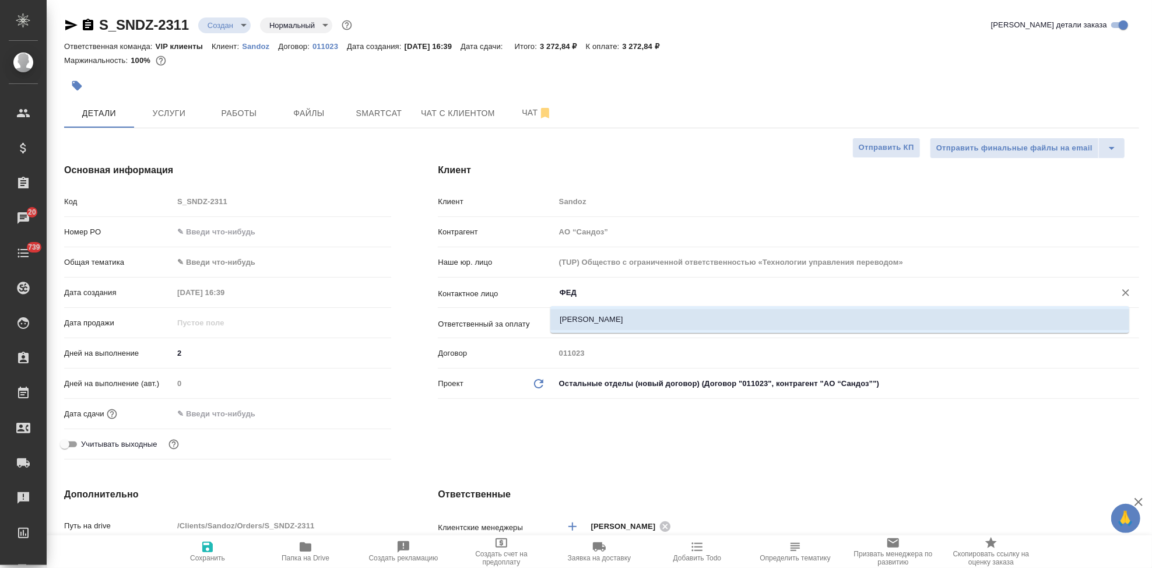
click at [659, 317] on li "Федорова Ирина" at bounding box center [839, 319] width 579 height 21
type input "Федорова Ирина"
type textarea "x"
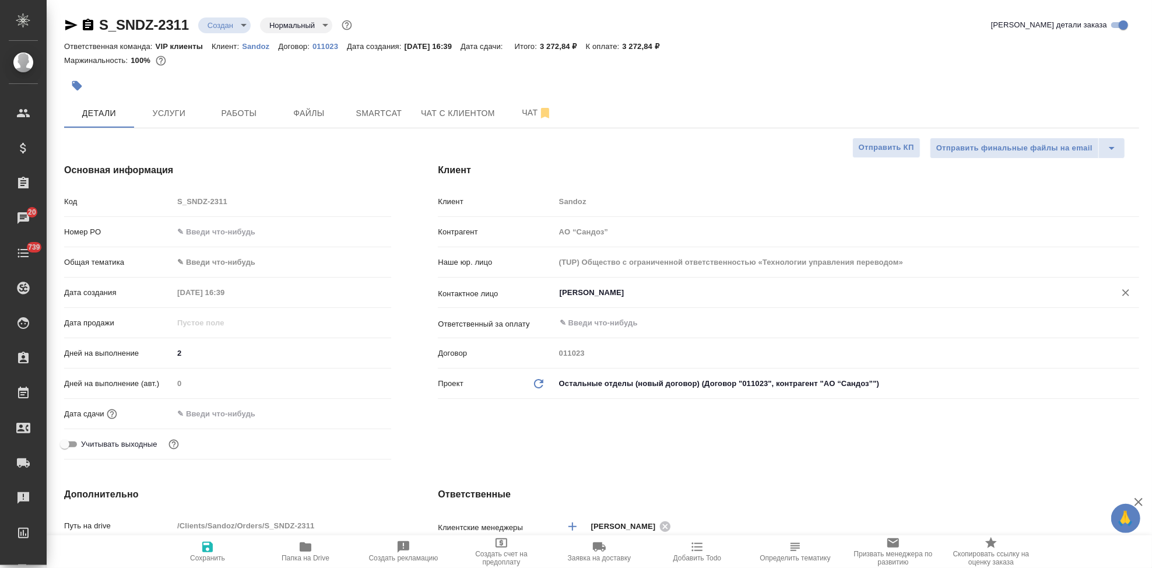
type input "Федорова Ирина"
click at [219, 552] on span "Сохранить" at bounding box center [208, 551] width 84 height 22
type textarea "x"
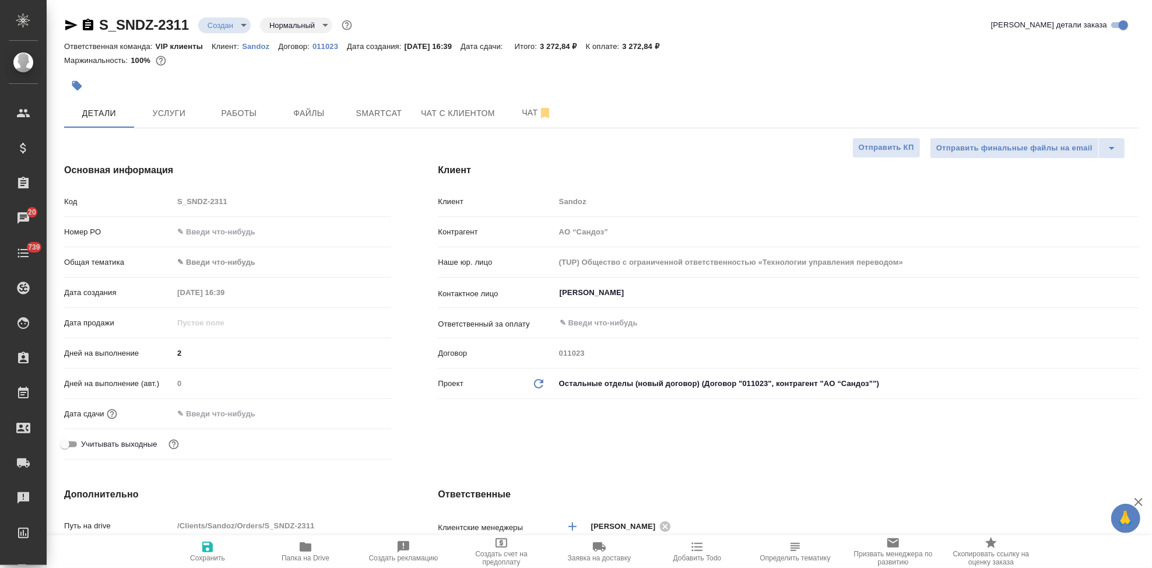
type textarea "x"
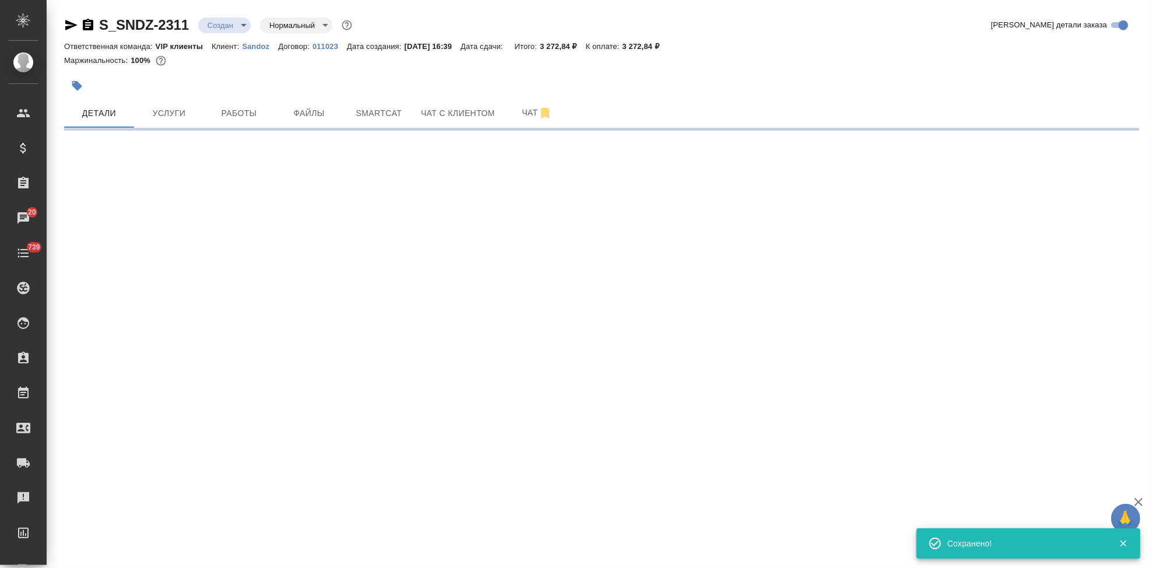
type input "holyTrinity"
select select "RU"
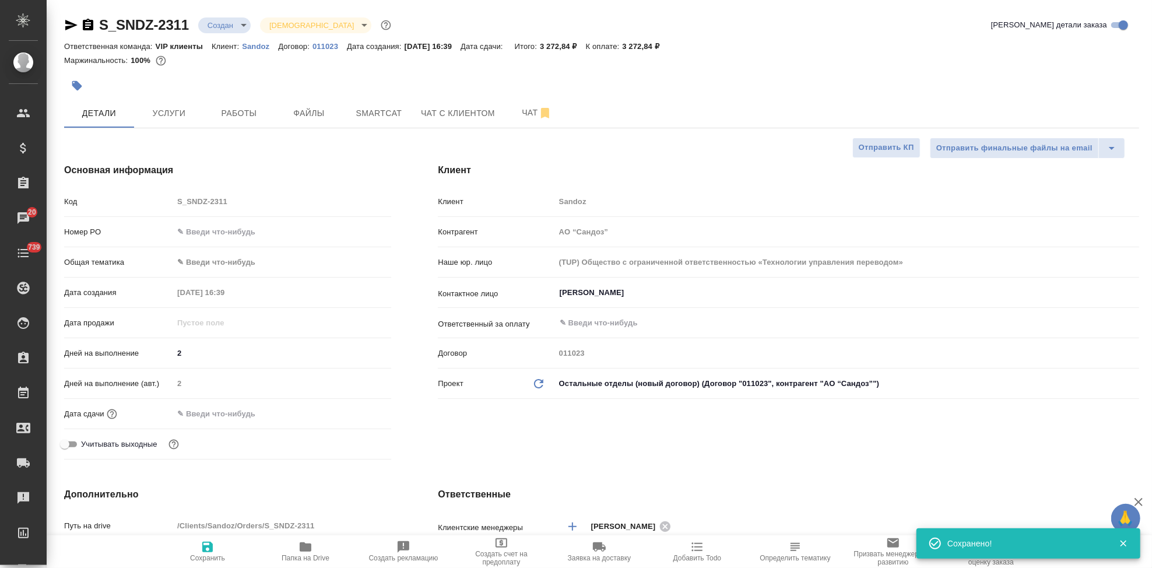
type textarea "x"
click at [177, 125] on button "Услуги" at bounding box center [169, 113] width 70 height 29
click at [177, 121] on button "Услуги" at bounding box center [169, 113] width 70 height 29
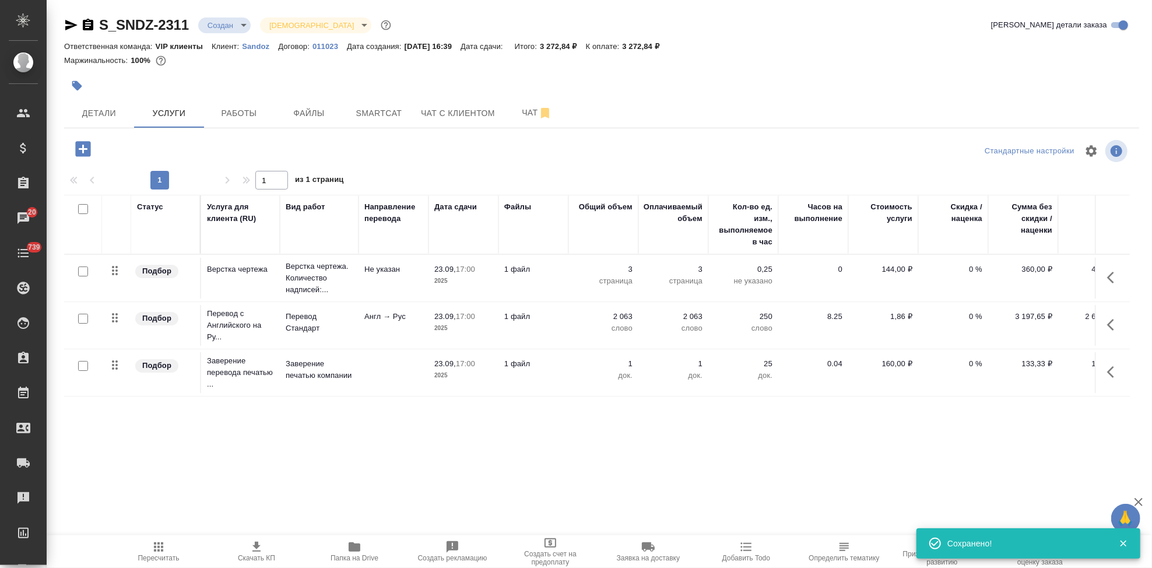
click at [158, 551] on icon "button" at bounding box center [158, 546] width 9 height 9
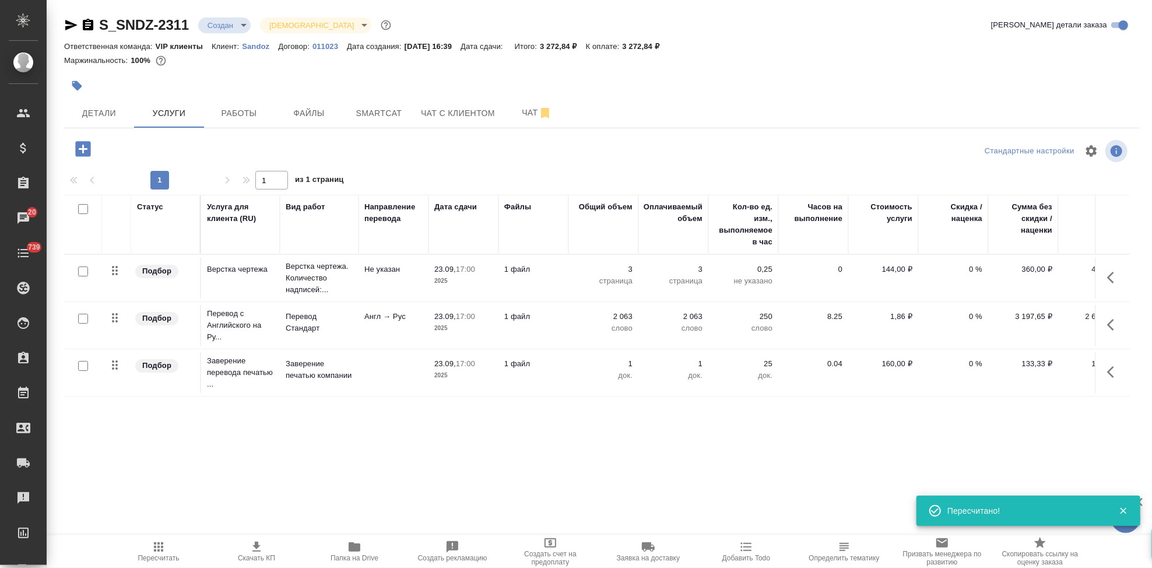
click at [250, 560] on span "Скачать КП" at bounding box center [256, 558] width 37 height 8
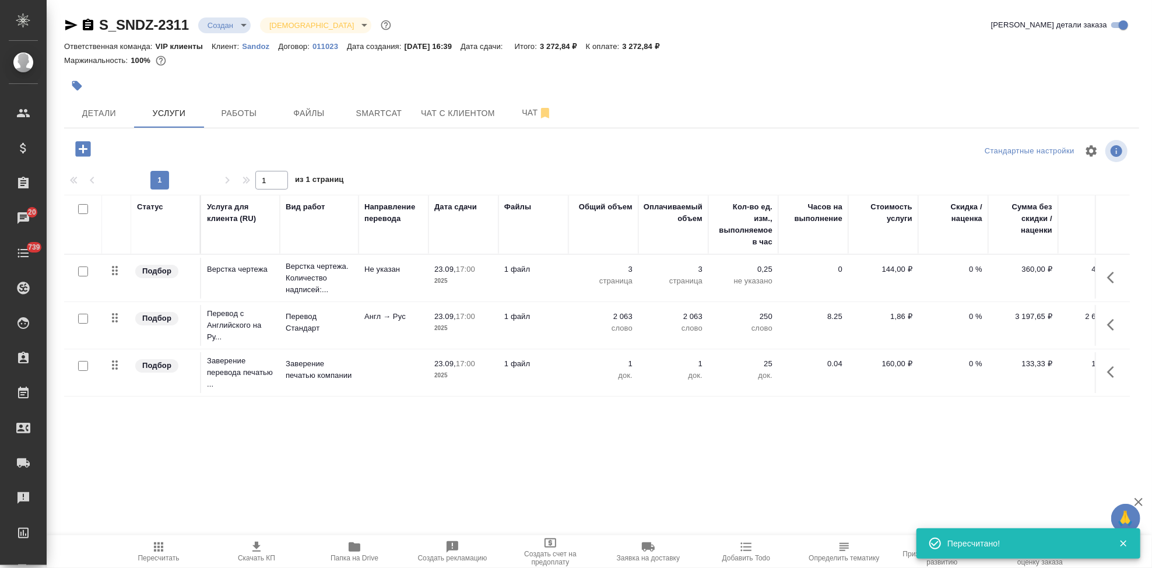
click at [899, 362] on p "160,00 ₽" at bounding box center [883, 364] width 58 height 12
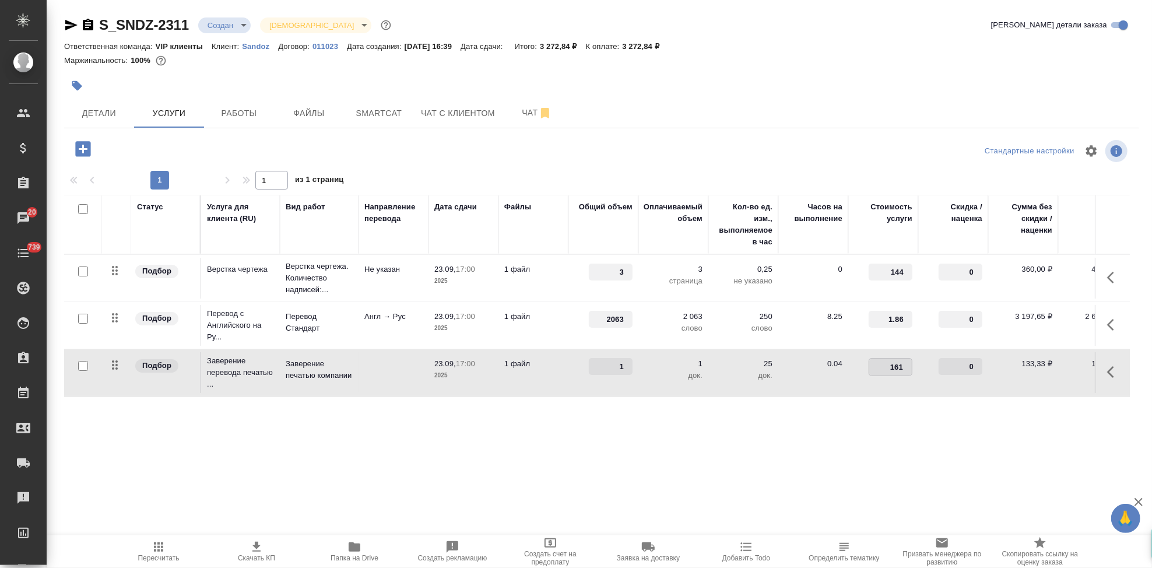
click at [907, 363] on input "161" at bounding box center [890, 367] width 43 height 17
click at [907, 363] on input "162" at bounding box center [890, 367] width 43 height 17
type input "192"
click at [598, 406] on div "Статус Услуга для клиента (RU) Вид работ Направление перевода Дата сдачи Файлы …" at bounding box center [597, 320] width 1066 height 251
click at [232, 145] on icon "split button" at bounding box center [236, 148] width 14 height 14
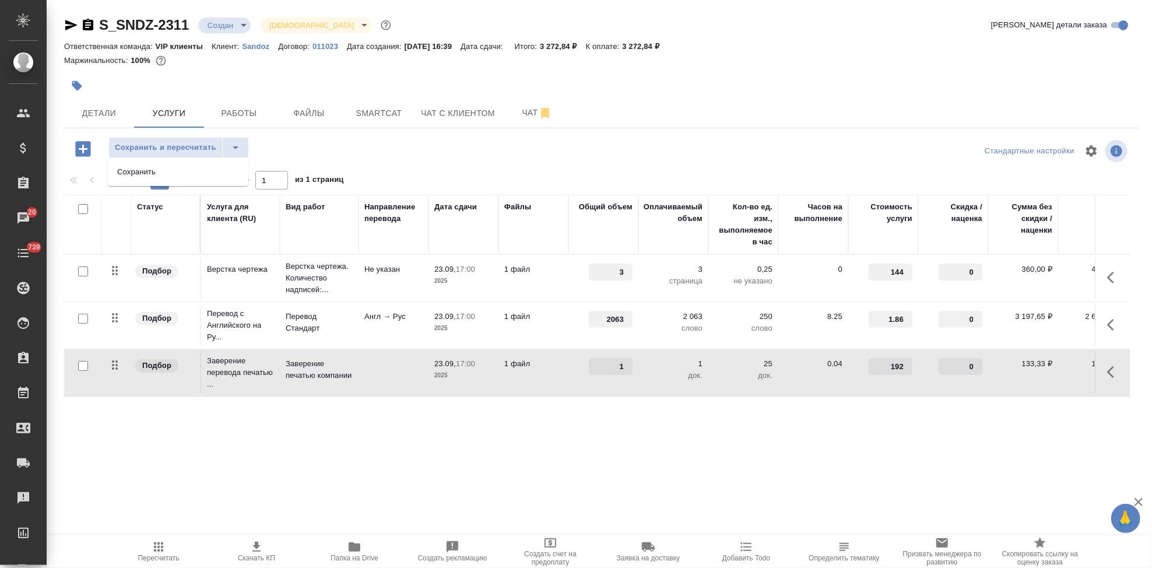
click at [180, 170] on li "Сохранить" at bounding box center [178, 172] width 141 height 19
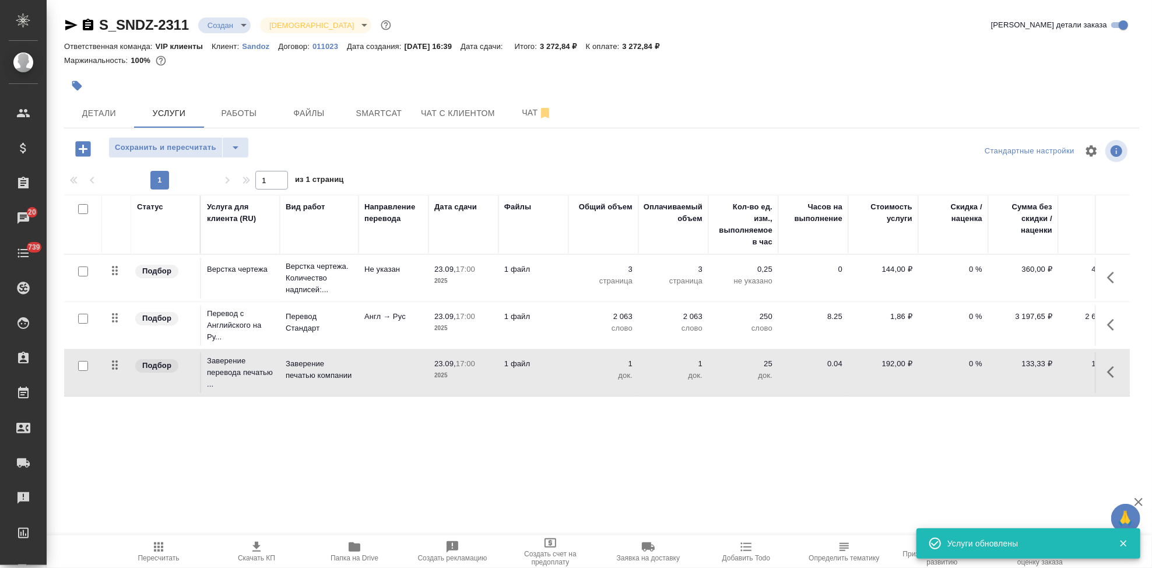
click at [159, 557] on span "Пересчитать" at bounding box center [158, 558] width 41 height 8
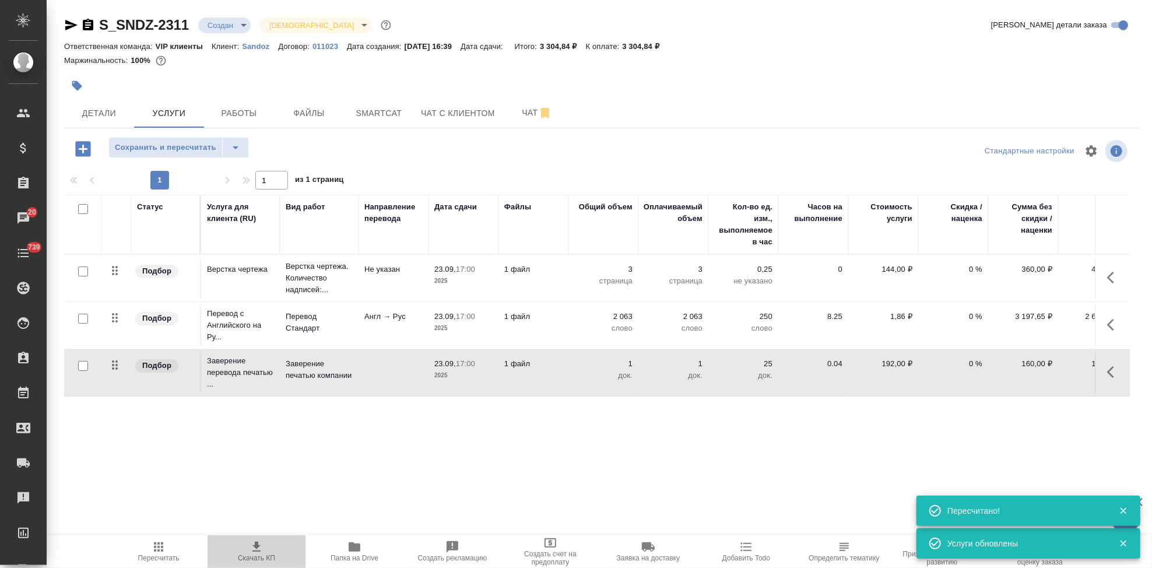
click at [264, 554] on span "Скачать КП" at bounding box center [256, 558] width 37 height 8
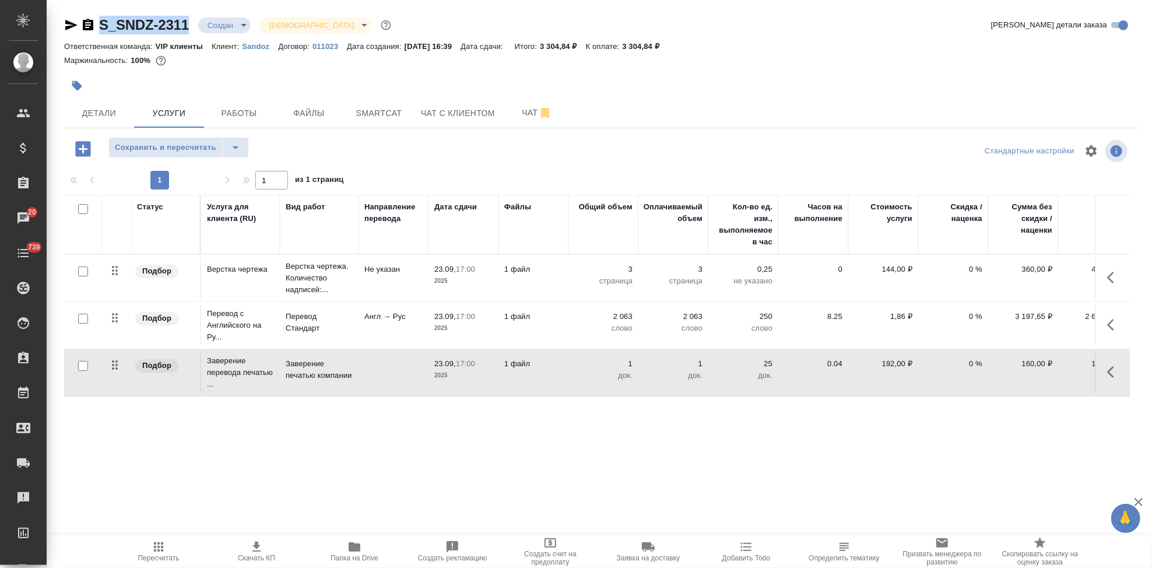
drag, startPoint x: 190, startPoint y: 26, endPoint x: 93, endPoint y: 26, distance: 96.8
click at [93, 26] on div "S_SNDZ-2311 Создан new Святая троица holyTrinity" at bounding box center [228, 25] width 329 height 19
copy link "S_SNDZ-2311"
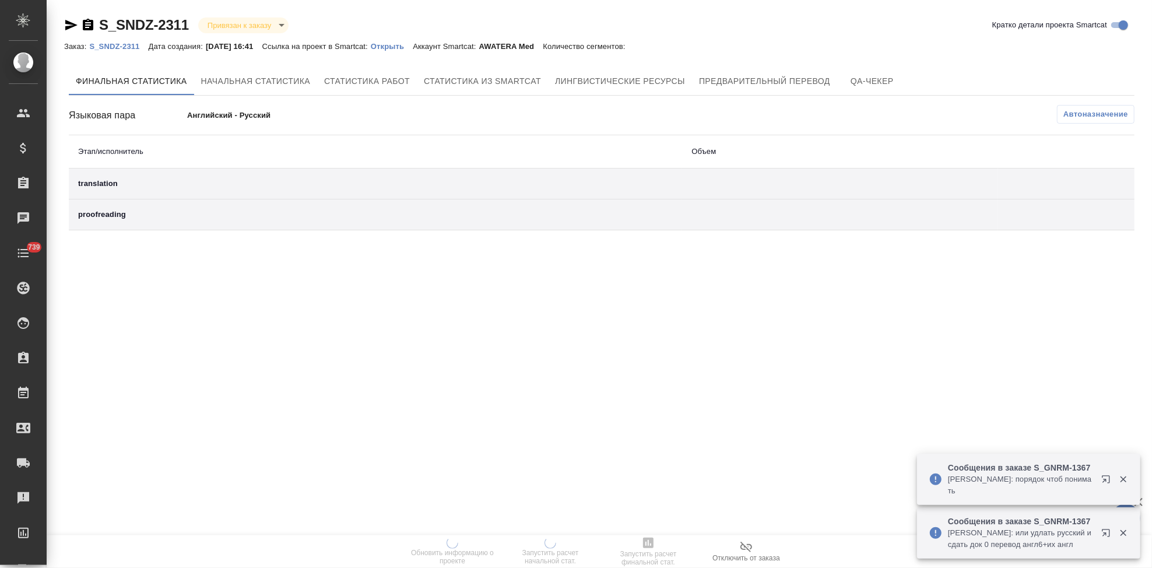
click at [396, 47] on p "Открыть" at bounding box center [392, 46] width 42 height 9
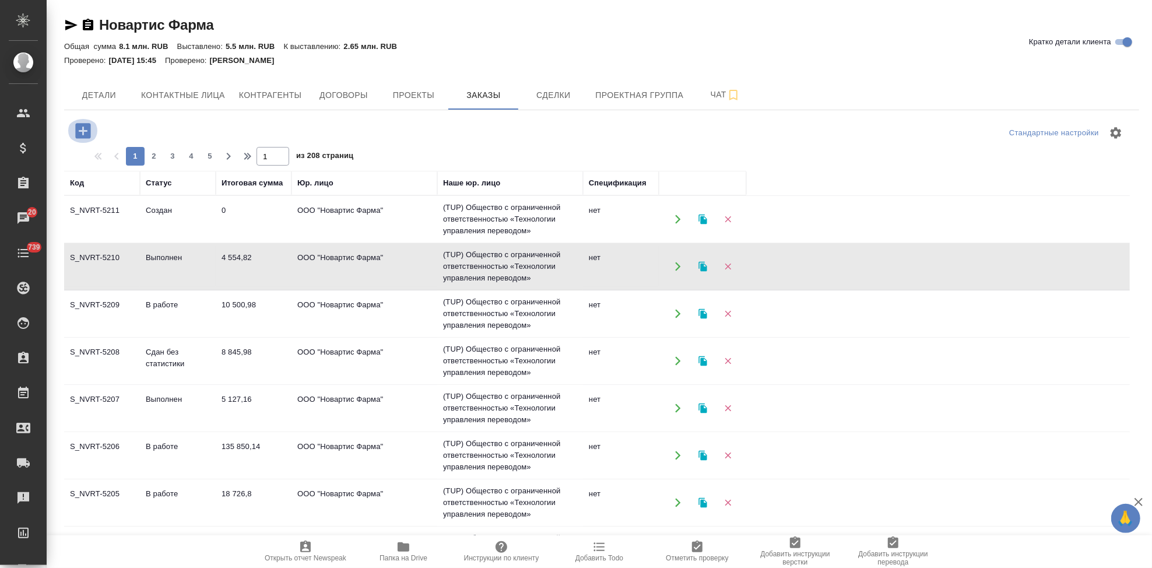
click at [86, 135] on icon "button" at bounding box center [82, 130] width 15 height 15
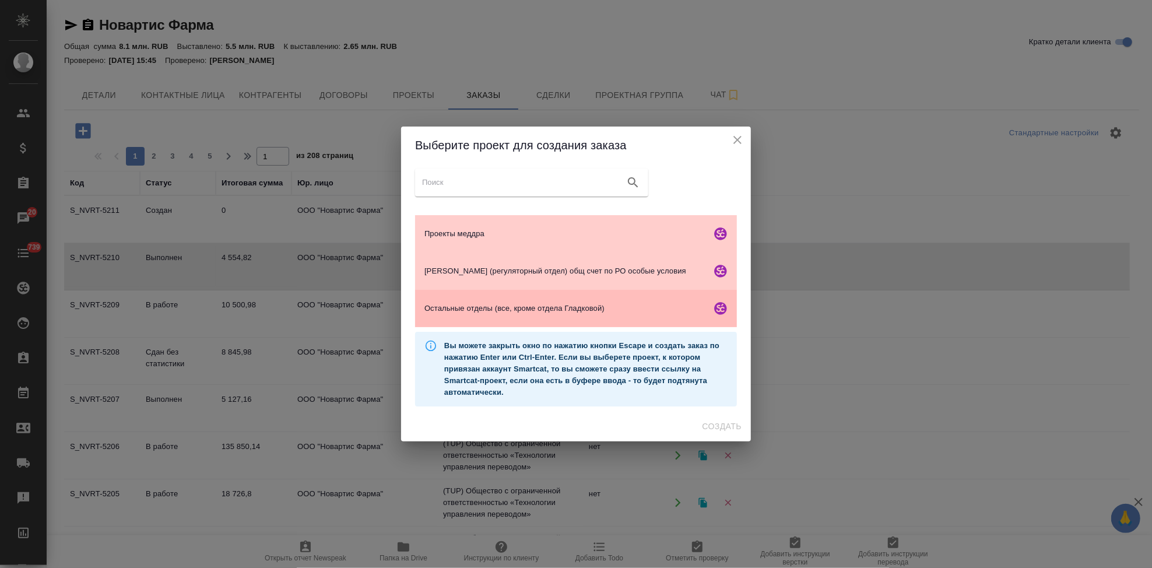
click at [473, 316] on div "Остальные отделы (все, кроме отдела Гладковой)" at bounding box center [576, 308] width 322 height 37
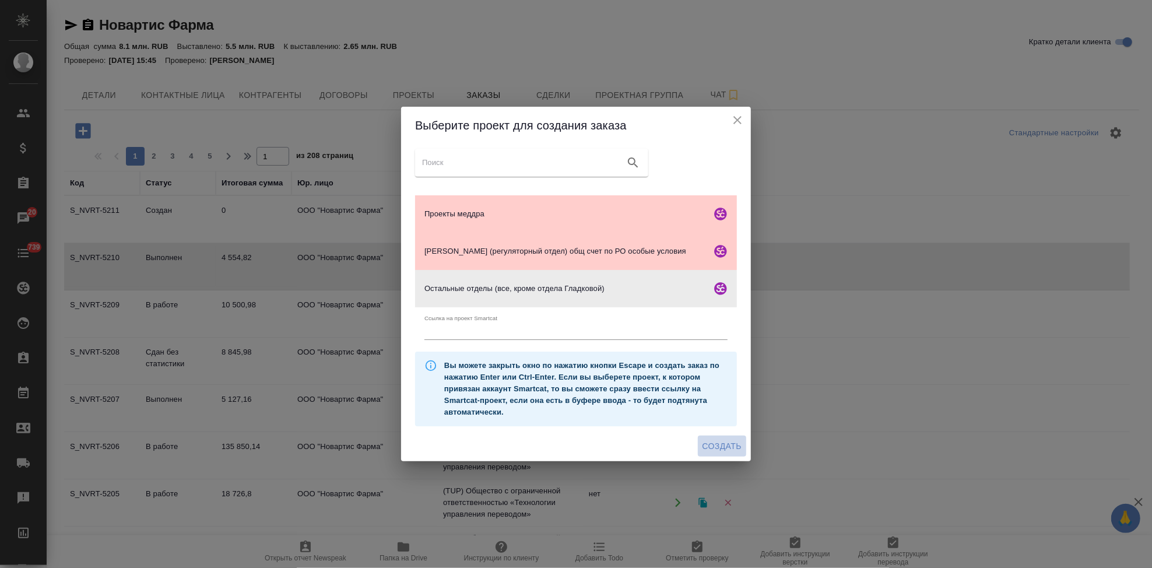
click at [725, 447] on span "Создать" at bounding box center [722, 446] width 39 height 15
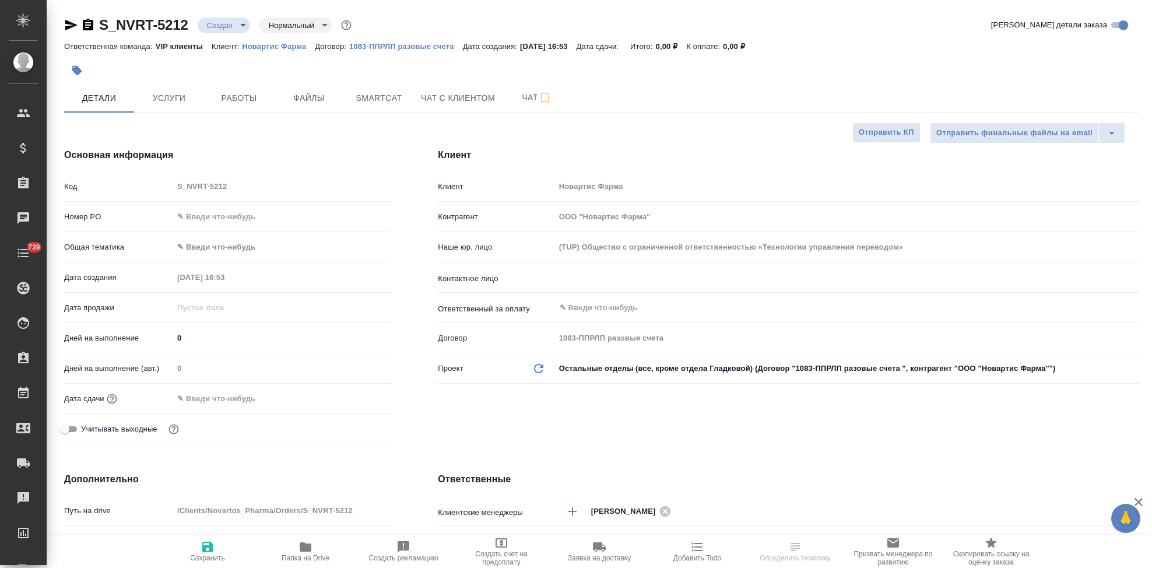
select select "RU"
click at [156, 187] on div "Код S_NVRT-5212" at bounding box center [227, 186] width 327 height 20
click at [717, 280] on input "text" at bounding box center [828, 278] width 538 height 14
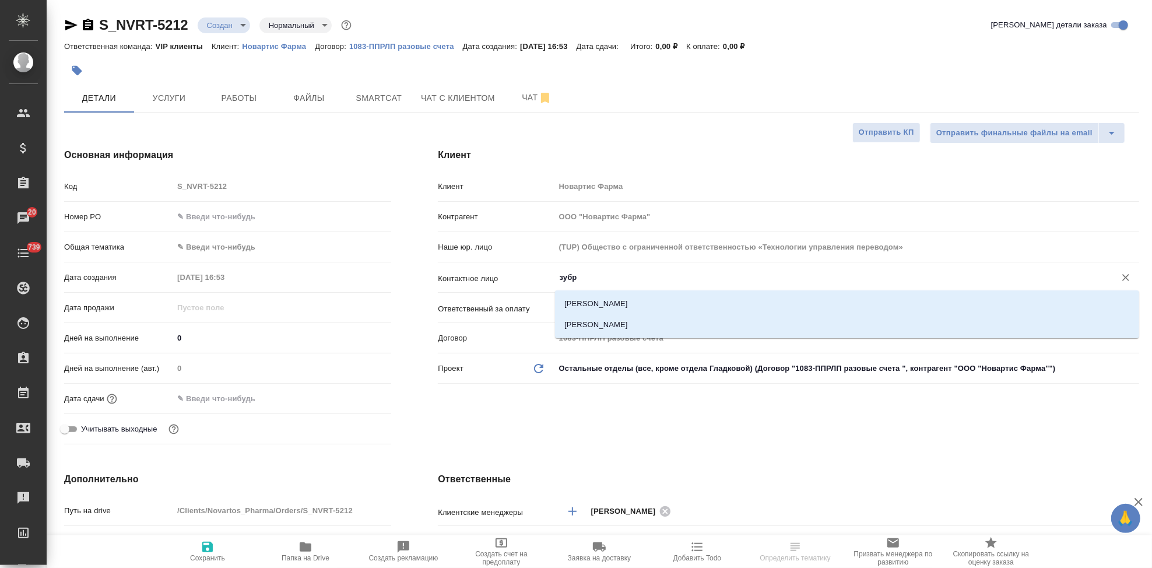
type input "зубро"
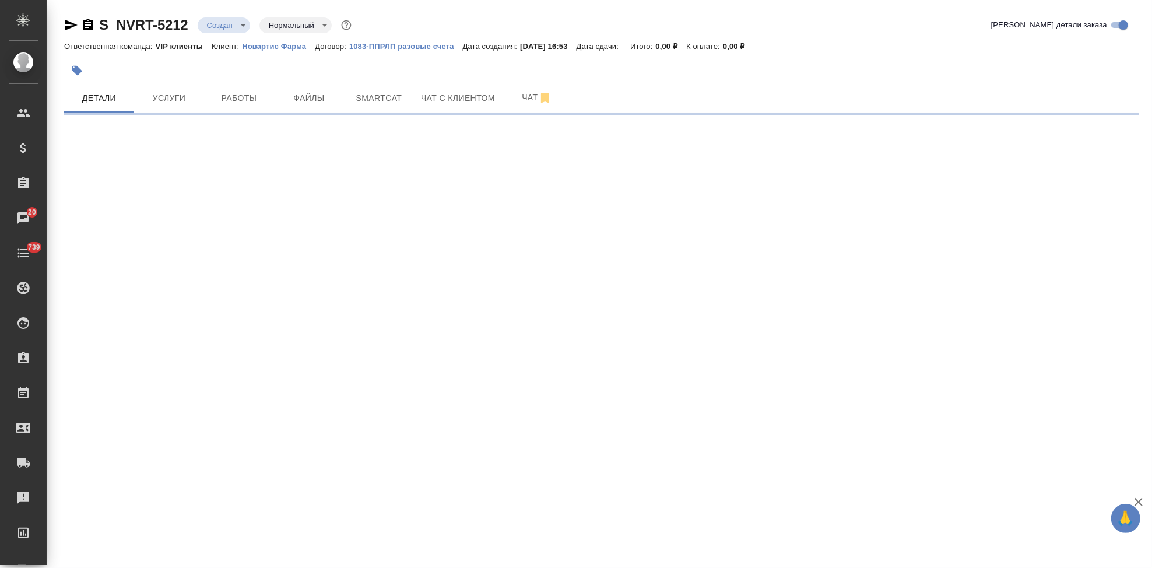
select select "RU"
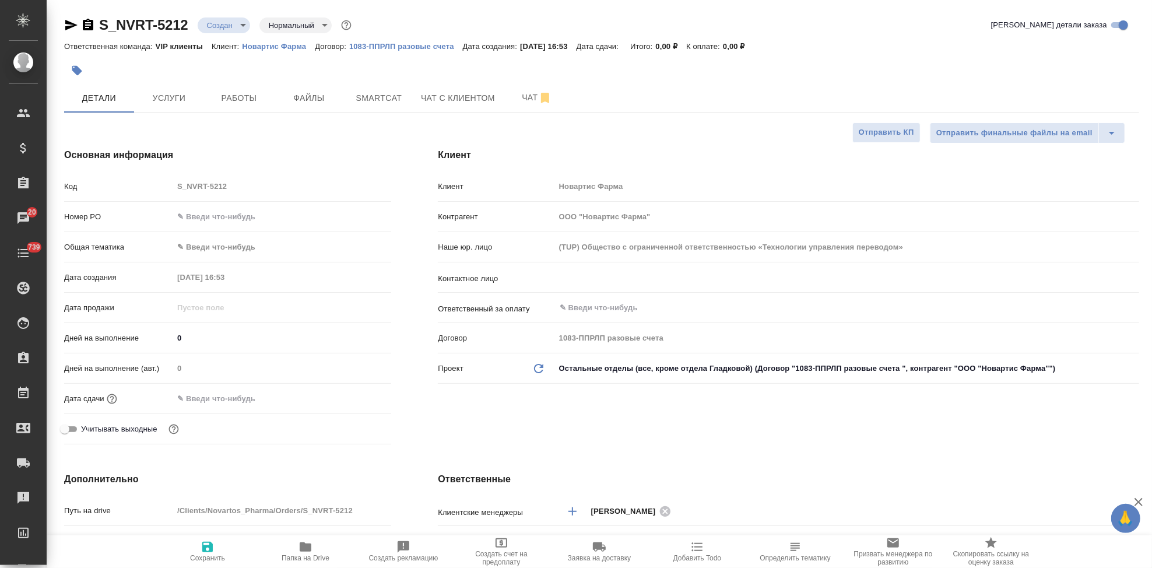
type textarea "x"
click at [714, 287] on div "​" at bounding box center [847, 277] width 584 height 21
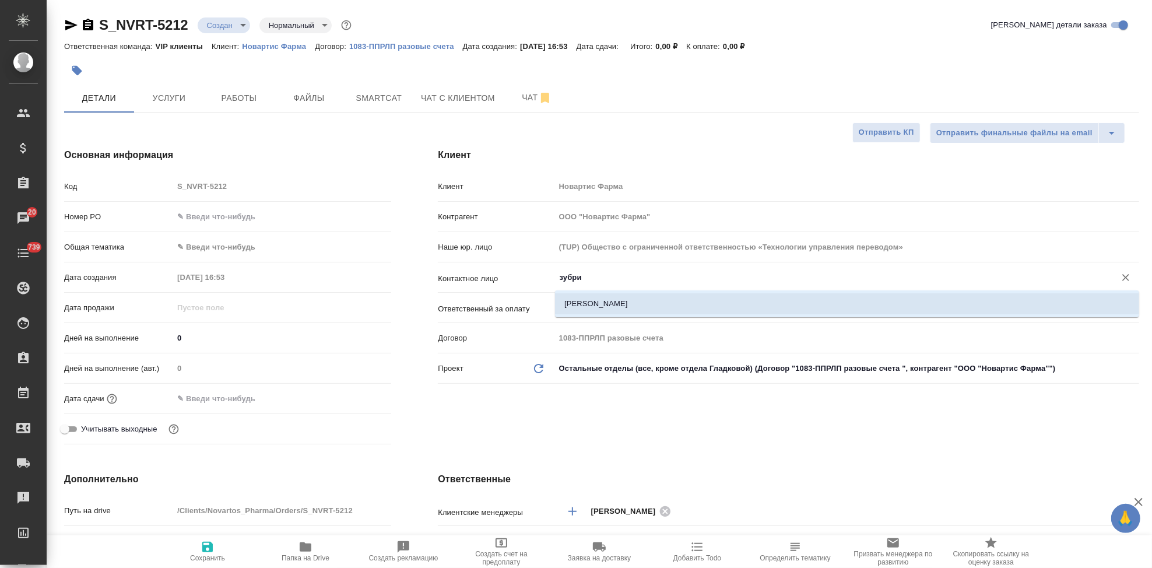
click at [706, 301] on li "Зубрилина Мария" at bounding box center [847, 303] width 584 height 21
type input "Зубрилина Мария"
type textarea "x"
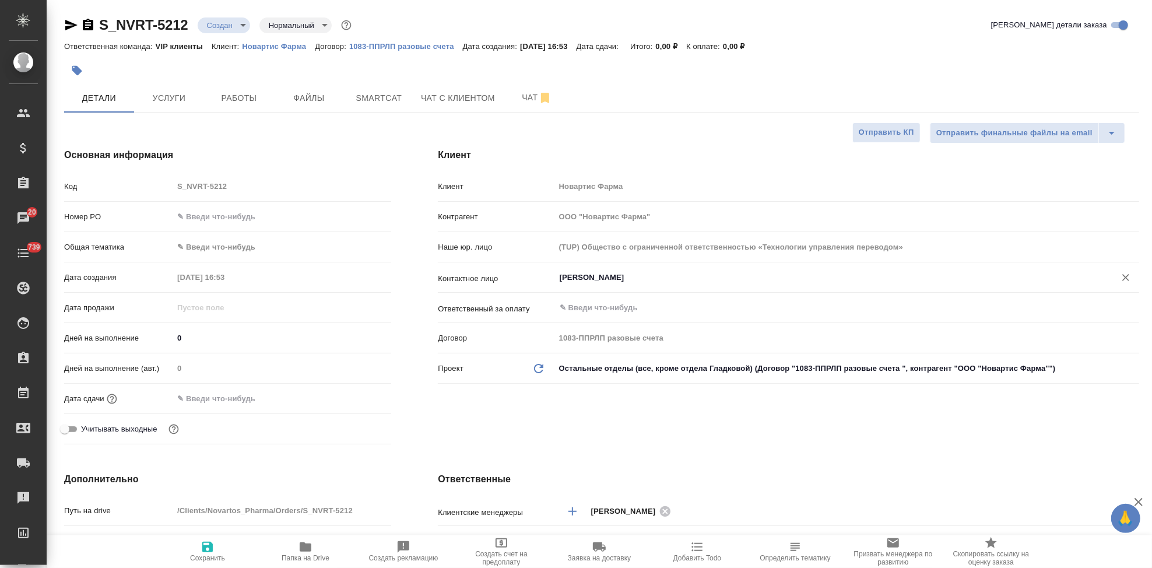
type input "Зубрилина Мария"
click at [209, 550] on icon "button" at bounding box center [208, 547] width 14 height 14
type textarea "x"
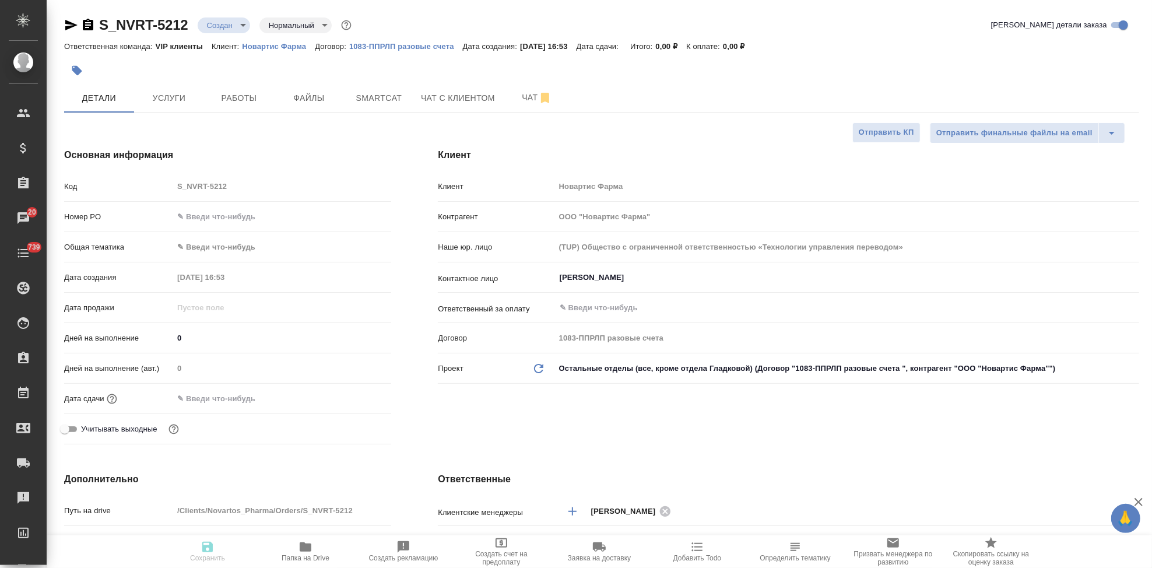
type textarea "x"
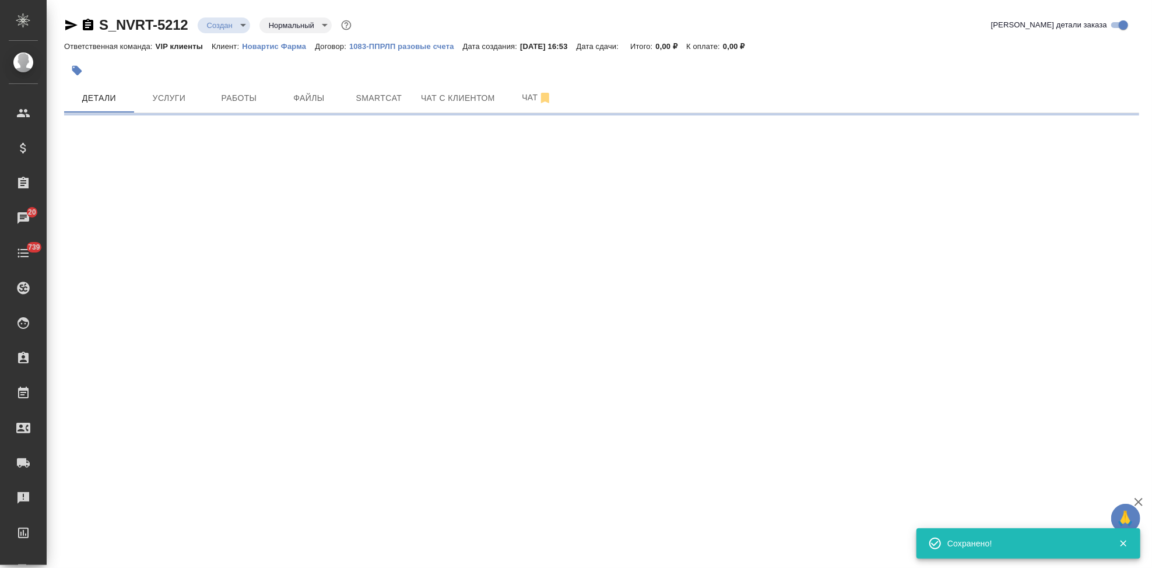
select select "RU"
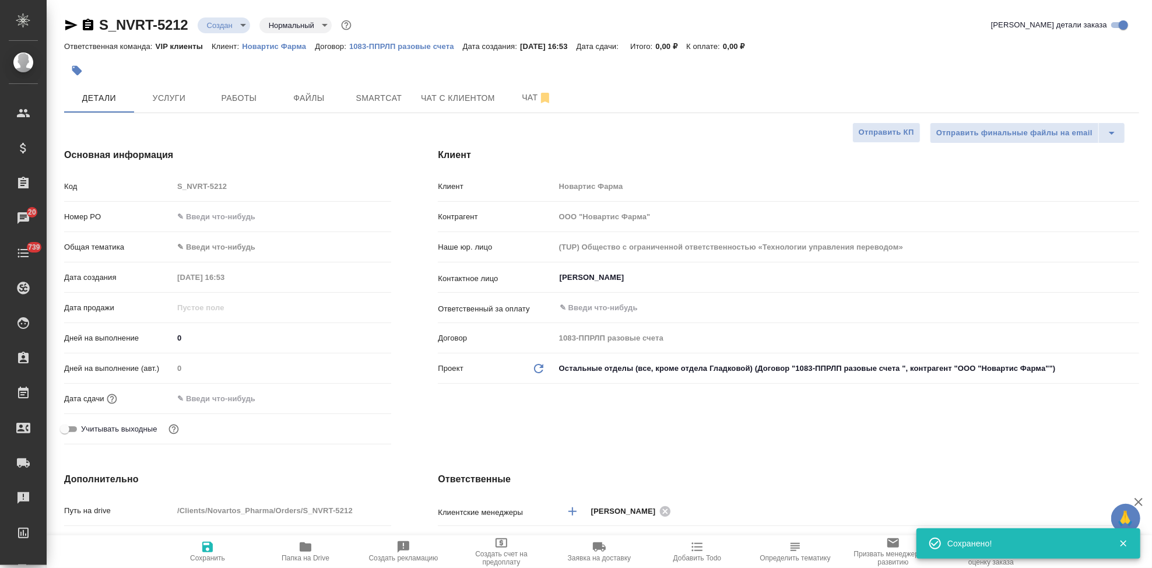
type textarea "x"
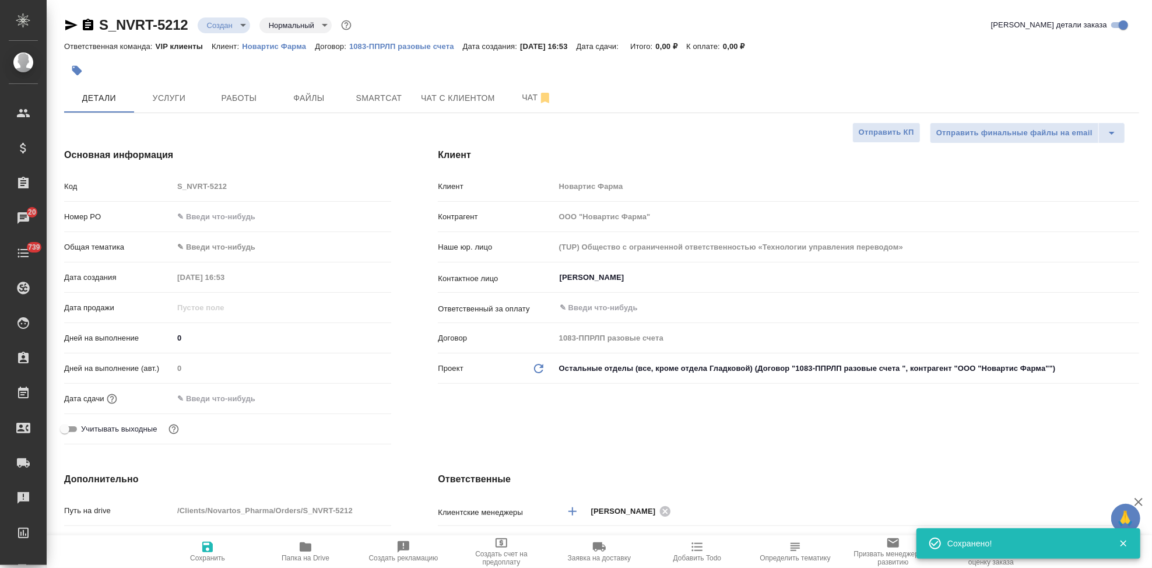
type textarea "x"
click at [82, 72] on button "button" at bounding box center [77, 71] width 26 height 26
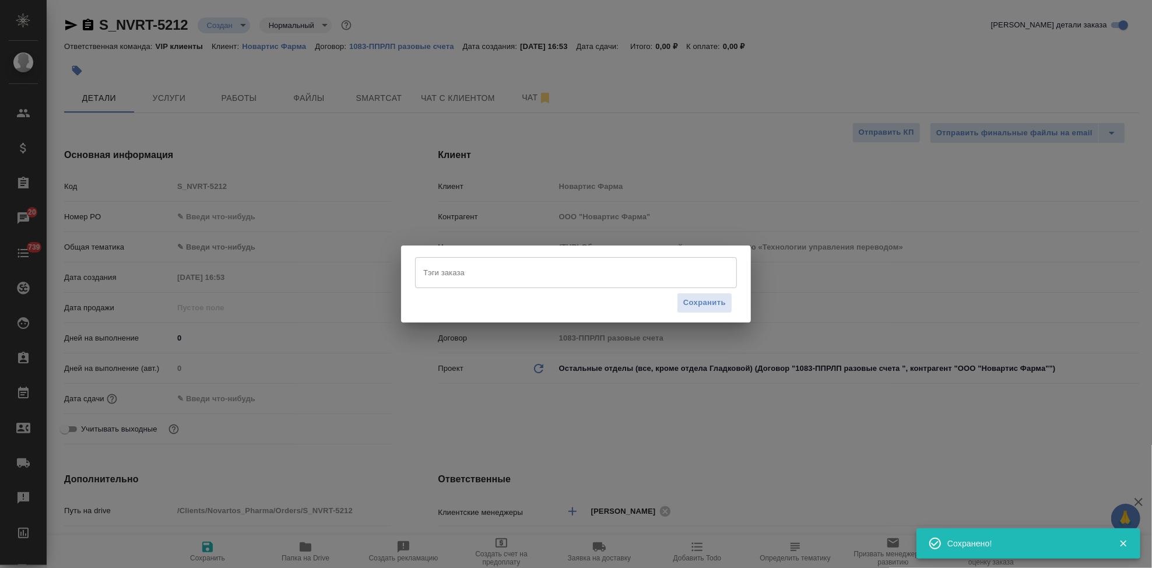
click at [458, 271] on input "Тэги заказа" at bounding box center [564, 272] width 289 height 20
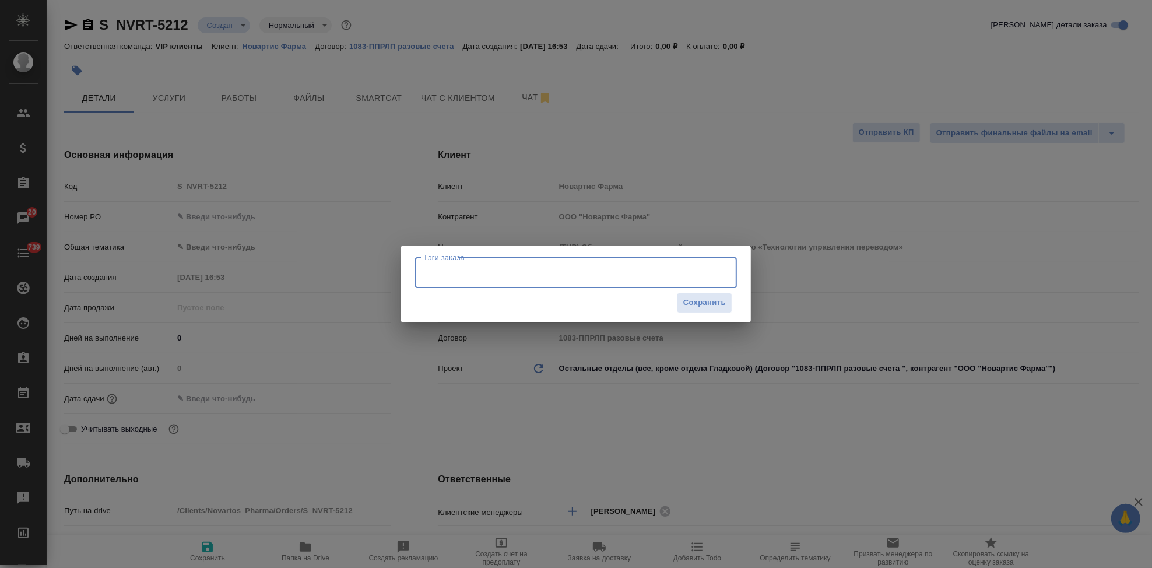
click at [457, 274] on input "Тэги заказа" at bounding box center [564, 272] width 289 height 20
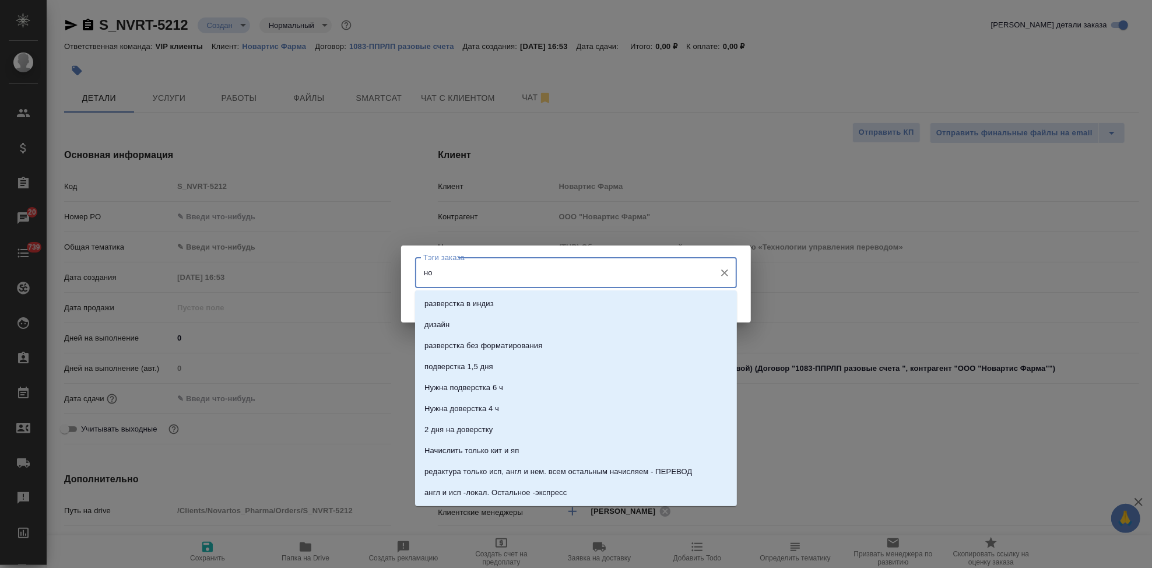
type input "нот"
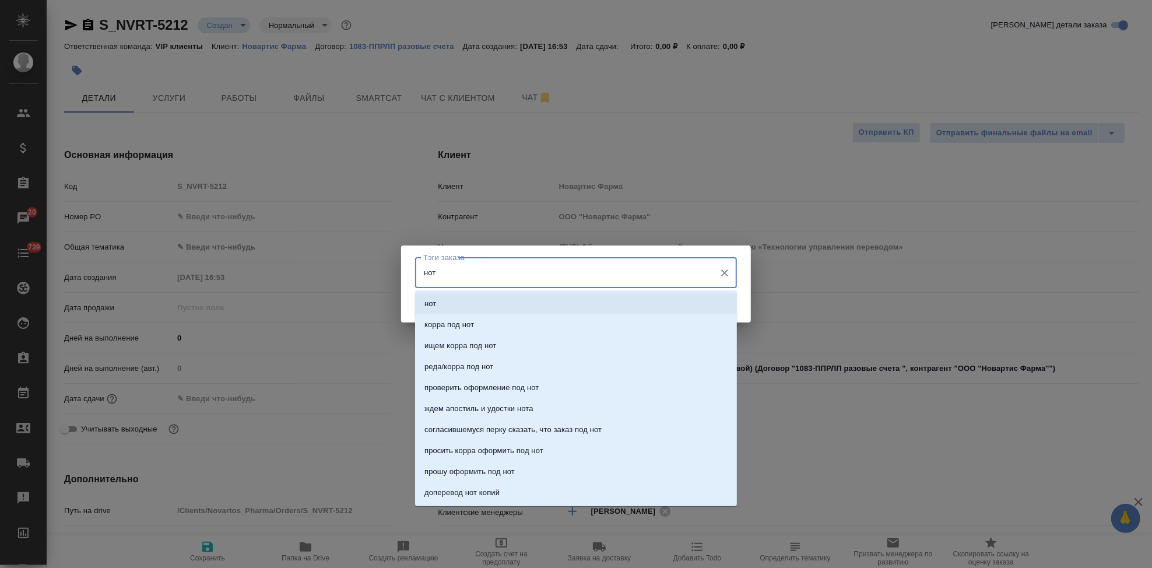
click at [468, 304] on li "нот" at bounding box center [576, 303] width 322 height 21
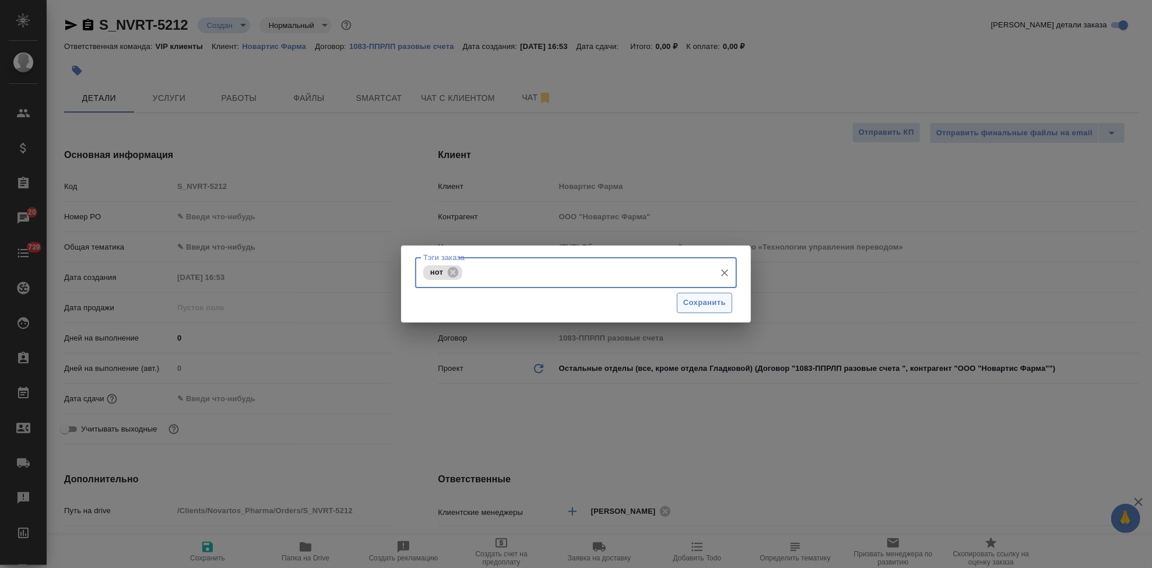
click at [698, 301] on span "Сохранить" at bounding box center [704, 302] width 43 height 13
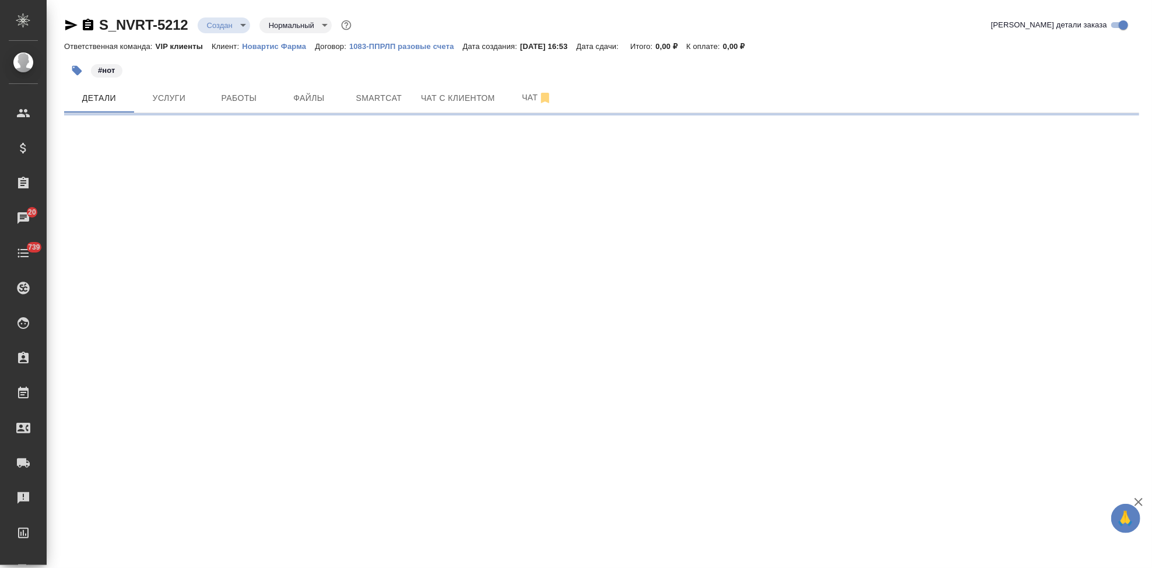
select select "RU"
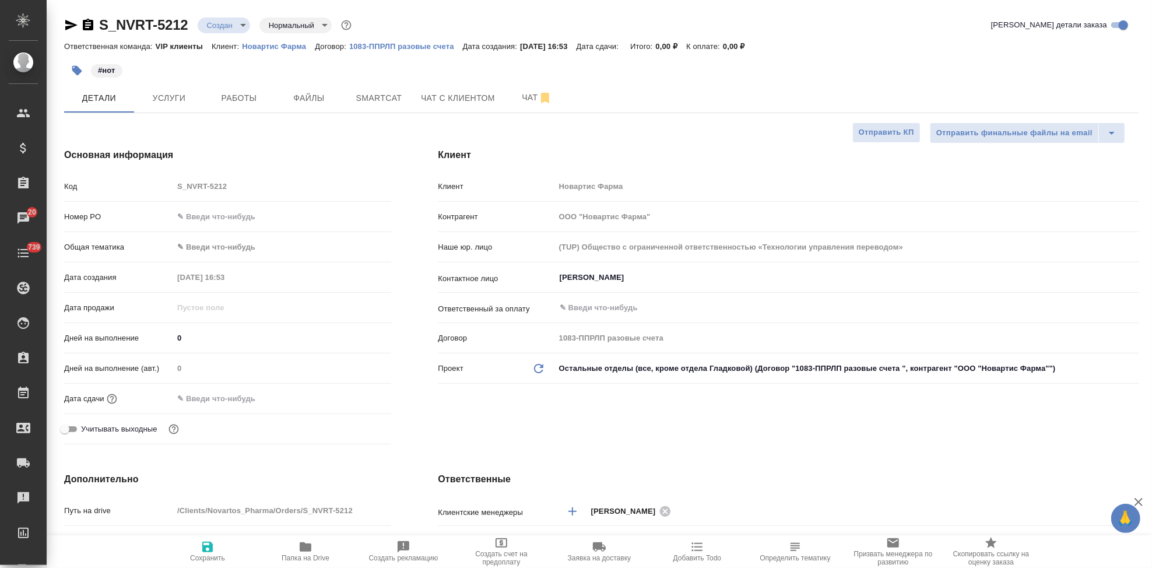
type textarea "x"
click at [321, 100] on span "Файлы" at bounding box center [309, 98] width 56 height 15
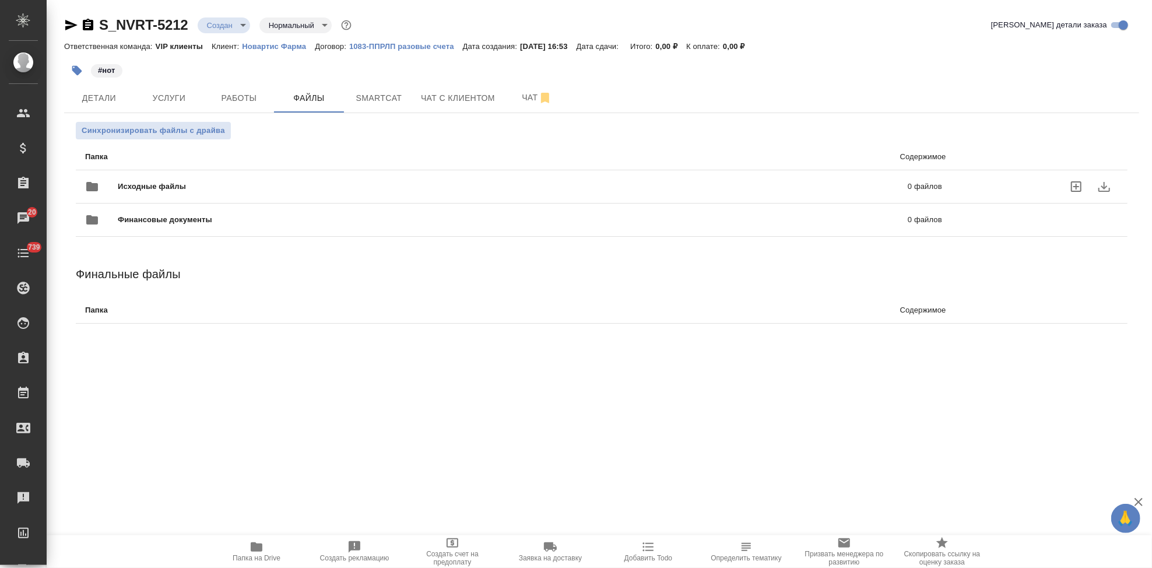
click at [1082, 187] on icon "uploadFiles" at bounding box center [1076, 187] width 14 height 14
click at [0, 0] on input "uploadFiles" at bounding box center [0, 0] width 0 height 0
click at [239, 28] on body "🙏 .cls-1 fill:#fff; AWATERA Kabargina Anna Клиенты Спецификации Заказы 20 Чаты …" at bounding box center [576, 284] width 1152 height 568
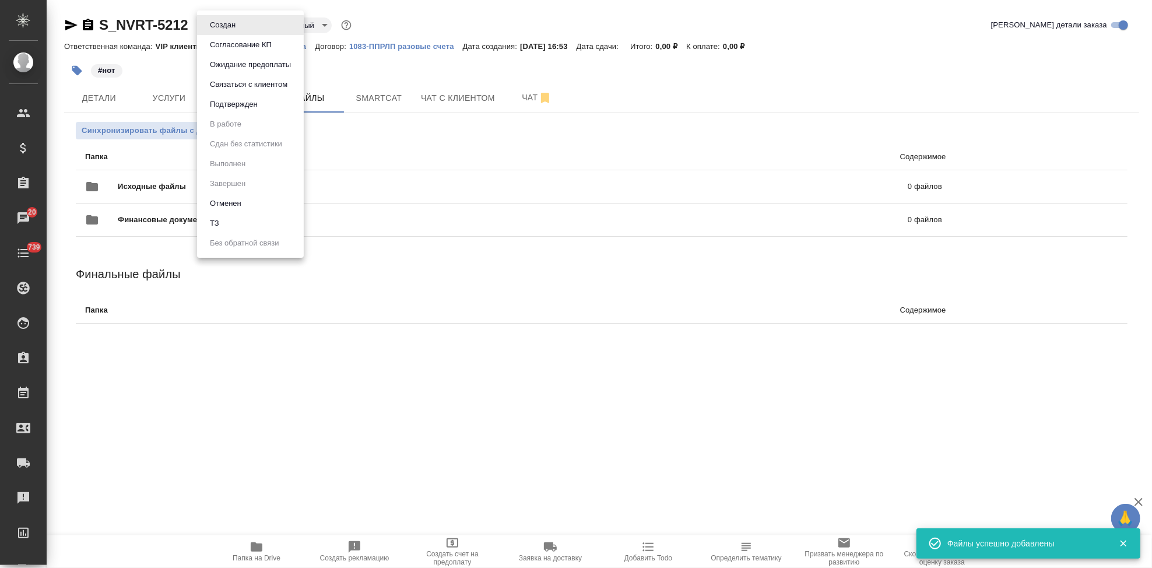
click at [241, 225] on li "ТЗ" at bounding box center [250, 223] width 107 height 20
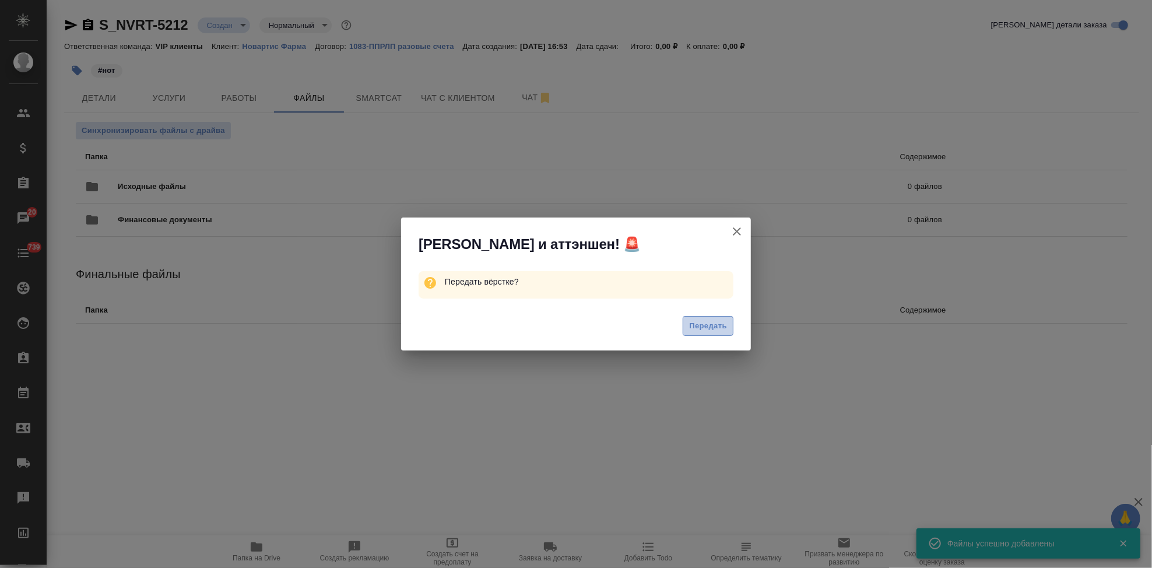
click at [710, 333] on button "Передать" at bounding box center [708, 326] width 51 height 20
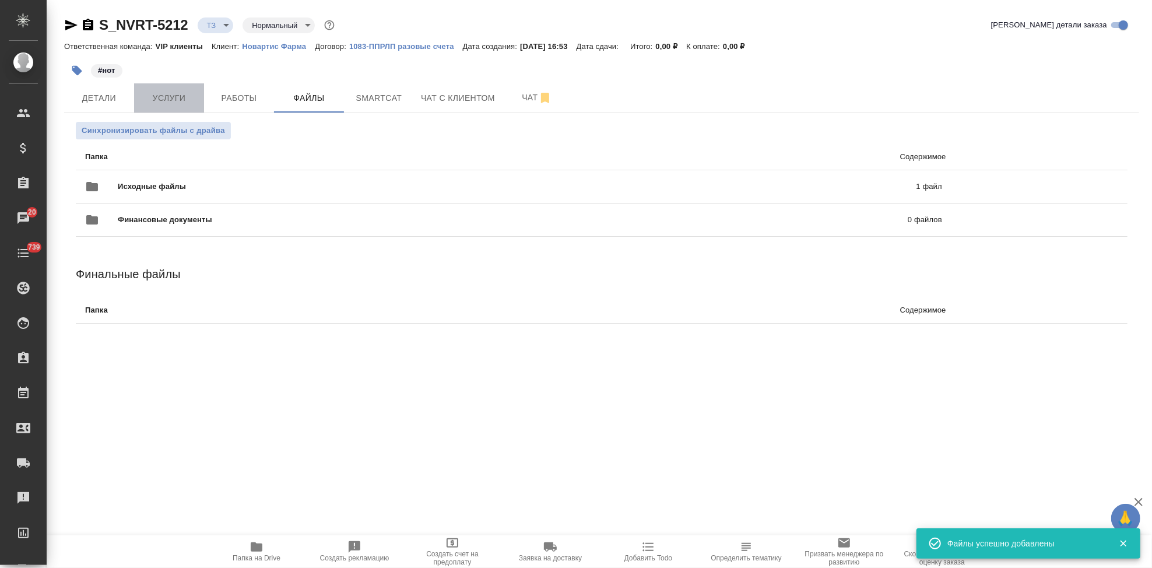
click at [156, 101] on span "Услуги" at bounding box center [169, 98] width 56 height 15
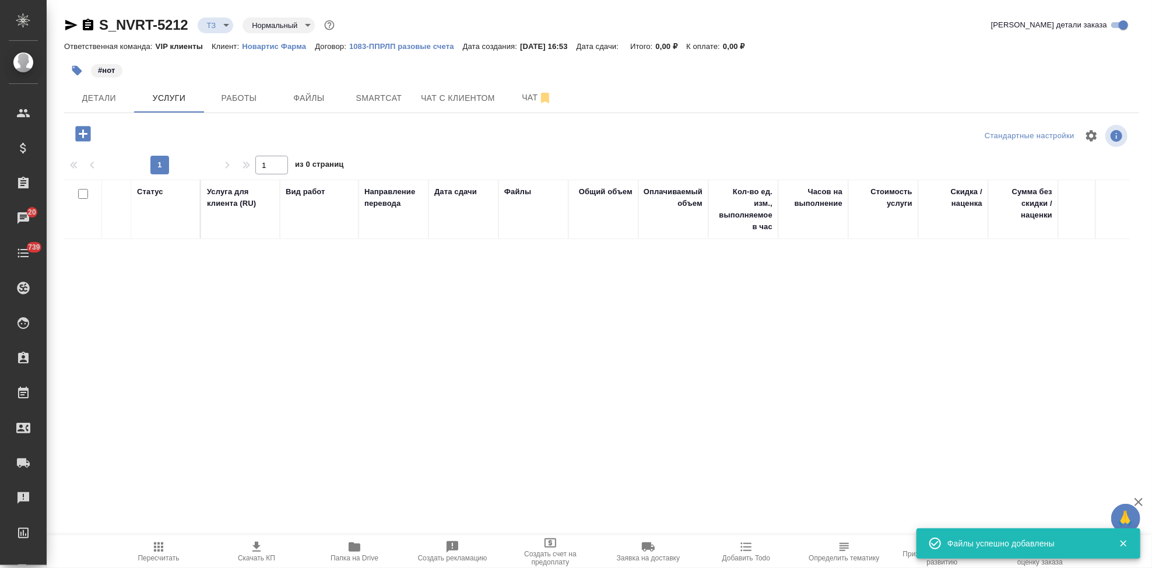
click at [80, 128] on icon "button" at bounding box center [82, 133] width 15 height 15
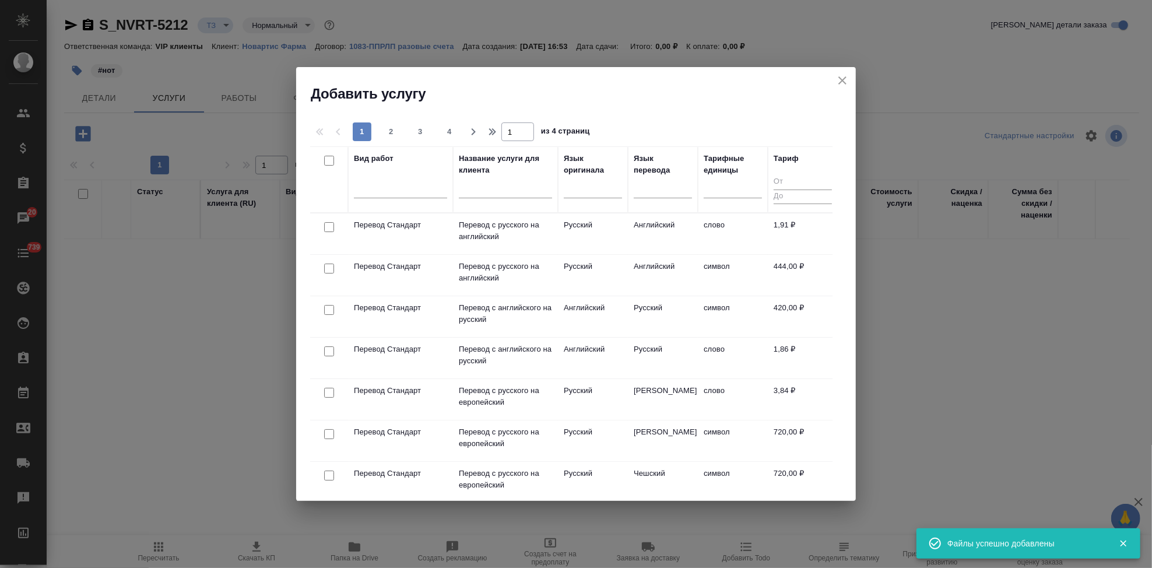
click at [480, 193] on input "text" at bounding box center [505, 191] width 93 height 15
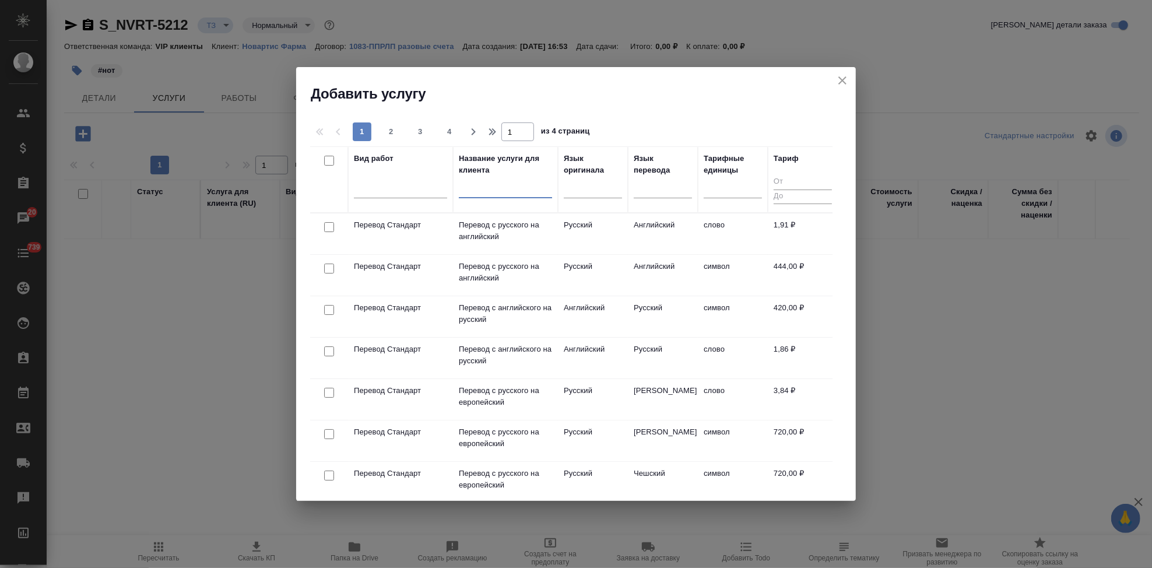
type input "ы"
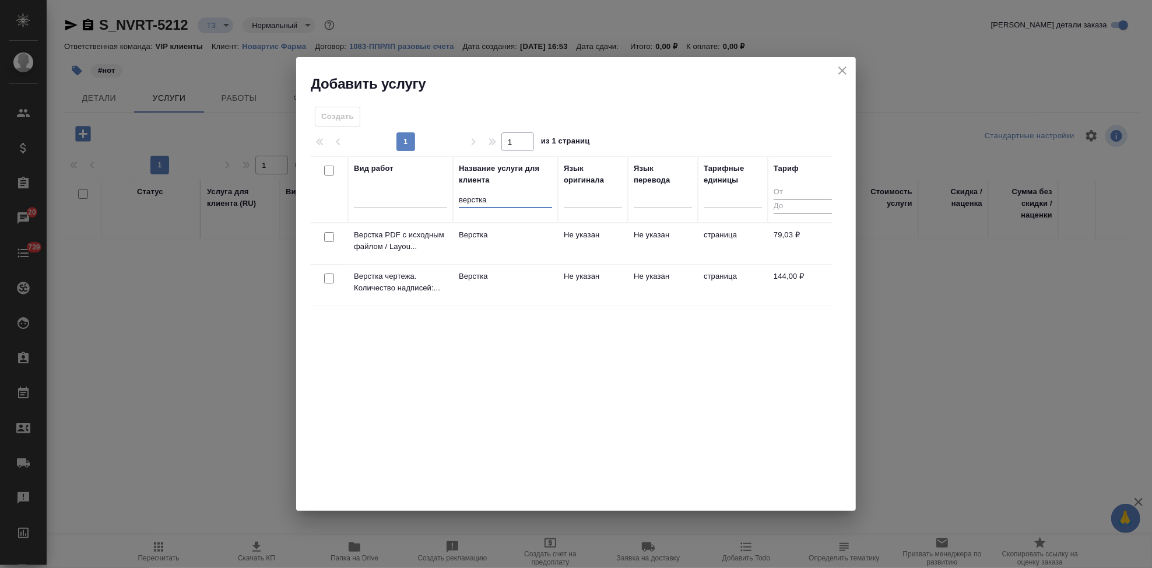
type input "верстка"
click at [548, 299] on td "Верстка" at bounding box center [505, 285] width 105 height 41
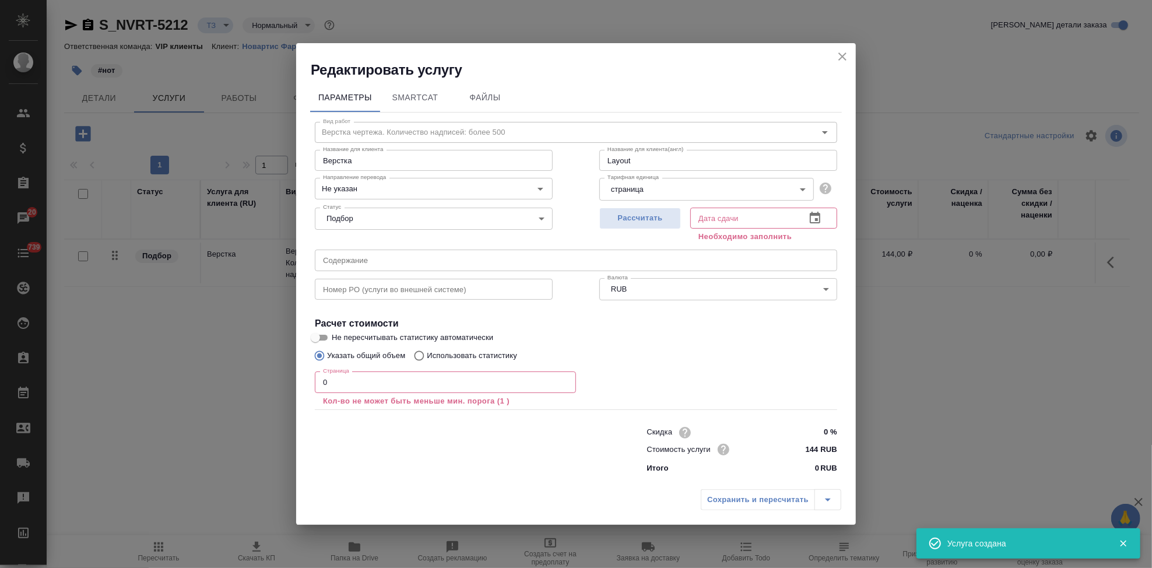
click at [350, 381] on input "0" at bounding box center [445, 381] width 261 height 21
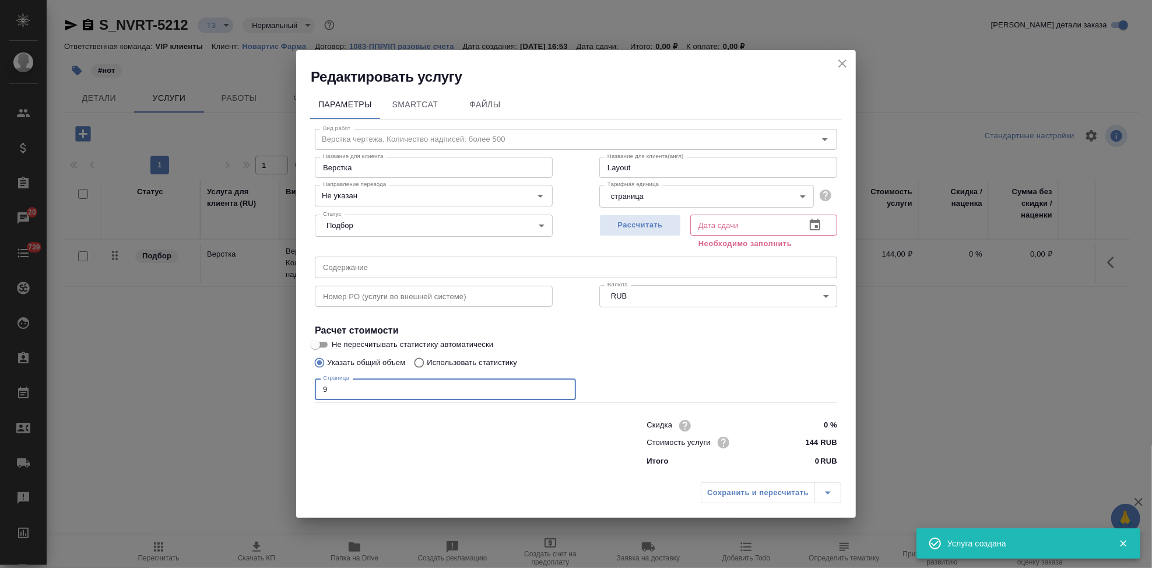
type input "9"
click at [809, 225] on icon "button" at bounding box center [815, 225] width 14 height 14
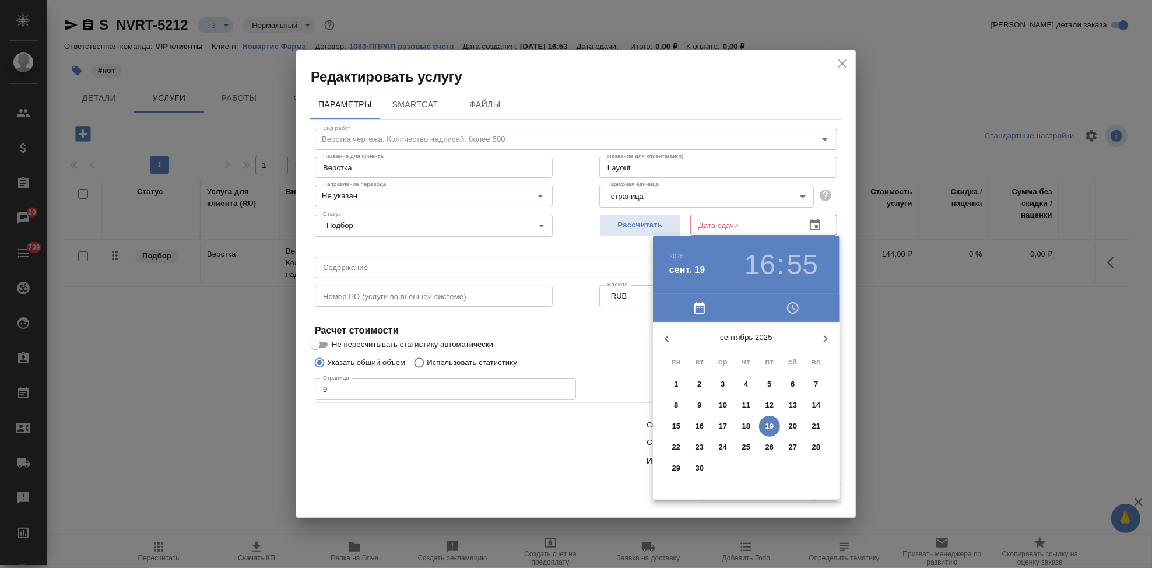
click at [826, 338] on icon "button" at bounding box center [826, 338] width 4 height 7
click at [746, 409] on p "9" at bounding box center [746, 405] width 4 height 12
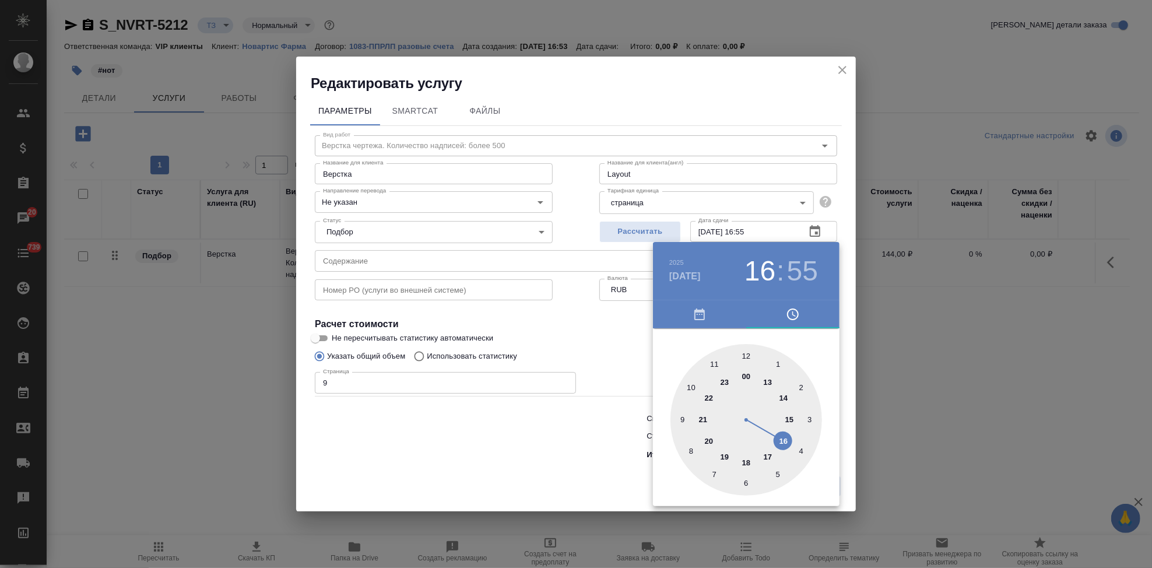
click at [768, 454] on div at bounding box center [747, 420] width 152 height 152
click at [746, 357] on div at bounding box center [747, 420] width 152 height 152
type input "09.10.2025 17:00"
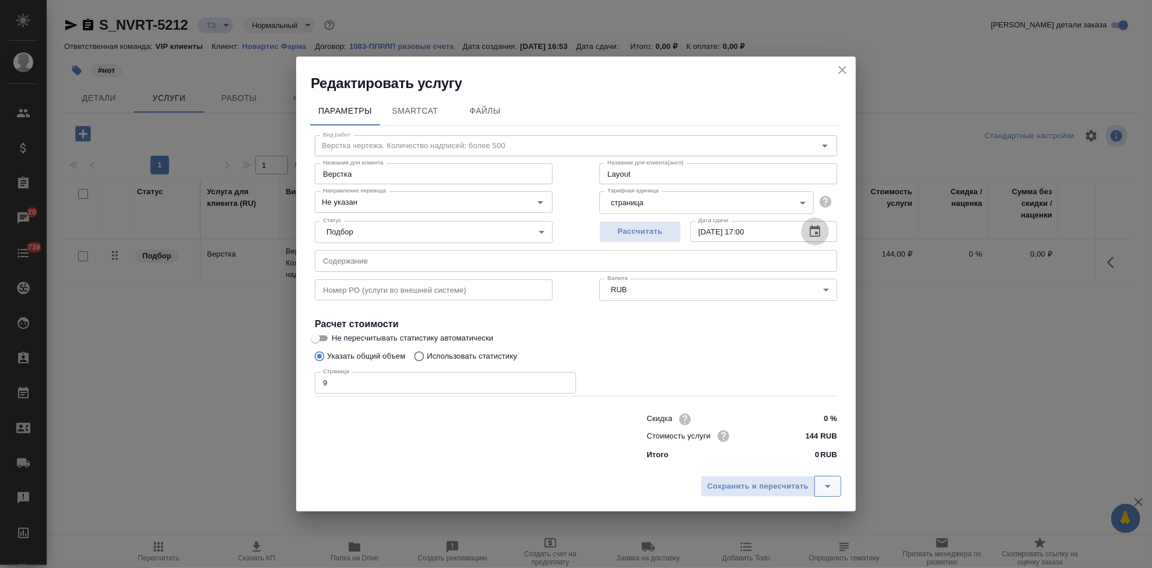
click at [825, 488] on icon "split button" at bounding box center [828, 486] width 14 height 14
click at [783, 453] on li "Сохранить" at bounding box center [773, 462] width 141 height 19
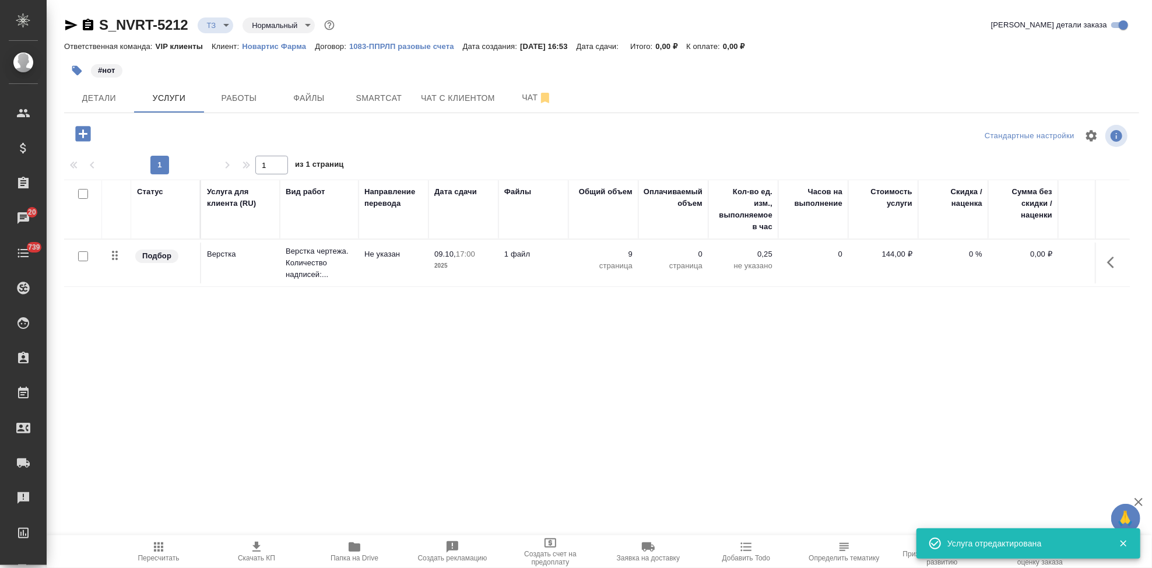
click at [80, 138] on icon "button" at bounding box center [82, 133] width 15 height 15
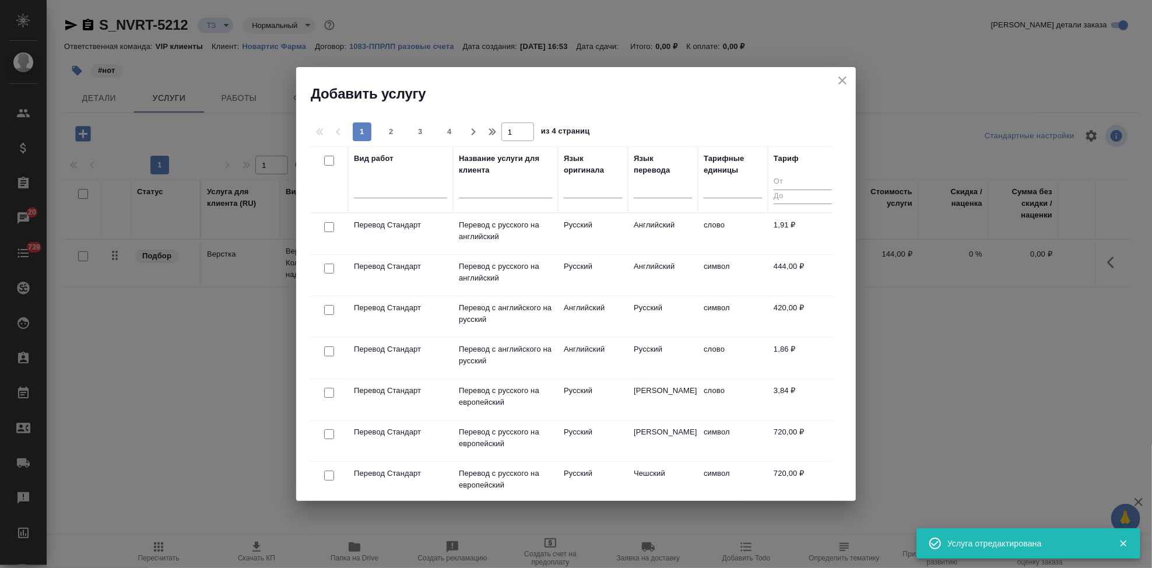
click at [487, 184] on input "text" at bounding box center [505, 191] width 93 height 15
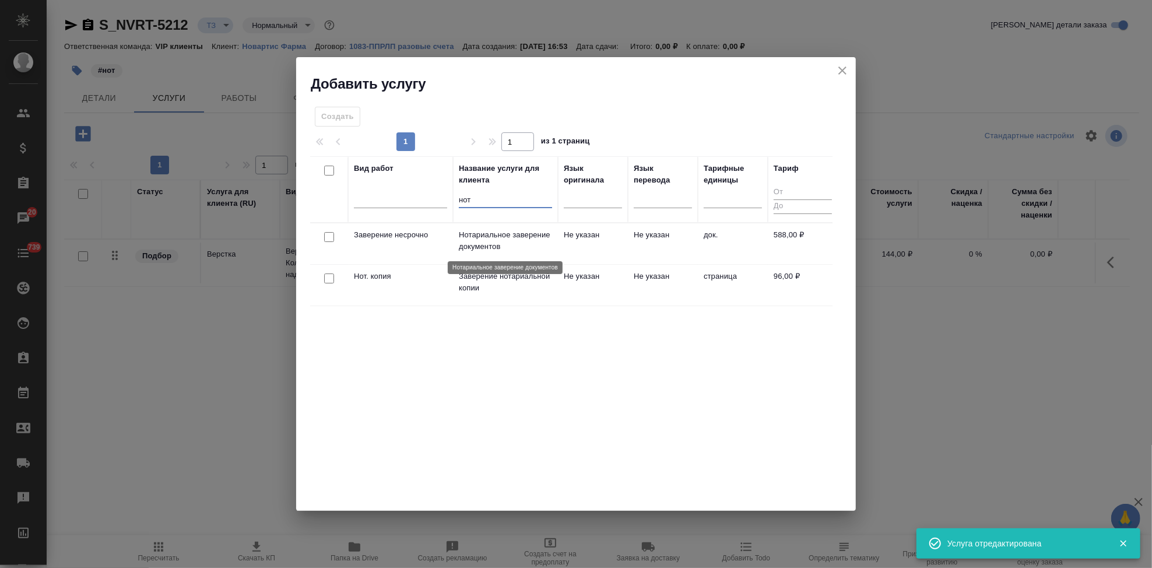
type input "нот"
click at [502, 240] on p "Нотариальное заверение документов" at bounding box center [505, 240] width 93 height 23
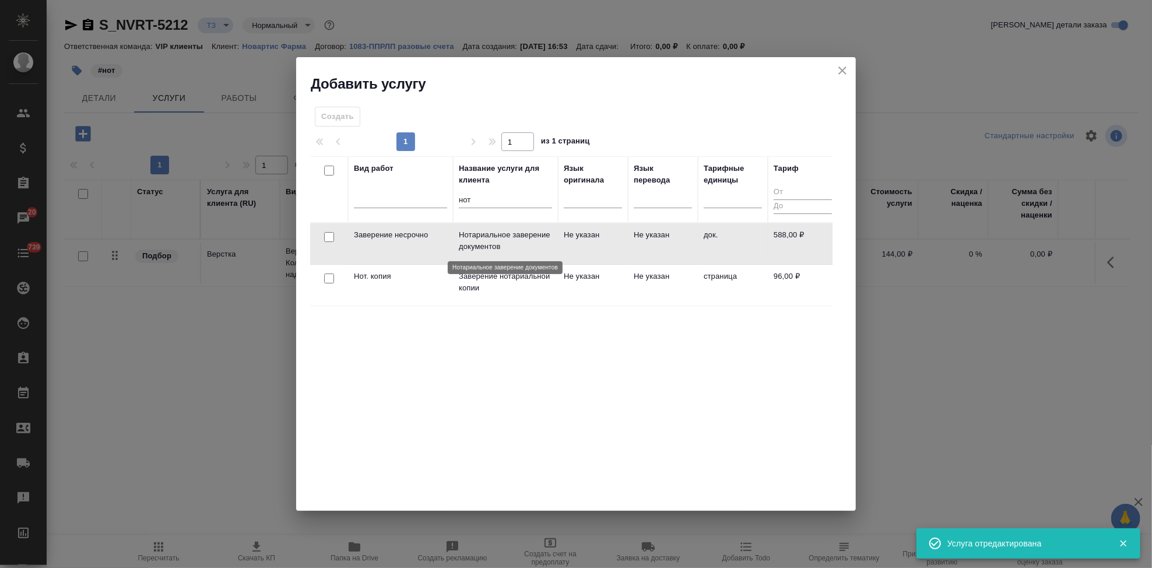
click at [502, 240] on p "Нотариальное заверение документов" at bounding box center [505, 240] width 93 height 23
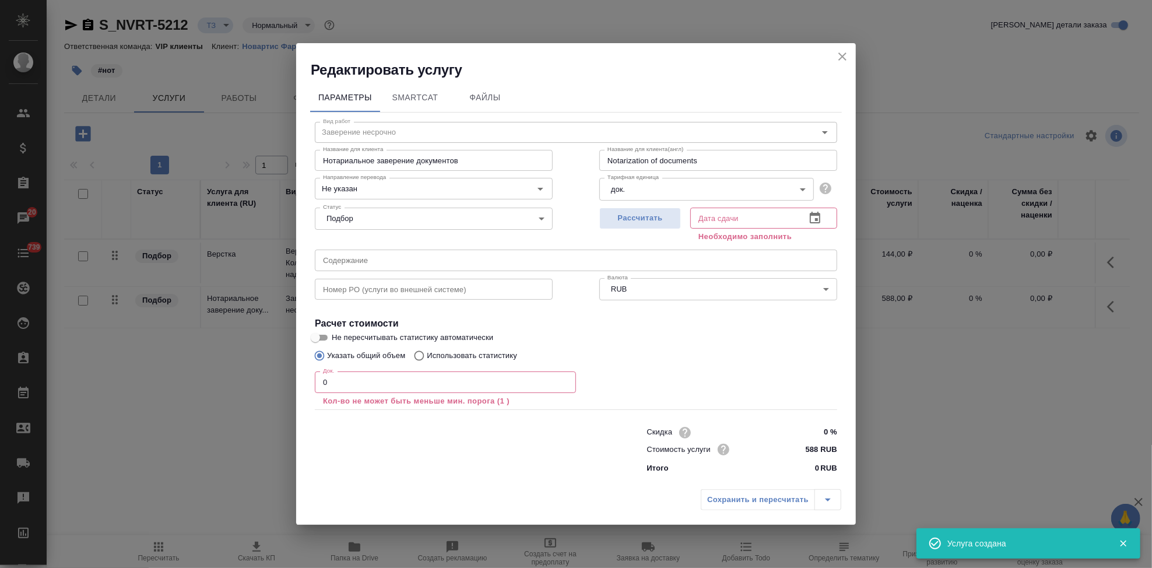
click at [356, 390] on input "0" at bounding box center [445, 381] width 261 height 21
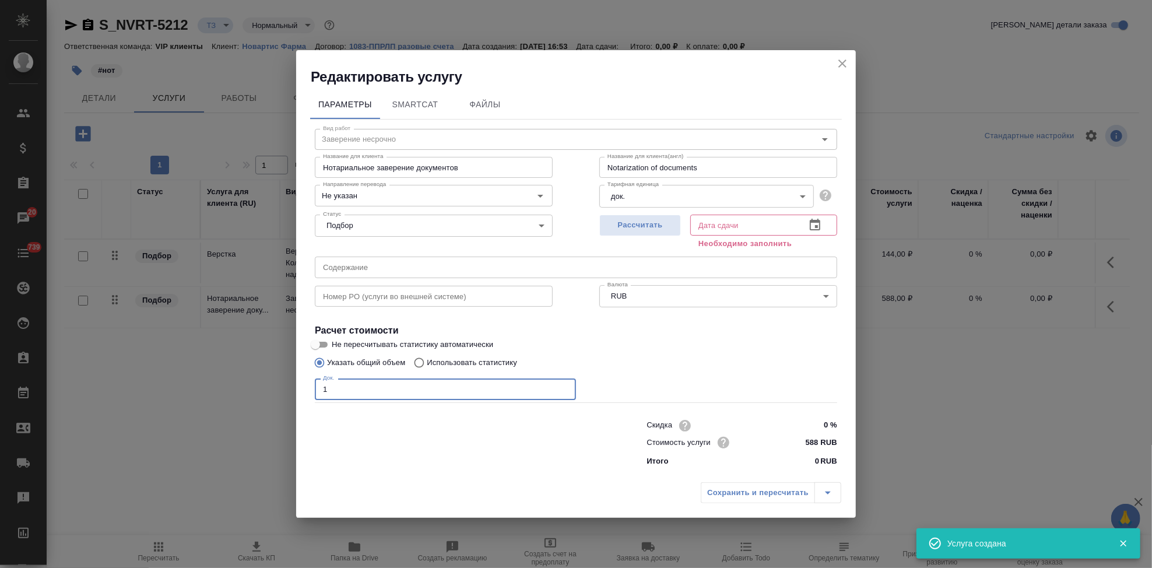
type input "1"
click at [822, 230] on button "button" at bounding box center [815, 225] width 28 height 28
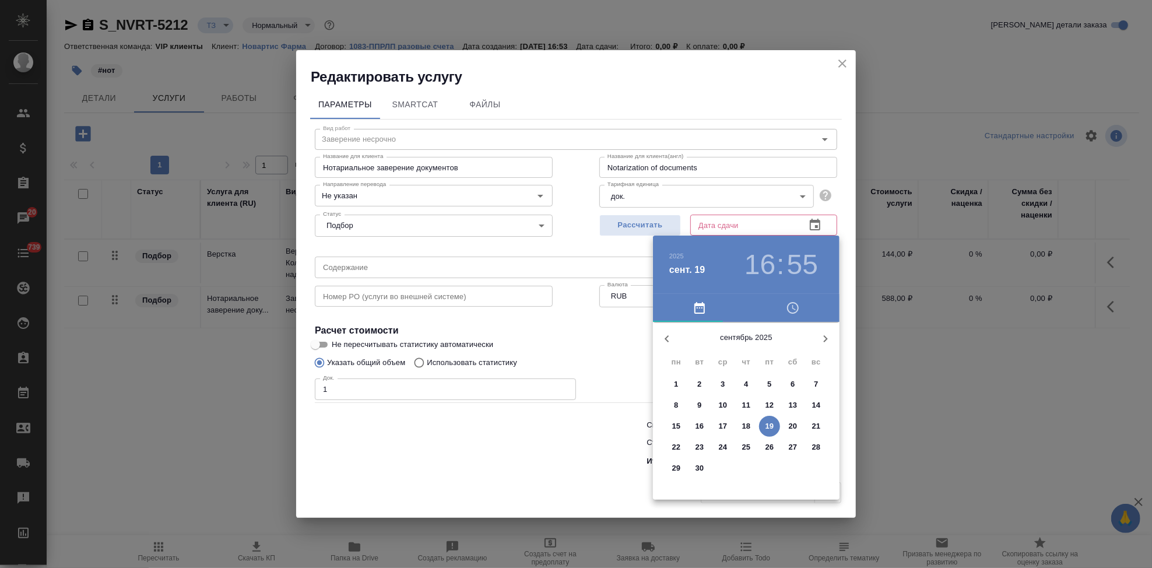
click at [820, 337] on icon "button" at bounding box center [826, 339] width 14 height 14
click at [752, 406] on span "9" at bounding box center [746, 405] width 21 height 12
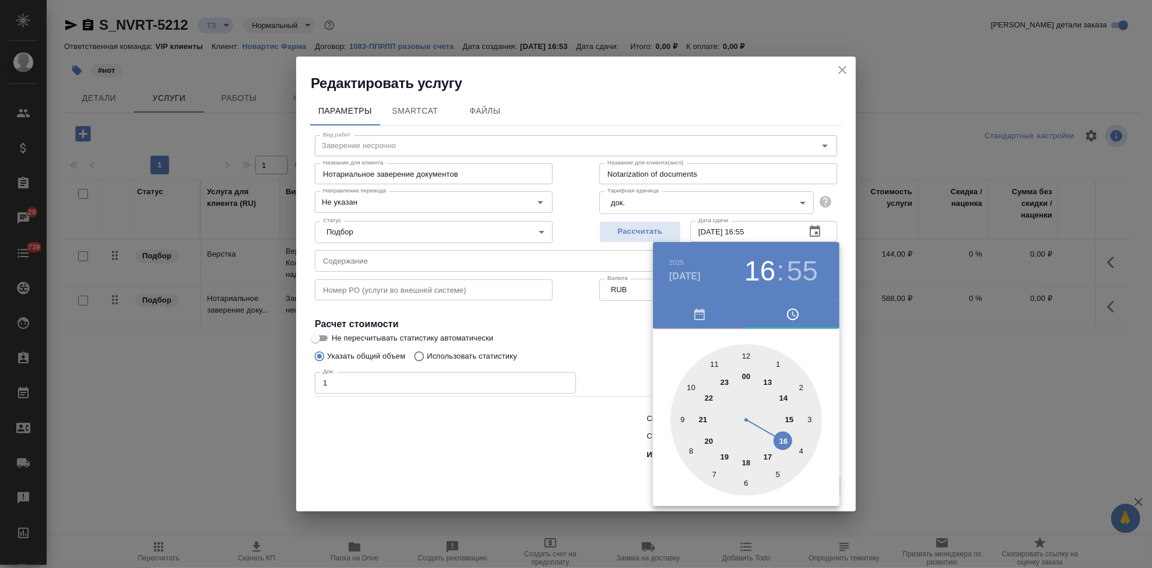
click at [769, 454] on div at bounding box center [747, 420] width 152 height 152
click at [750, 353] on div at bounding box center [747, 420] width 152 height 152
click at [744, 353] on div at bounding box center [747, 420] width 152 height 152
type input "09.10.2025 17:00"
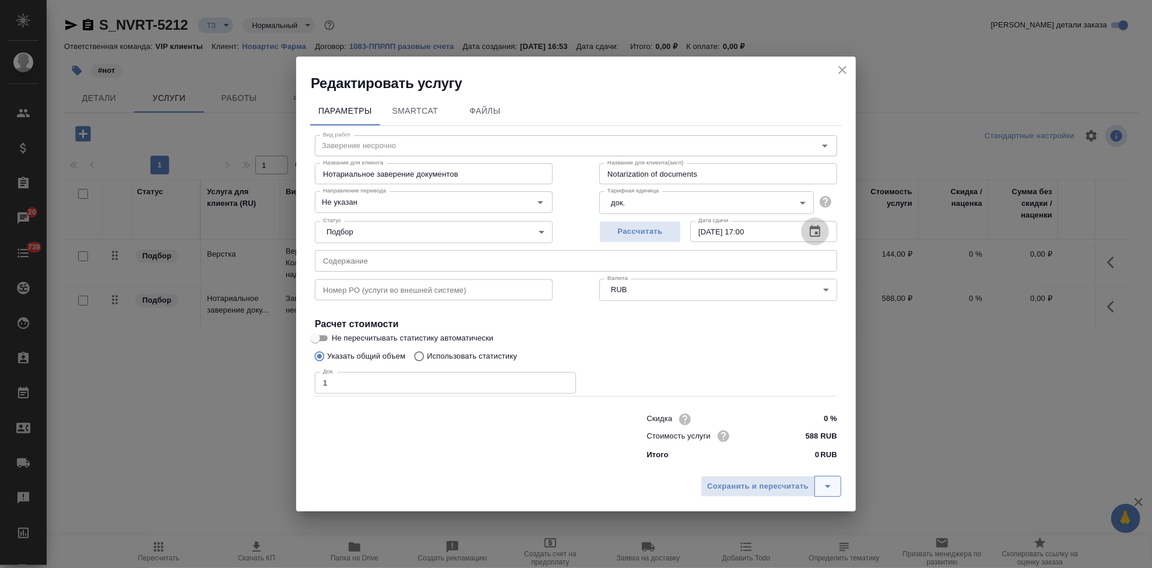
click at [827, 489] on icon "split button" at bounding box center [828, 486] width 14 height 14
click at [764, 467] on li "Сохранить" at bounding box center [773, 462] width 141 height 19
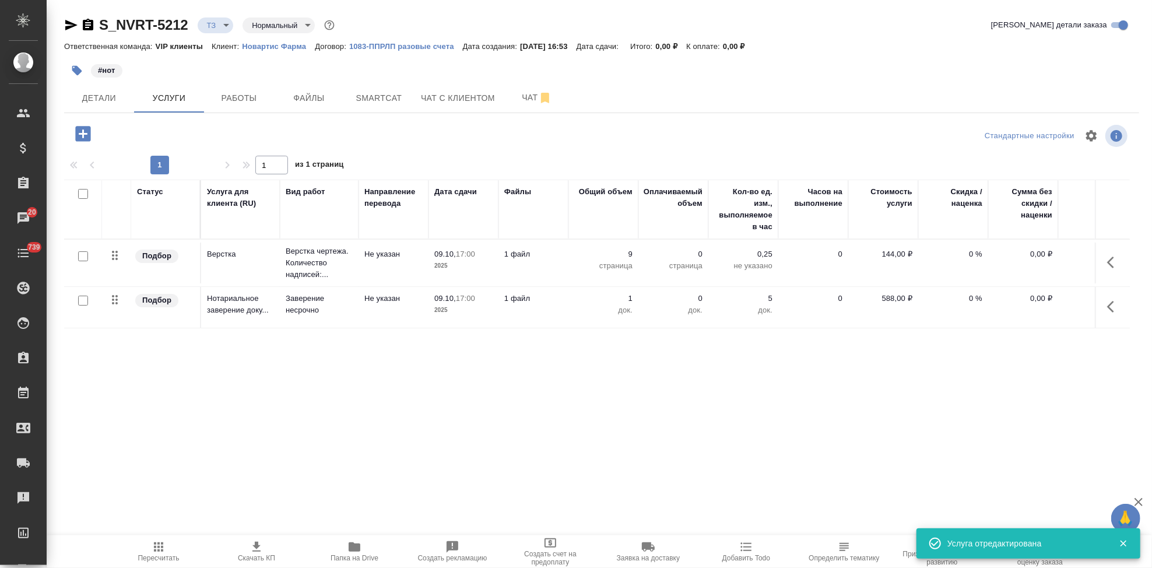
click at [79, 134] on icon "button" at bounding box center [83, 134] width 20 height 20
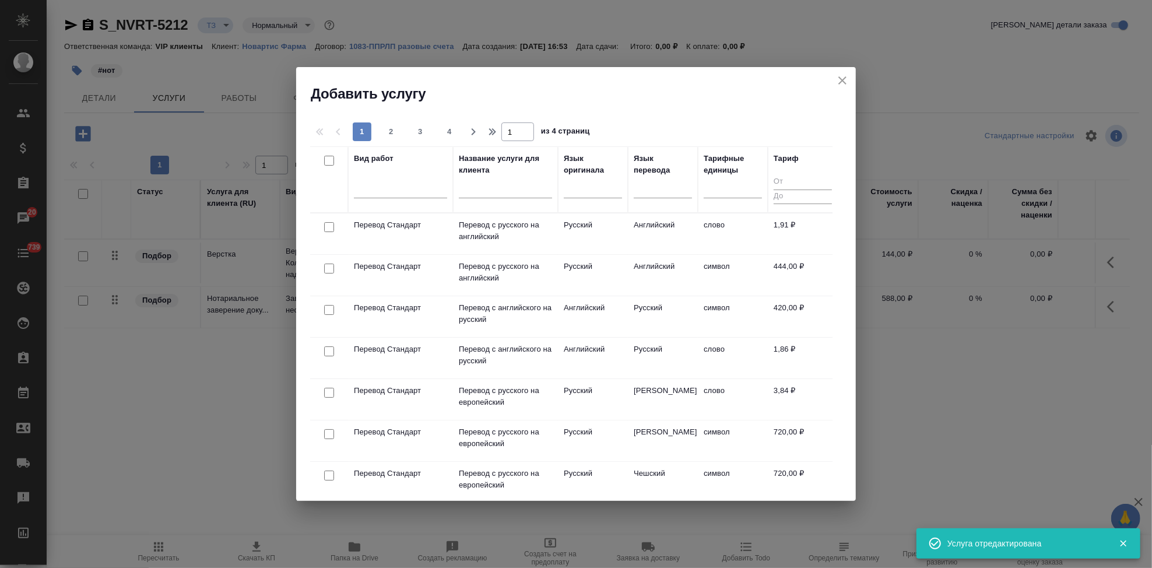
click at [457, 189] on th "Название услуги для клиента" at bounding box center [505, 179] width 105 height 66
click at [460, 187] on input "text" at bounding box center [505, 191] width 93 height 15
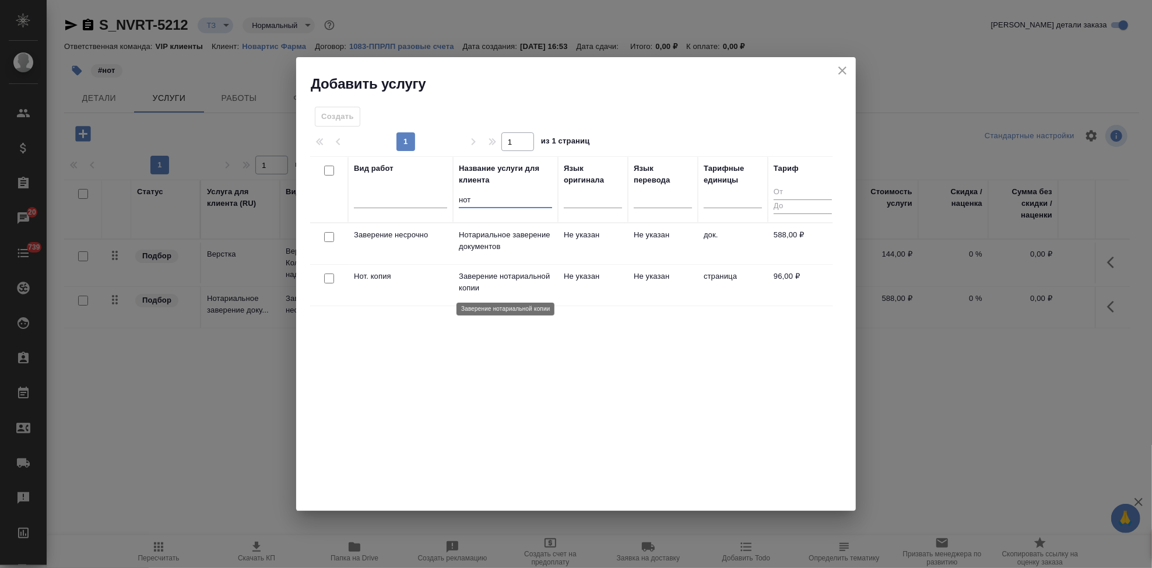
type input "нот"
click at [522, 282] on p "Заверение нотариальной копии" at bounding box center [505, 282] width 93 height 23
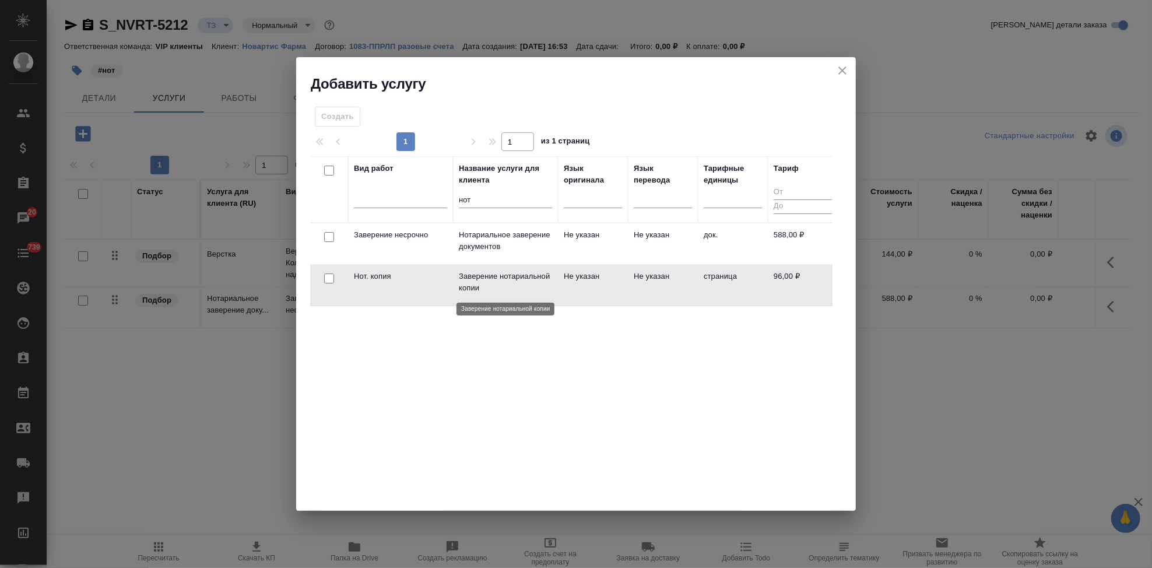
click at [522, 282] on p "Заверение нотариальной копии" at bounding box center [505, 282] width 93 height 23
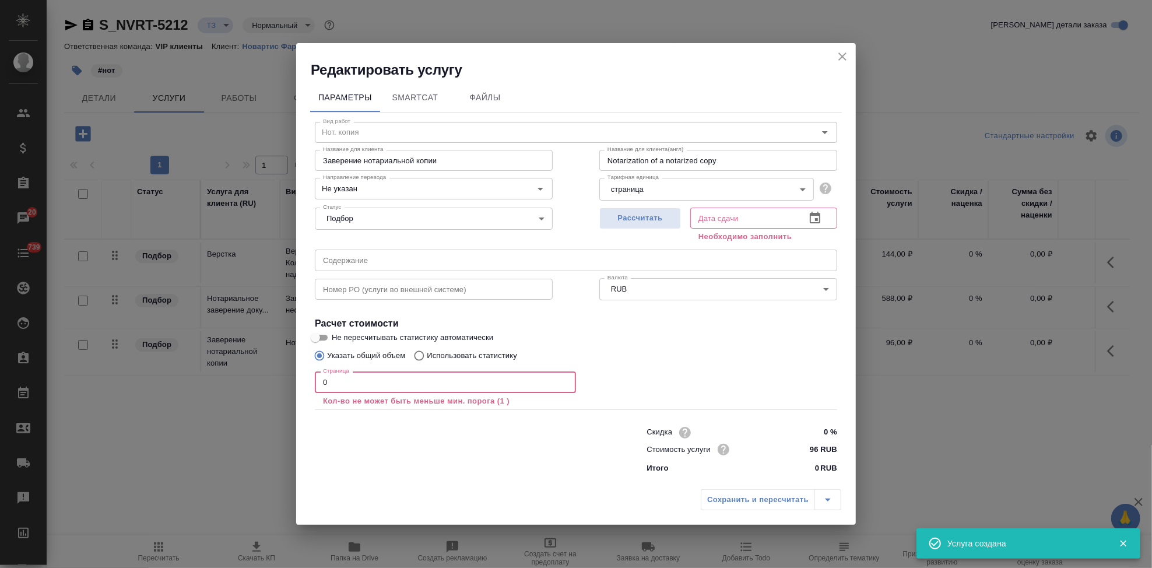
click at [388, 378] on input "0" at bounding box center [445, 381] width 261 height 21
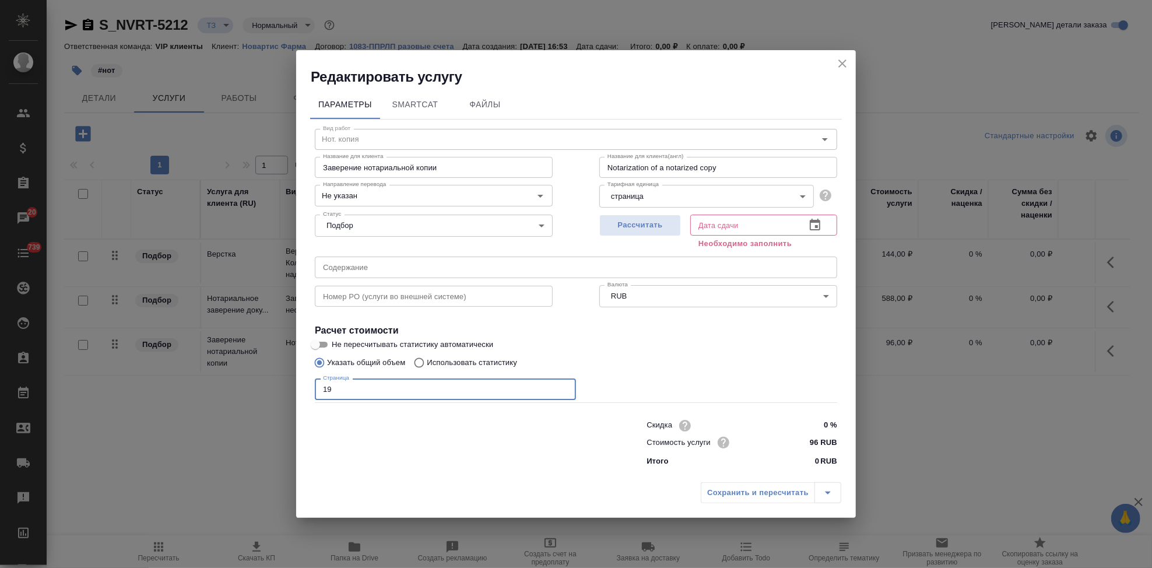
type input "19"
click at [812, 222] on icon "button" at bounding box center [815, 225] width 10 height 12
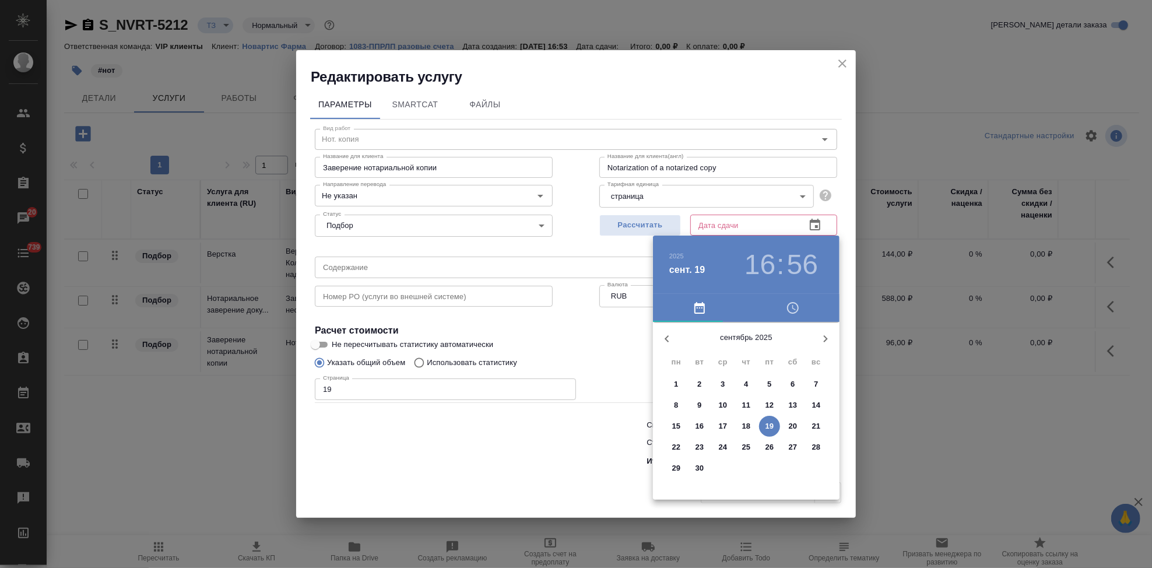
click at [823, 338] on icon "button" at bounding box center [826, 339] width 14 height 14
click at [746, 405] on p "9" at bounding box center [746, 405] width 4 height 12
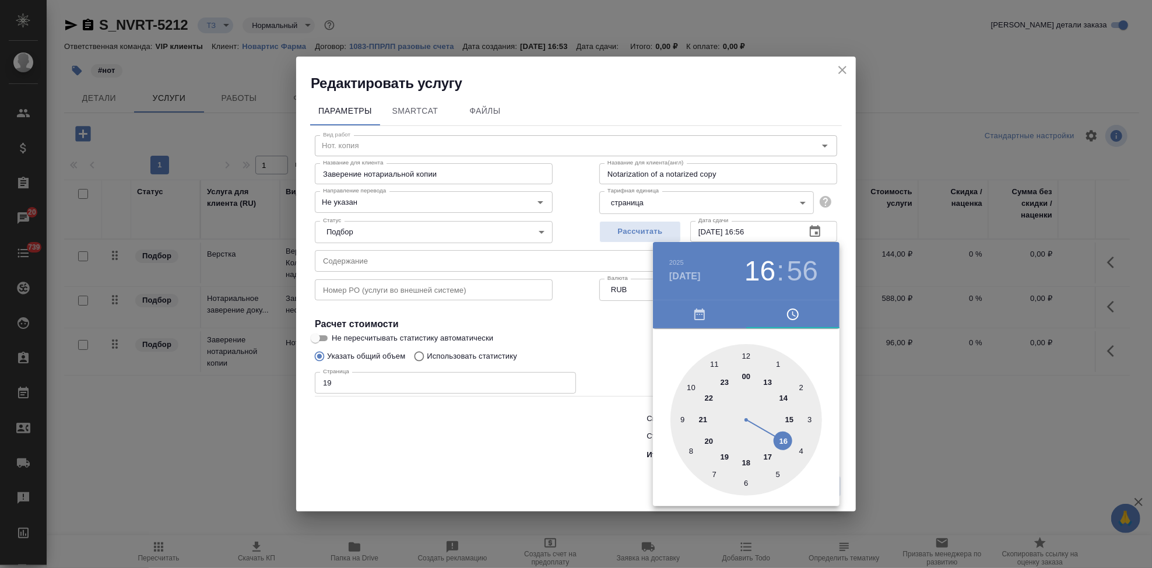
click at [771, 455] on div at bounding box center [747, 420] width 152 height 152
click at [744, 357] on div at bounding box center [747, 420] width 152 height 152
type input "09.10.2025 17:00"
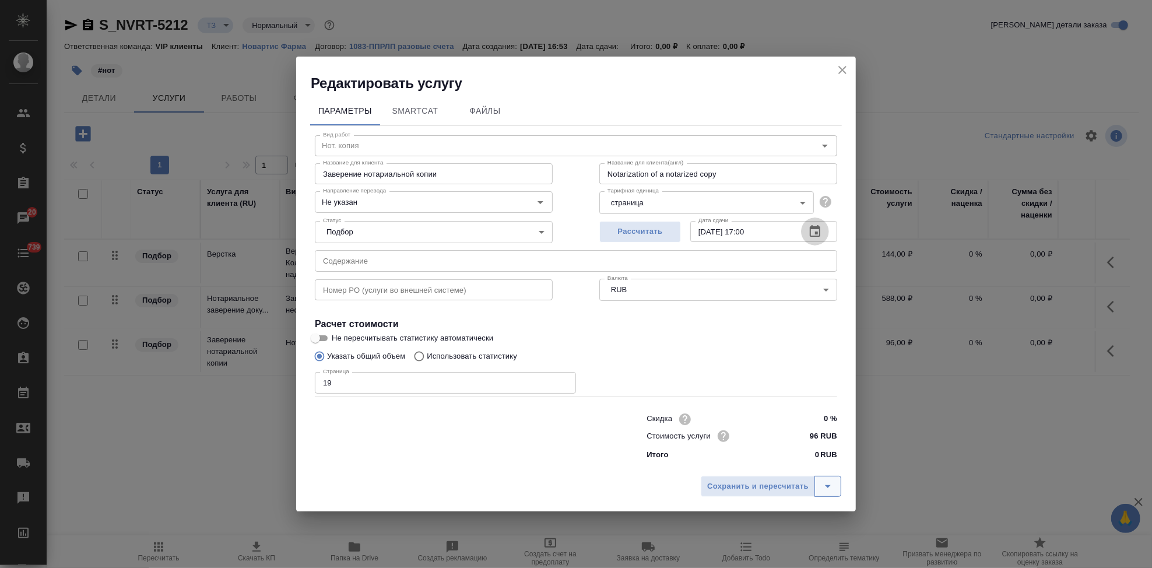
click at [830, 489] on icon "split button" at bounding box center [828, 486] width 14 height 14
click at [755, 459] on li "Сохранить" at bounding box center [773, 462] width 141 height 19
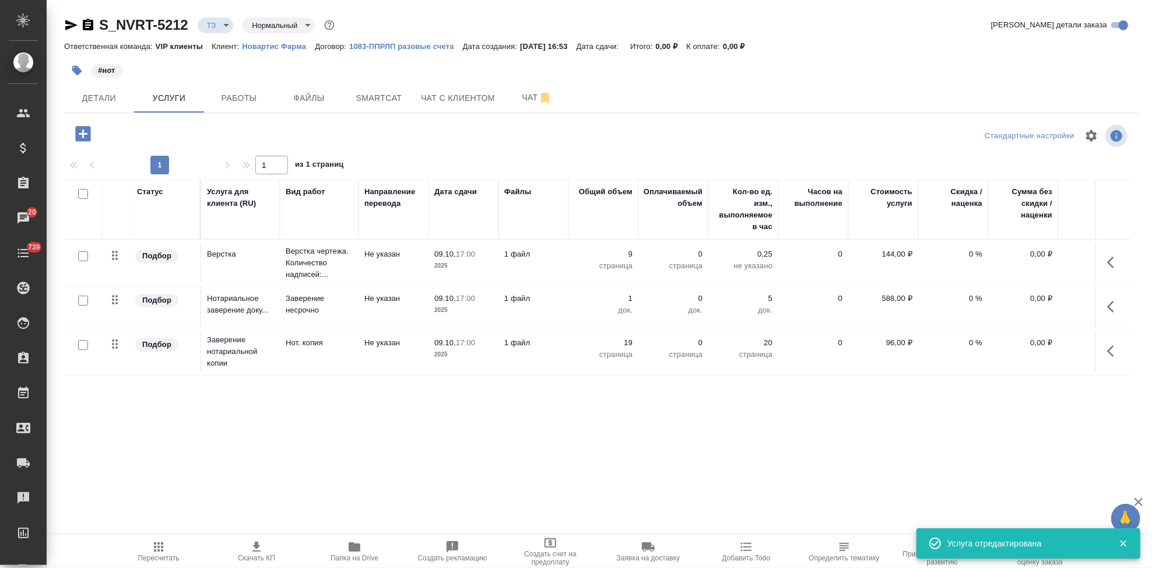
click at [84, 133] on icon "button" at bounding box center [83, 134] width 20 height 20
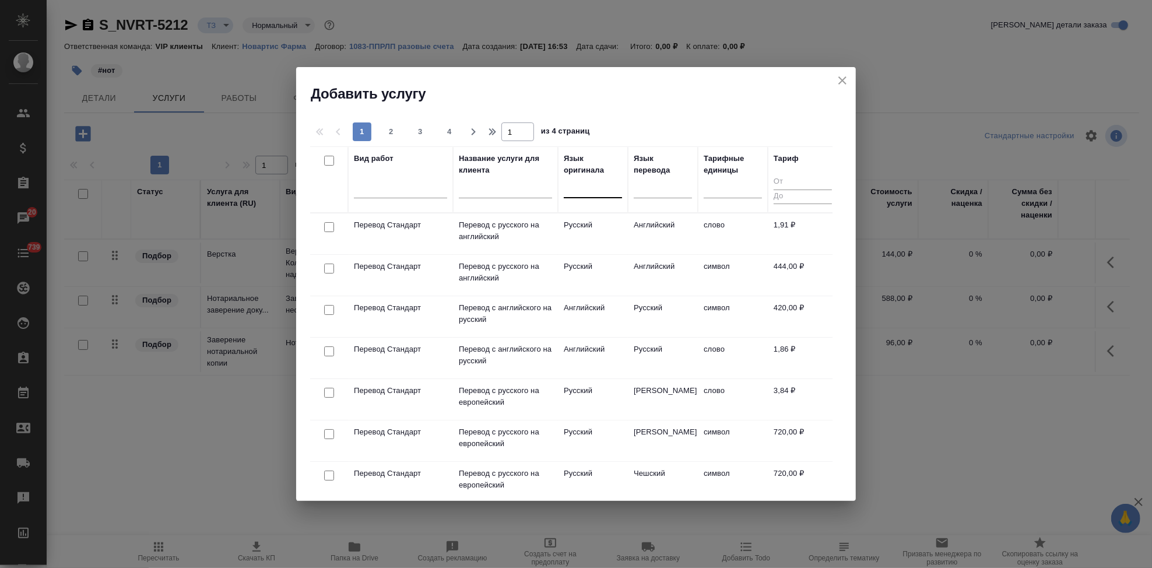
click at [567, 193] on div at bounding box center [593, 186] width 58 height 17
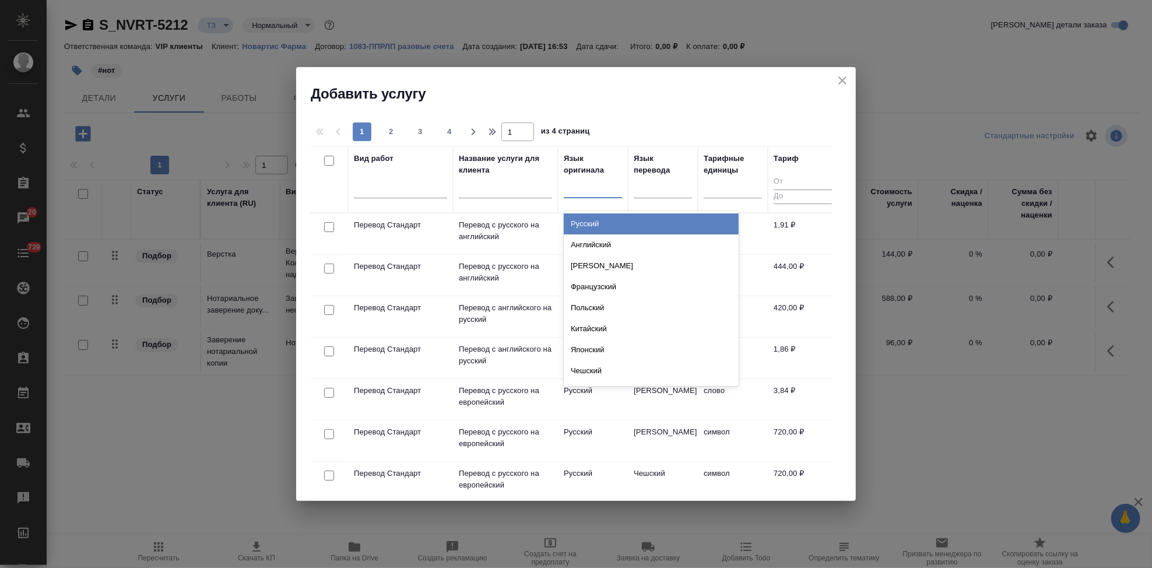
type input "в"
type input "фран"
click at [599, 219] on div "Французский" at bounding box center [651, 223] width 175 height 21
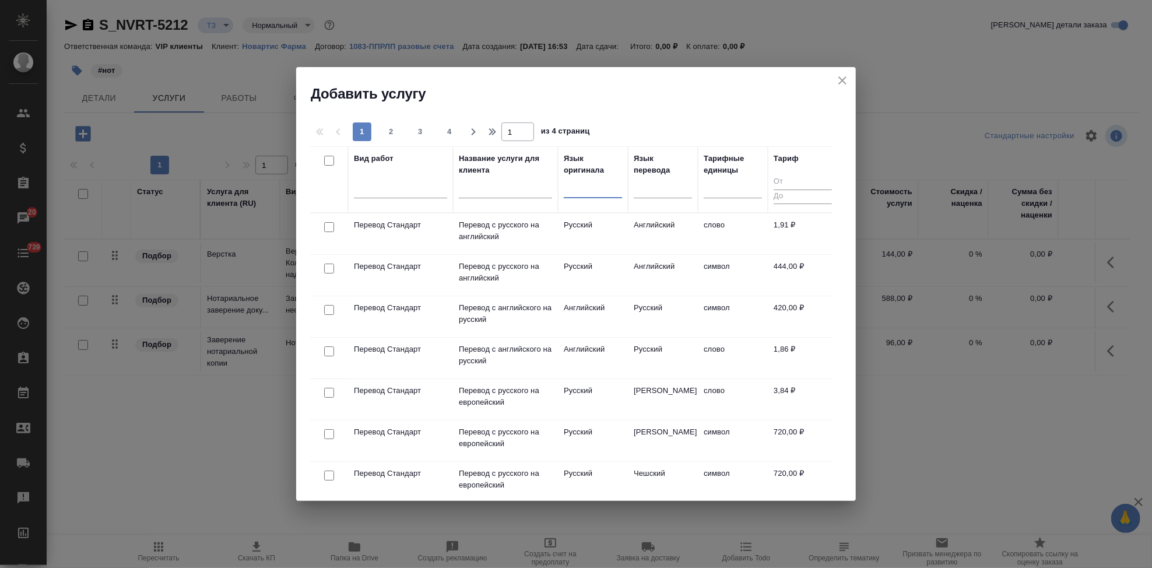
click at [585, 189] on div at bounding box center [593, 186] width 58 height 17
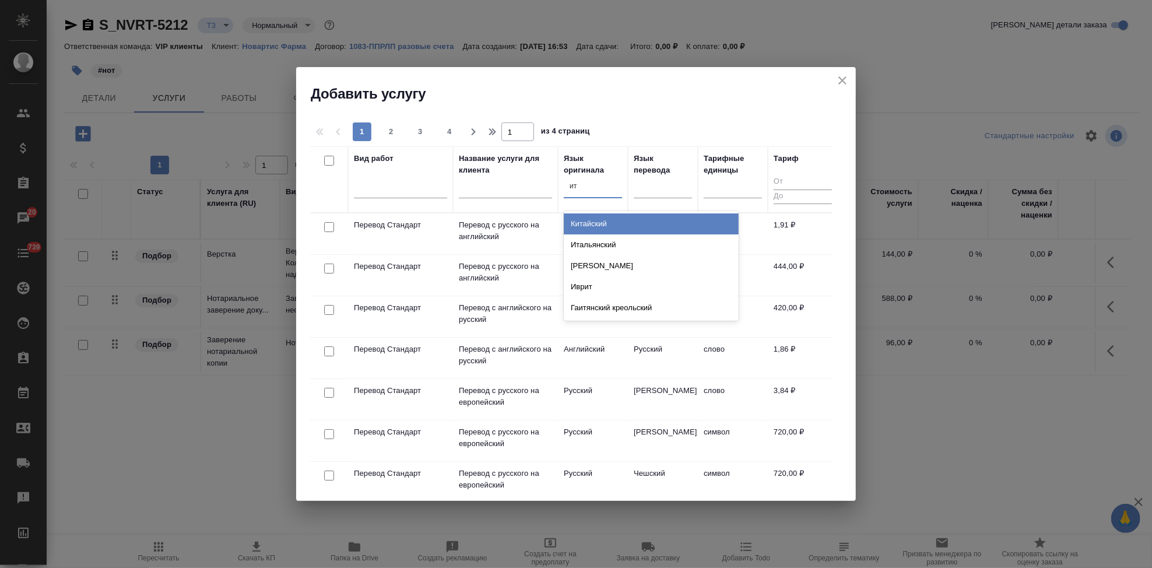
type input "ита"
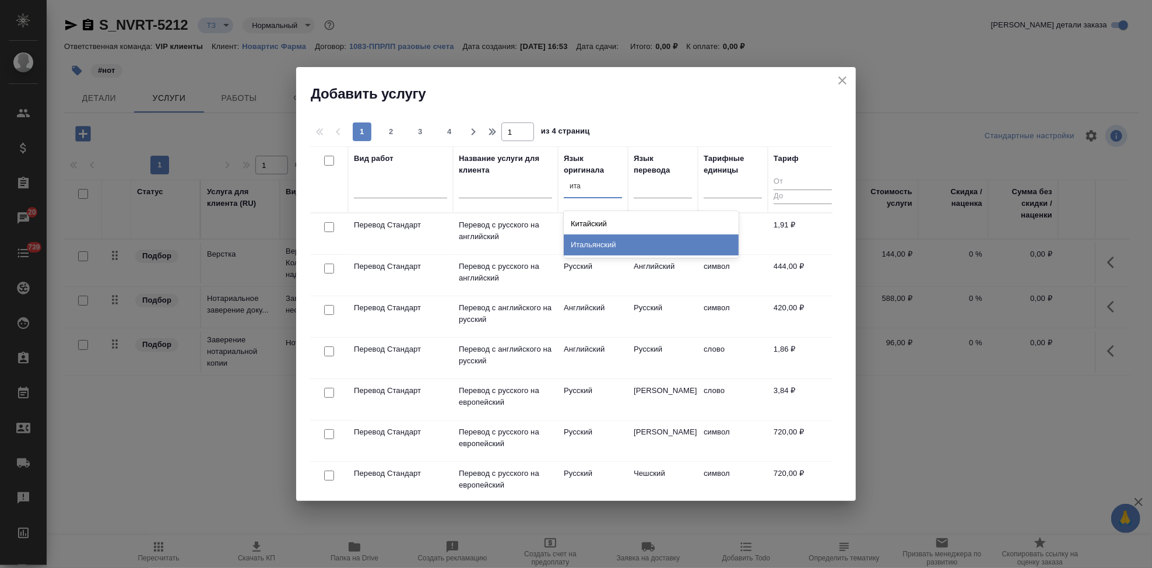
click at [602, 257] on div "Китайский Итальянский" at bounding box center [651, 234] width 175 height 47
click at [601, 246] on div "Итальянский" at bounding box center [651, 244] width 175 height 21
click at [584, 194] on div at bounding box center [593, 186] width 58 height 17
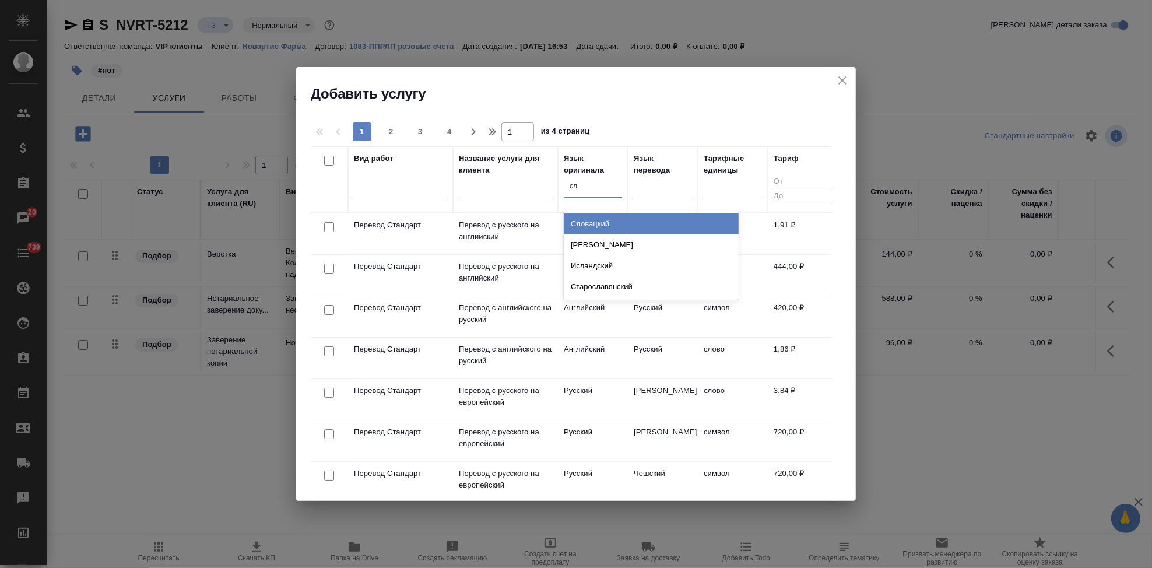
type input "сло"
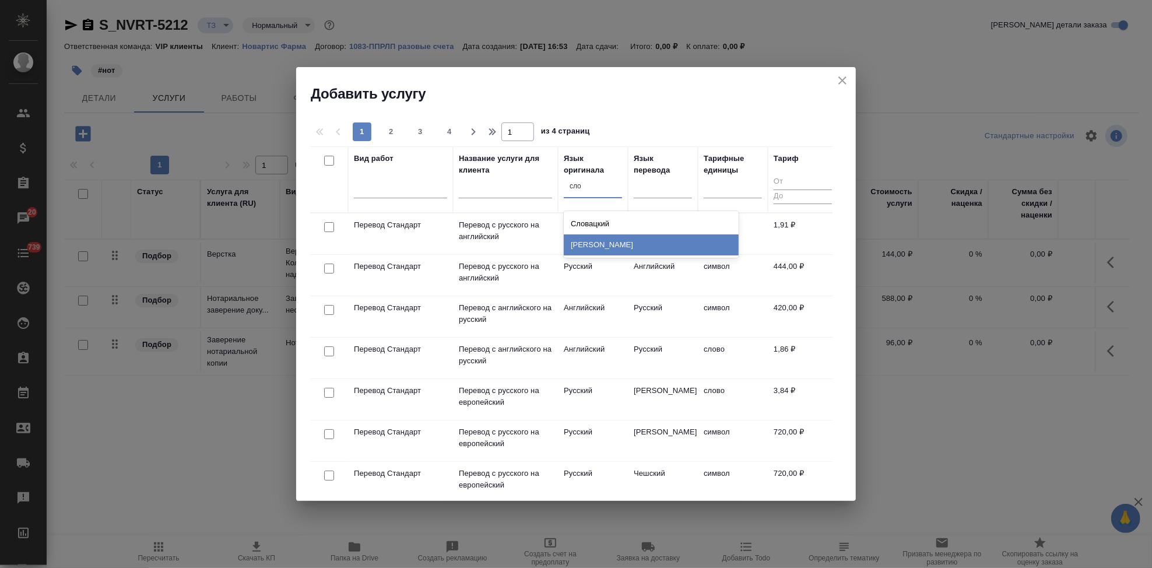
click at [600, 241] on div "Словенский" at bounding box center [651, 244] width 175 height 21
click at [499, 190] on input "text" at bounding box center [505, 191] width 93 height 15
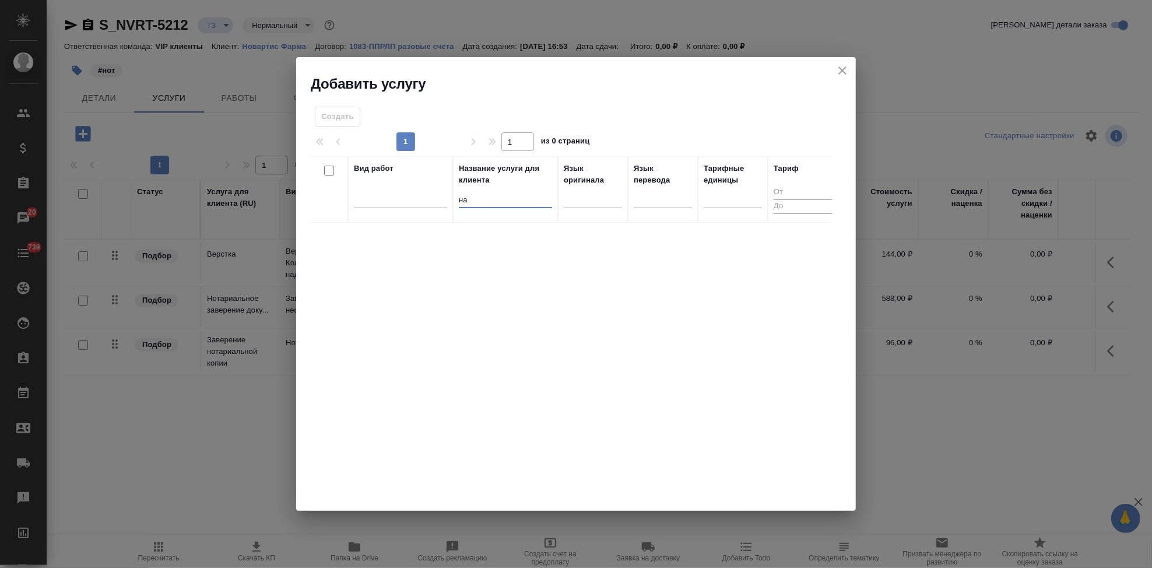
type input "н"
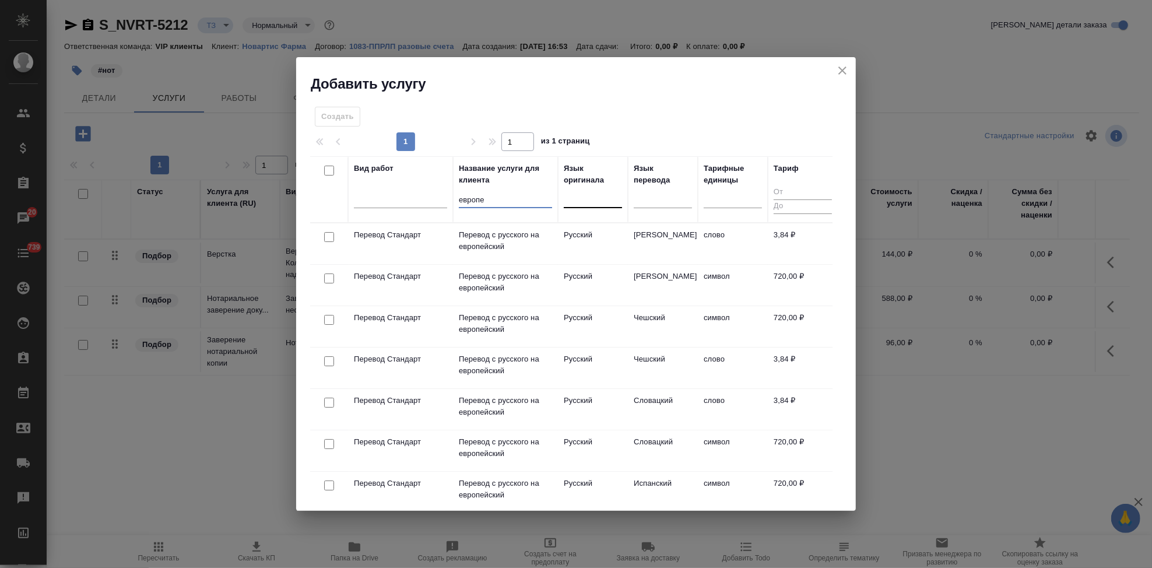
type input "европе"
click at [586, 201] on div at bounding box center [593, 196] width 58 height 17
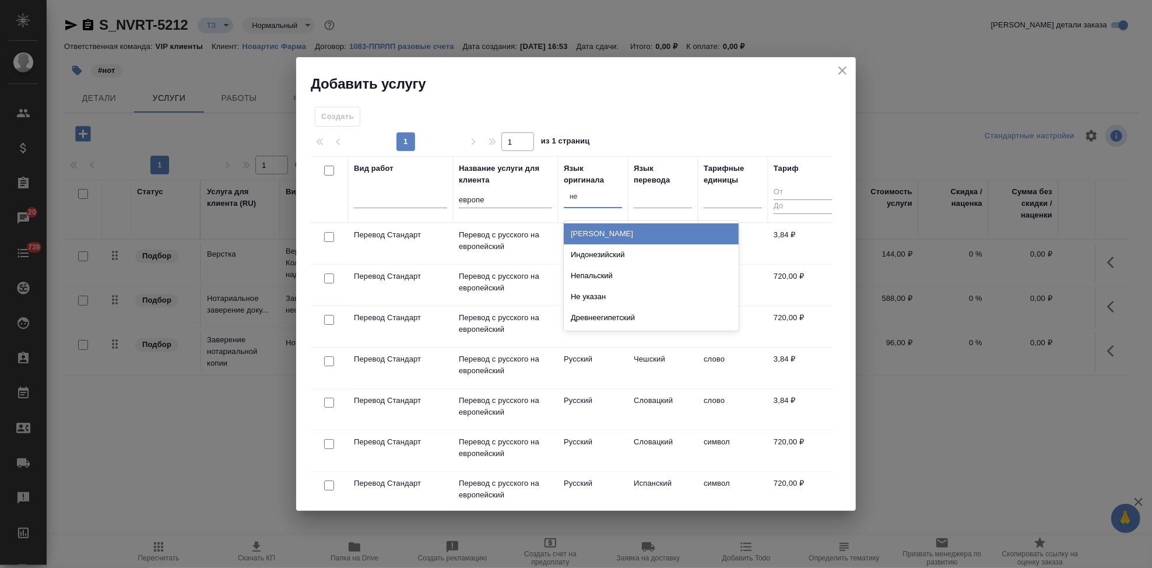
type input "нем"
click at [591, 230] on div "Немецкий" at bounding box center [651, 233] width 175 height 21
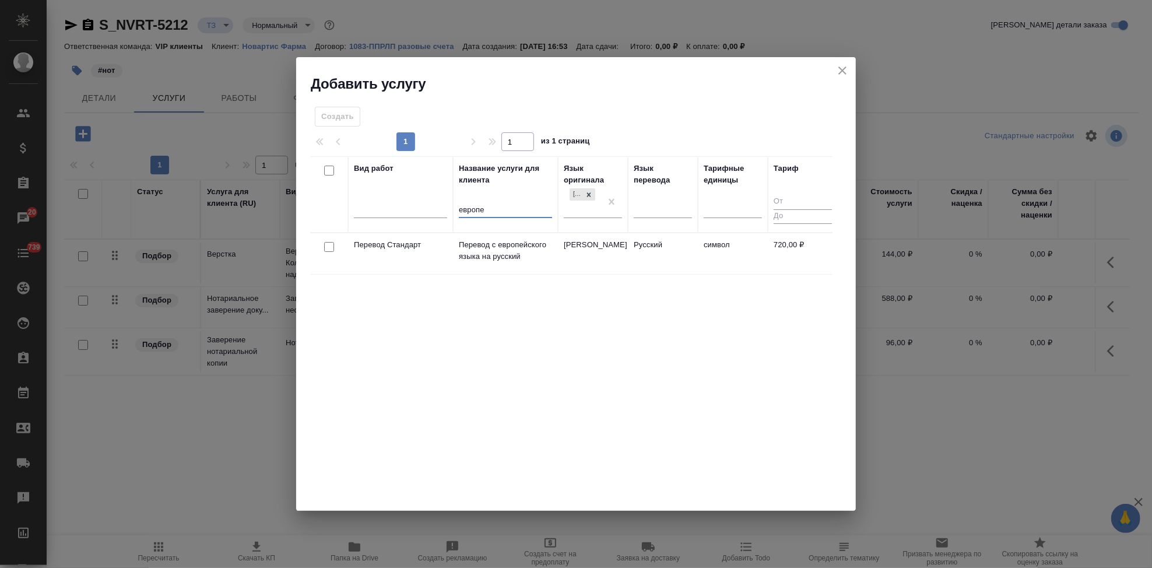
drag, startPoint x: 512, startPoint y: 205, endPoint x: 453, endPoint y: 205, distance: 59.5
click at [453, 205] on tr "Вид работ Название услуги для клиента европе Язык оригинала Немецкий Язык перев…" at bounding box center [574, 194] width 528 height 76
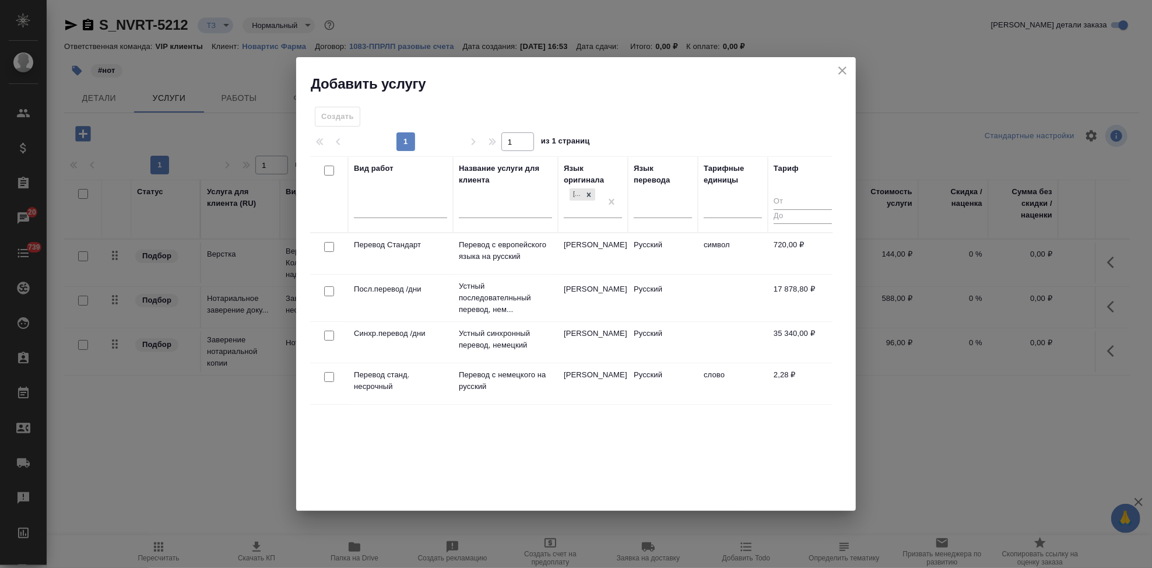
click at [583, 384] on td "Немецкий" at bounding box center [593, 383] width 70 height 41
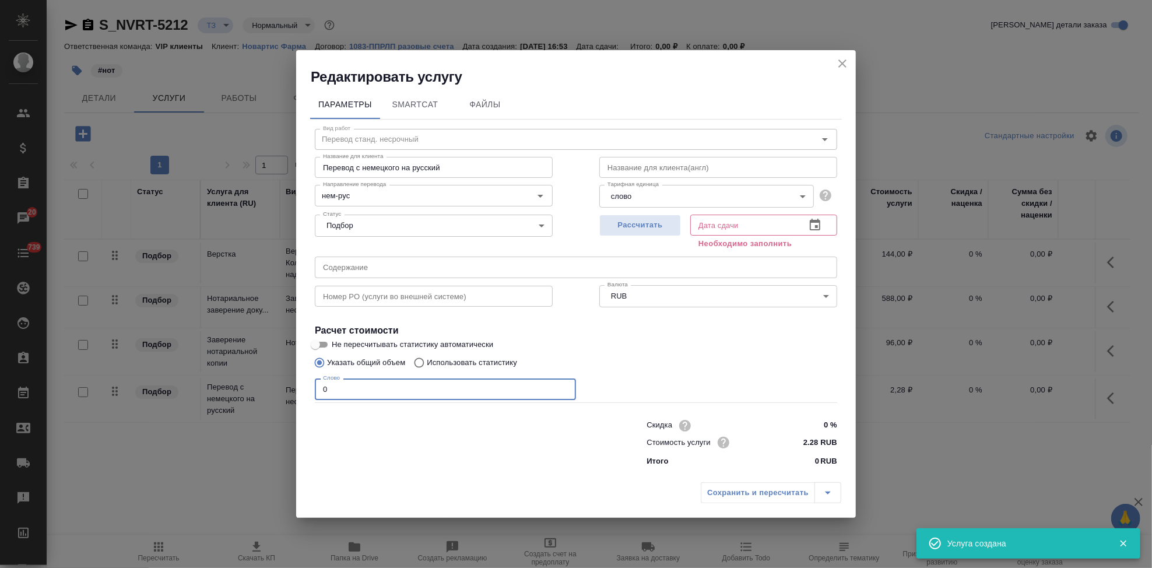
click at [353, 387] on input "0" at bounding box center [445, 388] width 261 height 21
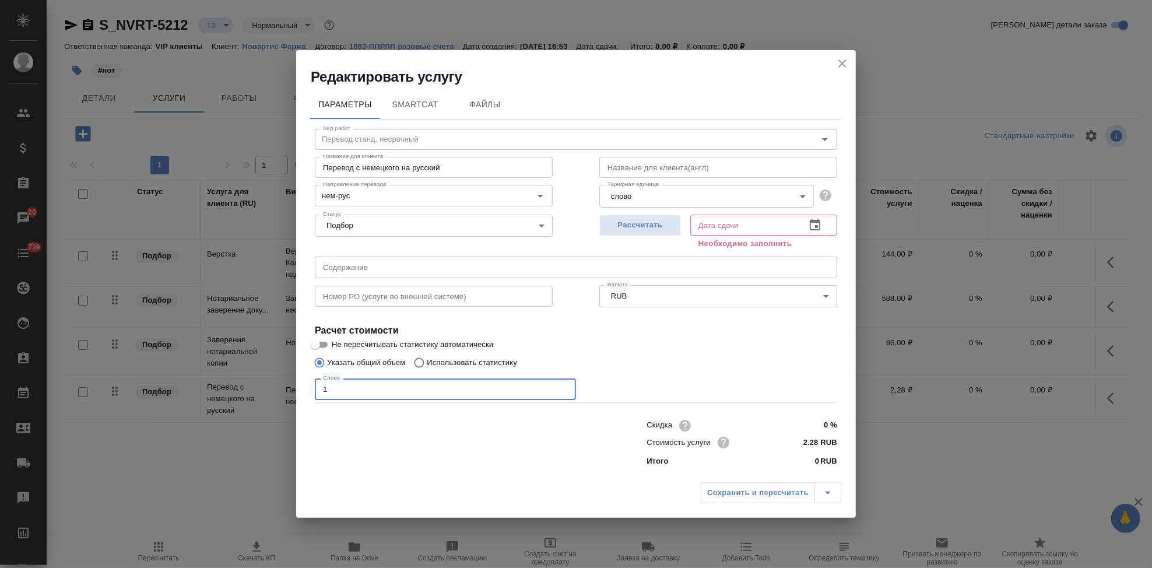
type input "1"
click at [807, 226] on button "button" at bounding box center [815, 225] width 28 height 28
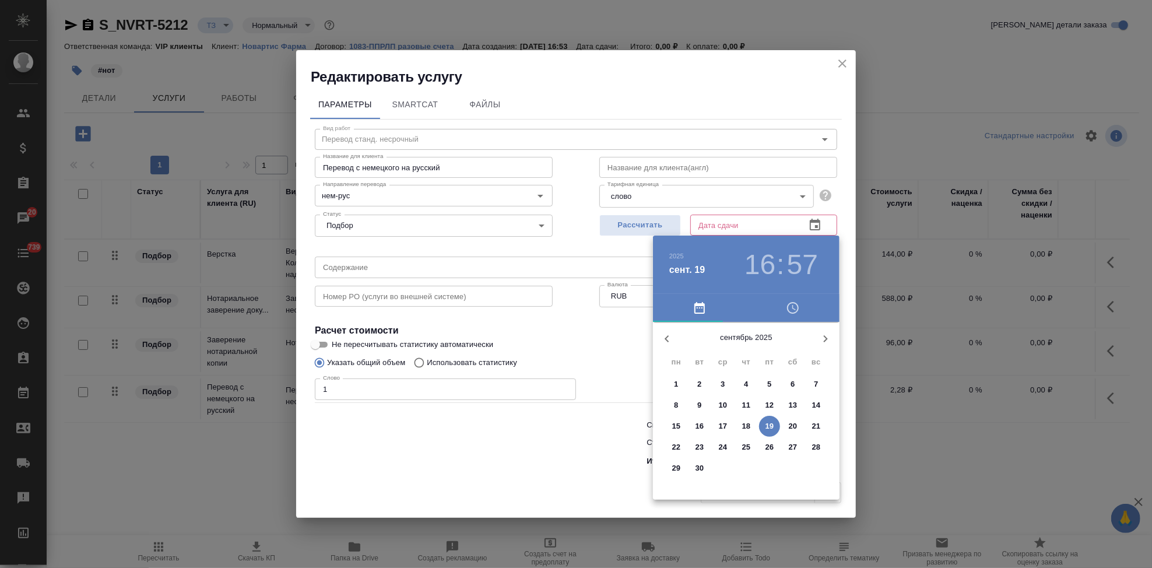
click at [823, 334] on icon "button" at bounding box center [826, 339] width 14 height 14
click at [402, 168] on div at bounding box center [576, 284] width 1152 height 568
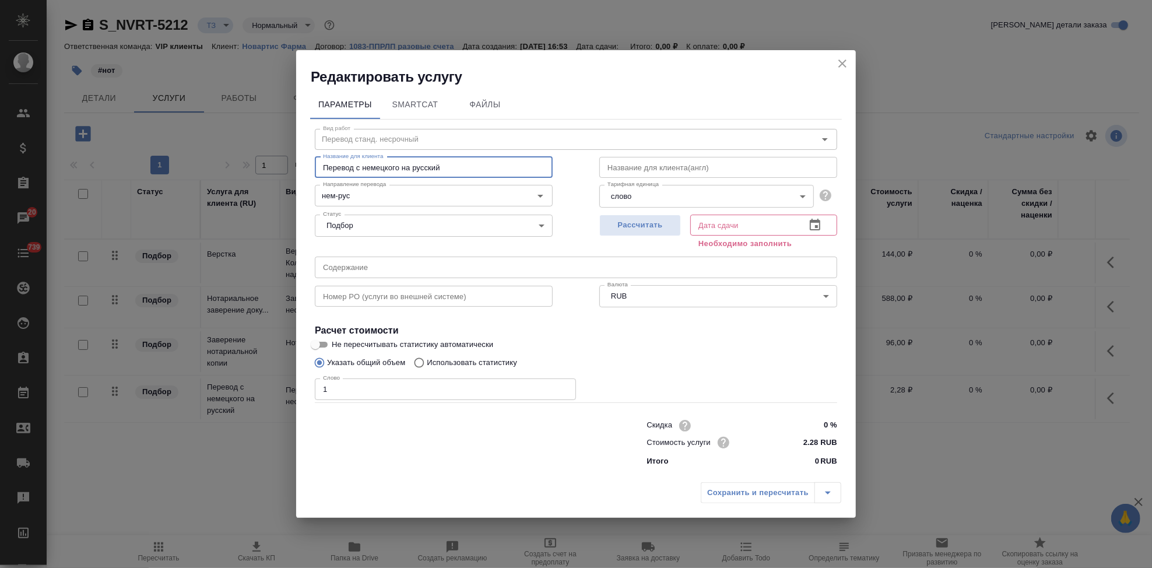
drag, startPoint x: 460, startPoint y: 168, endPoint x: 363, endPoint y: 162, distance: 97.6
click at [363, 162] on input "Перевод с немецкого на русский" at bounding box center [434, 167] width 238 height 21
type input "Перевод с Европейского языка на Русский"
click at [370, 198] on input "нем-рус" at bounding box center [414, 195] width 192 height 14
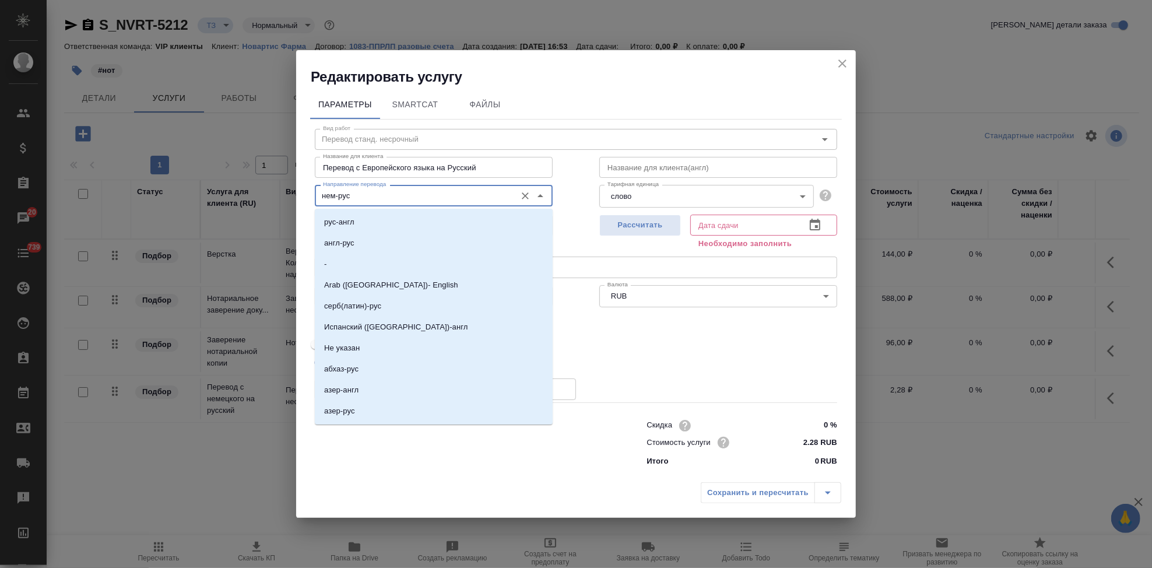
click at [336, 192] on input "нем-рус" at bounding box center [414, 195] width 192 height 14
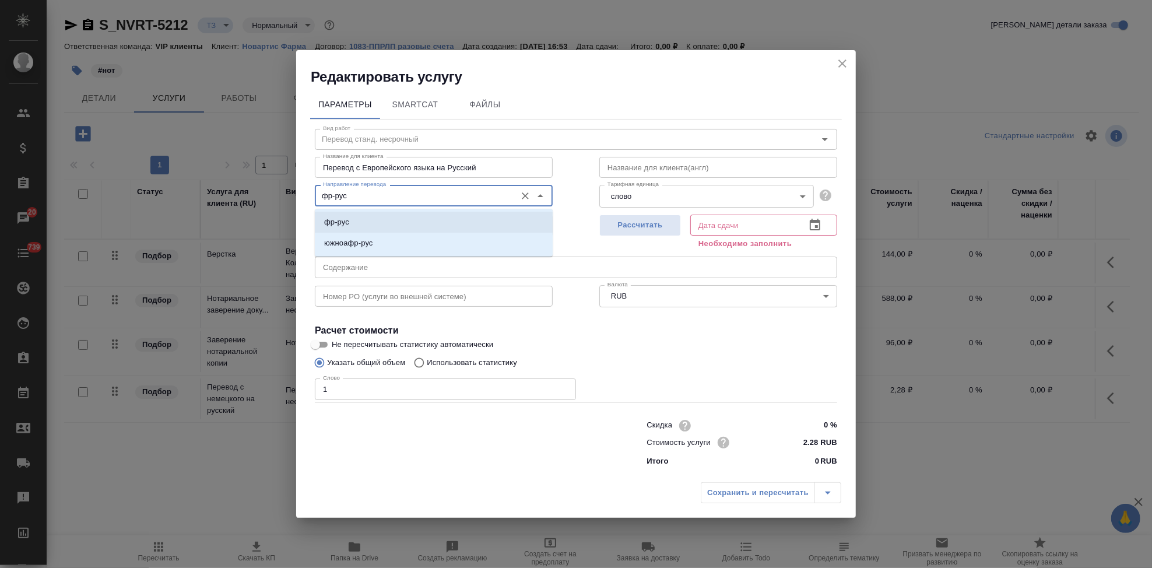
click at [349, 220] on p "фр-рус" at bounding box center [336, 222] width 25 height 12
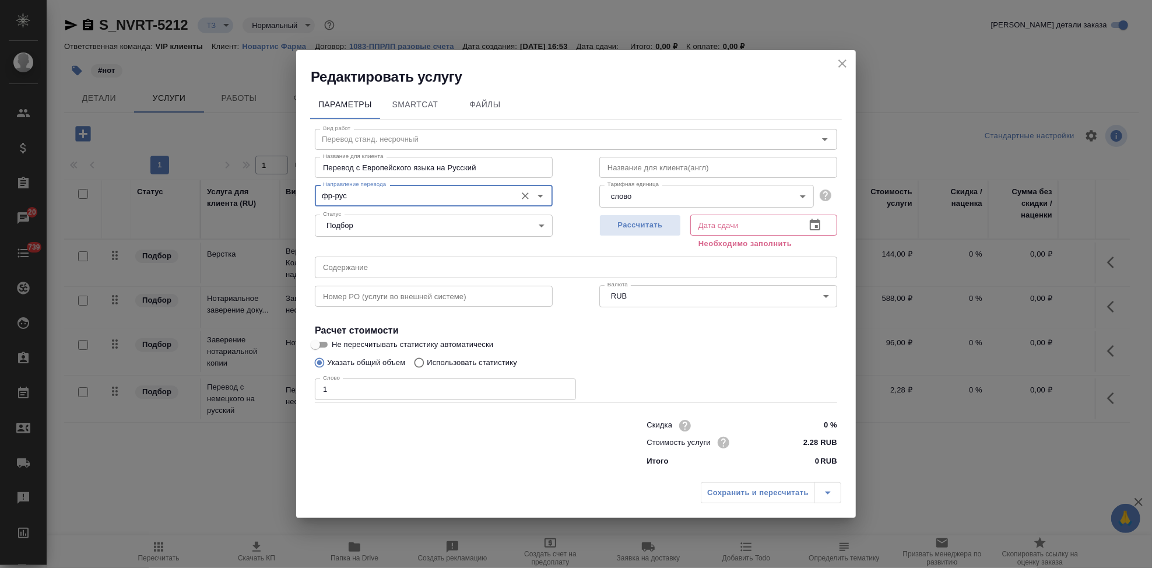
type input "фр-рус"
click at [811, 226] on icon "button" at bounding box center [815, 225] width 14 height 14
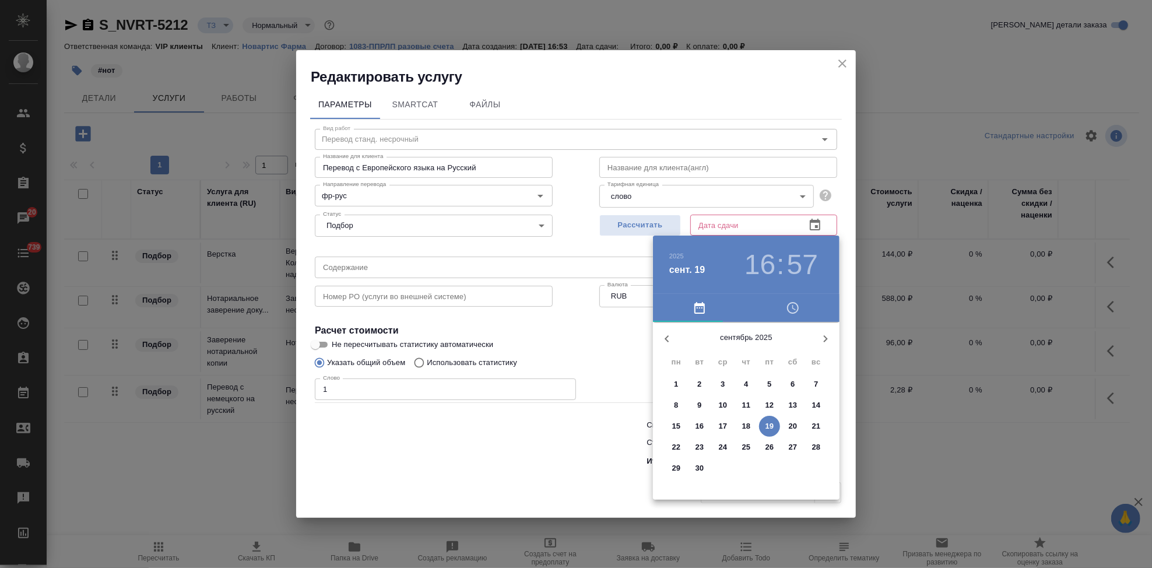
click at [824, 338] on icon "button" at bounding box center [826, 339] width 14 height 14
click at [739, 401] on span "9" at bounding box center [746, 405] width 21 height 12
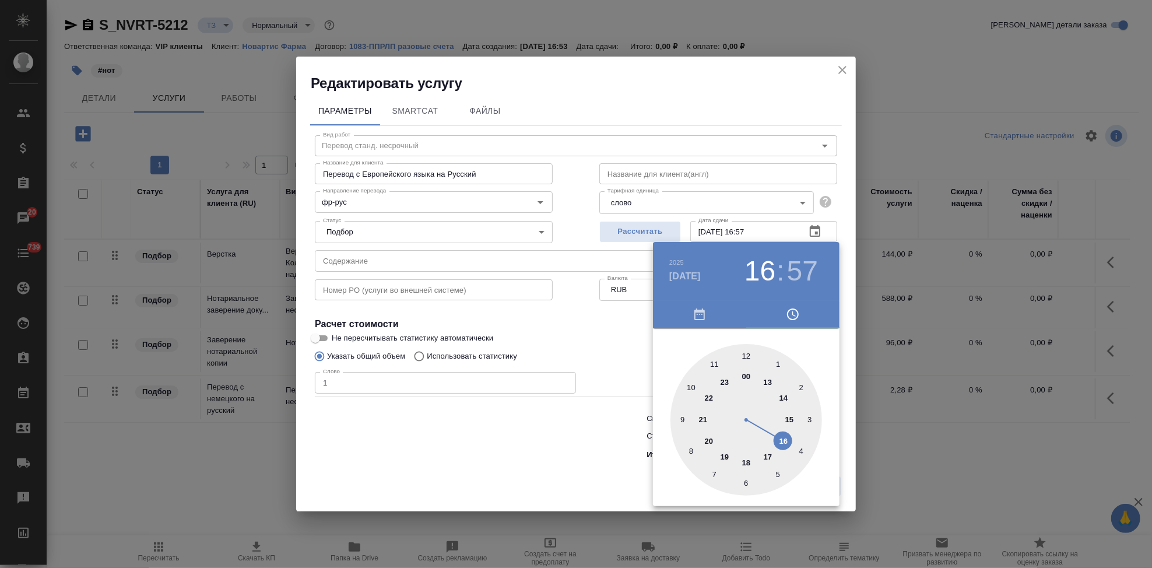
click at [772, 452] on div at bounding box center [747, 420] width 152 height 152
click at [748, 355] on div at bounding box center [747, 420] width 152 height 152
type input "09.10.2025 17:00"
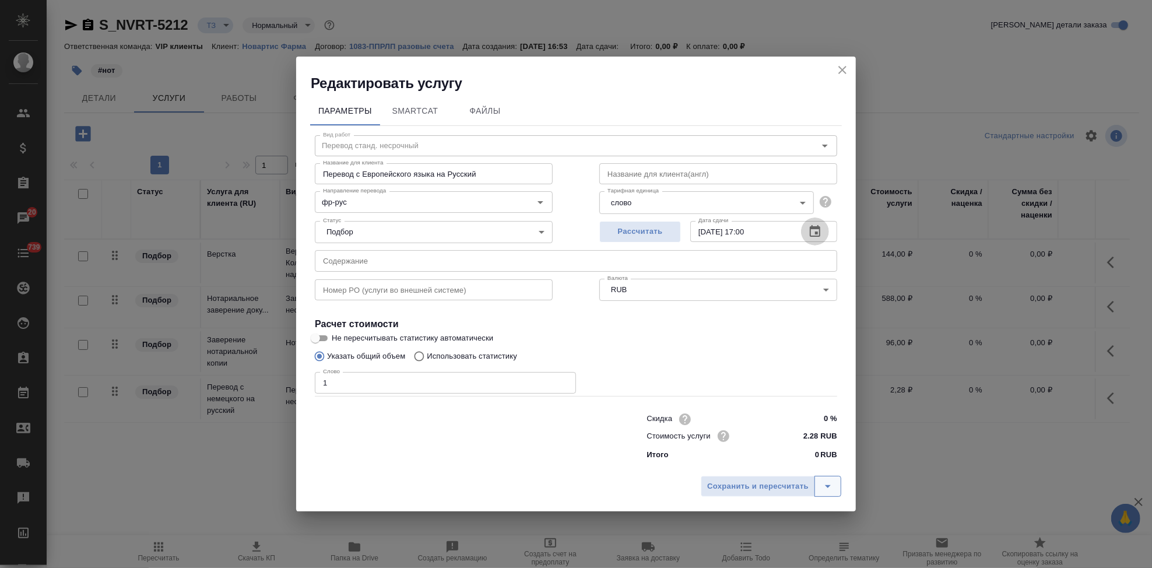
click at [828, 484] on icon "split button" at bounding box center [828, 486] width 14 height 14
click at [757, 458] on li "Сохранить" at bounding box center [773, 462] width 141 height 19
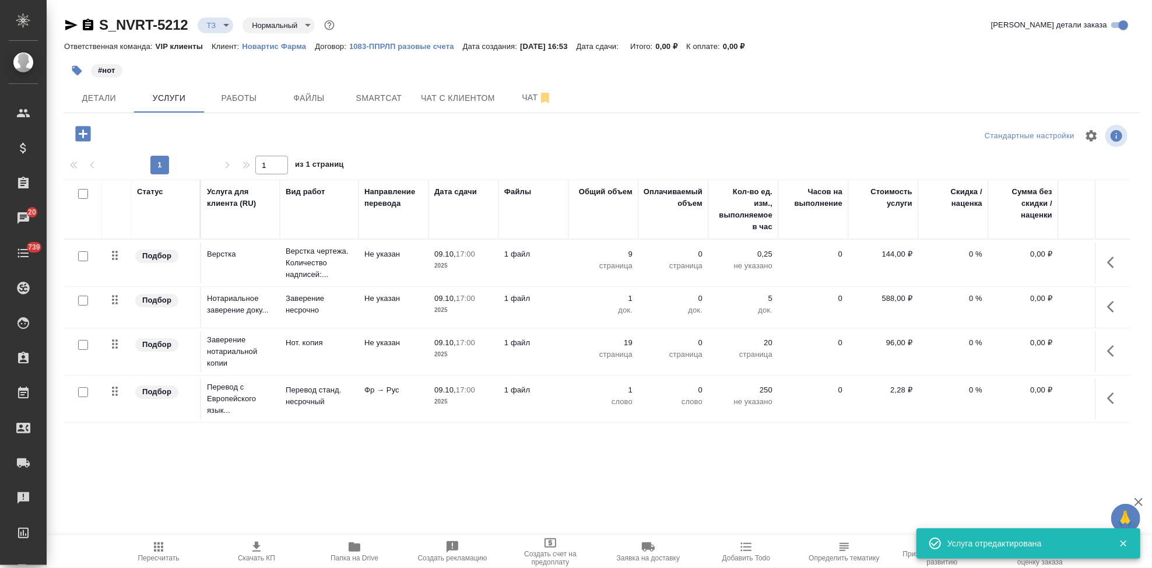
scroll to position [2, 0]
click at [85, 392] on input "checkbox" at bounding box center [83, 392] width 10 height 10
checkbox input "true"
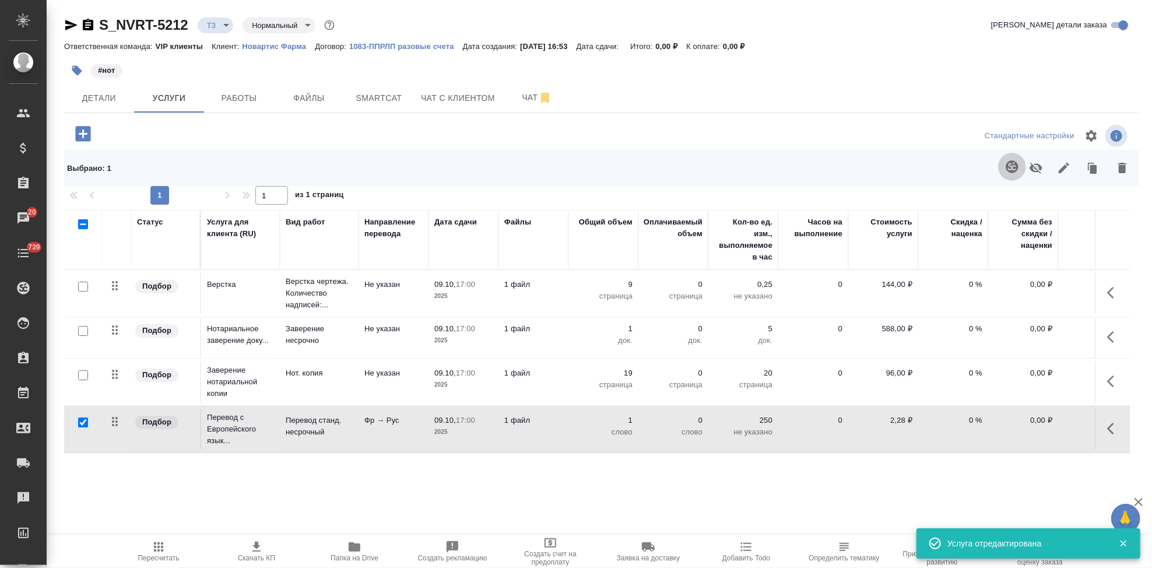
click at [1006, 169] on icon "button" at bounding box center [1012, 167] width 14 height 14
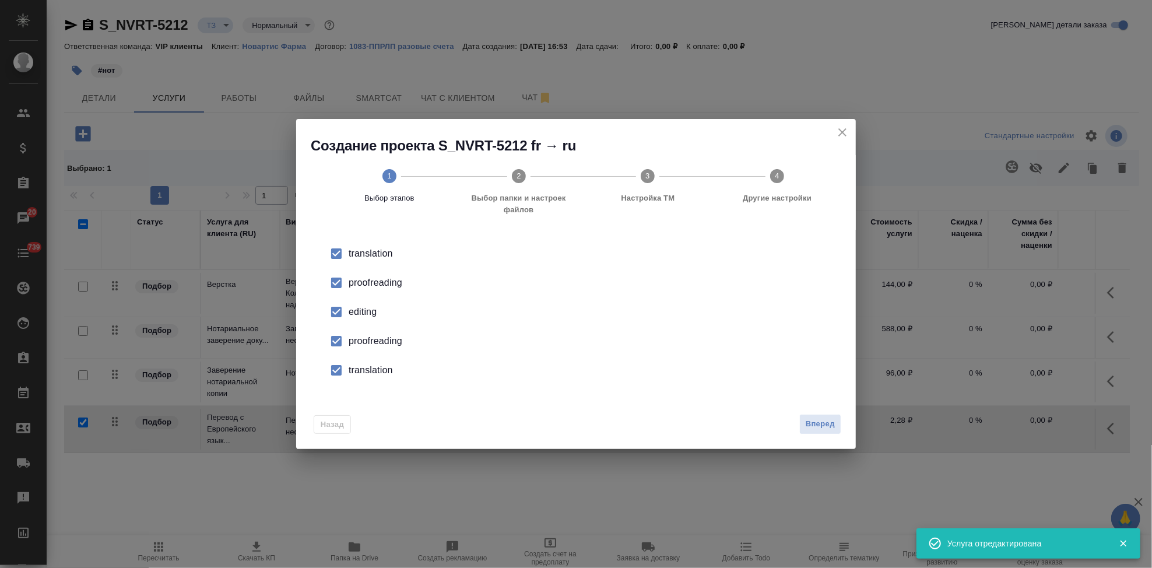
click at [350, 311] on div "editing" at bounding box center [588, 312] width 479 height 14
click at [348, 338] on input "checkbox" at bounding box center [336, 341] width 24 height 24
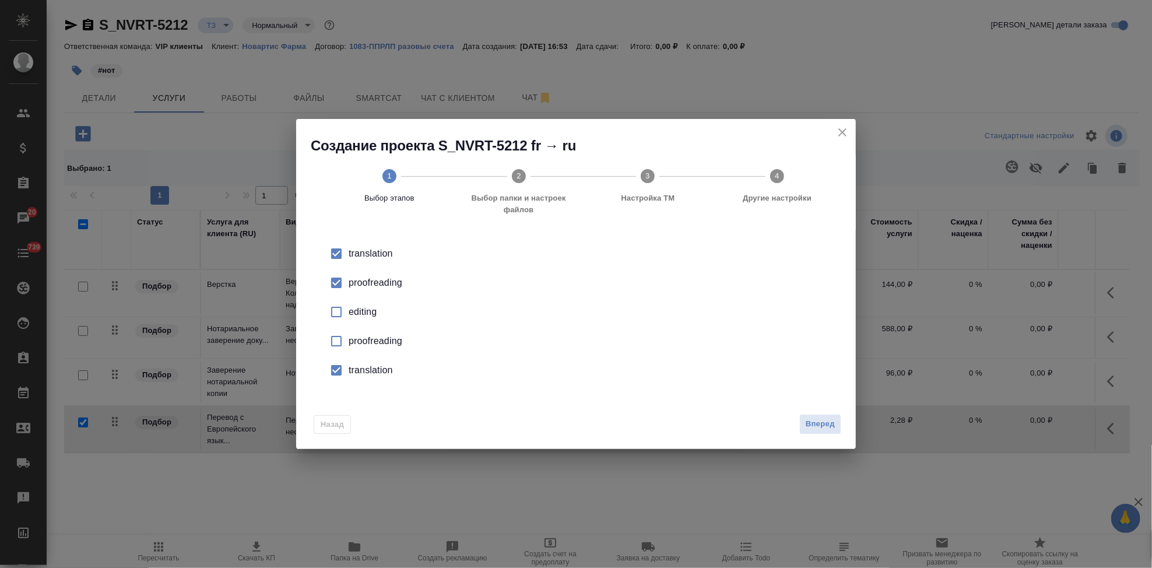
click at [348, 364] on input "checkbox" at bounding box center [336, 370] width 24 height 24
click at [827, 422] on span "Вперед" at bounding box center [820, 424] width 29 height 13
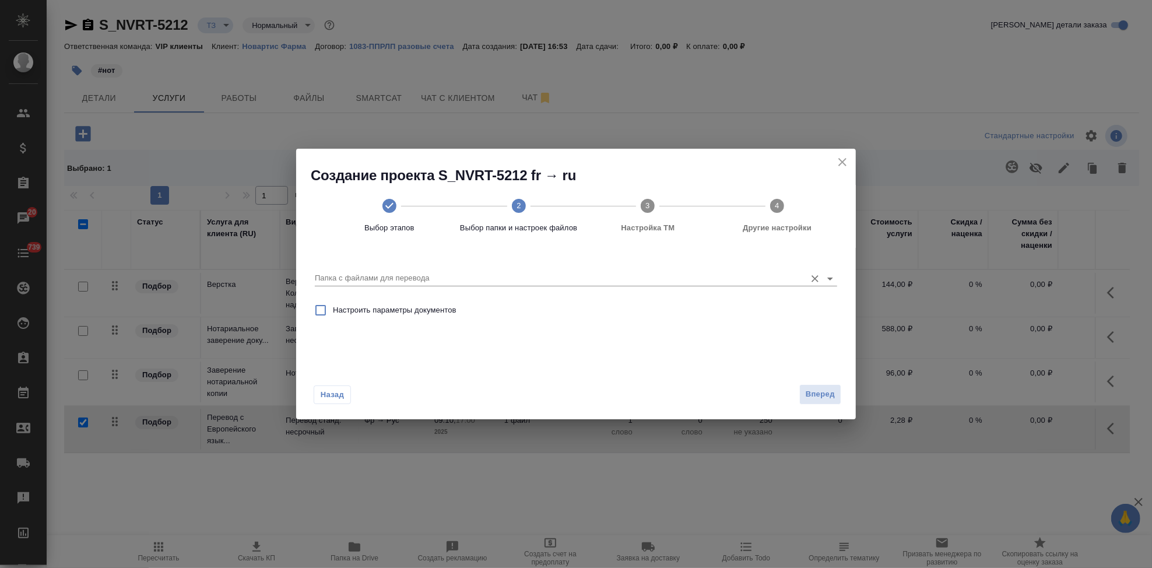
click at [561, 282] on input "Папка с файлами для перевода" at bounding box center [557, 278] width 485 height 14
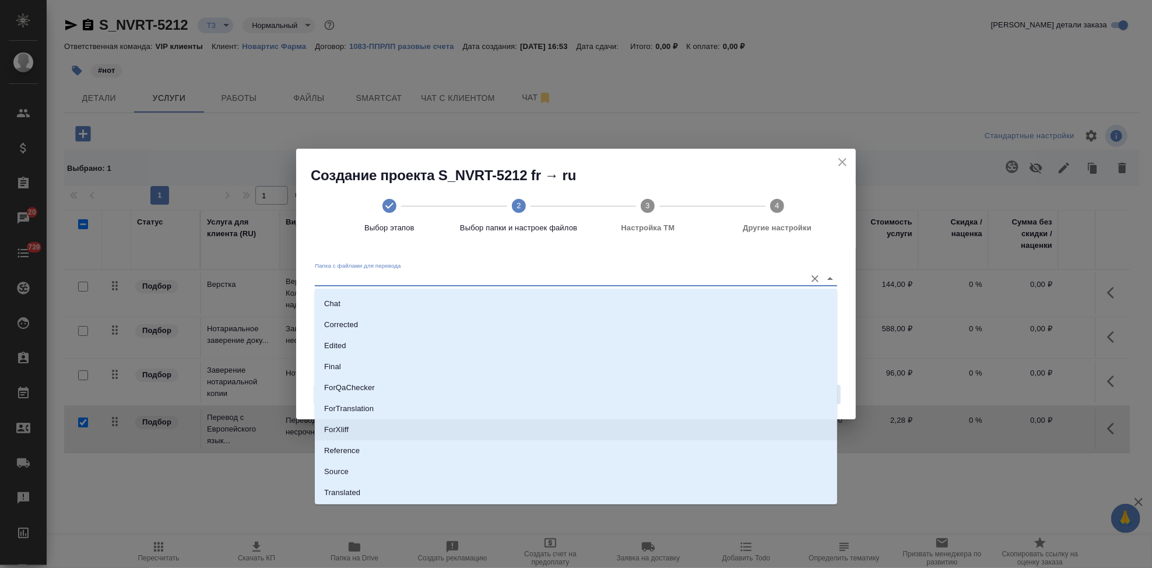
scroll to position [60, 0]
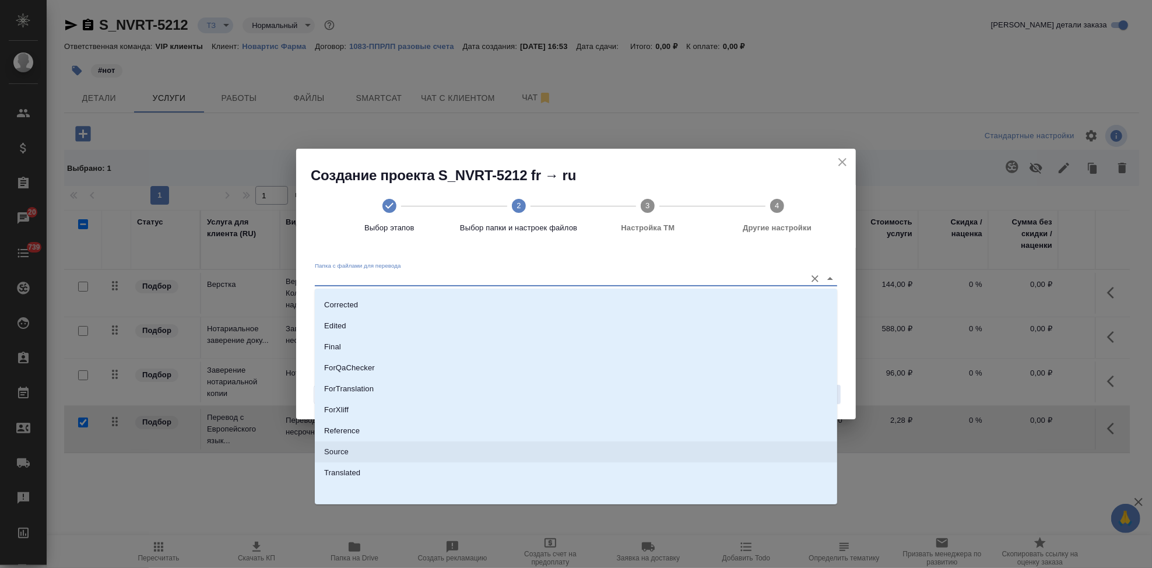
click at [383, 453] on li "Source" at bounding box center [576, 451] width 522 height 21
type input "Source"
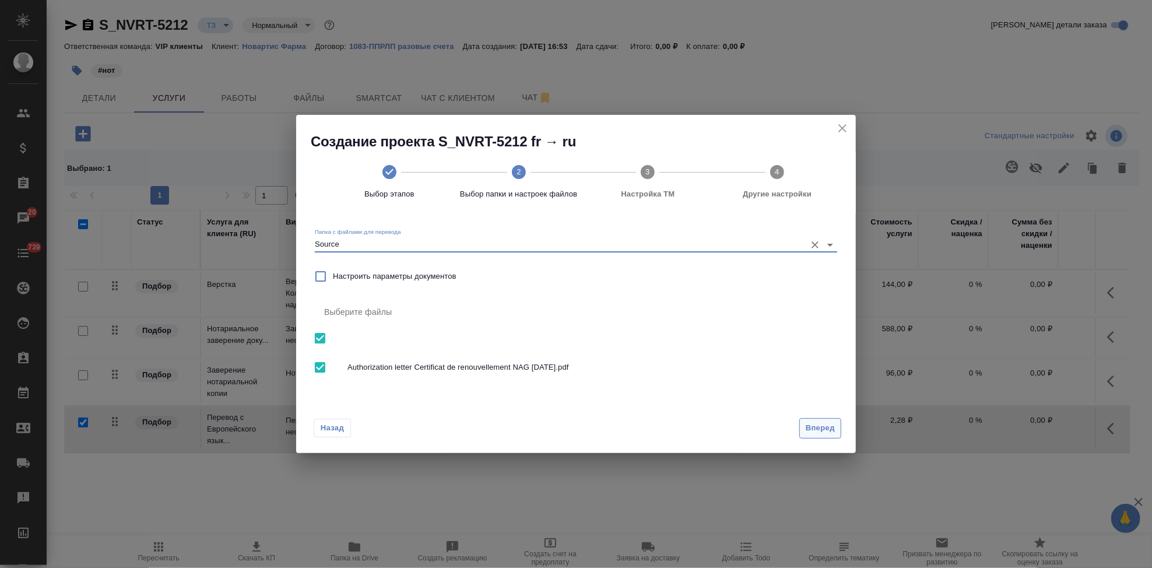
click at [829, 430] on span "Вперед" at bounding box center [820, 428] width 29 height 13
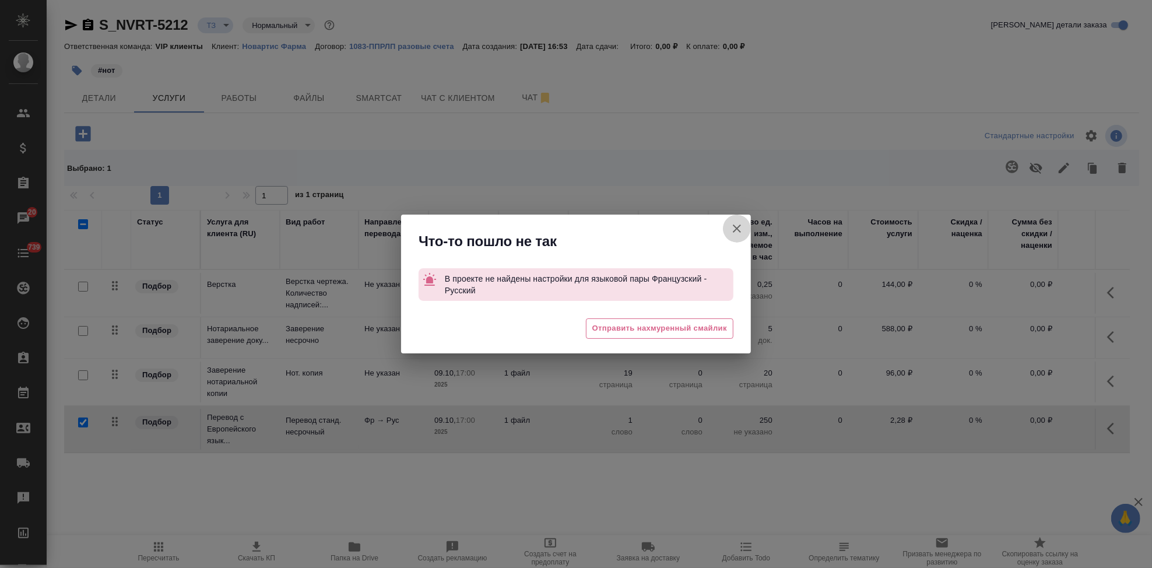
click at [738, 229] on icon "button" at bounding box center [737, 229] width 14 height 14
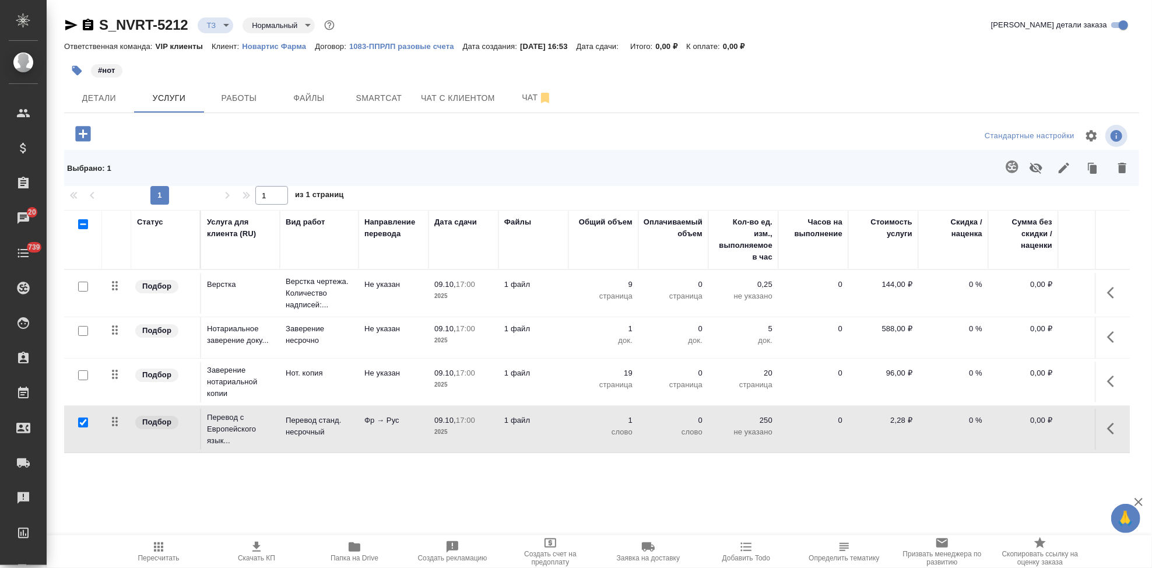
click at [278, 45] on p "Новартис Фарма" at bounding box center [278, 46] width 73 height 9
click at [1002, 169] on button "button" at bounding box center [1012, 167] width 28 height 28
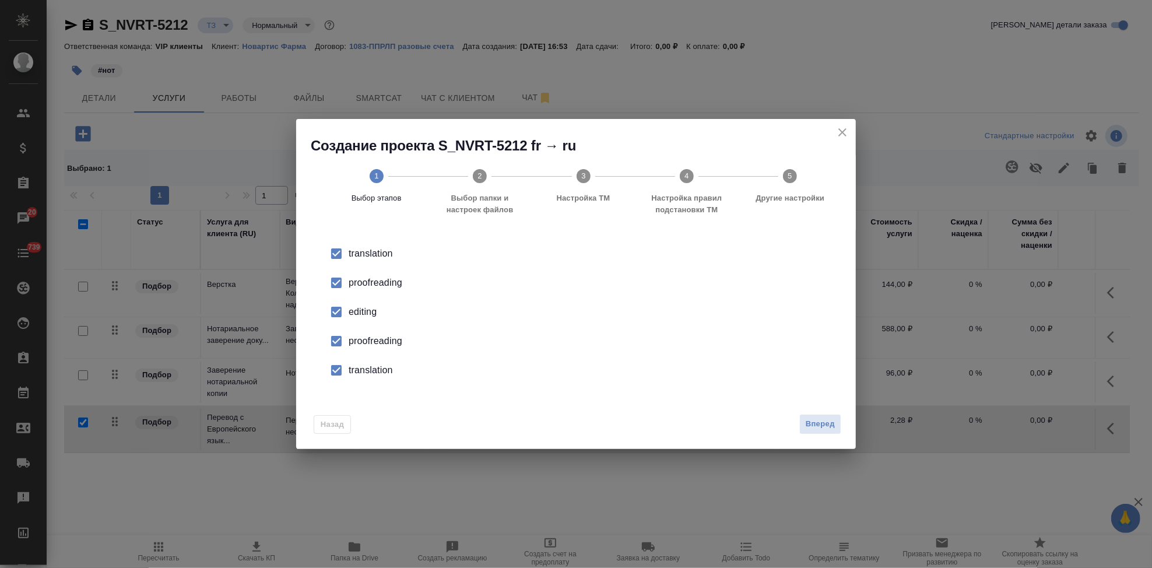
click at [352, 315] on div "editing" at bounding box center [588, 312] width 479 height 14
click at [343, 346] on input "checkbox" at bounding box center [336, 341] width 24 height 24
click at [342, 369] on input "checkbox" at bounding box center [336, 370] width 24 height 24
click at [801, 426] on button "Вперед" at bounding box center [820, 424] width 42 height 20
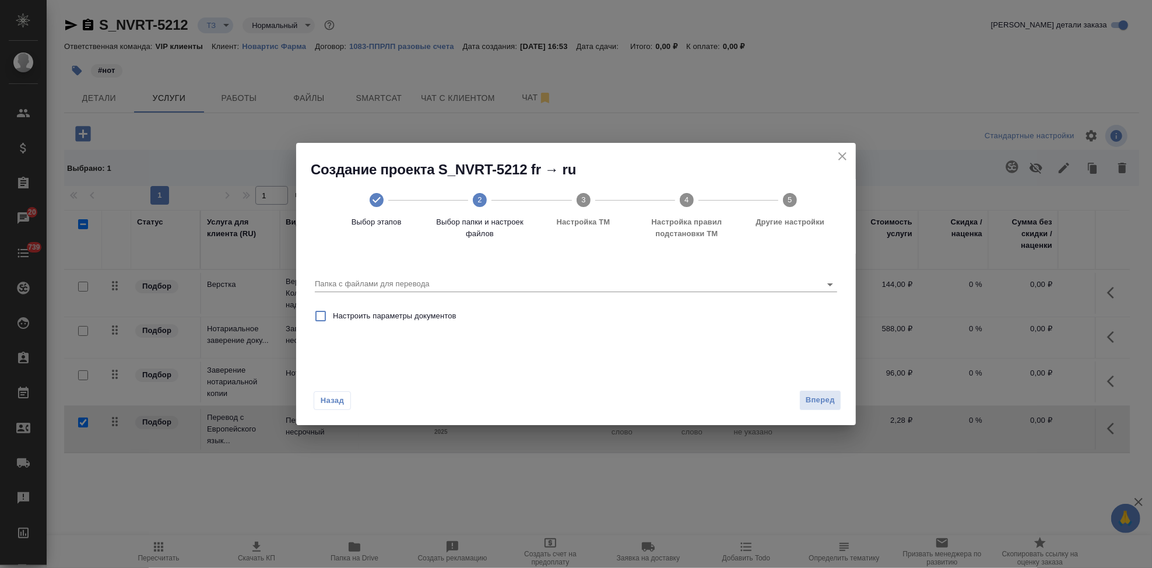
drag, startPoint x: 706, startPoint y: 297, endPoint x: 700, endPoint y: 284, distance: 14.4
click at [705, 297] on div "Папка с файлами для перевода" at bounding box center [576, 278] width 532 height 40
click at [700, 283] on input "Папка с файлами для перевода" at bounding box center [557, 284] width 485 height 14
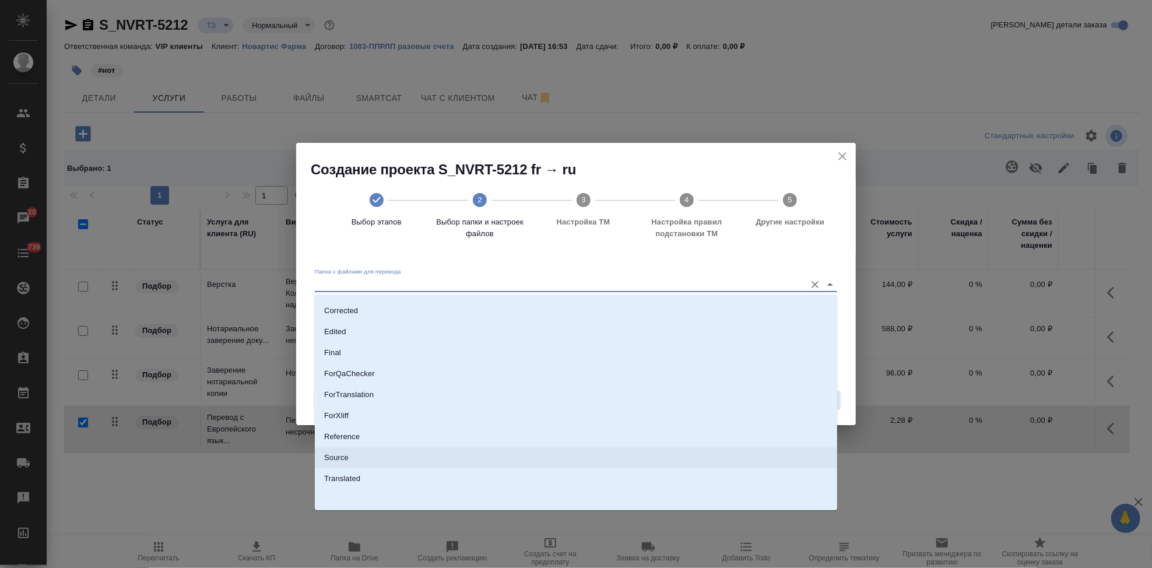
click at [376, 450] on li "Source" at bounding box center [576, 457] width 522 height 21
type input "Source"
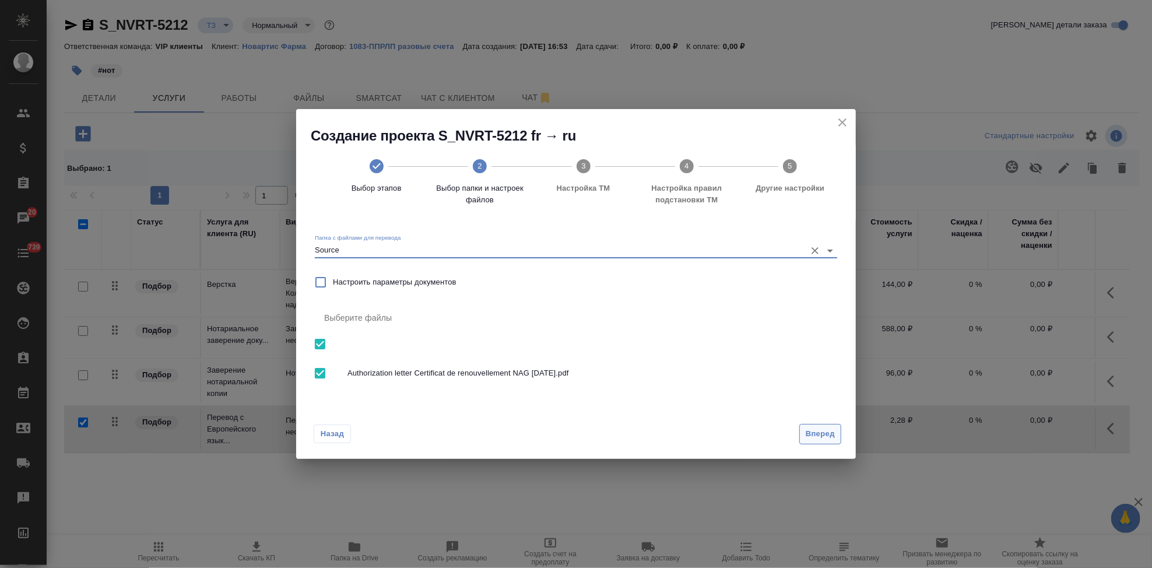
click at [819, 432] on span "Вперед" at bounding box center [820, 433] width 29 height 13
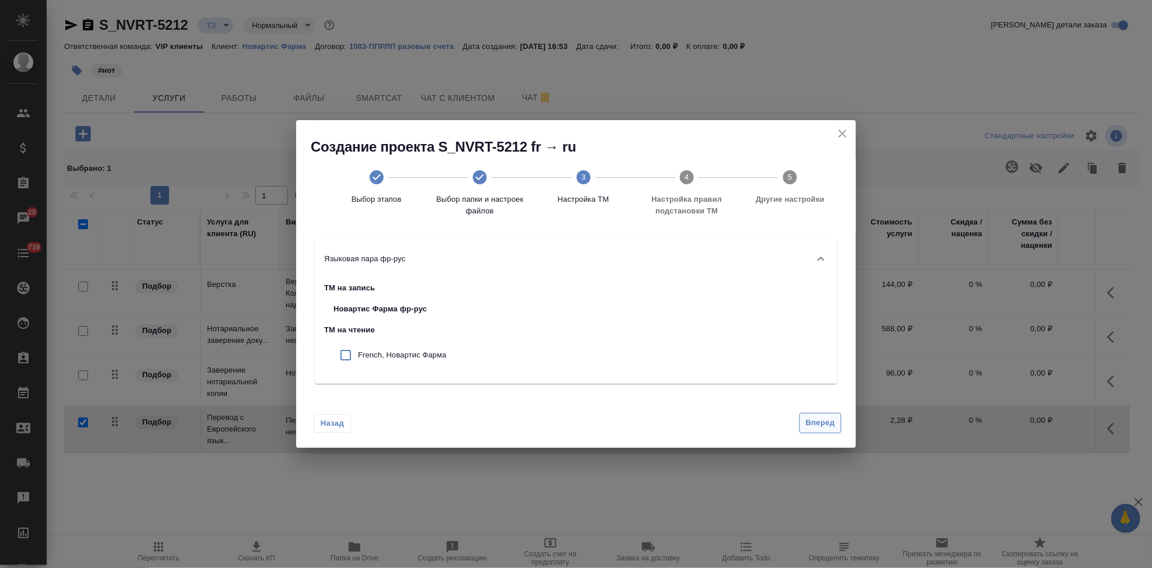
click at [816, 426] on span "Вперед" at bounding box center [820, 422] width 29 height 13
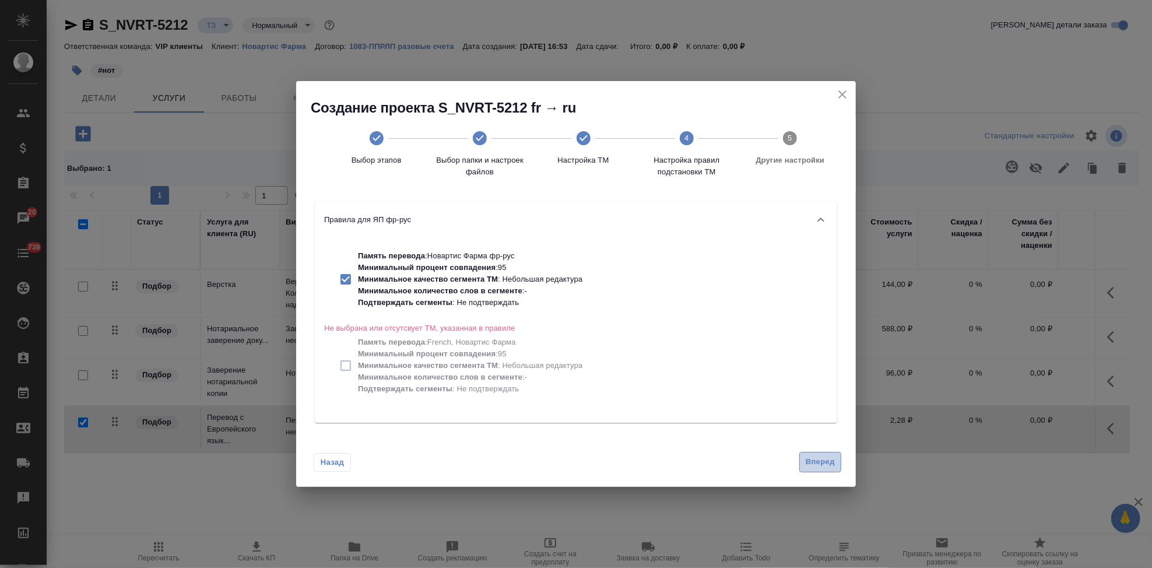
click at [815, 459] on span "Вперед" at bounding box center [820, 461] width 29 height 13
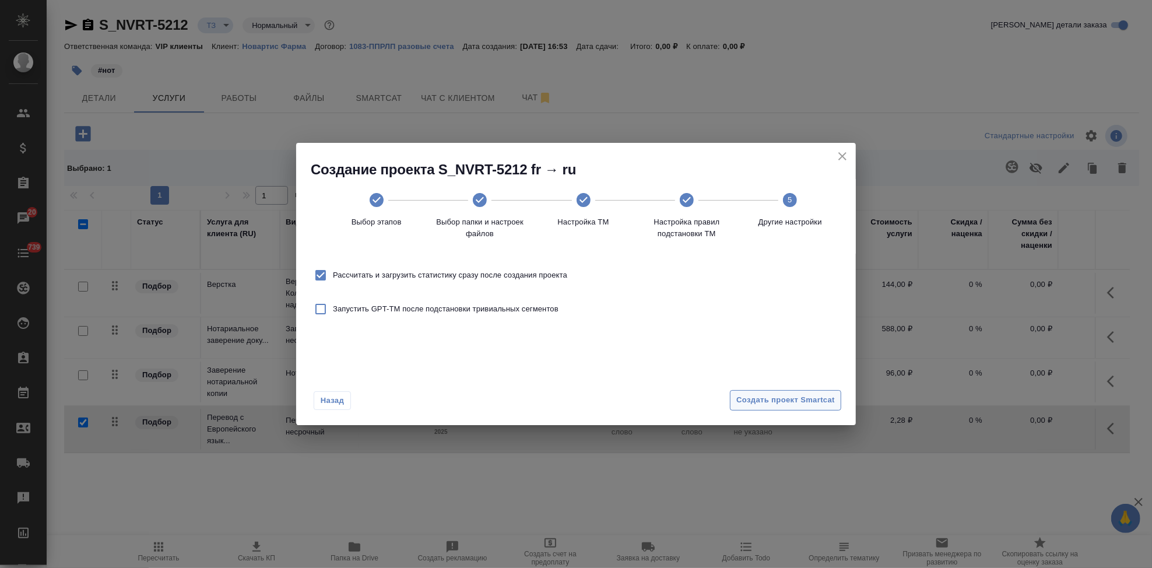
click at [799, 395] on span "Создать проект Smartcat" at bounding box center [785, 400] width 99 height 13
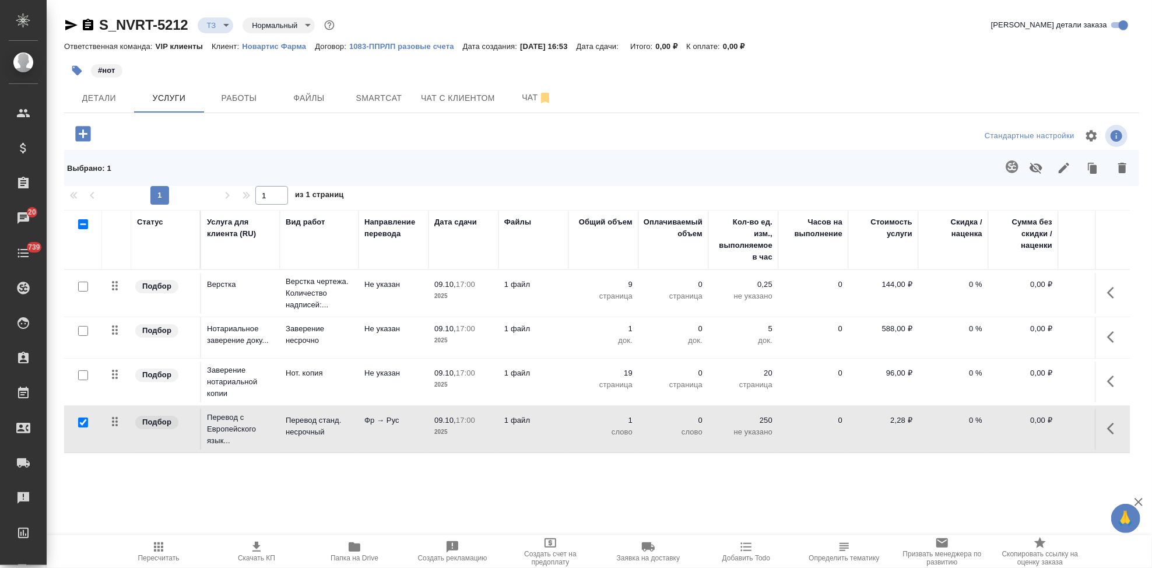
click at [84, 134] on icon "button" at bounding box center [83, 134] width 20 height 20
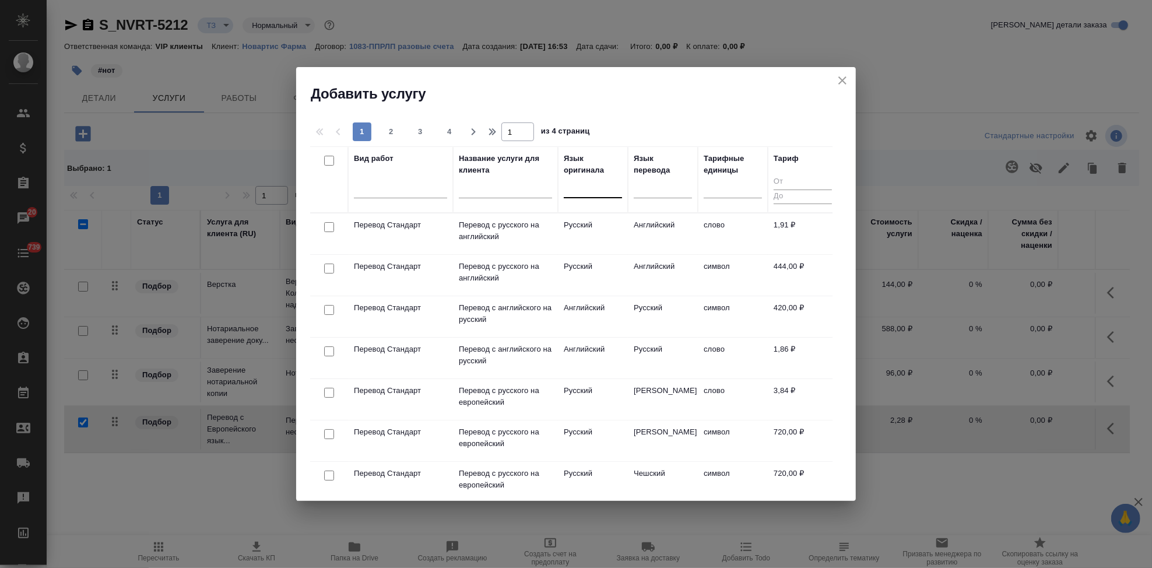
click at [584, 192] on div at bounding box center [593, 186] width 58 height 17
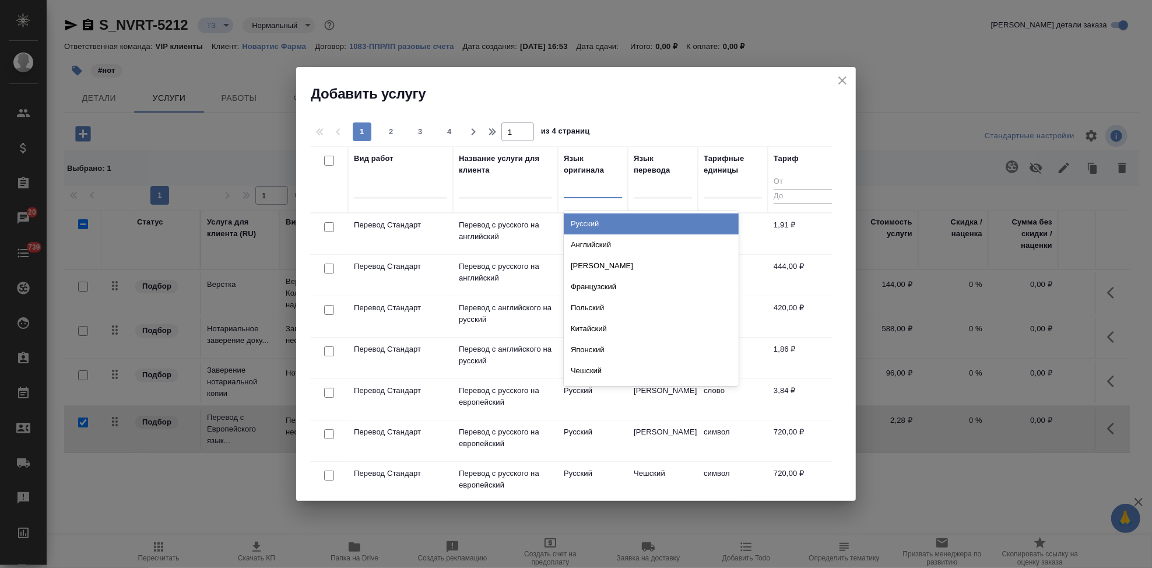
type input "а"
click at [598, 222] on div "Английский" at bounding box center [651, 223] width 175 height 21
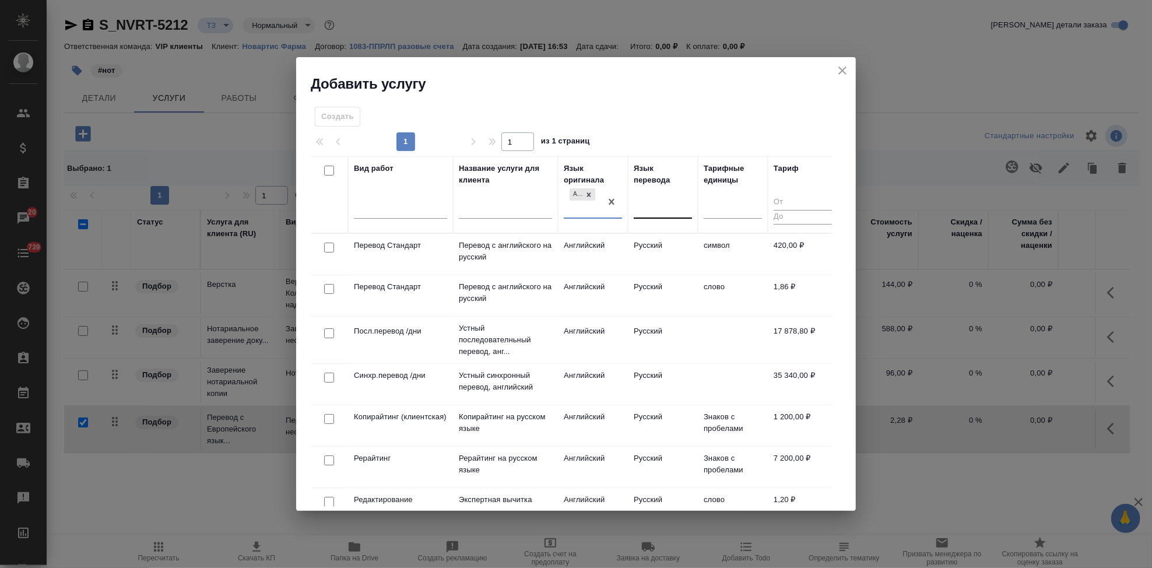
click at [643, 211] on div at bounding box center [663, 207] width 58 height 17
type input "п"
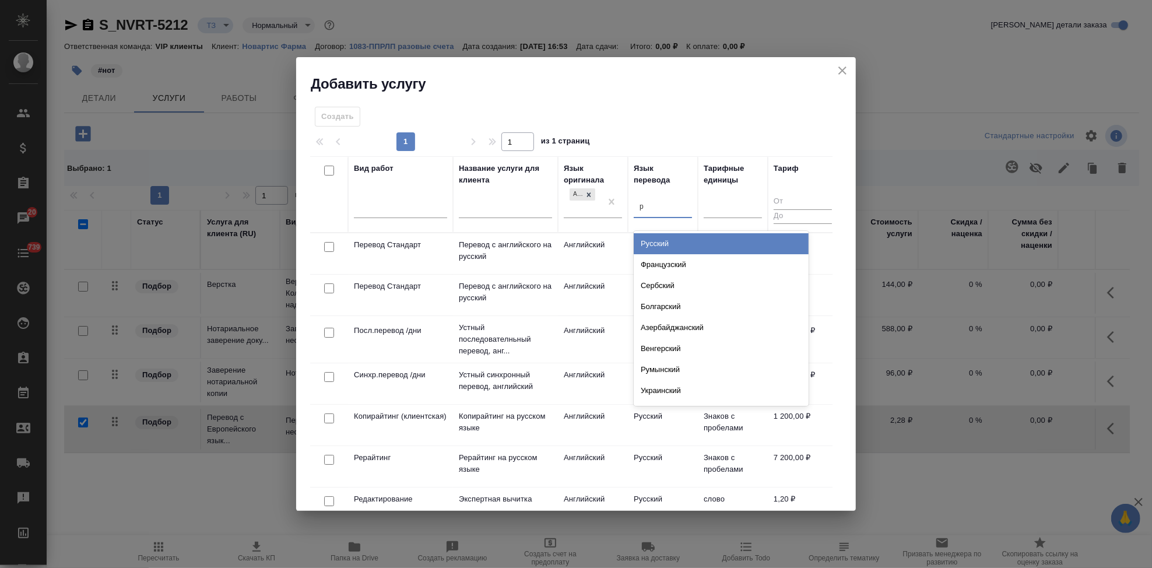
type input "ру"
click at [663, 241] on div "Русский" at bounding box center [721, 243] width 175 height 21
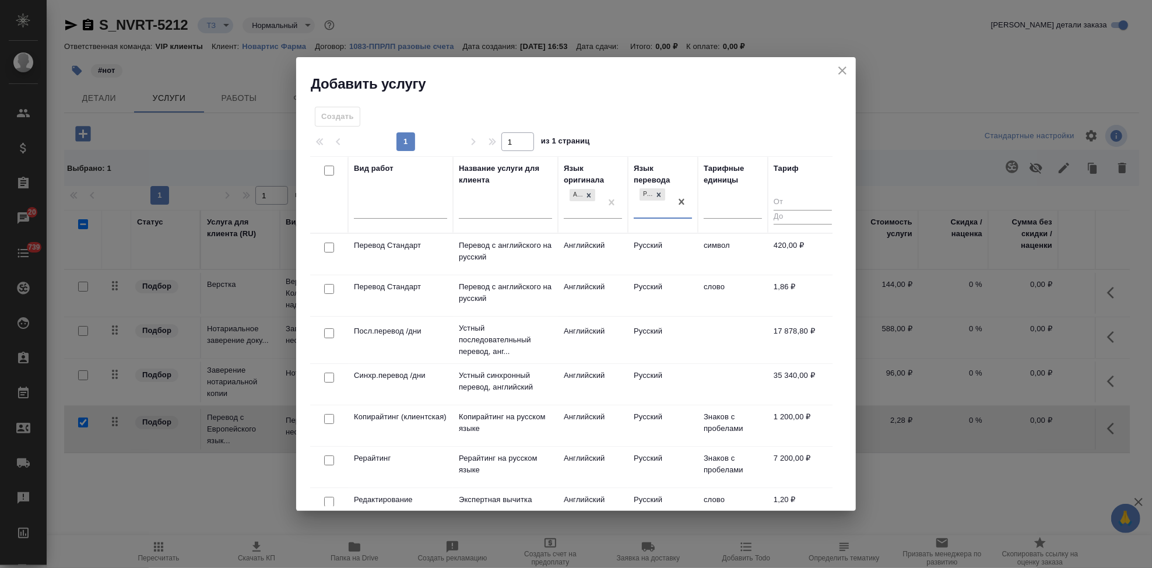
click at [647, 285] on td "Русский" at bounding box center [663, 295] width 70 height 41
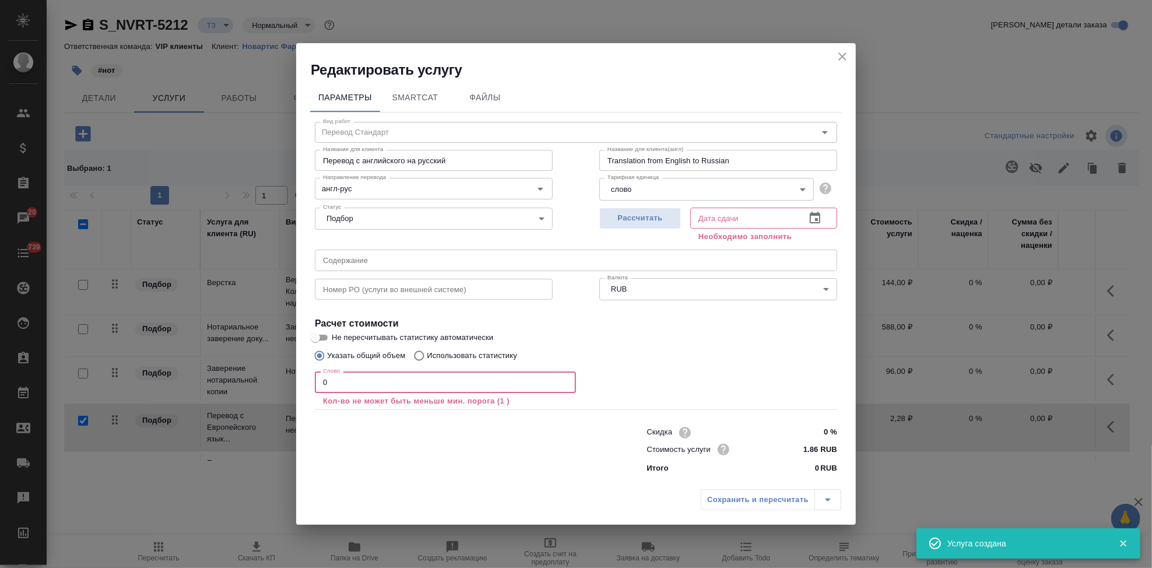
click at [355, 385] on input "0" at bounding box center [445, 381] width 261 height 21
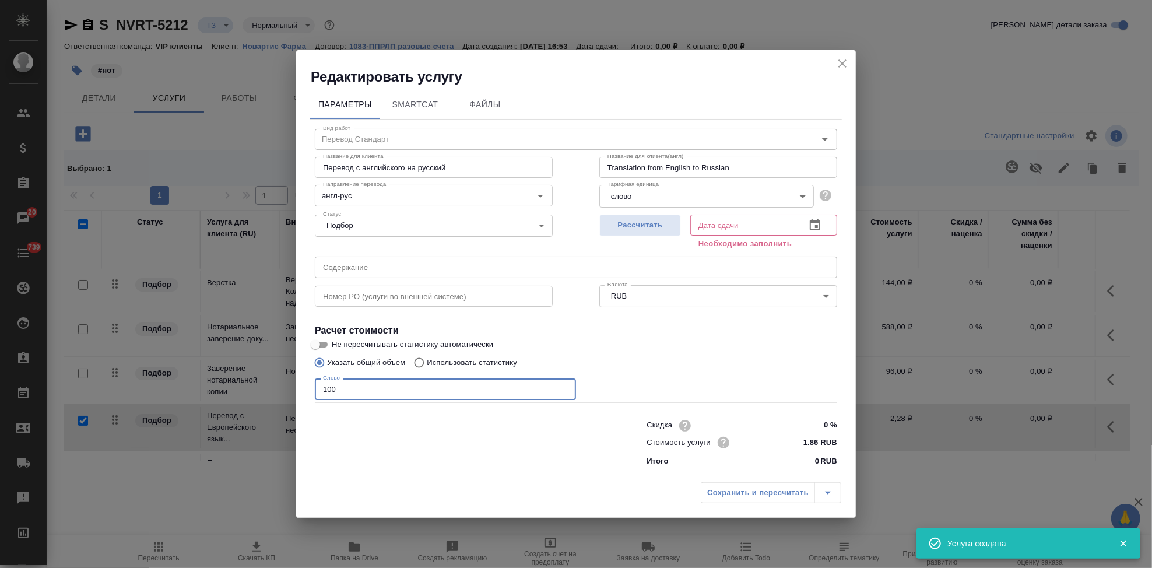
type input "100"
click at [820, 225] on icon "button" at bounding box center [815, 225] width 14 height 14
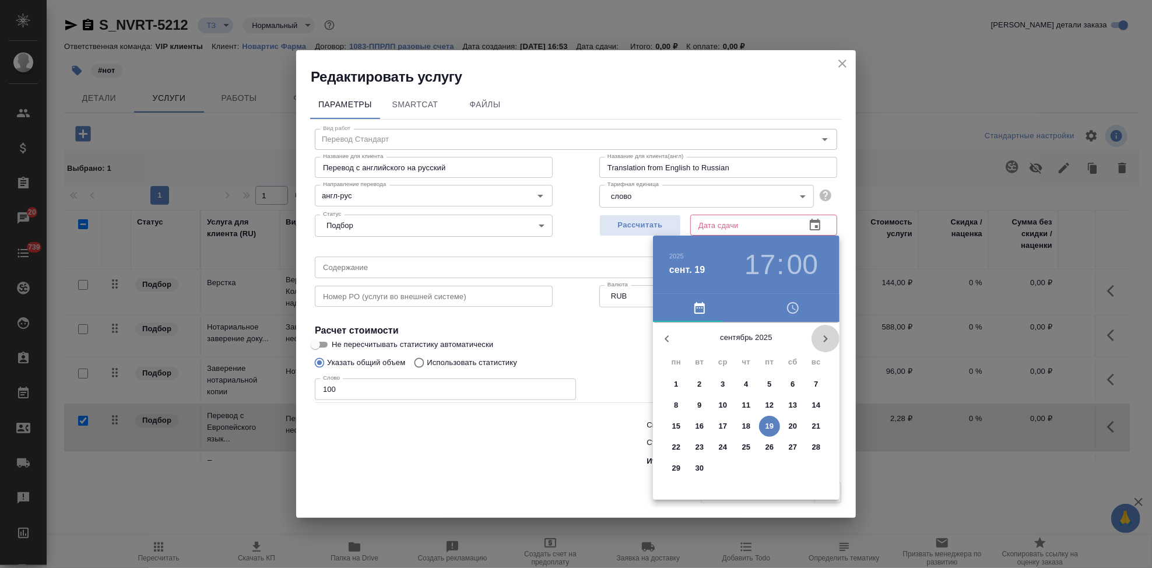
click at [821, 341] on icon "button" at bounding box center [826, 339] width 14 height 14
click at [745, 405] on p "9" at bounding box center [746, 405] width 4 height 12
type input "09.10.2025 17:00"
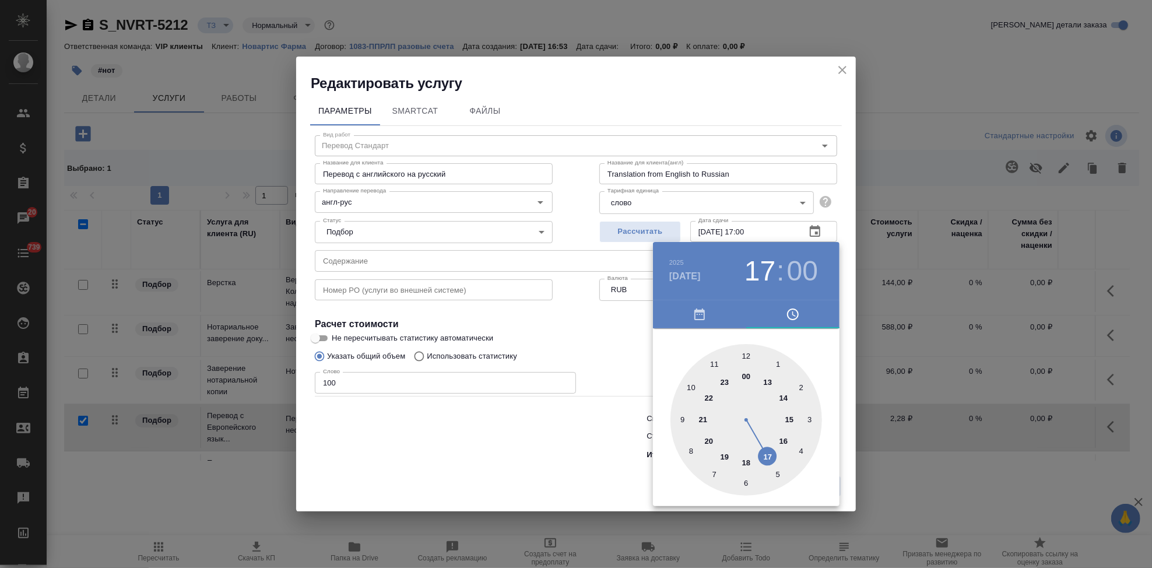
click at [764, 455] on div at bounding box center [747, 420] width 152 height 152
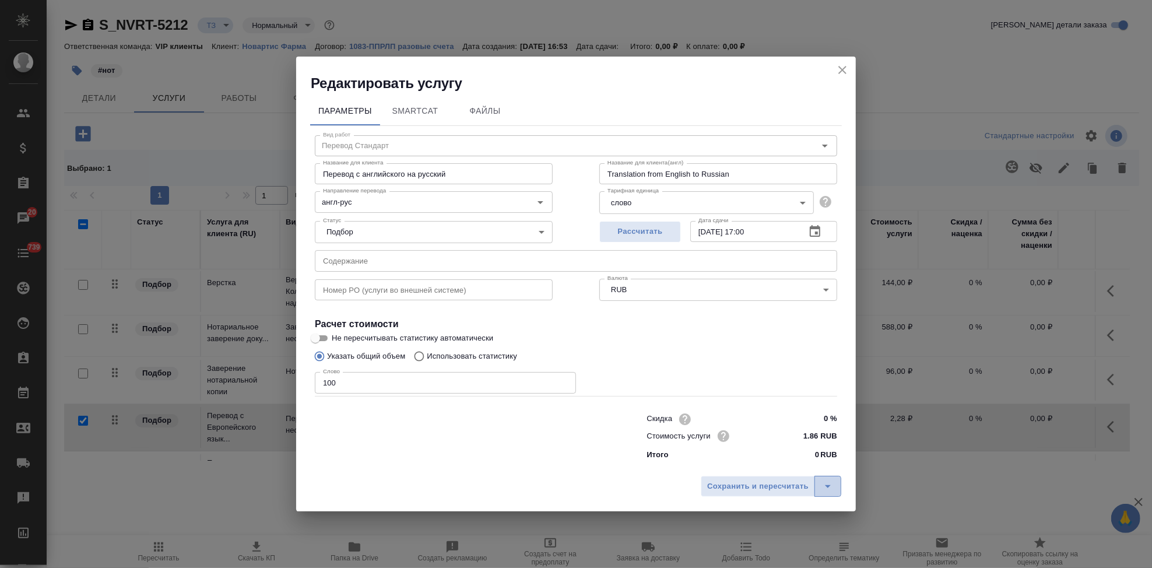
click at [825, 485] on icon "split button" at bounding box center [828, 486] width 14 height 14
click at [768, 462] on li "Сохранить" at bounding box center [773, 462] width 141 height 19
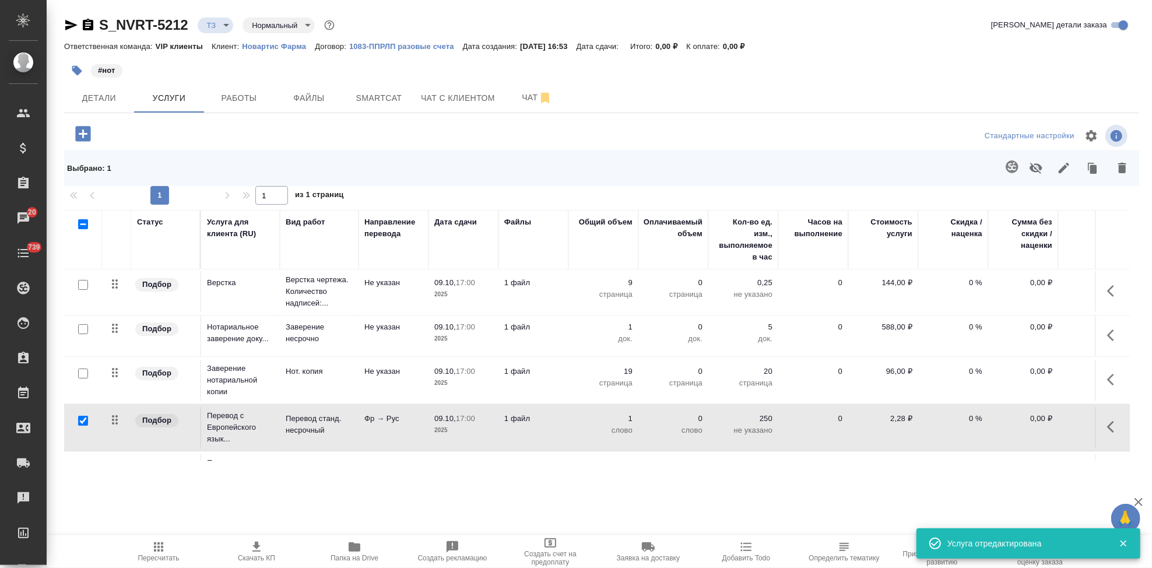
scroll to position [49, 0]
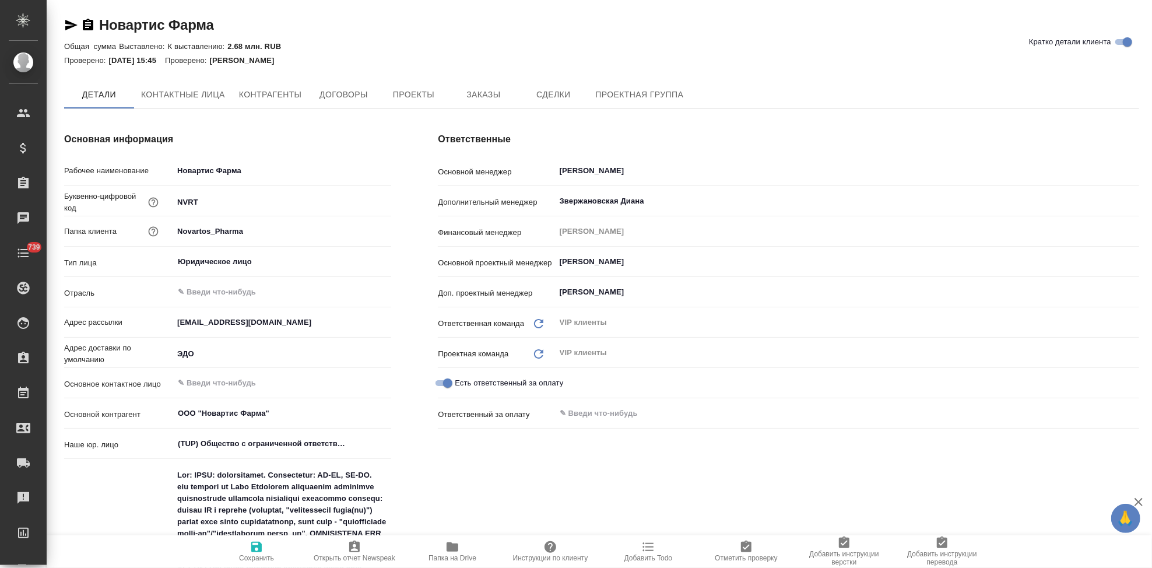
type textarea "x"
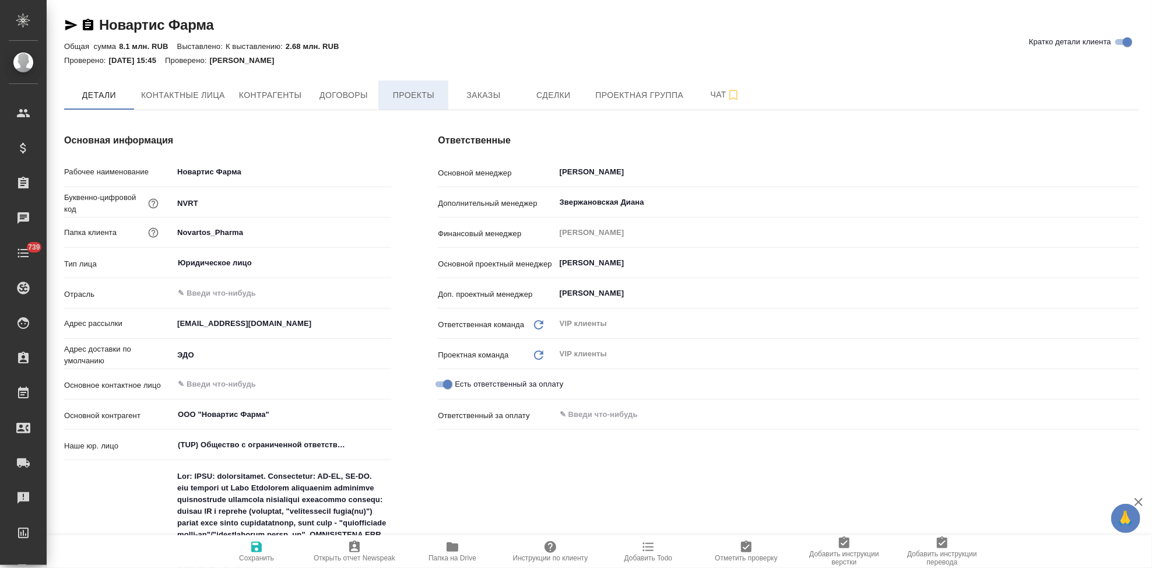
type textarea "x"
click at [423, 101] on span "Проекты" at bounding box center [413, 95] width 56 height 15
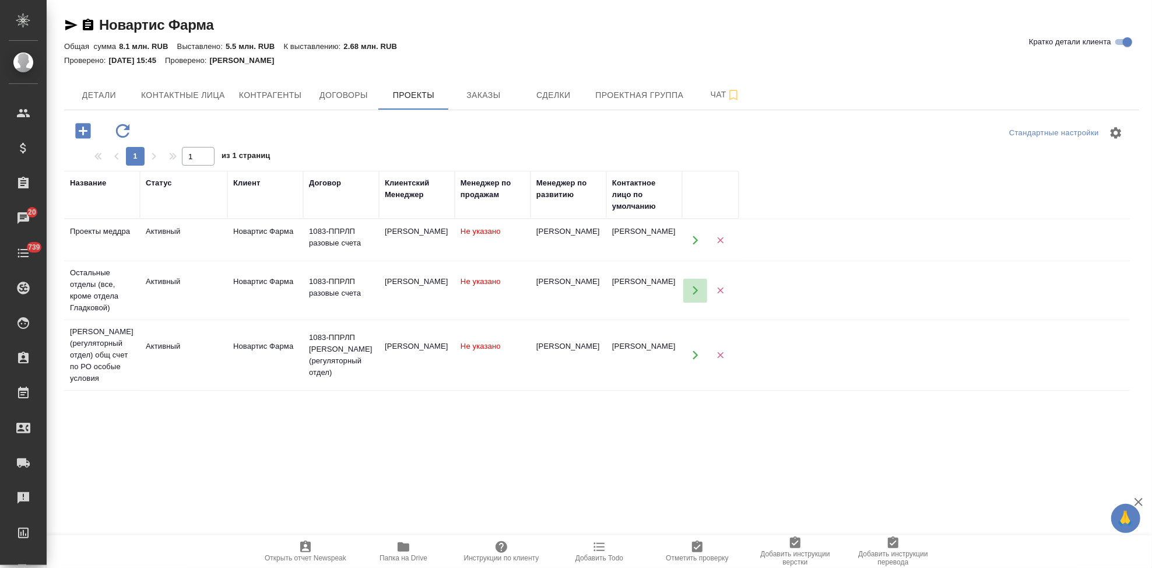
click at [695, 288] on icon "button" at bounding box center [695, 290] width 5 height 9
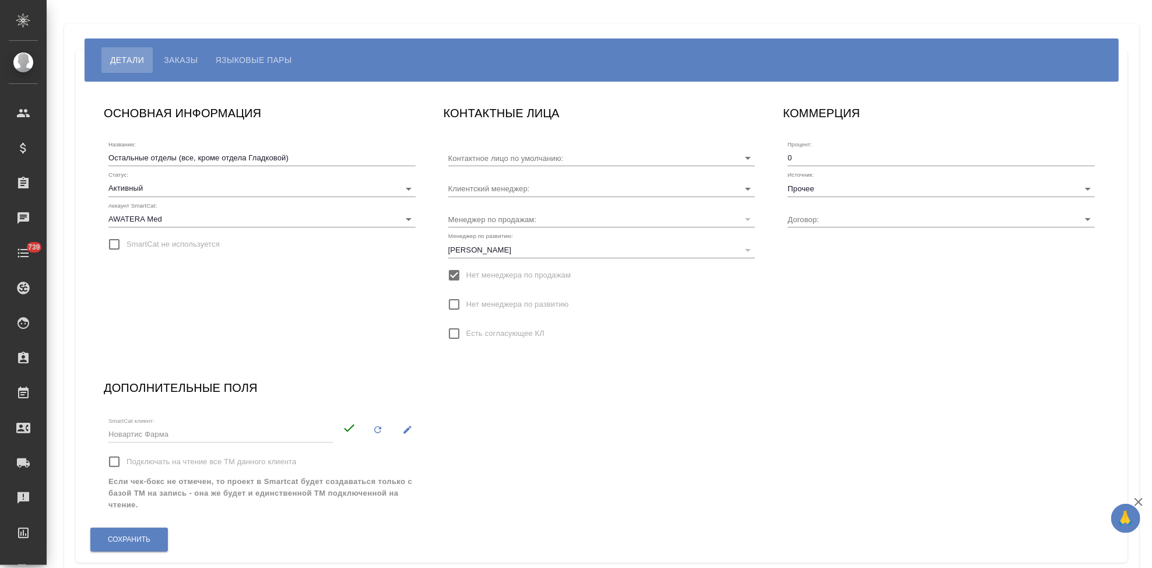
type input "1083-ППРЛП разовые счета"
type input "[PERSON_NAME]"
click at [257, 65] on span "Языковые пары" at bounding box center [254, 60] width 76 height 14
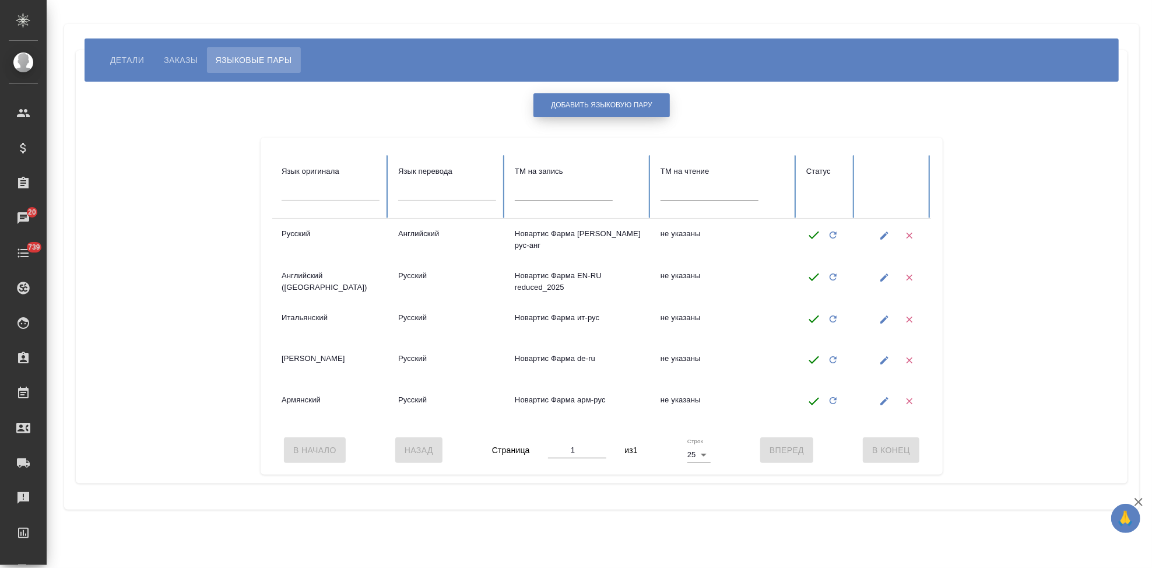
click at [590, 108] on span "Добавить языковую пару" at bounding box center [601, 105] width 101 height 10
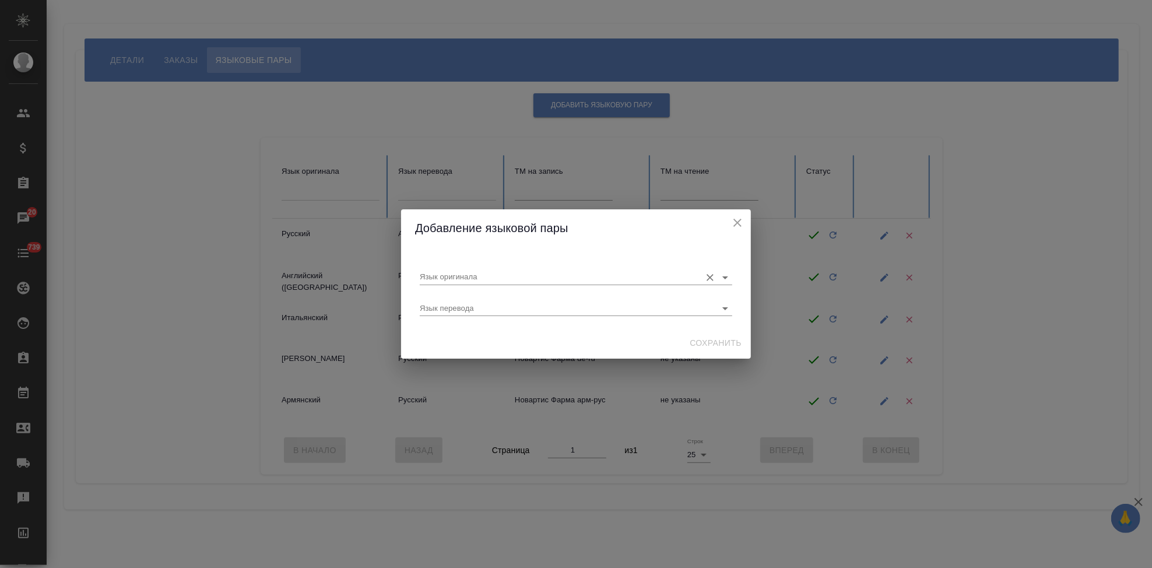
click at [479, 280] on input "Язык оригинала" at bounding box center [557, 277] width 275 height 14
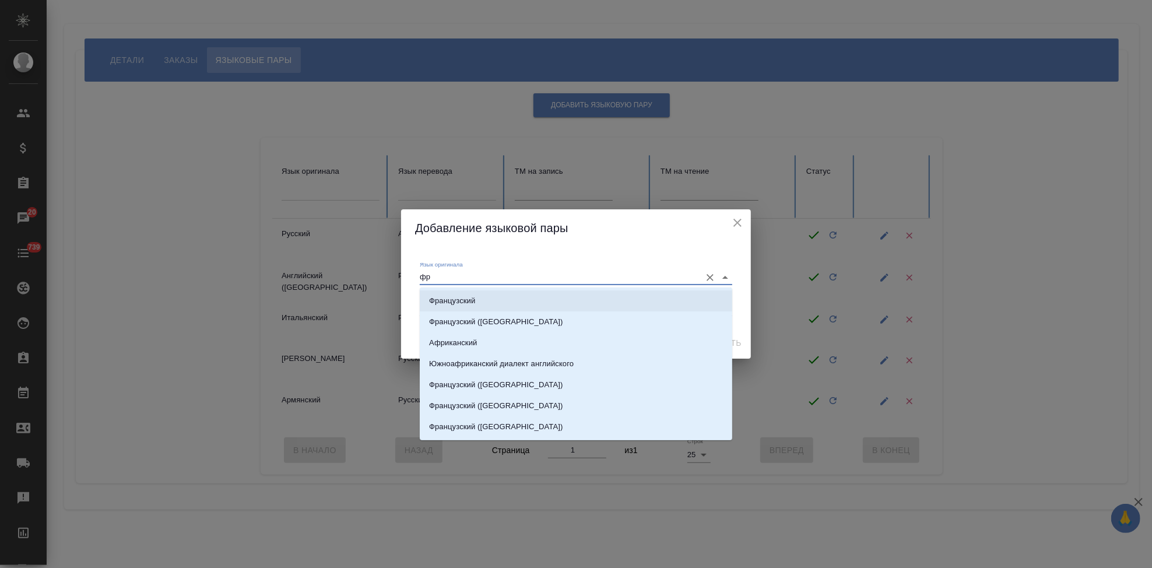
click at [477, 301] on li "Французский" at bounding box center [576, 300] width 313 height 21
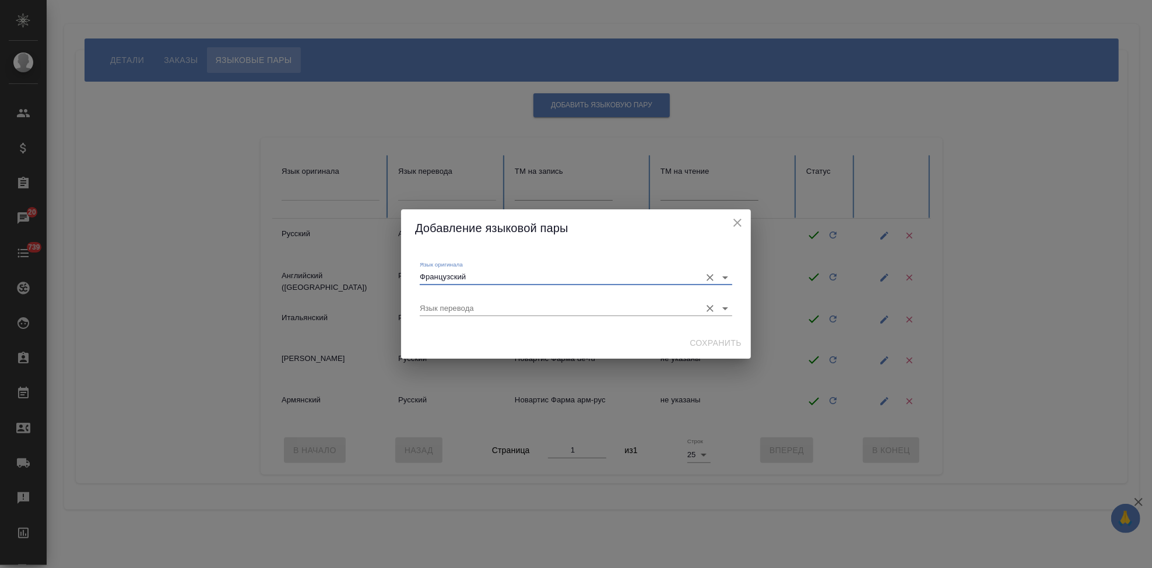
type input "Французский"
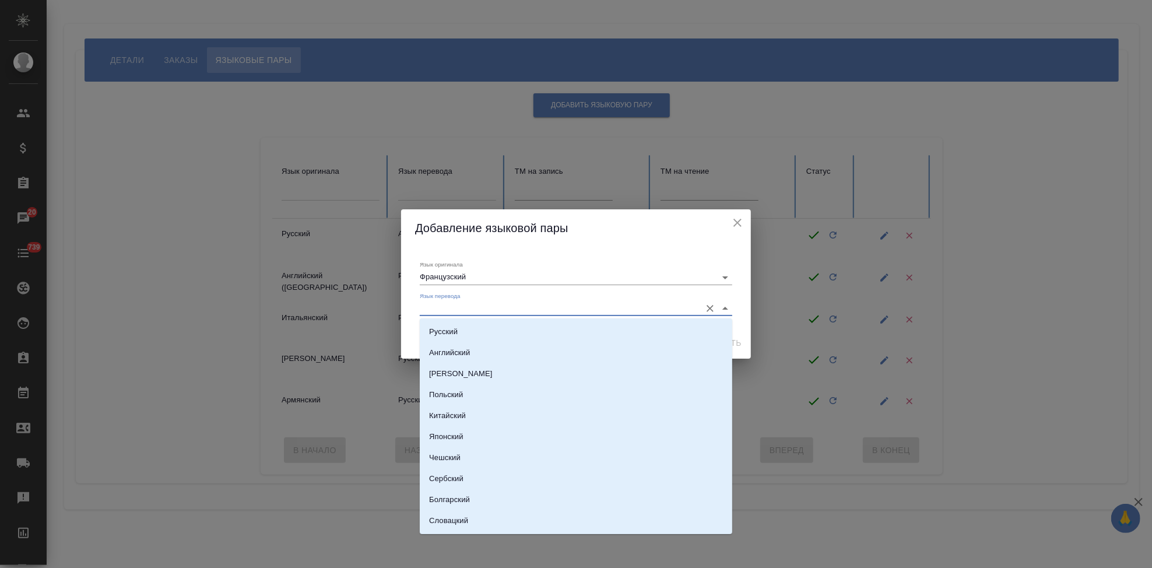
click at [475, 305] on input "Язык перевода" at bounding box center [557, 308] width 275 height 14
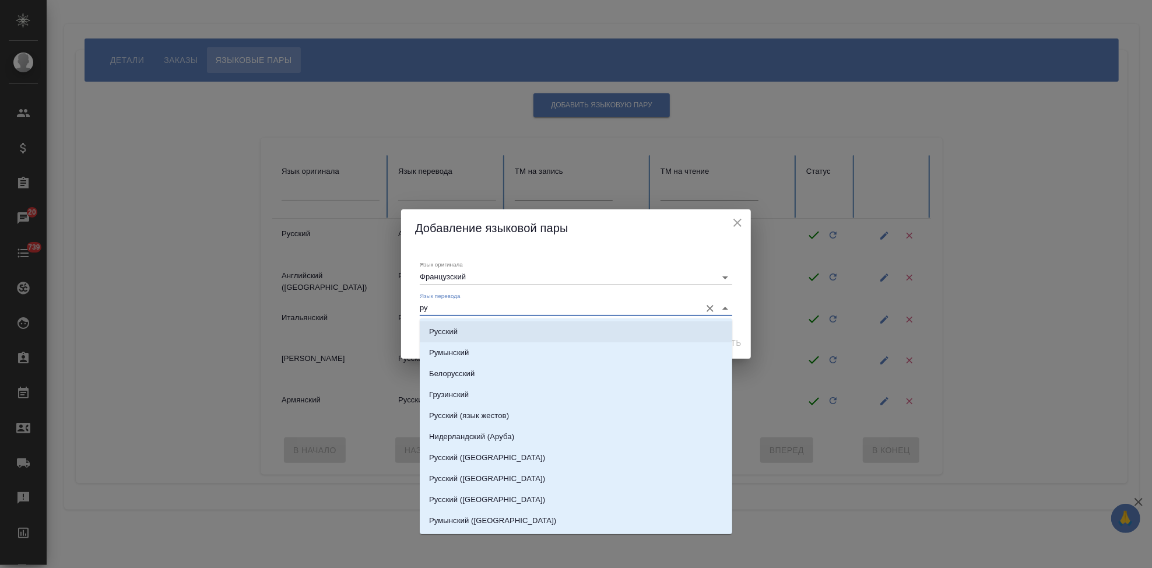
click at [473, 332] on li "Русский" at bounding box center [576, 331] width 313 height 21
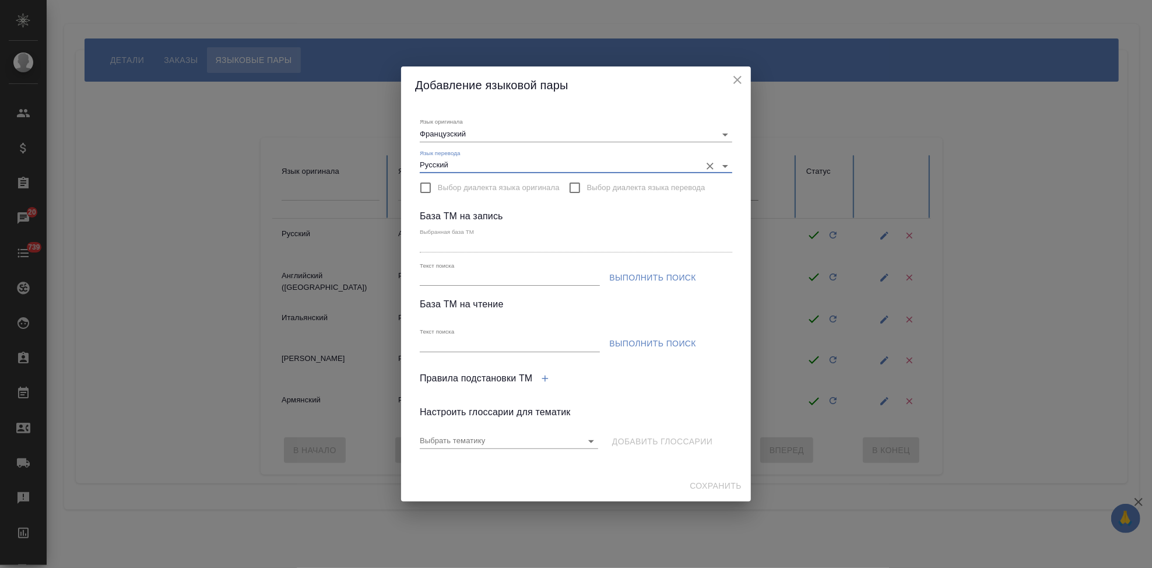
type input "Русский"
click at [655, 278] on span "Выполнить поиск" at bounding box center [652, 278] width 87 height 15
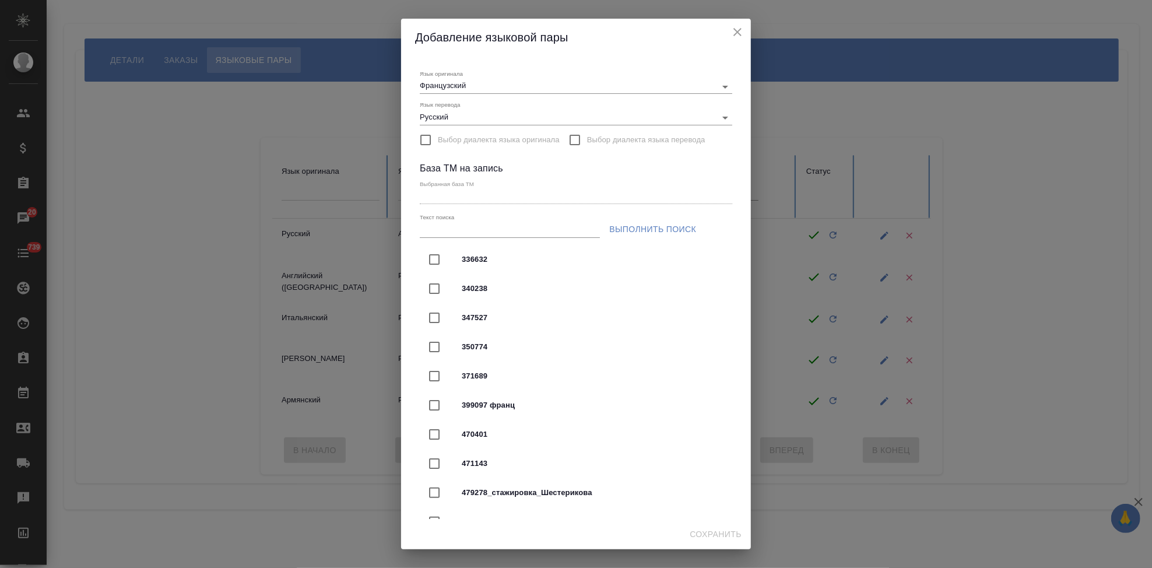
click at [474, 226] on input "Текст поиска" at bounding box center [510, 230] width 180 height 15
type input "Новартис"
click at [637, 227] on span "Выполнить поиск" at bounding box center [652, 229] width 87 height 15
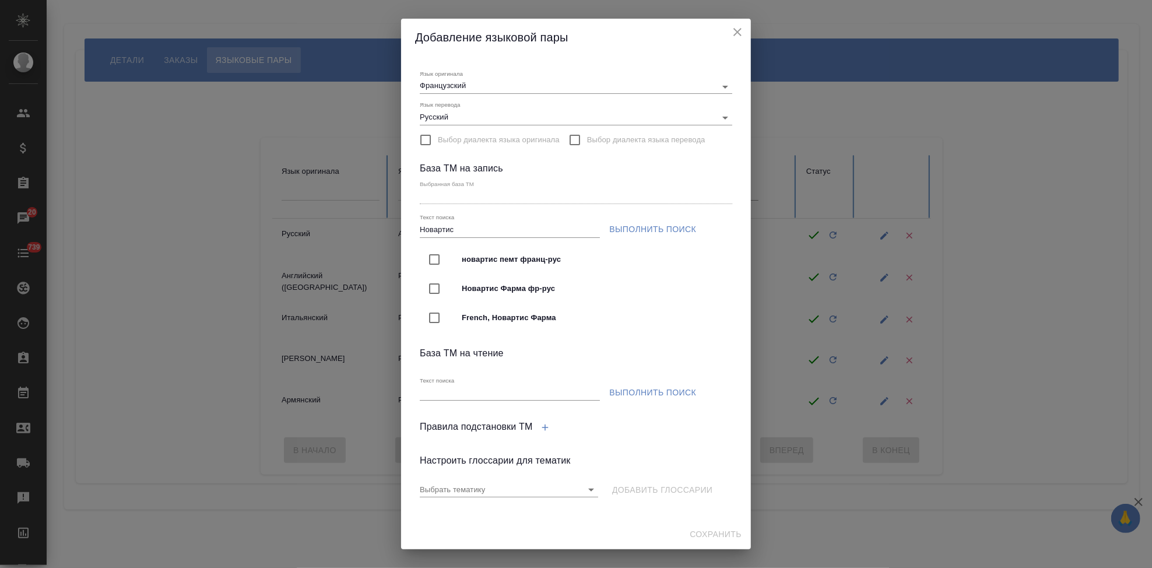
click at [436, 291] on input "checkbox" at bounding box center [434, 288] width 24 height 24
type input "Новартис Фарма фр-рус"
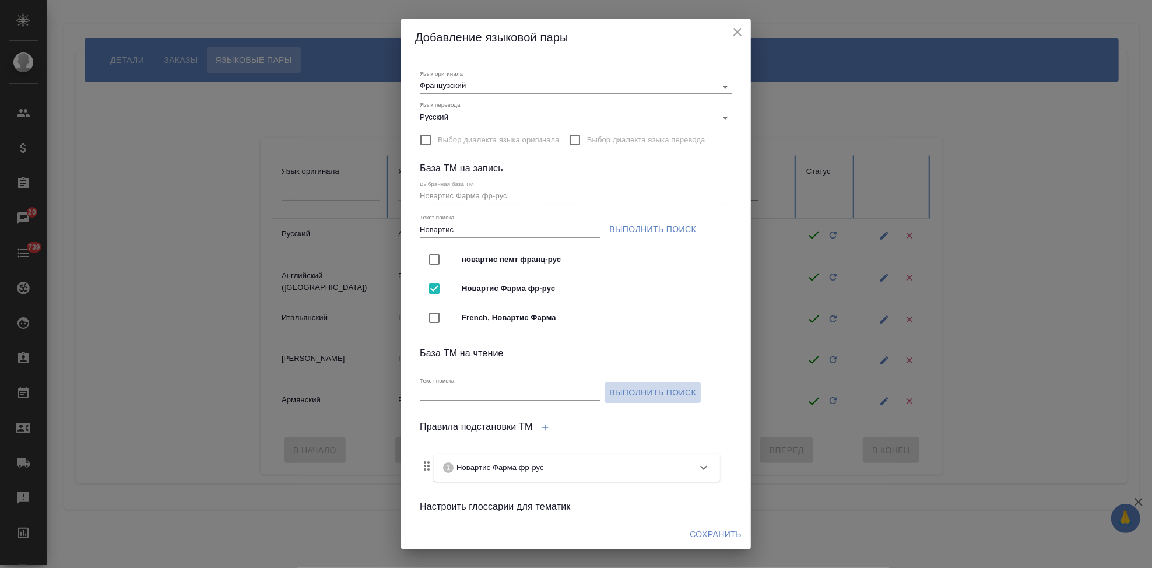
click at [631, 393] on span "Выполнить поиск" at bounding box center [652, 392] width 87 height 15
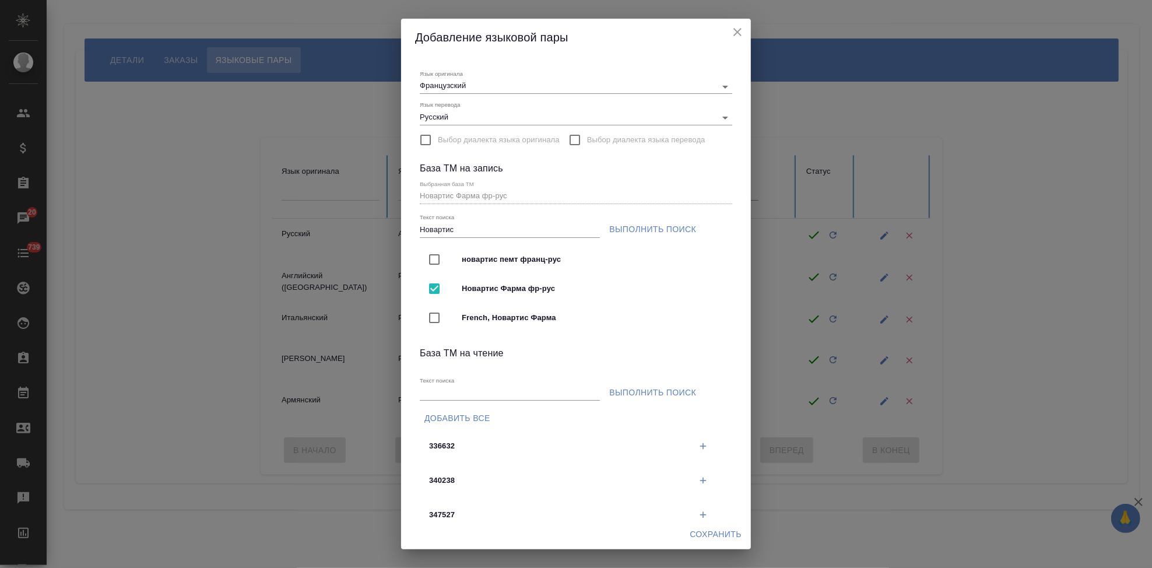
click at [501, 393] on input "Текст поиска" at bounding box center [510, 393] width 180 height 15
type input "Новартис"
click at [634, 391] on span "Выполнить поиск" at bounding box center [652, 392] width 87 height 15
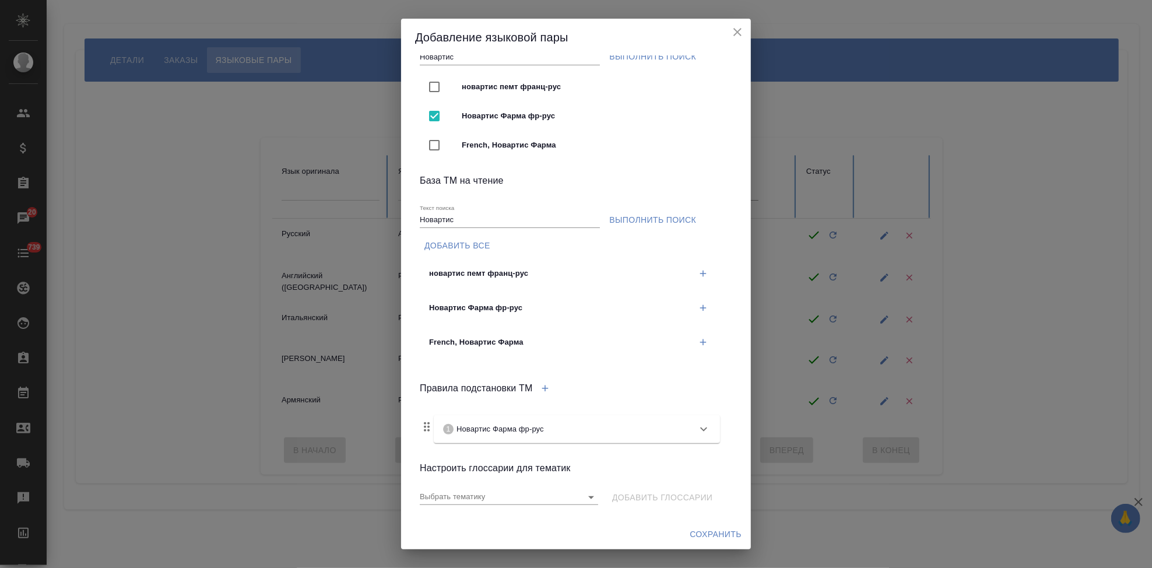
scroll to position [179, 0]
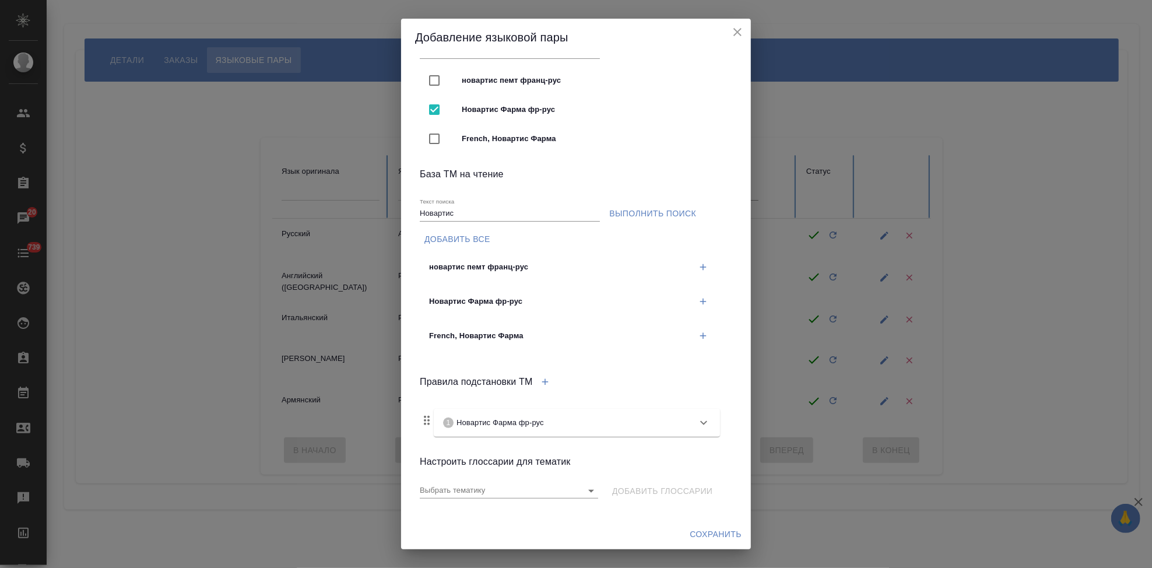
click at [698, 334] on icon "button" at bounding box center [703, 336] width 10 height 10
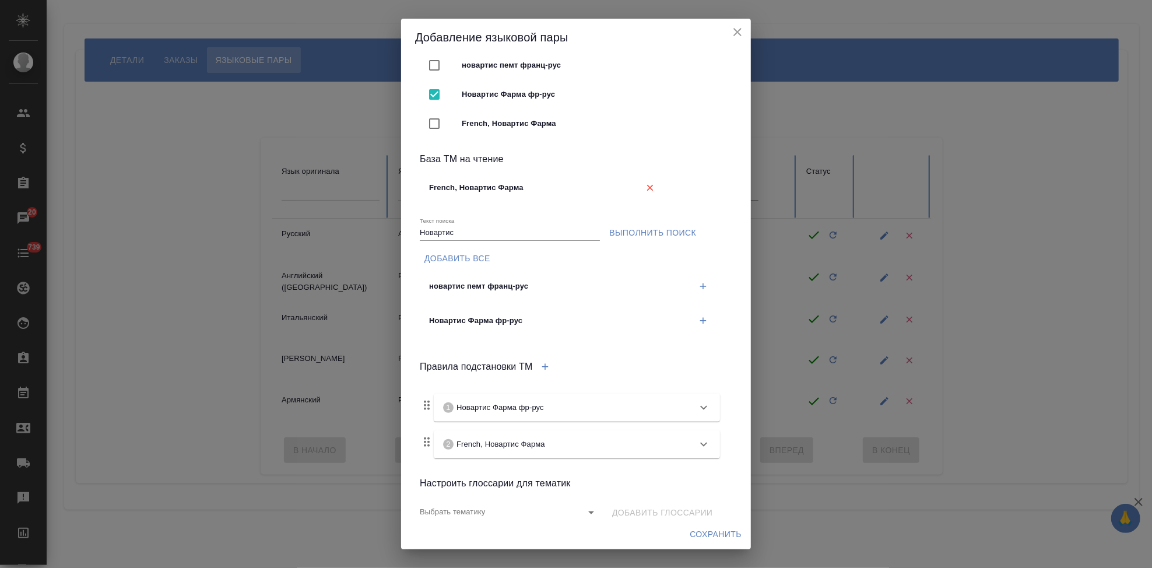
scroll to position [216, 0]
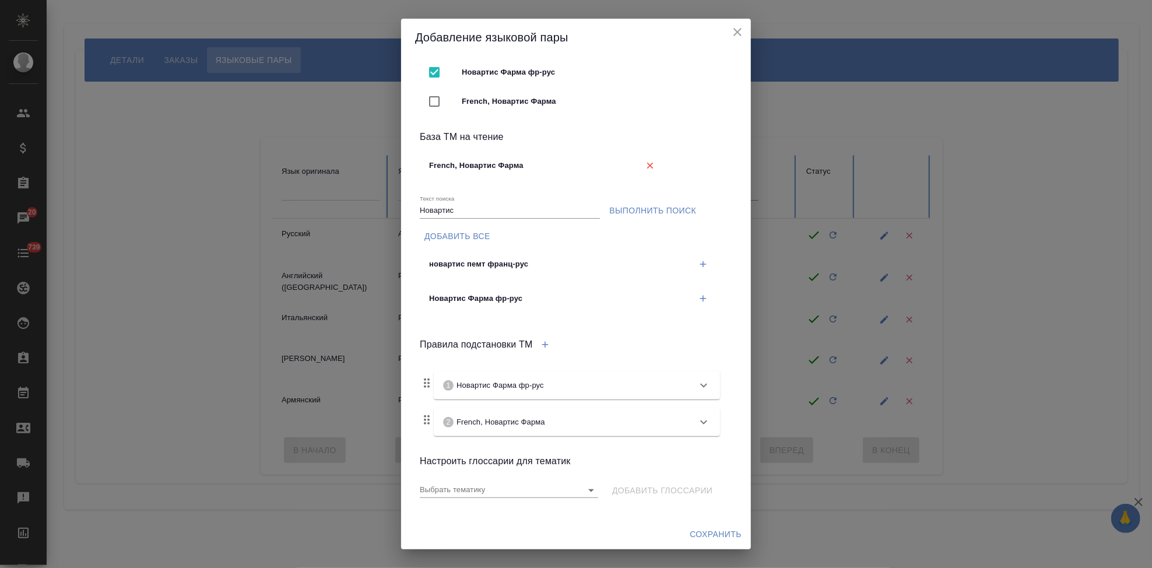
click at [715, 533] on span "Сохранить" at bounding box center [716, 534] width 52 height 15
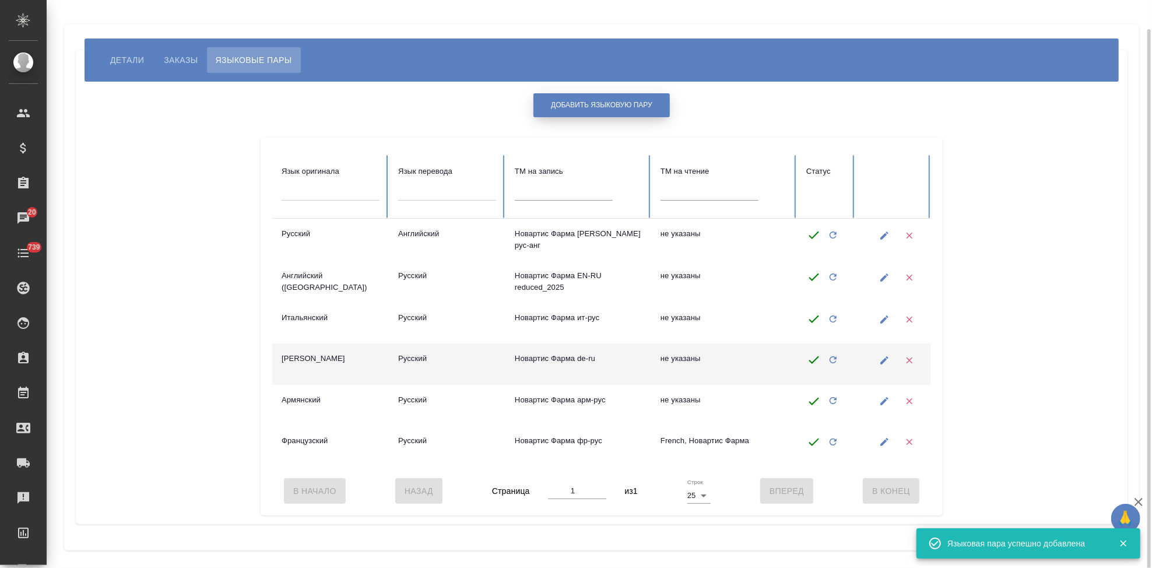
scroll to position [15, 0]
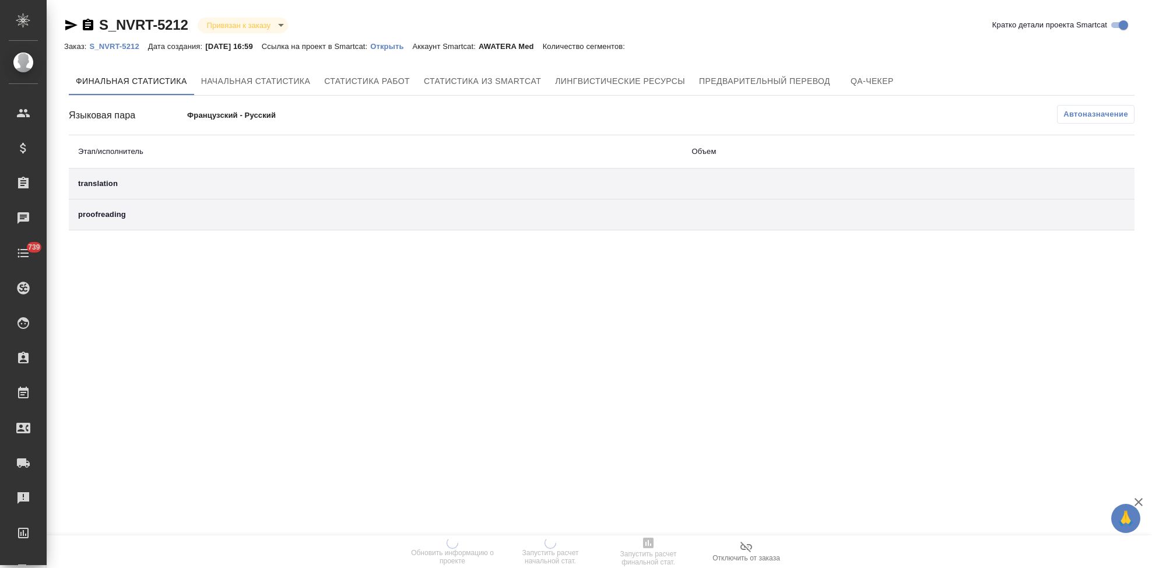
click at [404, 47] on p "Открыть" at bounding box center [391, 46] width 42 height 9
